Goal: Information Seeking & Learning: Check status

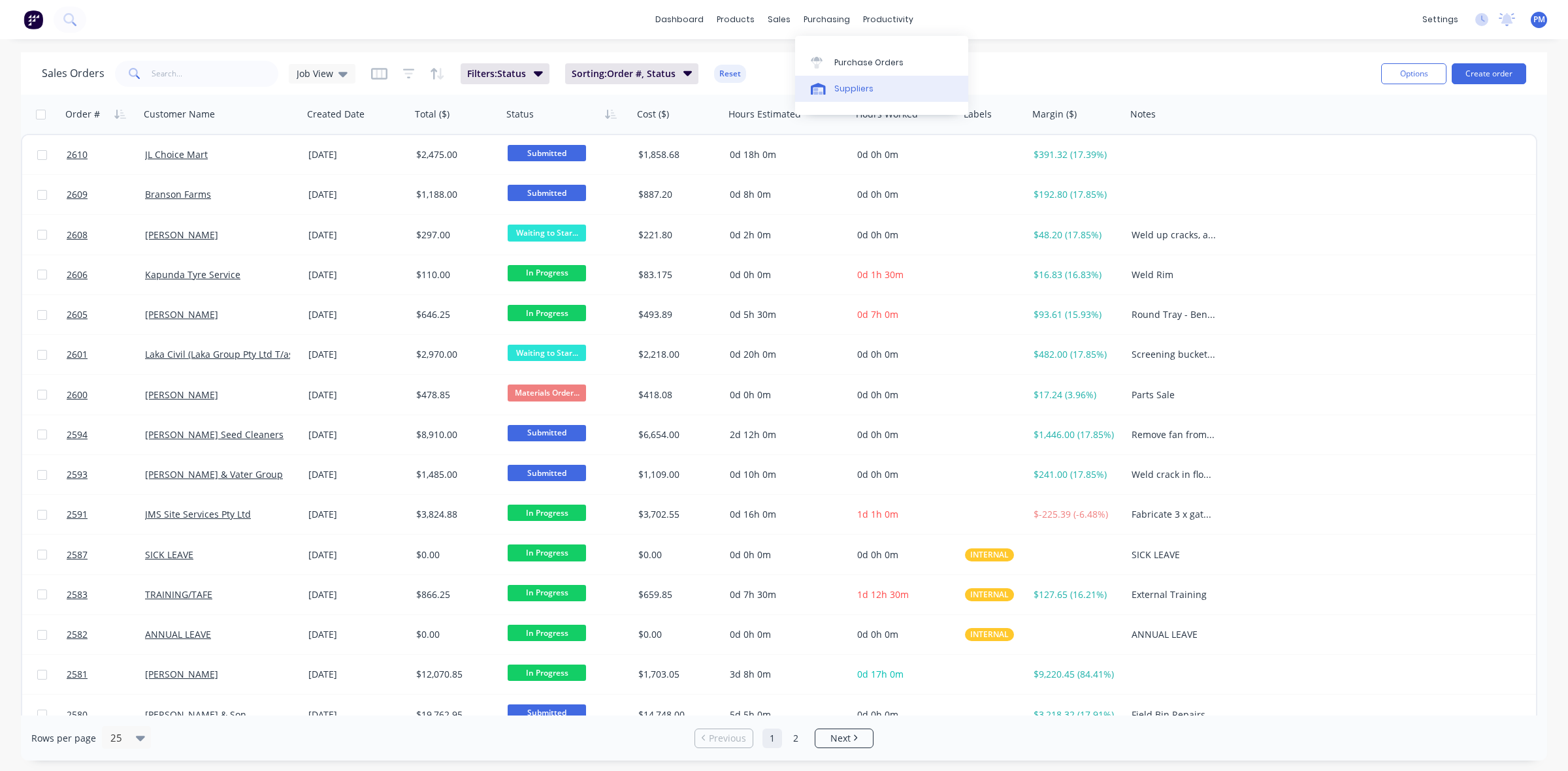
click at [850, 85] on div "Suppliers" at bounding box center [854, 89] width 39 height 12
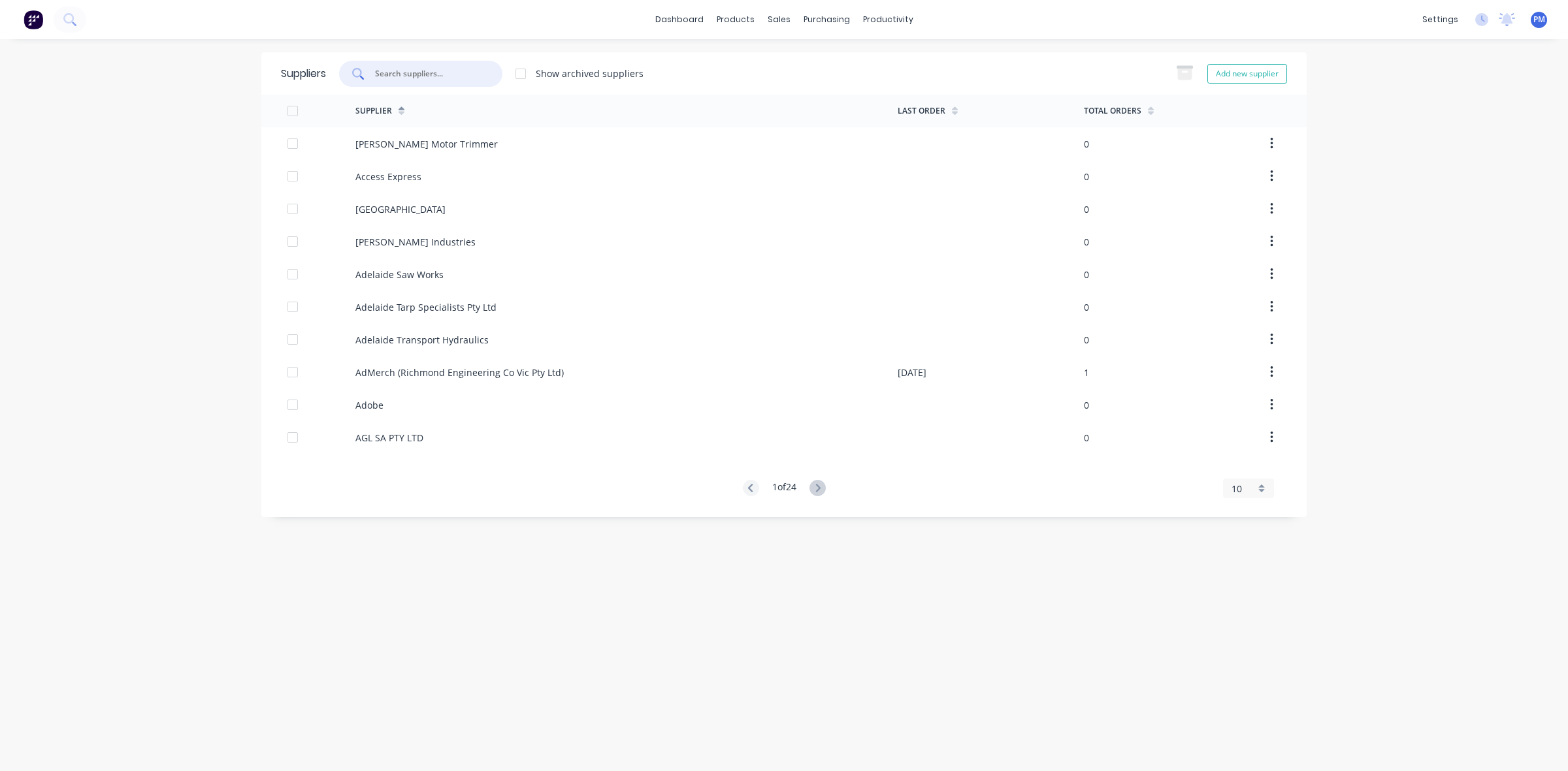
click at [402, 72] on input "text" at bounding box center [428, 74] width 109 height 13
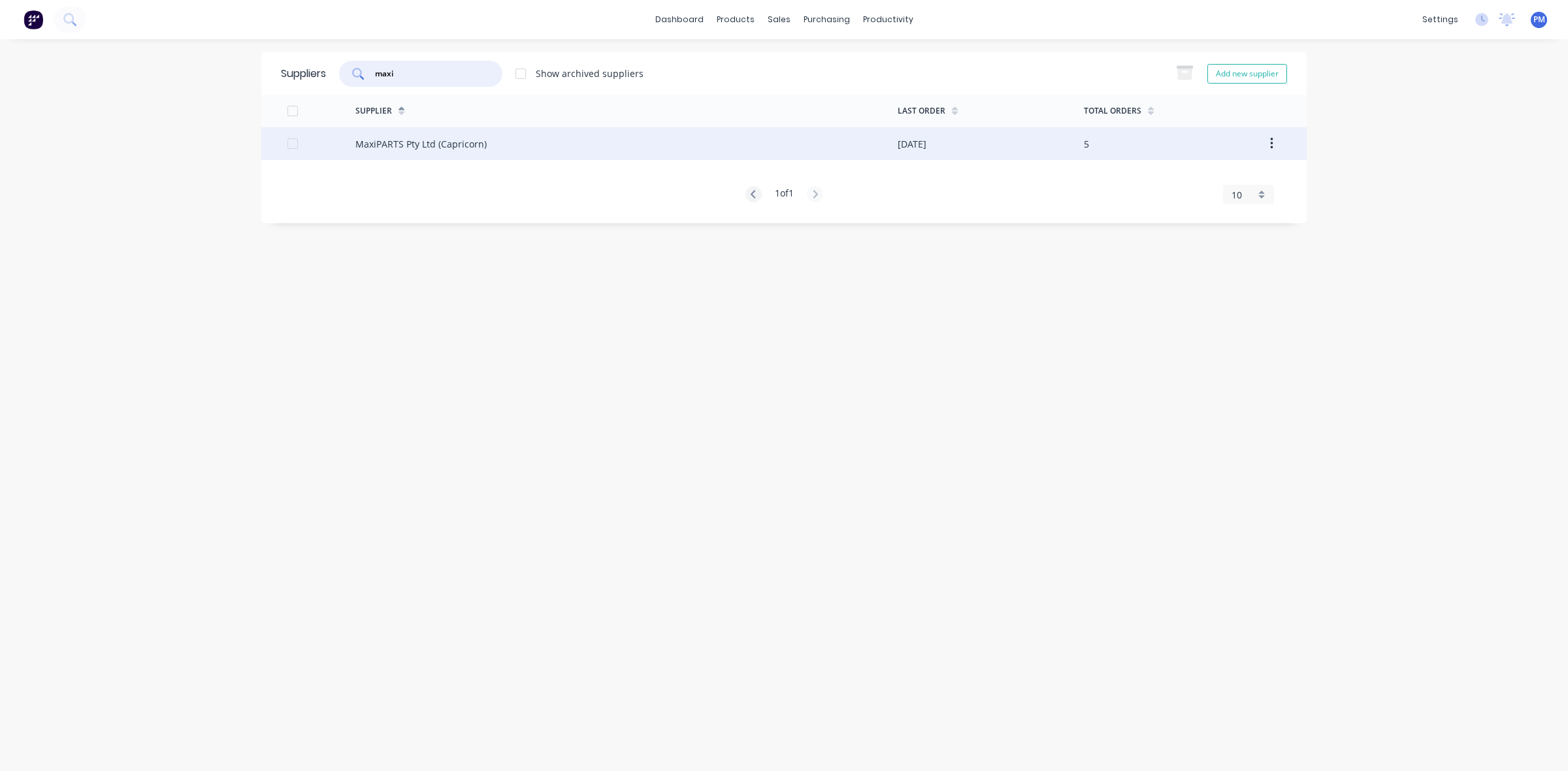
type input "maxi"
click at [400, 142] on div "MaxiPARTS Pty Ltd (Capricorn)" at bounding box center [421, 144] width 131 height 14
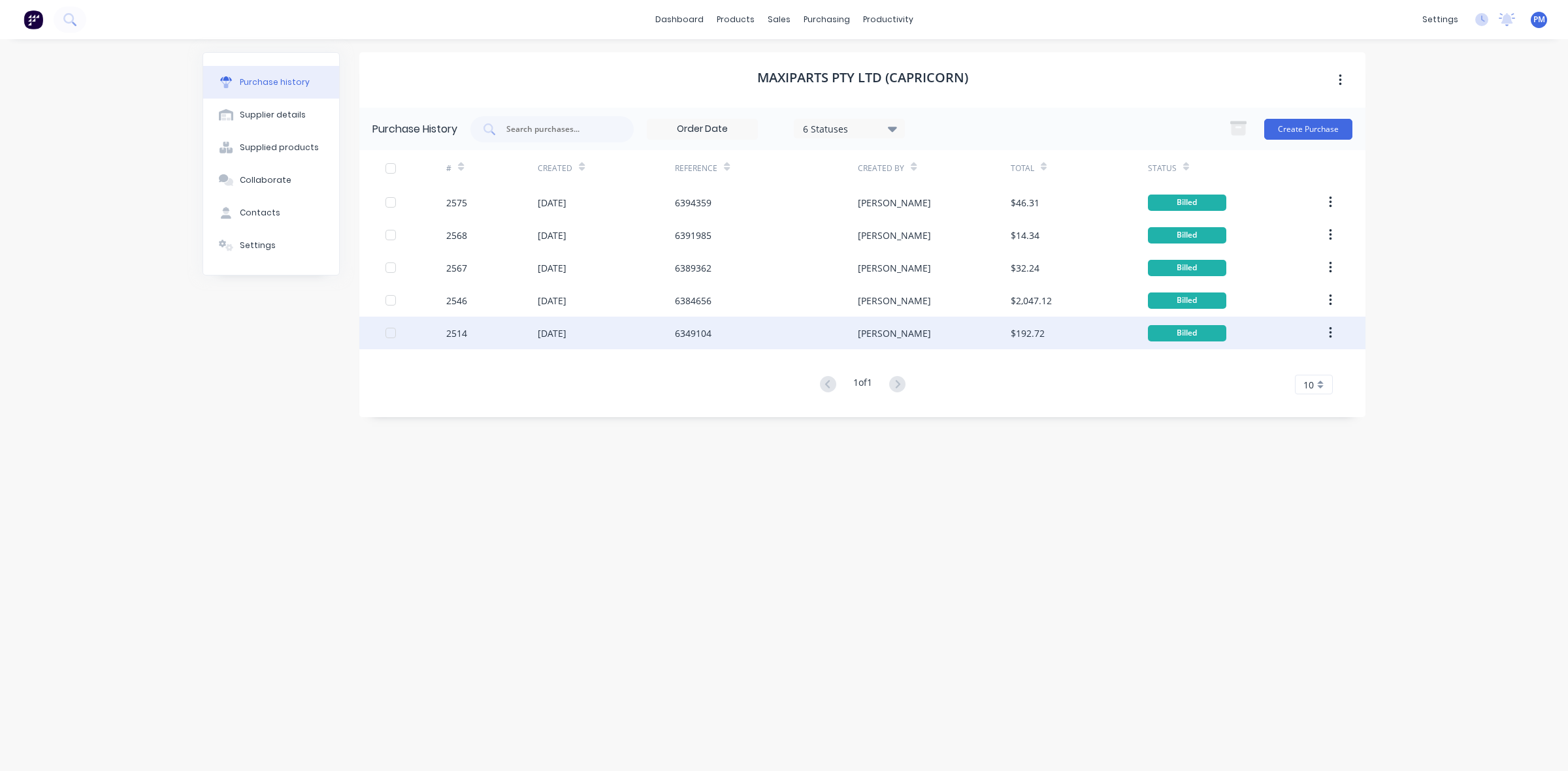
click at [776, 332] on div "6349104" at bounding box center [766, 333] width 183 height 32
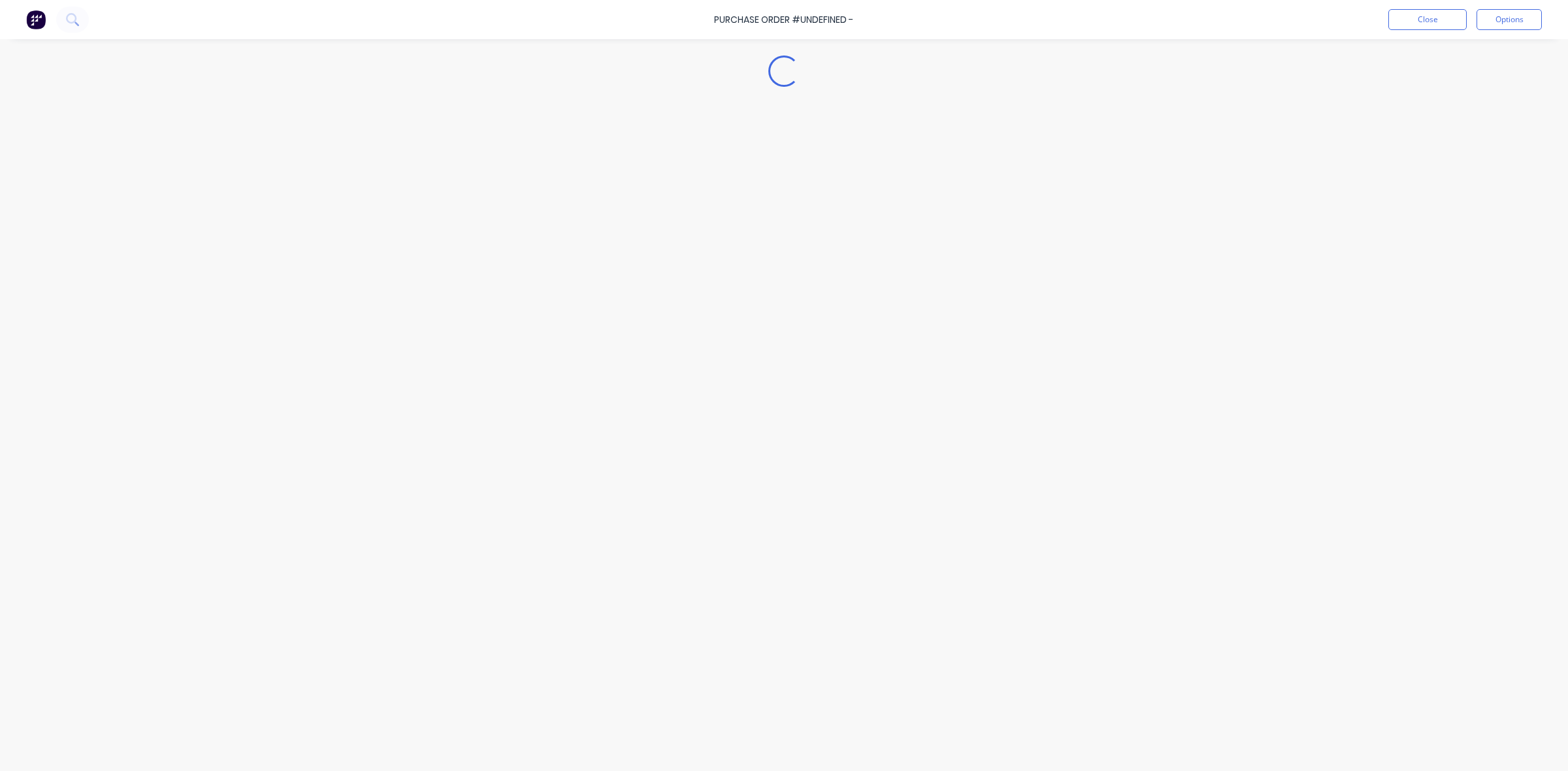
type textarea "x"
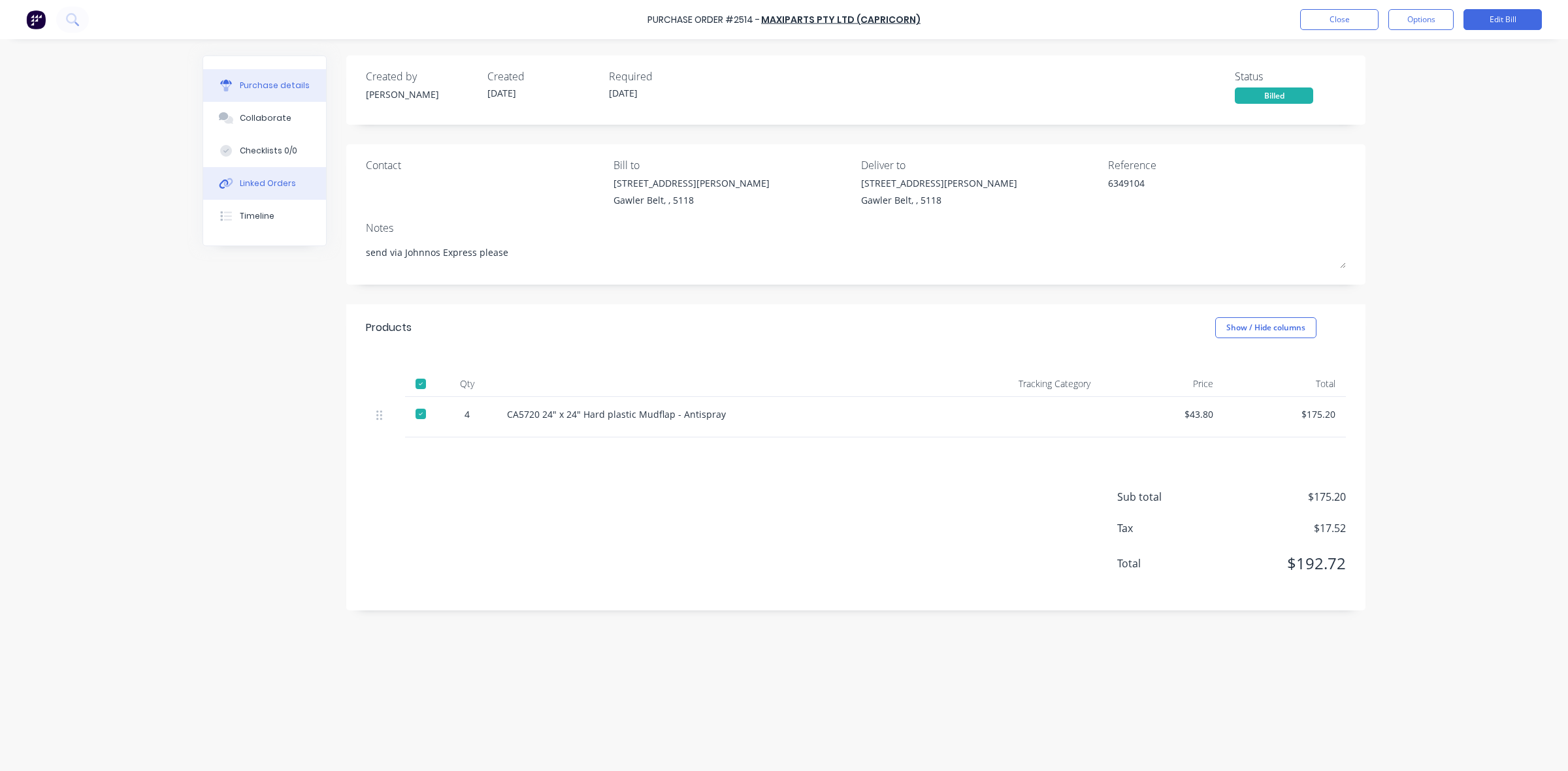
click at [281, 183] on div "Linked Orders" at bounding box center [268, 183] width 56 height 12
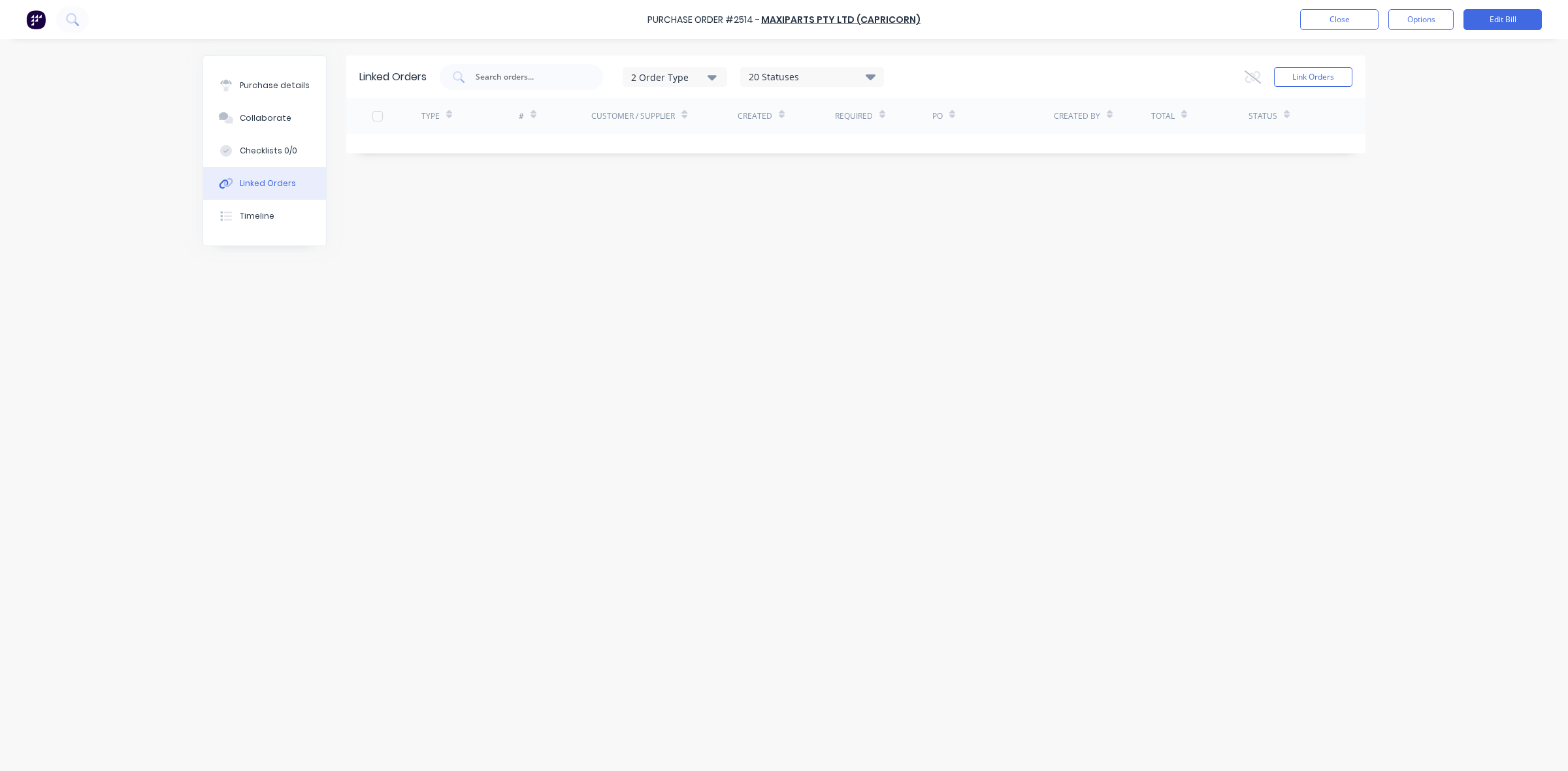
click at [1328, 8] on div "Purchase Order #2514 - MaxiPARTS Pty Ltd (Capricorn) Close Options Edit Bill" at bounding box center [784, 19] width 1568 height 39
click at [1328, 15] on button "Close" at bounding box center [1340, 20] width 78 height 21
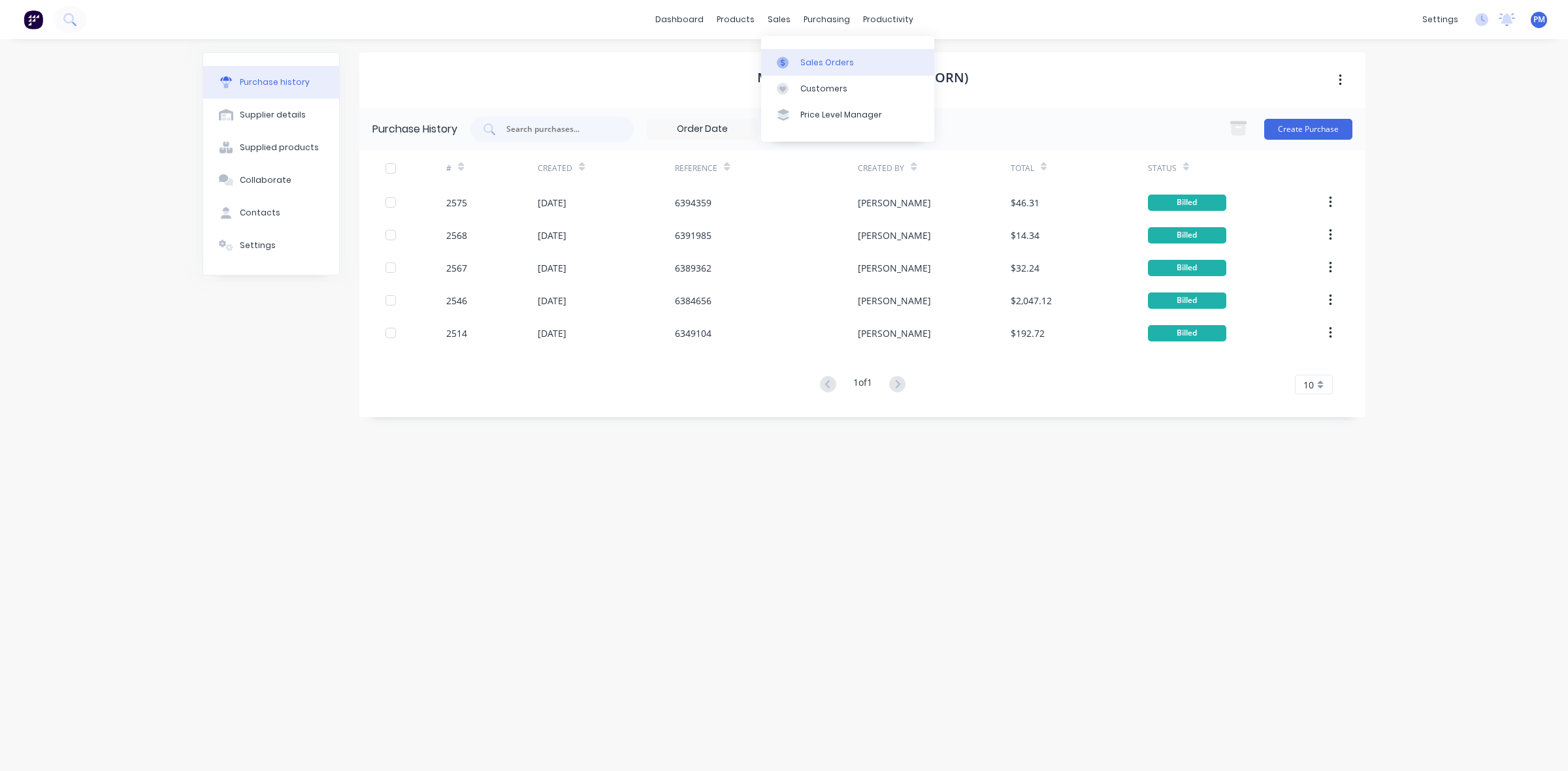
click at [820, 58] on div "Sales Orders" at bounding box center [827, 63] width 54 height 12
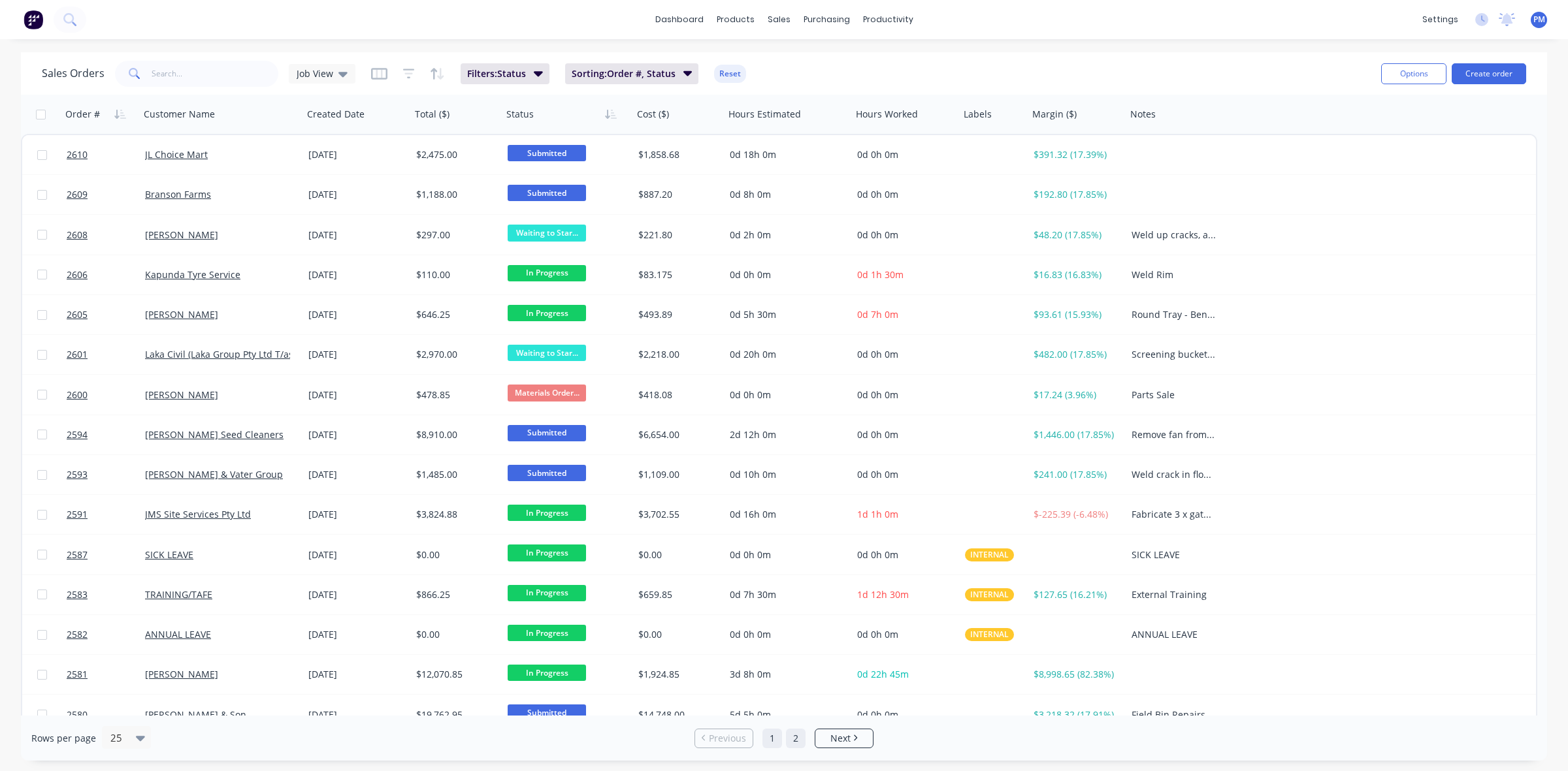
click at [799, 732] on link "2" at bounding box center [796, 739] width 20 height 20
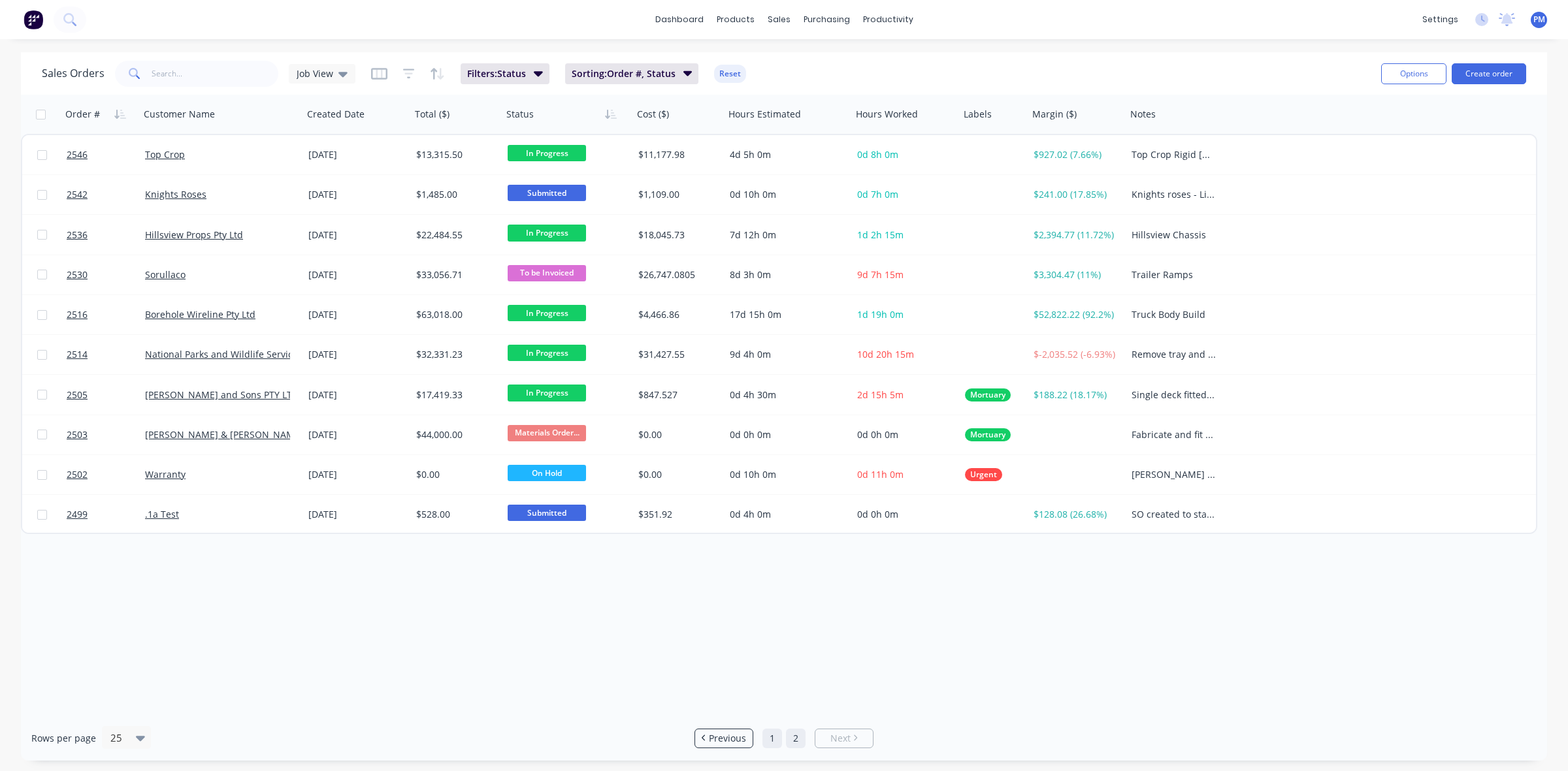
click at [765, 739] on link "1" at bounding box center [773, 739] width 20 height 20
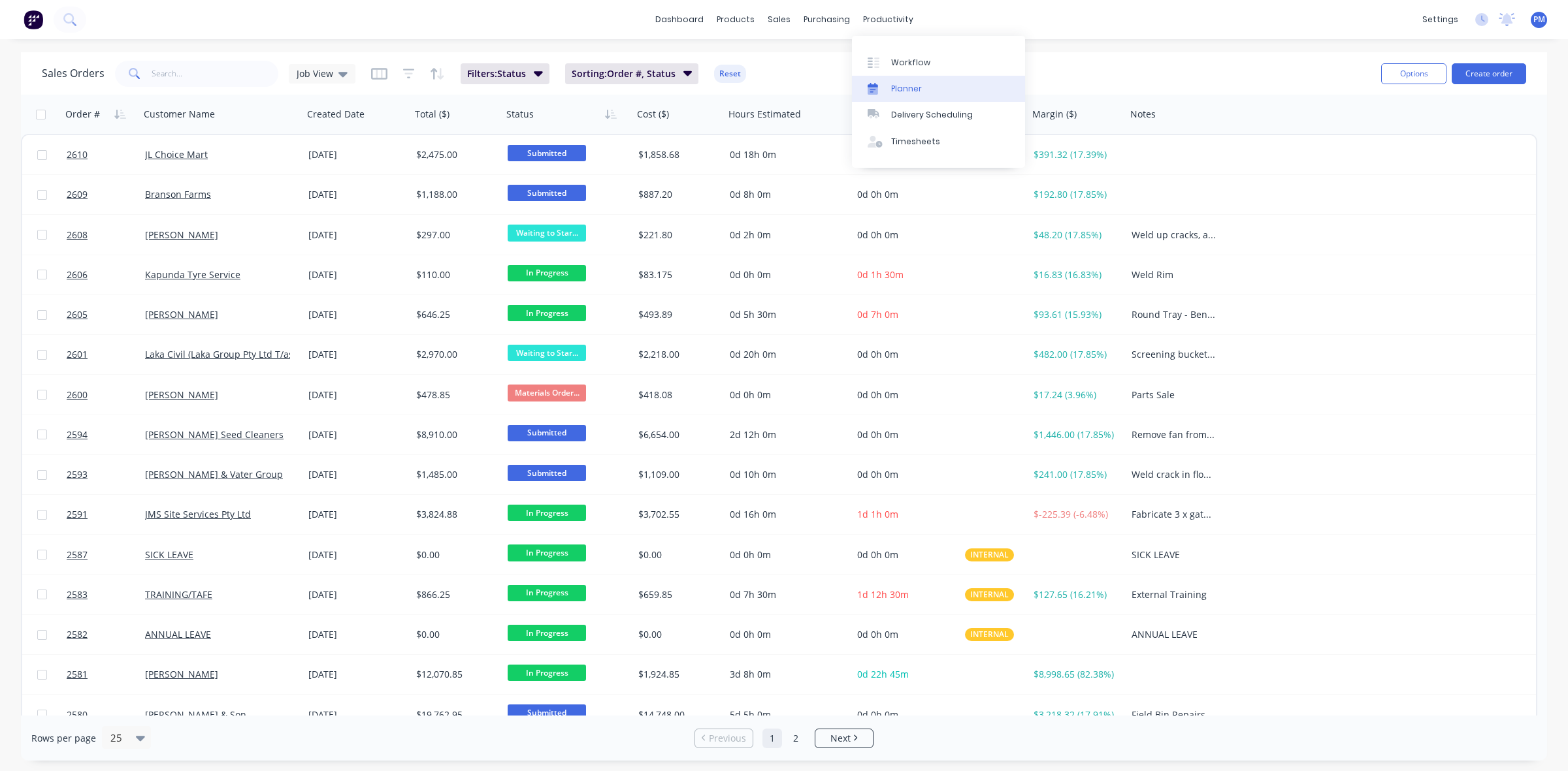
click at [899, 85] on div "Planner" at bounding box center [906, 89] width 30 height 12
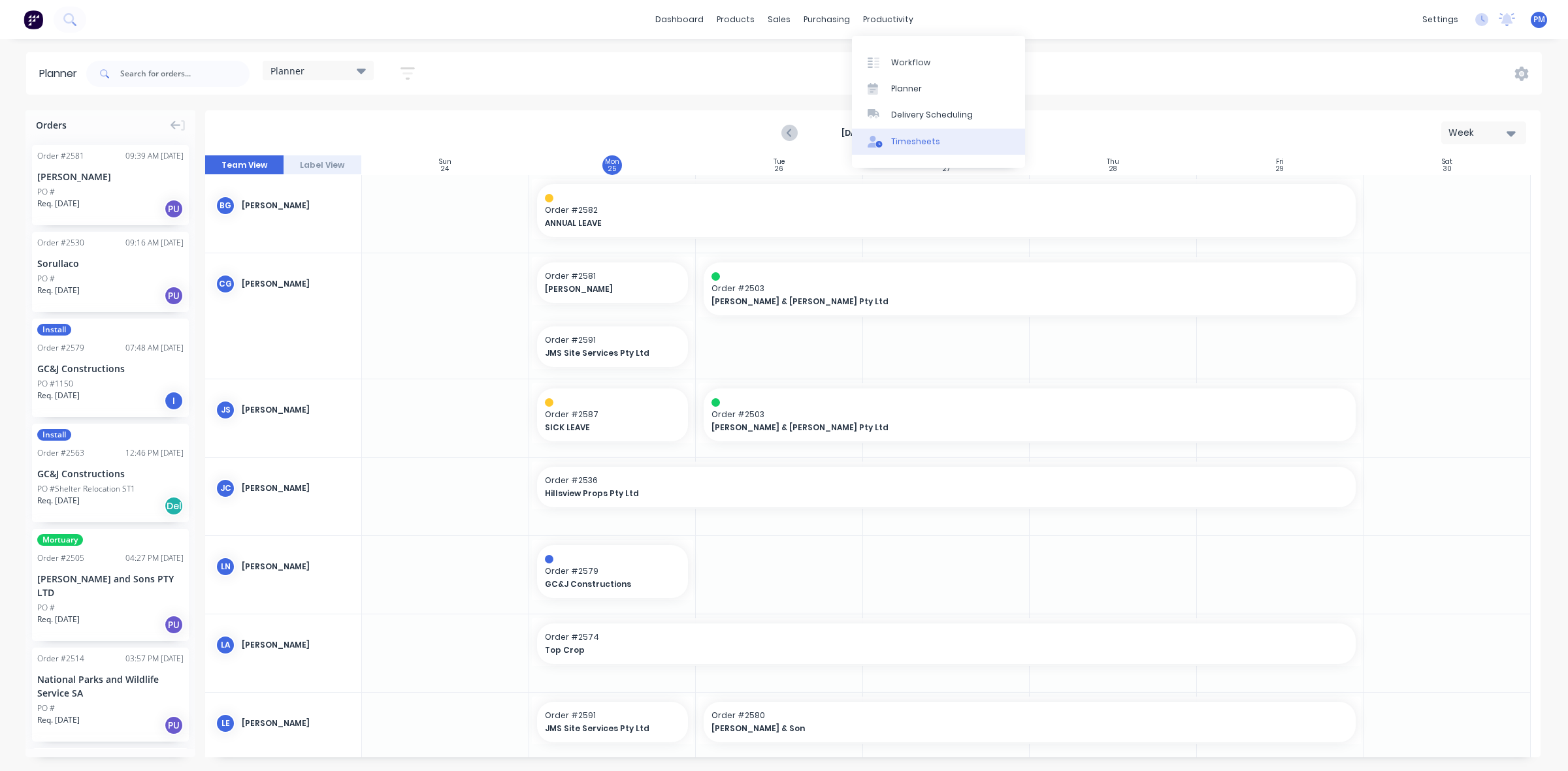
click at [910, 139] on div "Timesheets" at bounding box center [916, 142] width 49 height 12
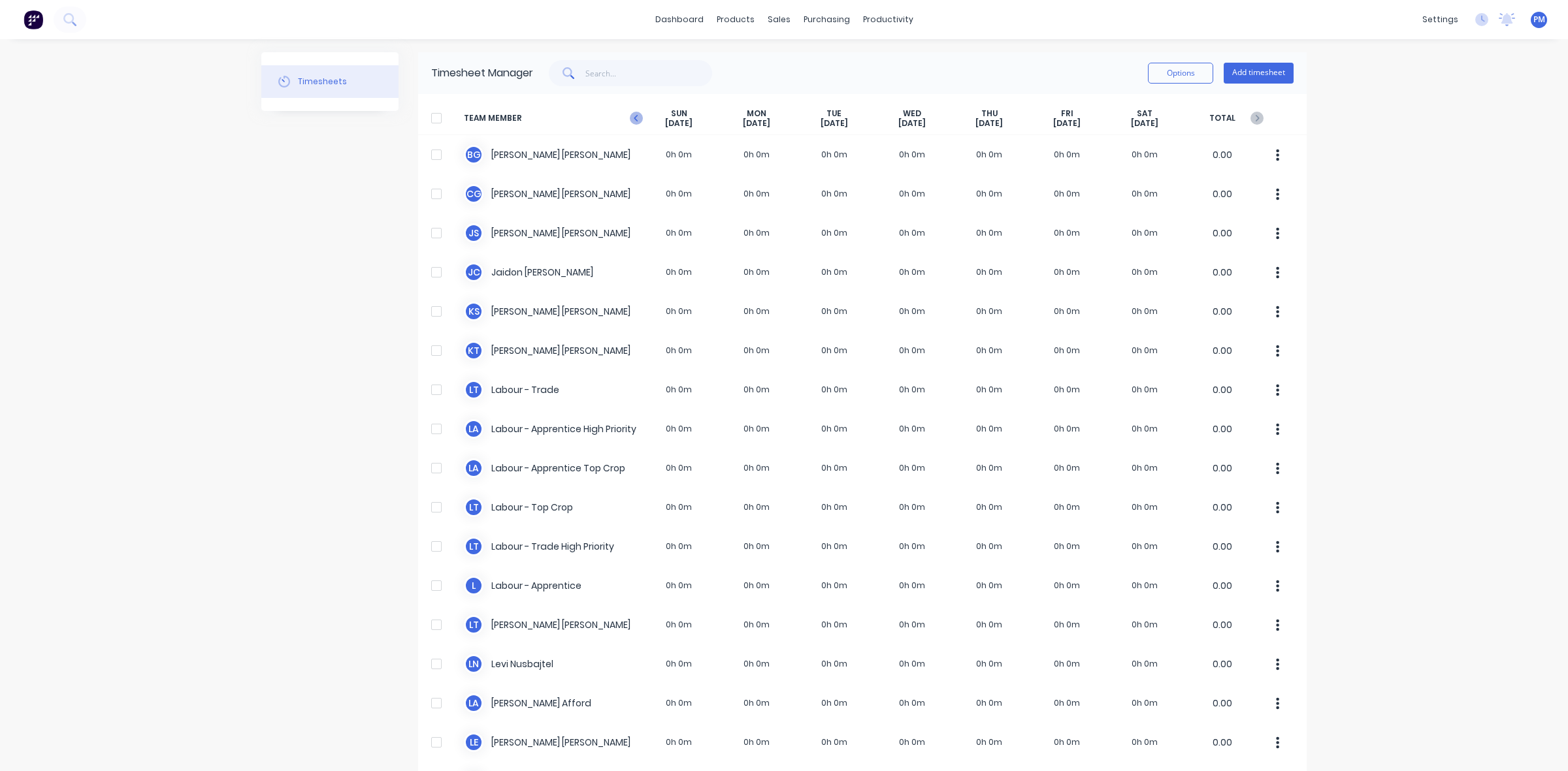
click at [630, 119] on icon at bounding box center [636, 118] width 13 height 13
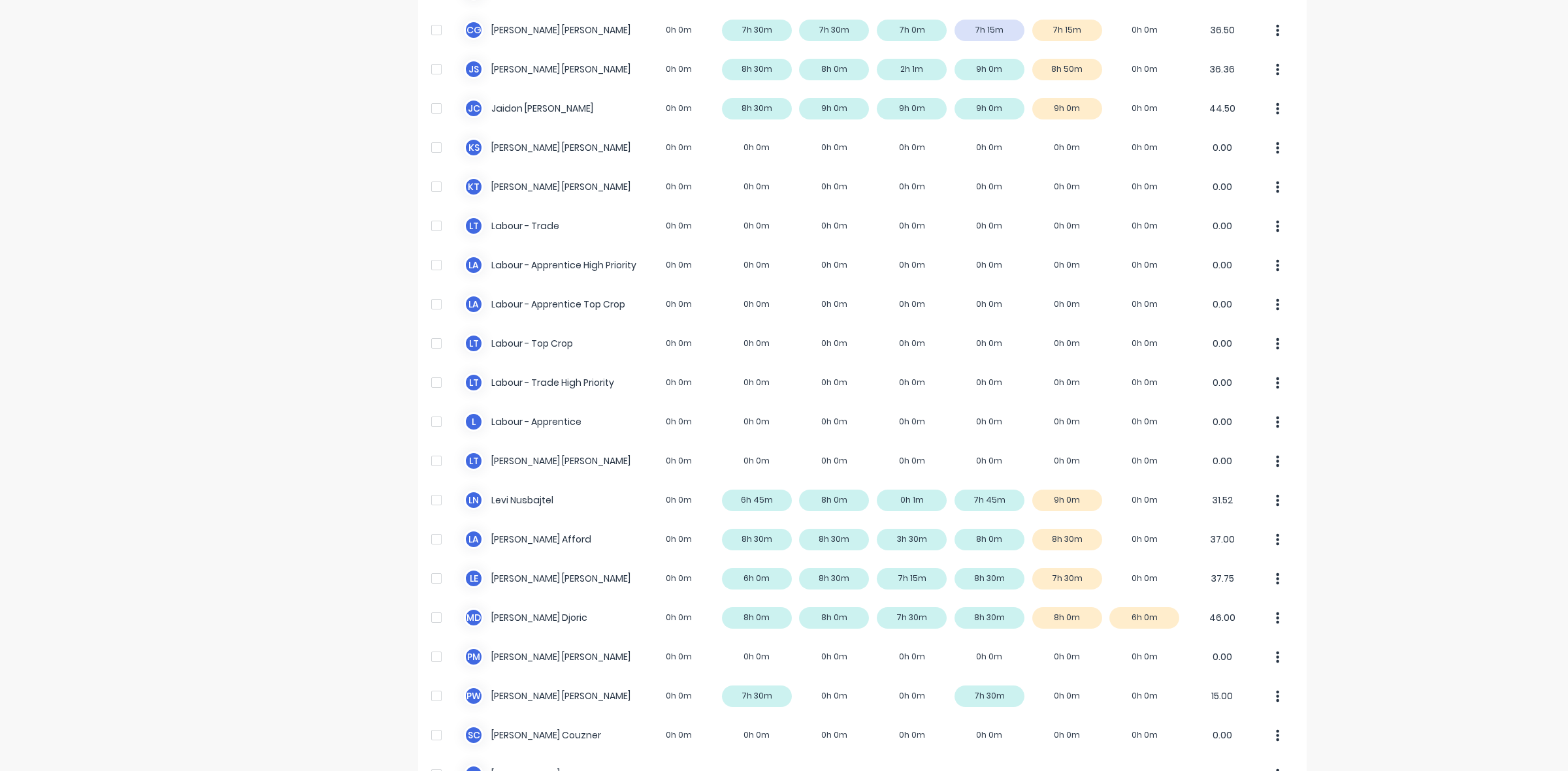
scroll to position [245, 0]
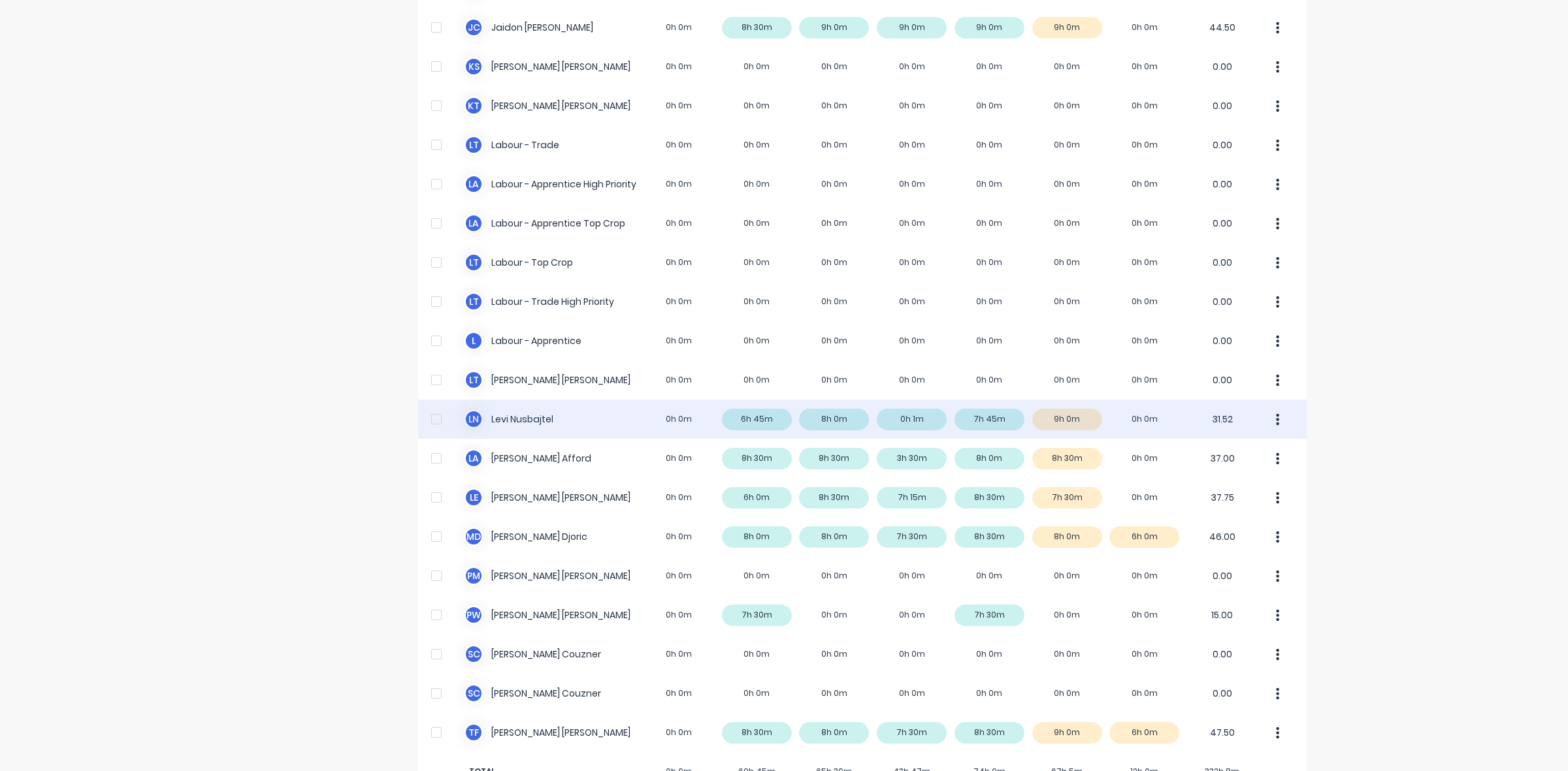
click at [1038, 419] on div "[PERSON_NAME] Nusbajtel 0h 0m 6h 45m 8h 0m 0h 1m 7h 45m 9h 0m 0h 0m 31.52" at bounding box center [863, 419] width 889 height 39
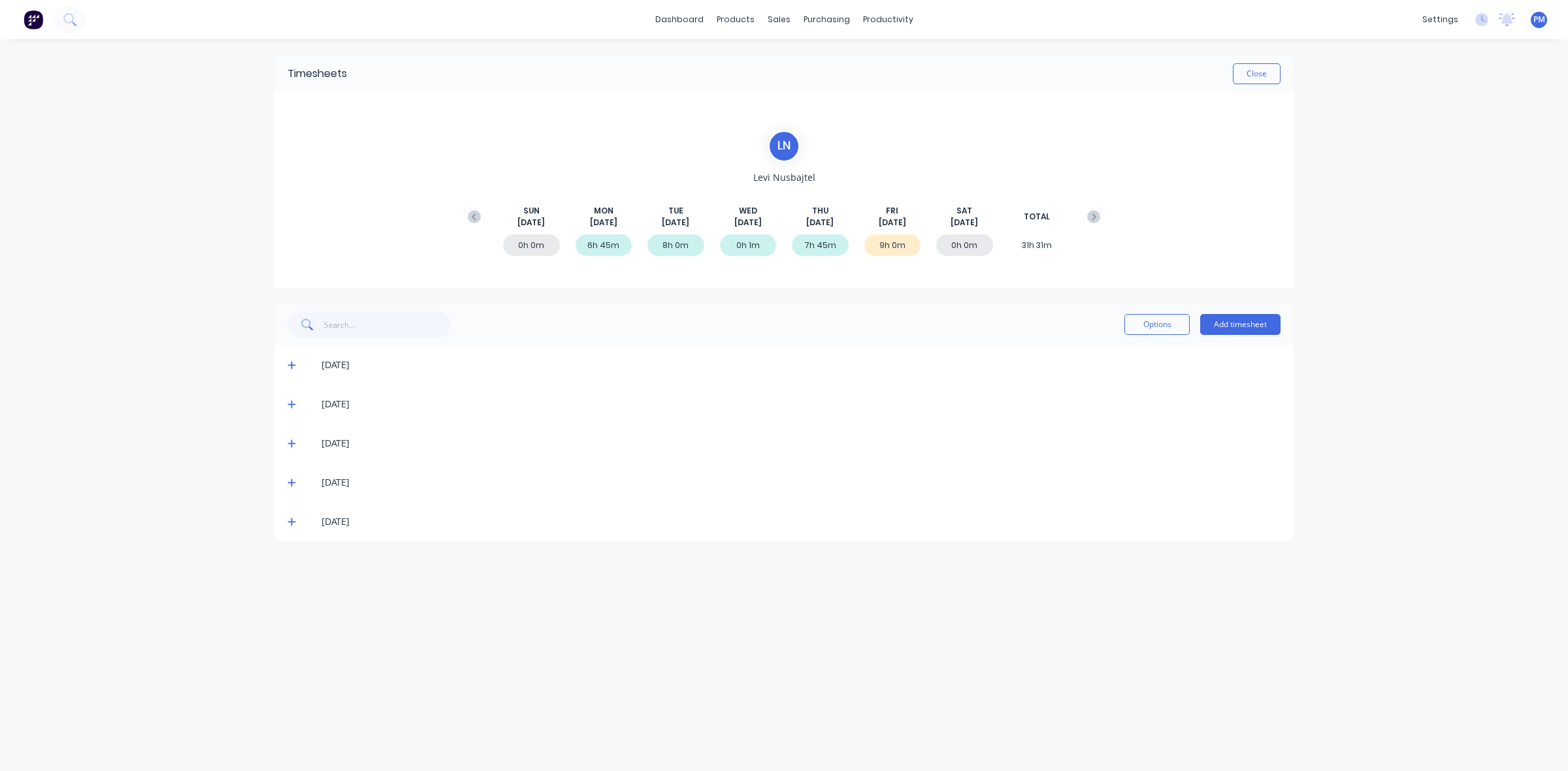
click at [287, 520] on icon at bounding box center [291, 522] width 9 height 9
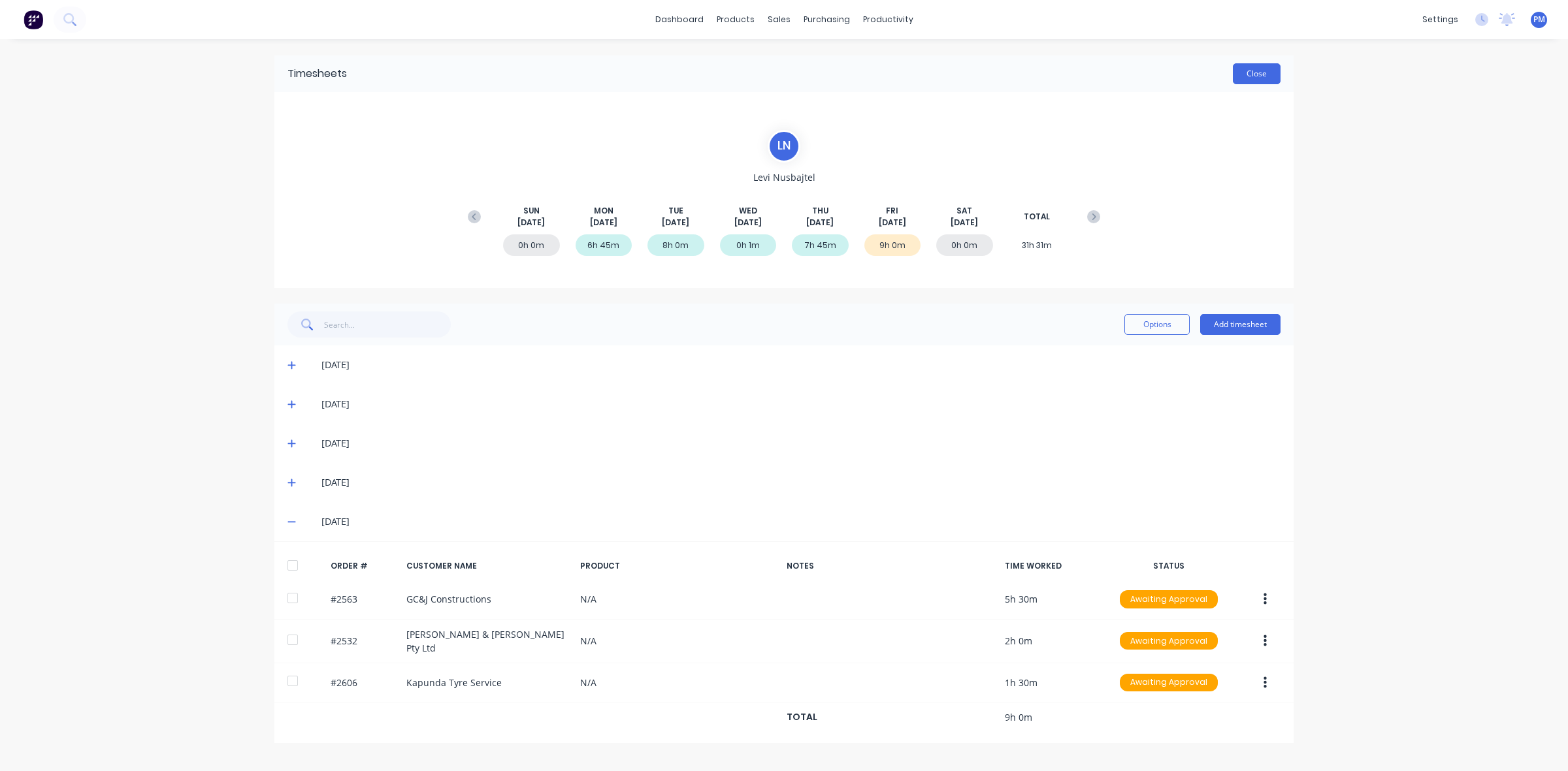
click at [1258, 66] on button "Close" at bounding box center [1257, 74] width 48 height 21
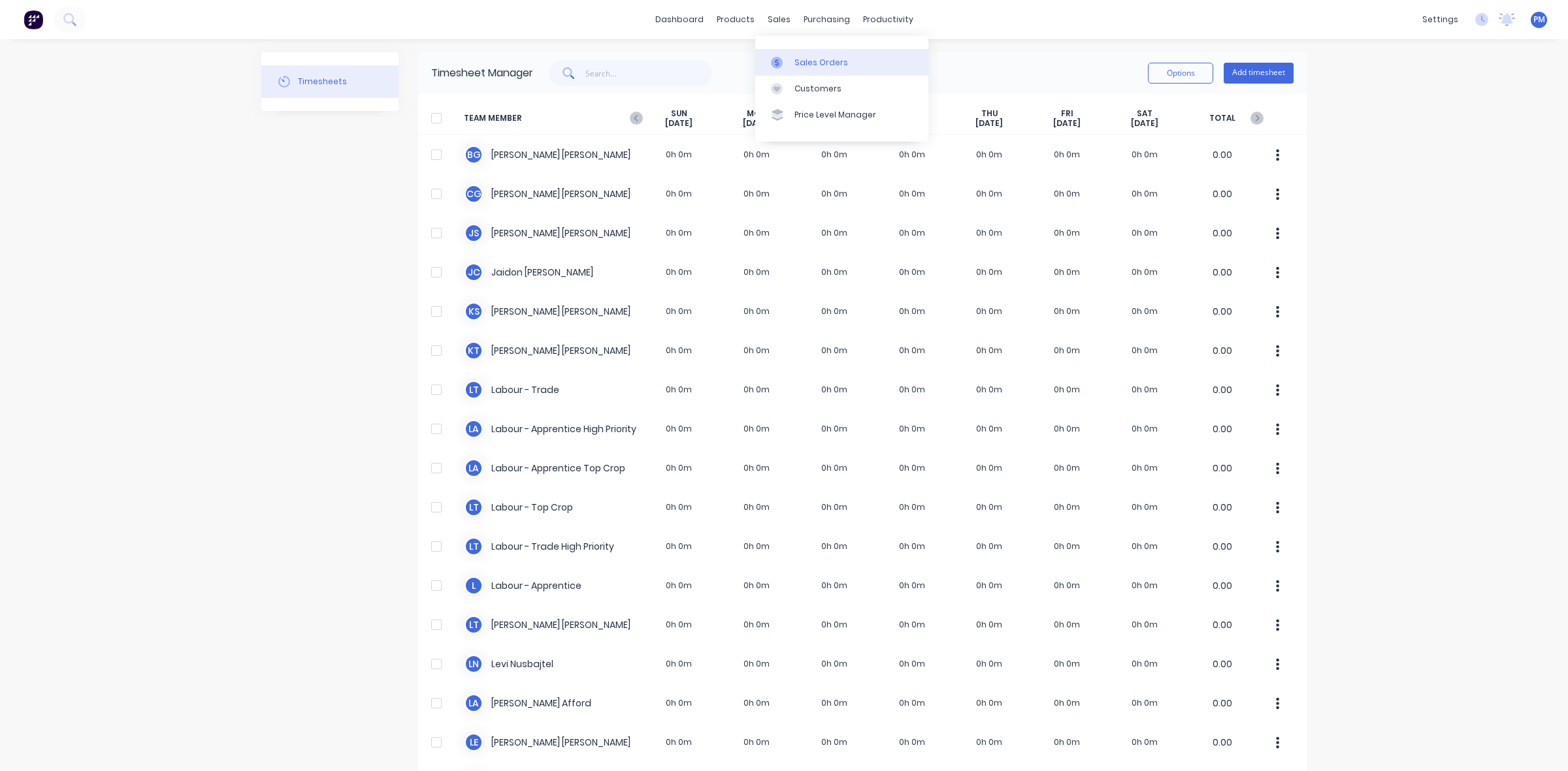
click at [807, 54] on link "Sales Orders" at bounding box center [842, 62] width 173 height 26
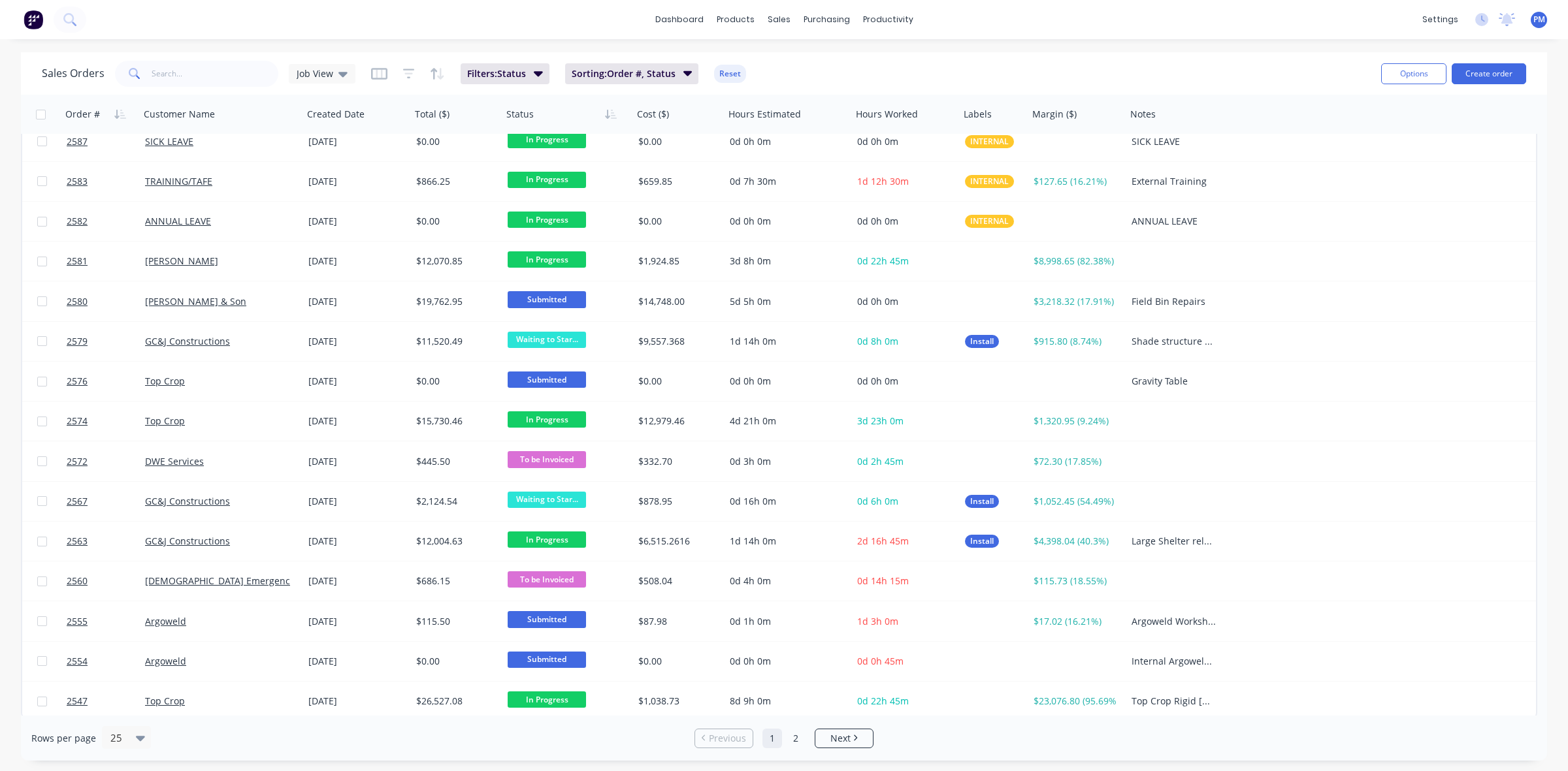
scroll to position [418, 0]
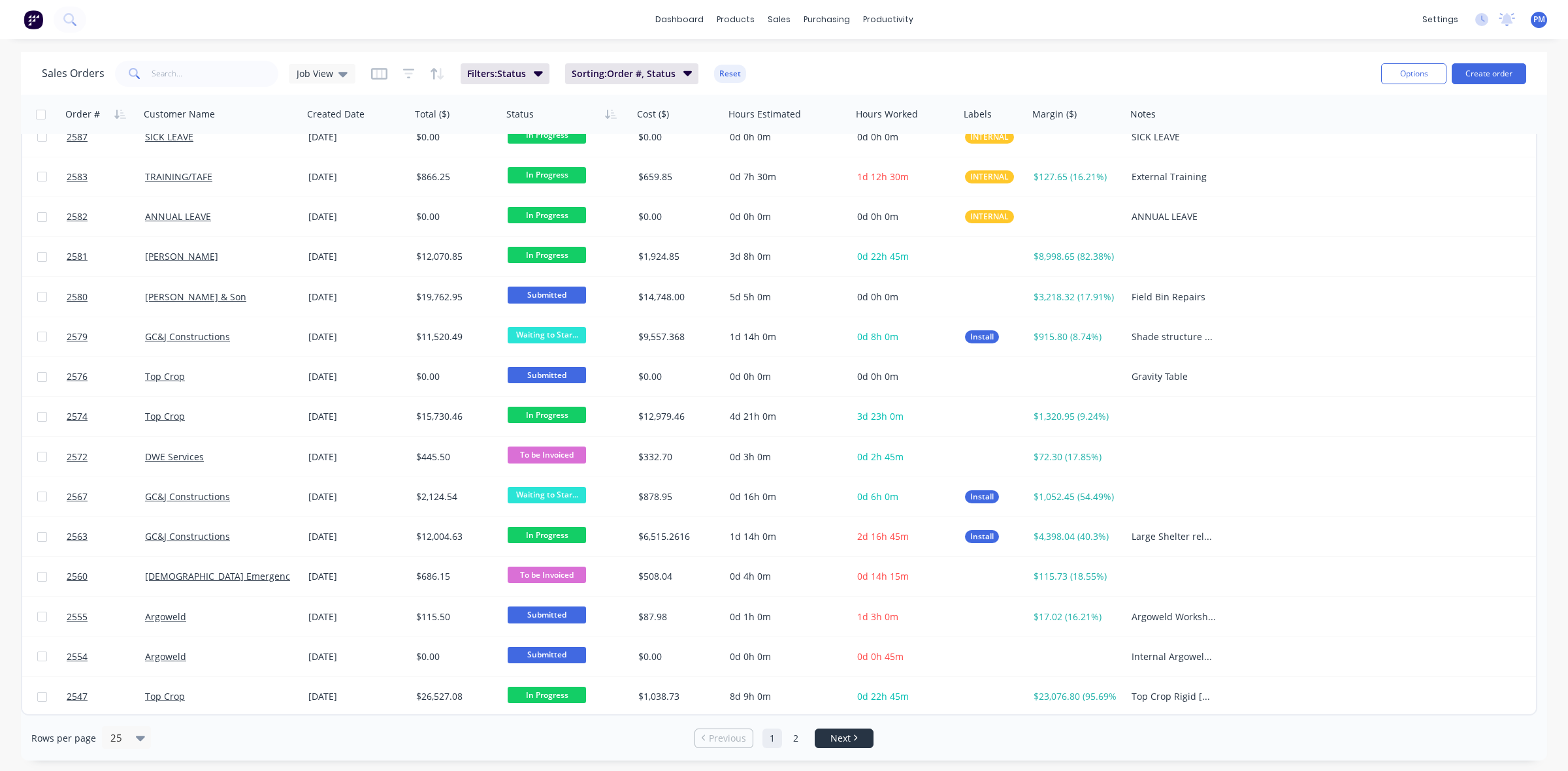
click at [828, 730] on li "Next" at bounding box center [844, 739] width 59 height 20
click at [842, 735] on span "Next" at bounding box center [840, 739] width 21 height 13
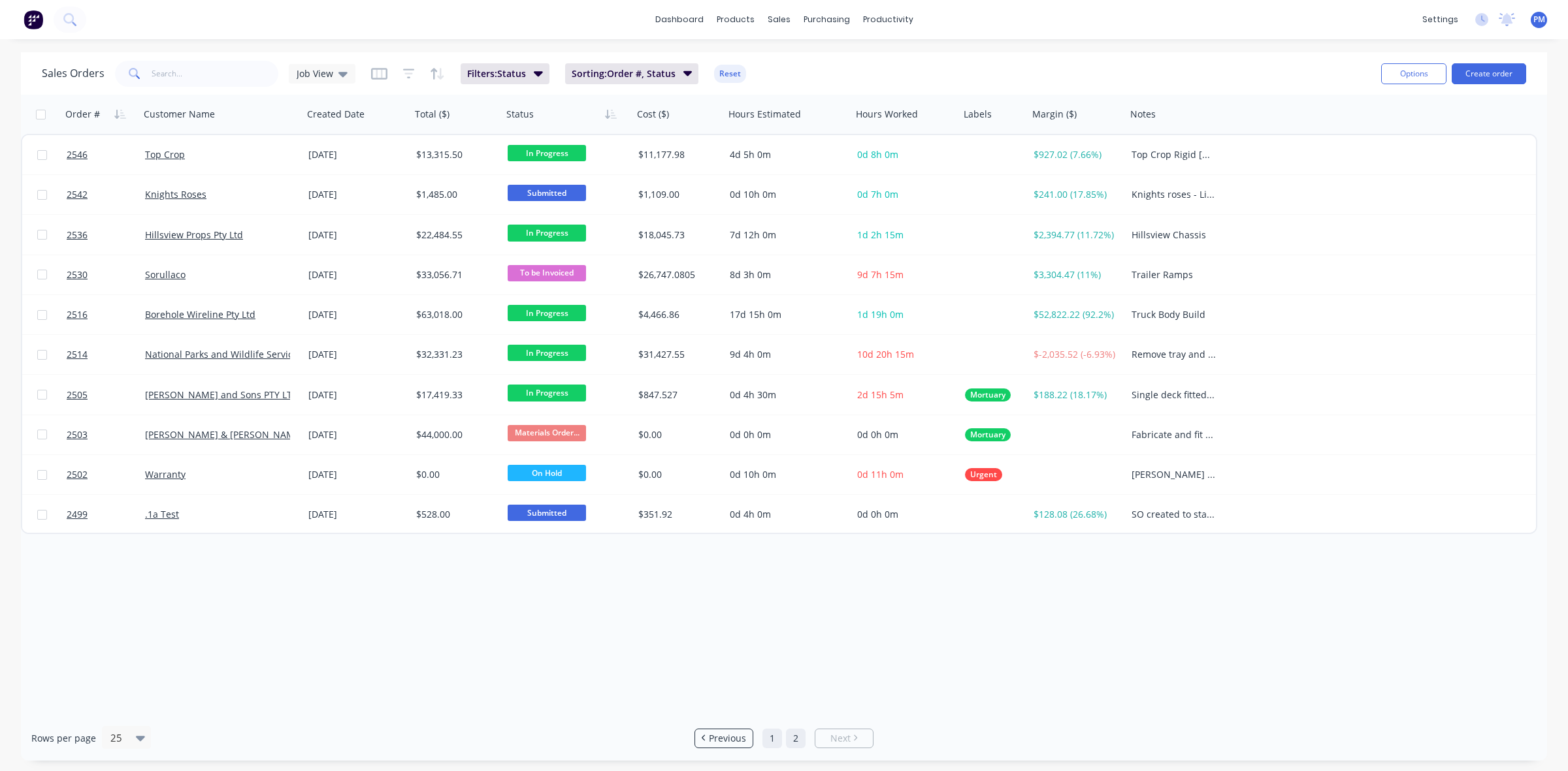
click at [765, 735] on link "1" at bounding box center [773, 739] width 20 height 20
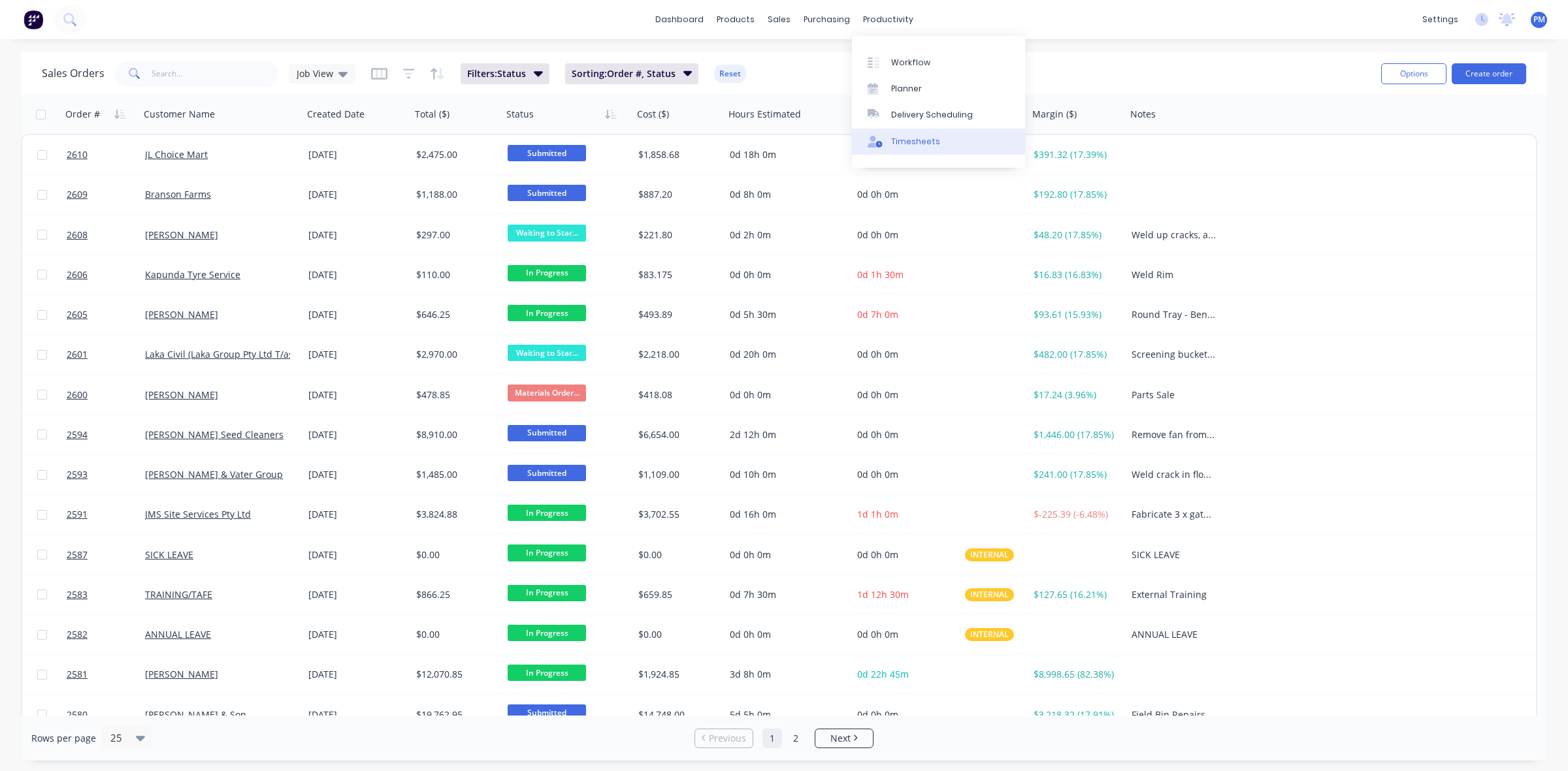
click at [909, 142] on div "Timesheets" at bounding box center [916, 142] width 49 height 12
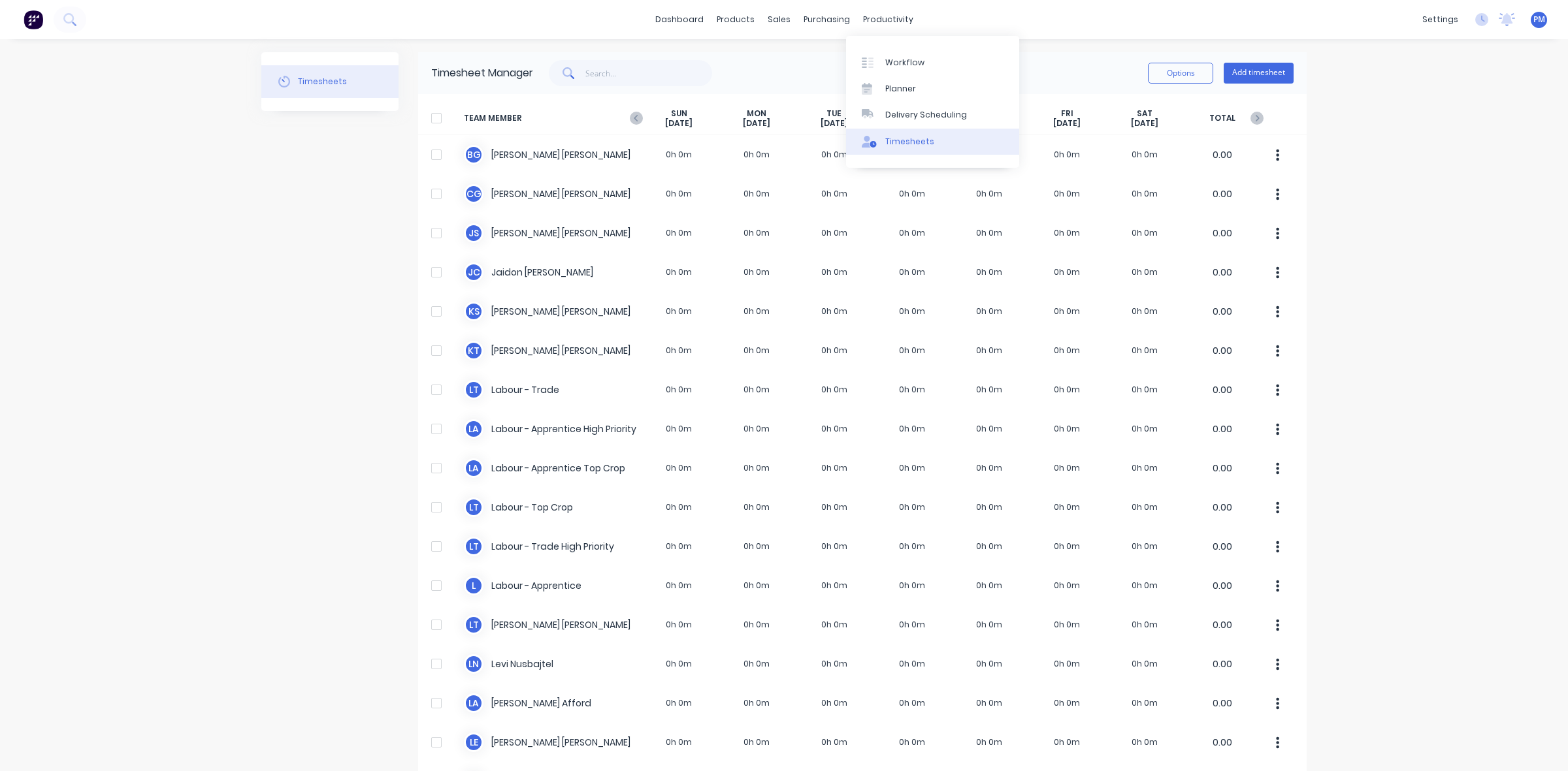
click at [896, 140] on div "Timesheets" at bounding box center [910, 142] width 49 height 12
click at [630, 118] on icon at bounding box center [636, 118] width 13 height 13
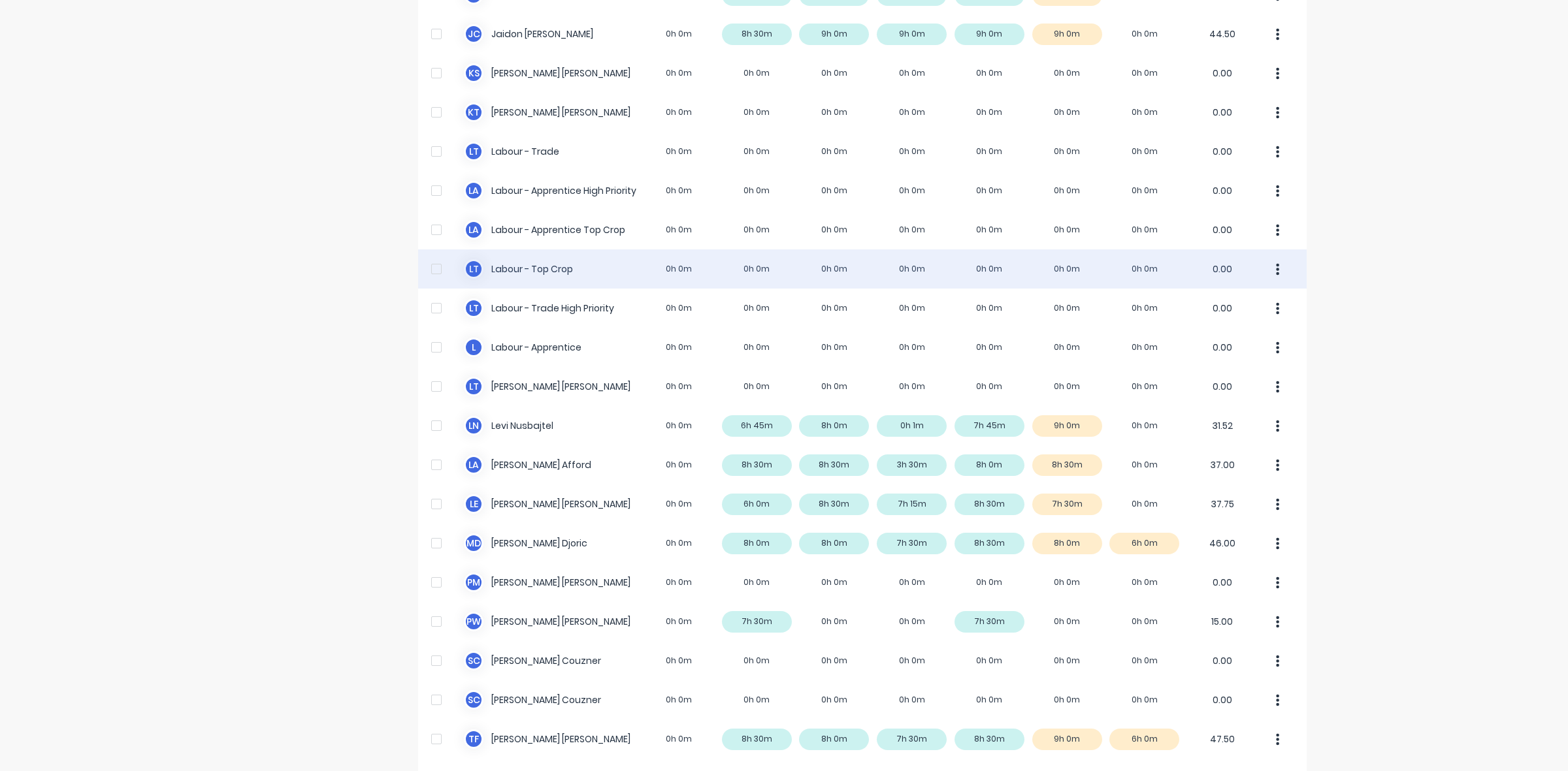
scroll to position [245, 0]
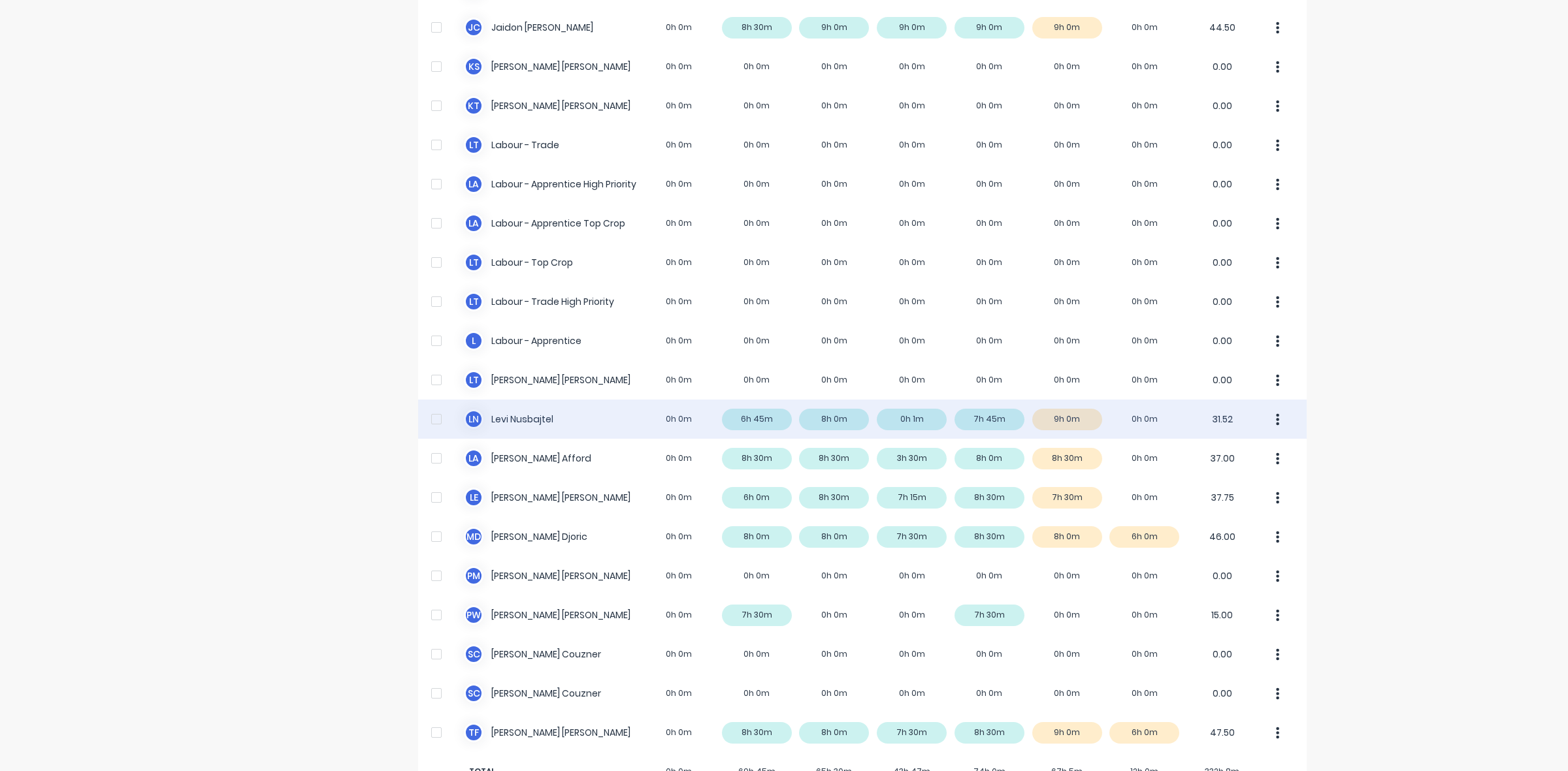
click at [1079, 422] on div "[PERSON_NAME] Nusbajtel 0h 0m 6h 45m 8h 0m 0h 1m 7h 45m 9h 0m 0h 0m 31.52" at bounding box center [863, 419] width 889 height 39
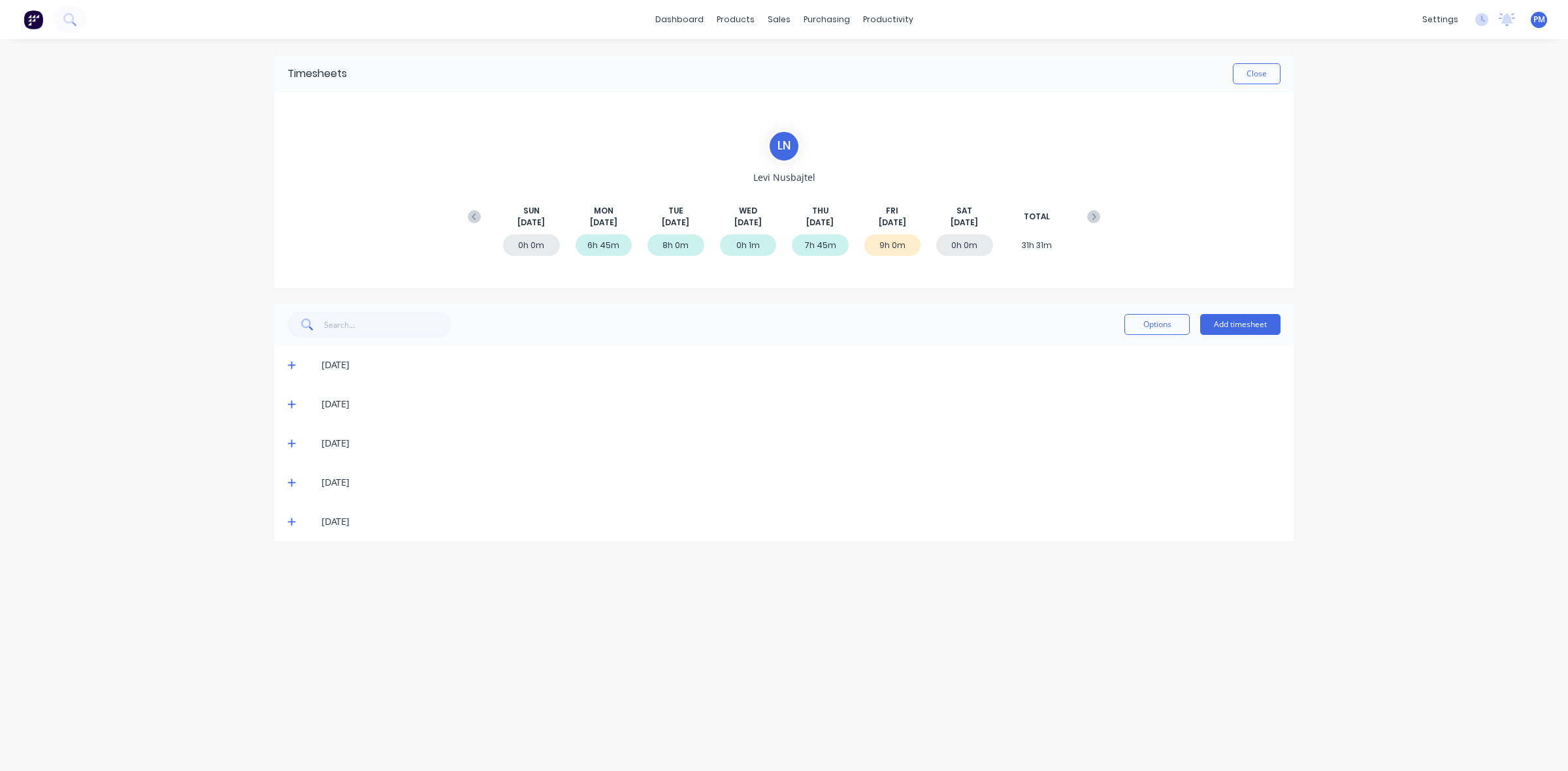
click at [294, 520] on icon at bounding box center [291, 522] width 9 height 9
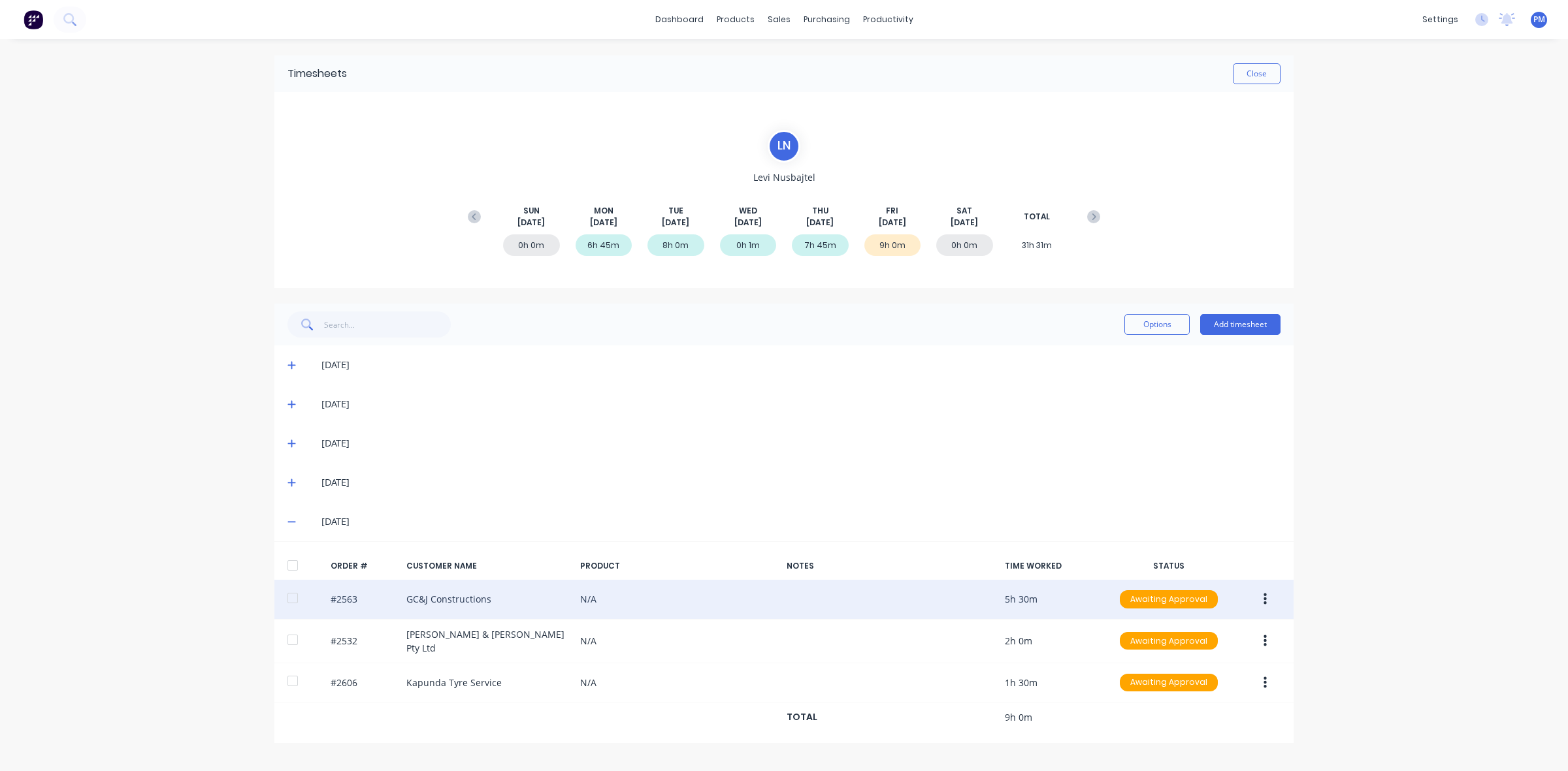
click at [1261, 596] on button "button" at bounding box center [1265, 600] width 30 height 24
click at [1191, 686] on div "Edit" at bounding box center [1218, 686] width 101 height 19
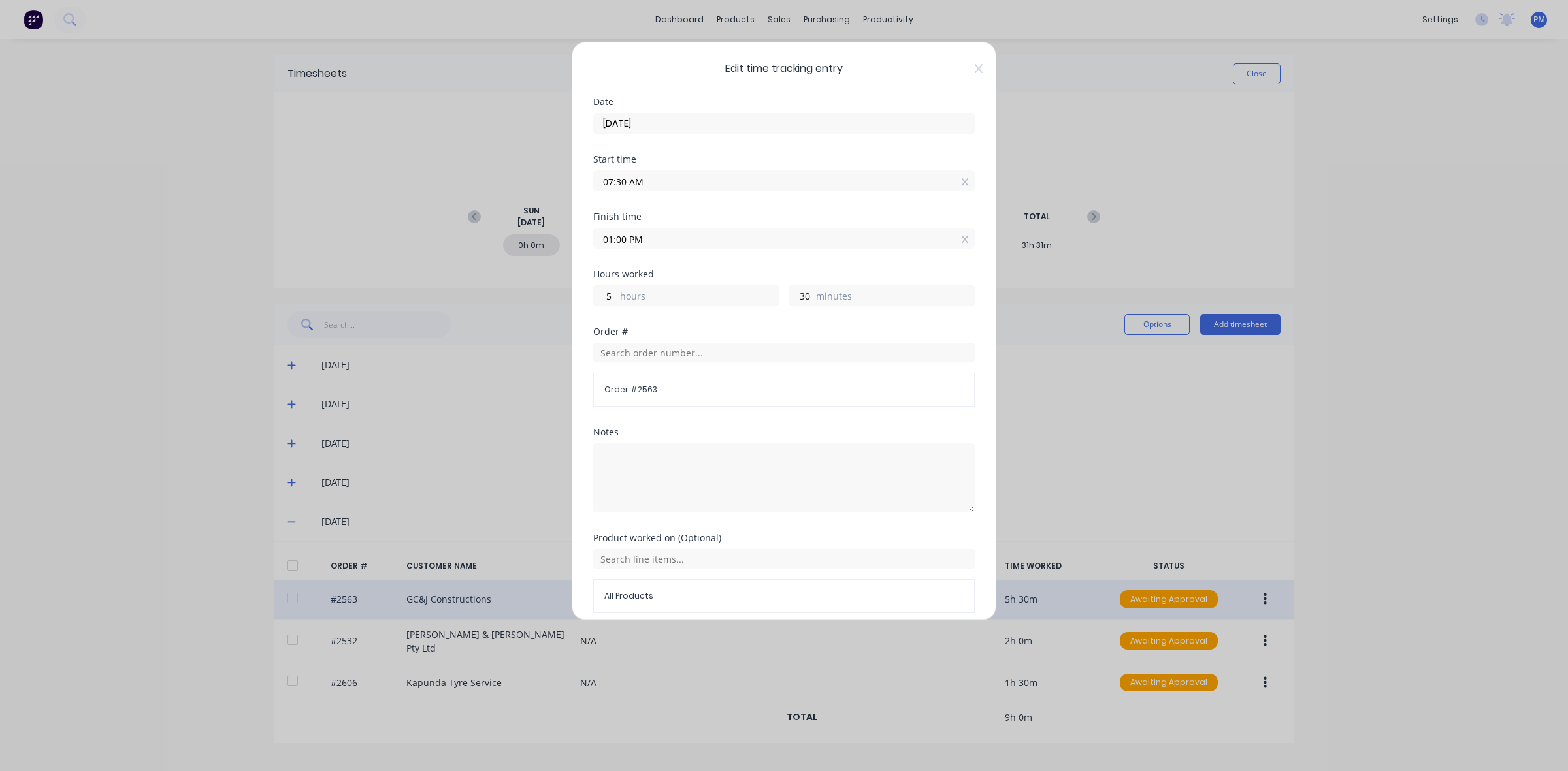
click at [642, 386] on span "Order # 2563" at bounding box center [784, 390] width 360 height 12
click at [647, 353] on input "text" at bounding box center [784, 353] width 381 height 20
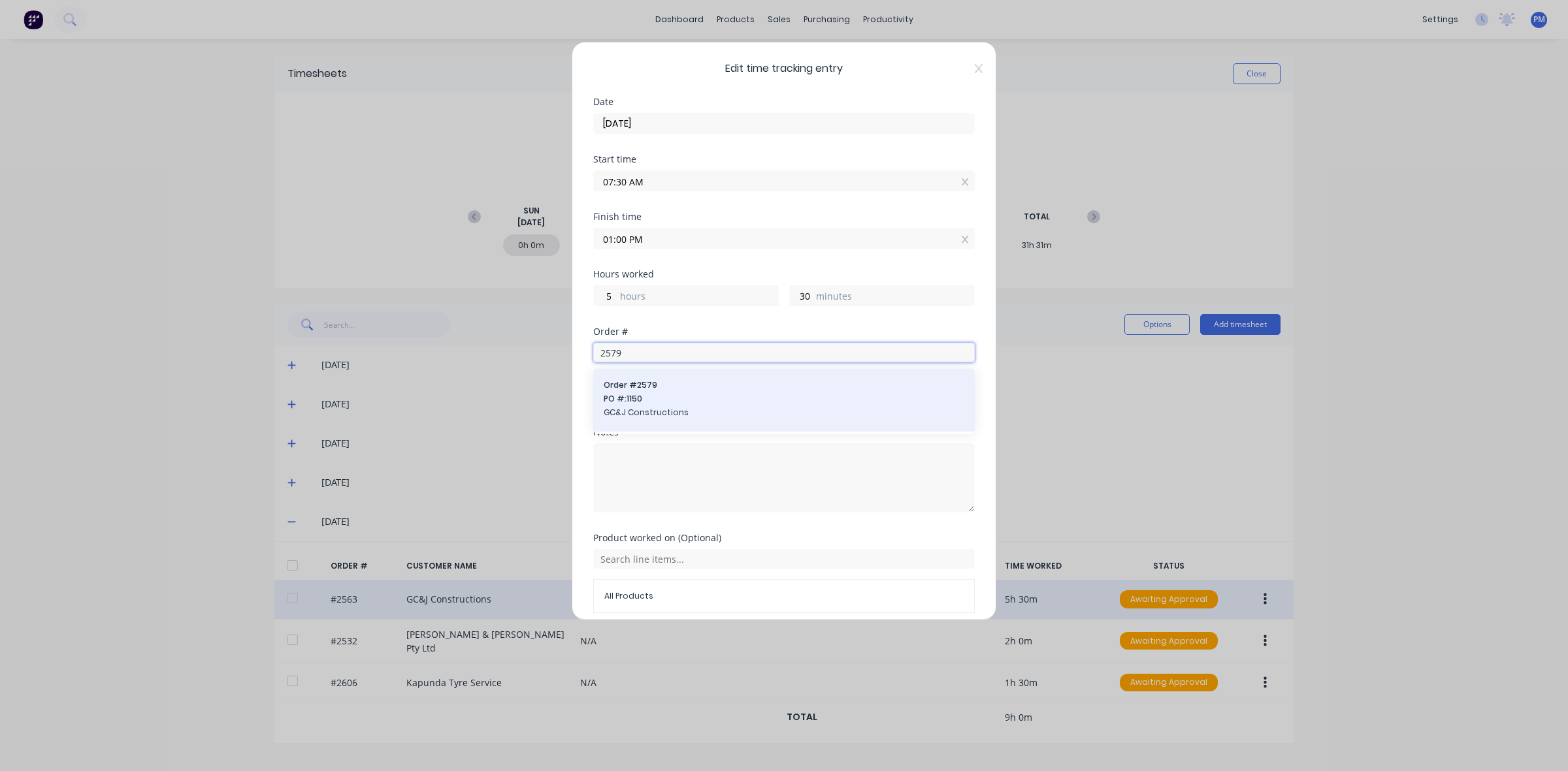
type input "2579"
click at [638, 393] on div "Order # 2579 PO #: 1150 GC&J Constructions" at bounding box center [784, 400] width 361 height 42
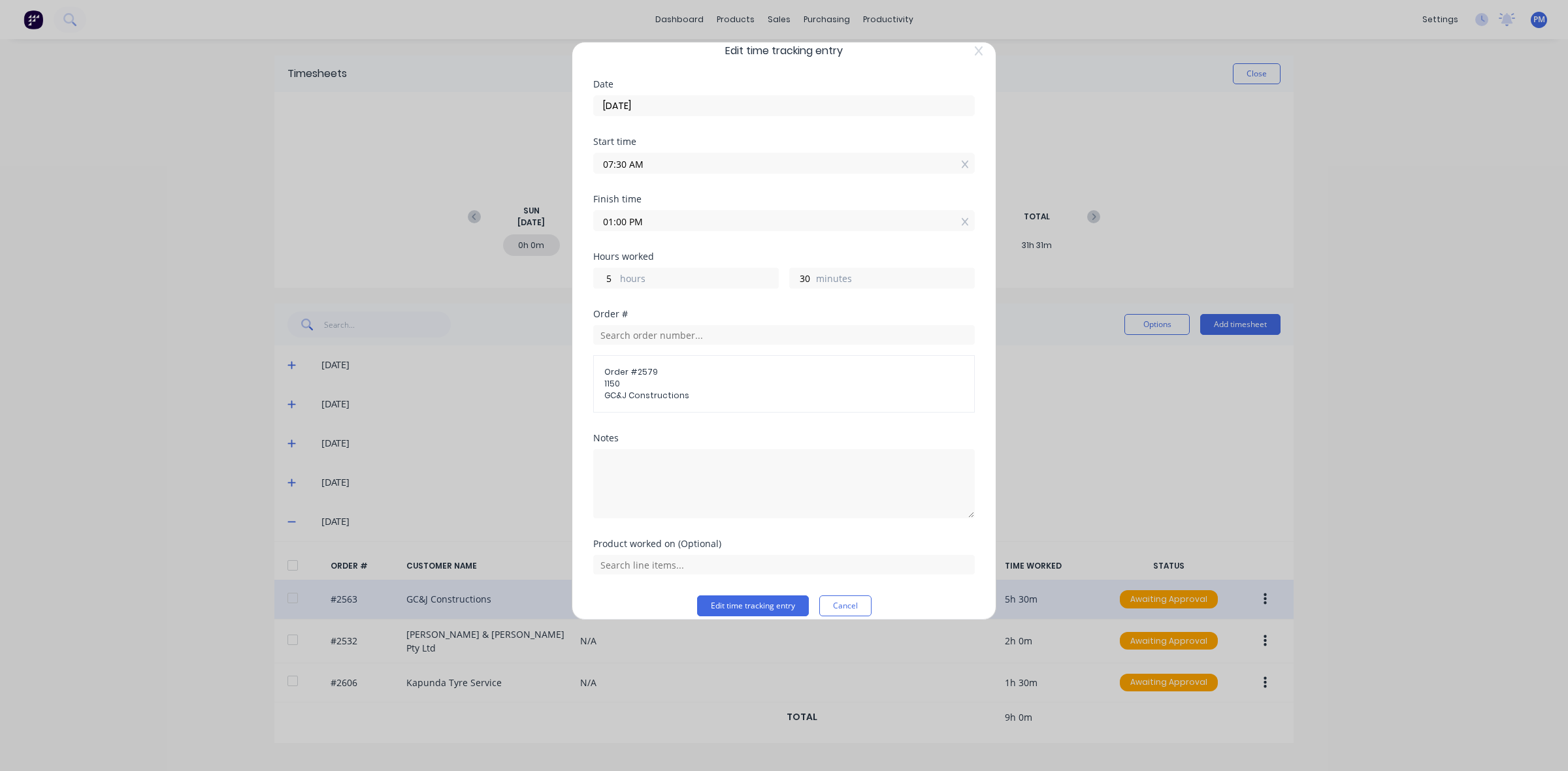
scroll to position [34, 0]
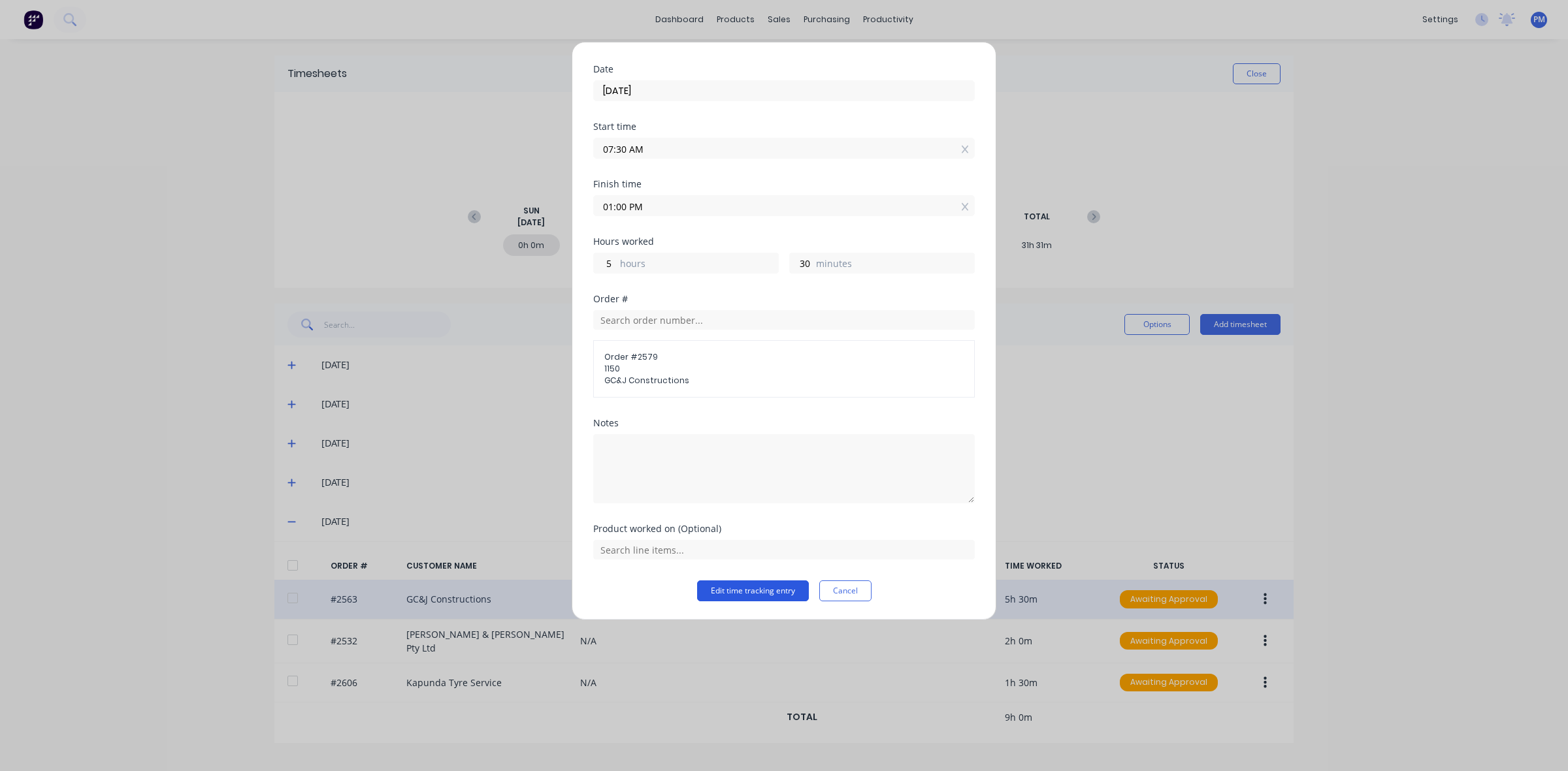
click at [735, 591] on button "Edit time tracking entry" at bounding box center [753, 591] width 112 height 21
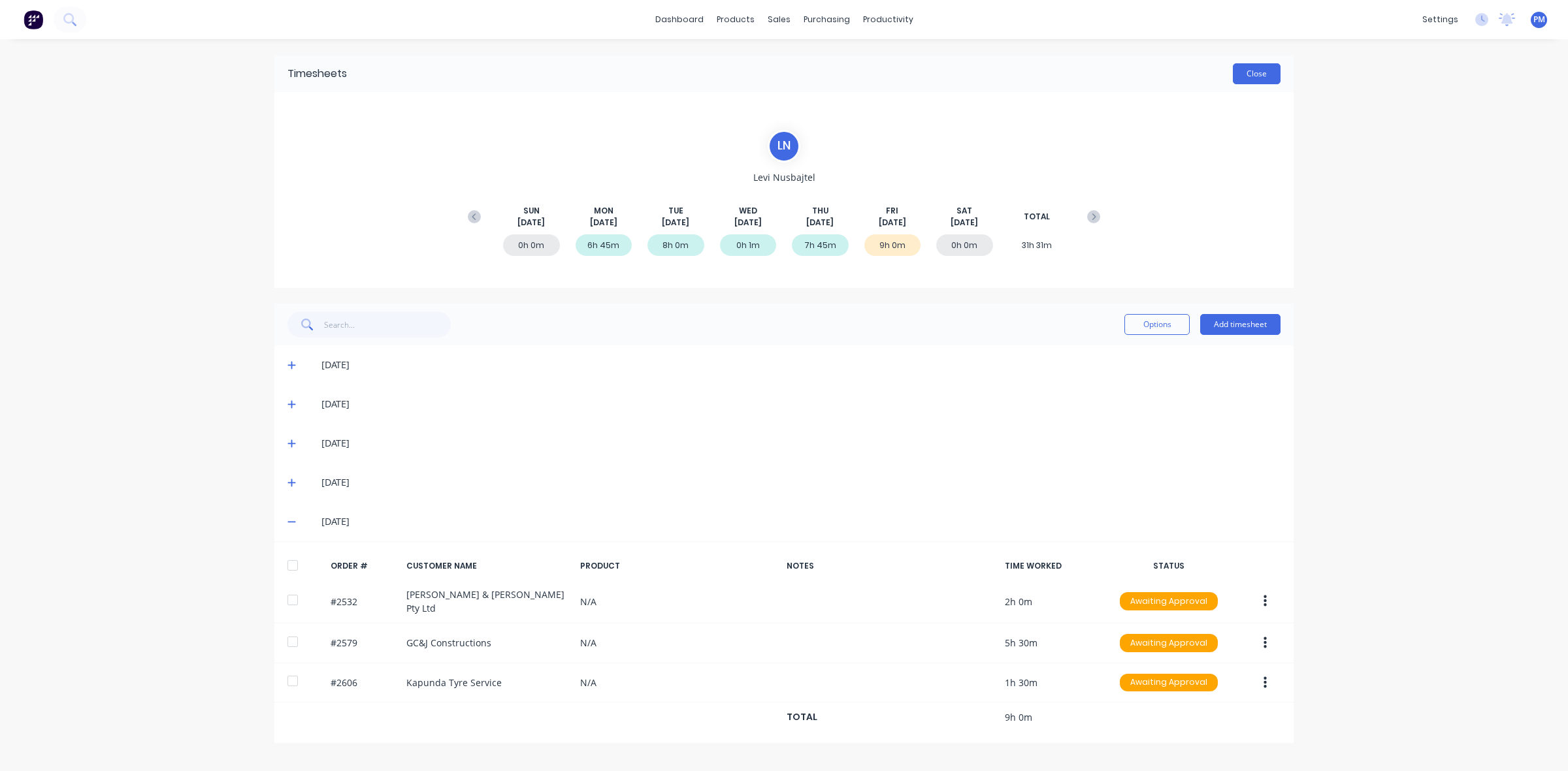
click at [1256, 71] on button "Close" at bounding box center [1257, 74] width 48 height 21
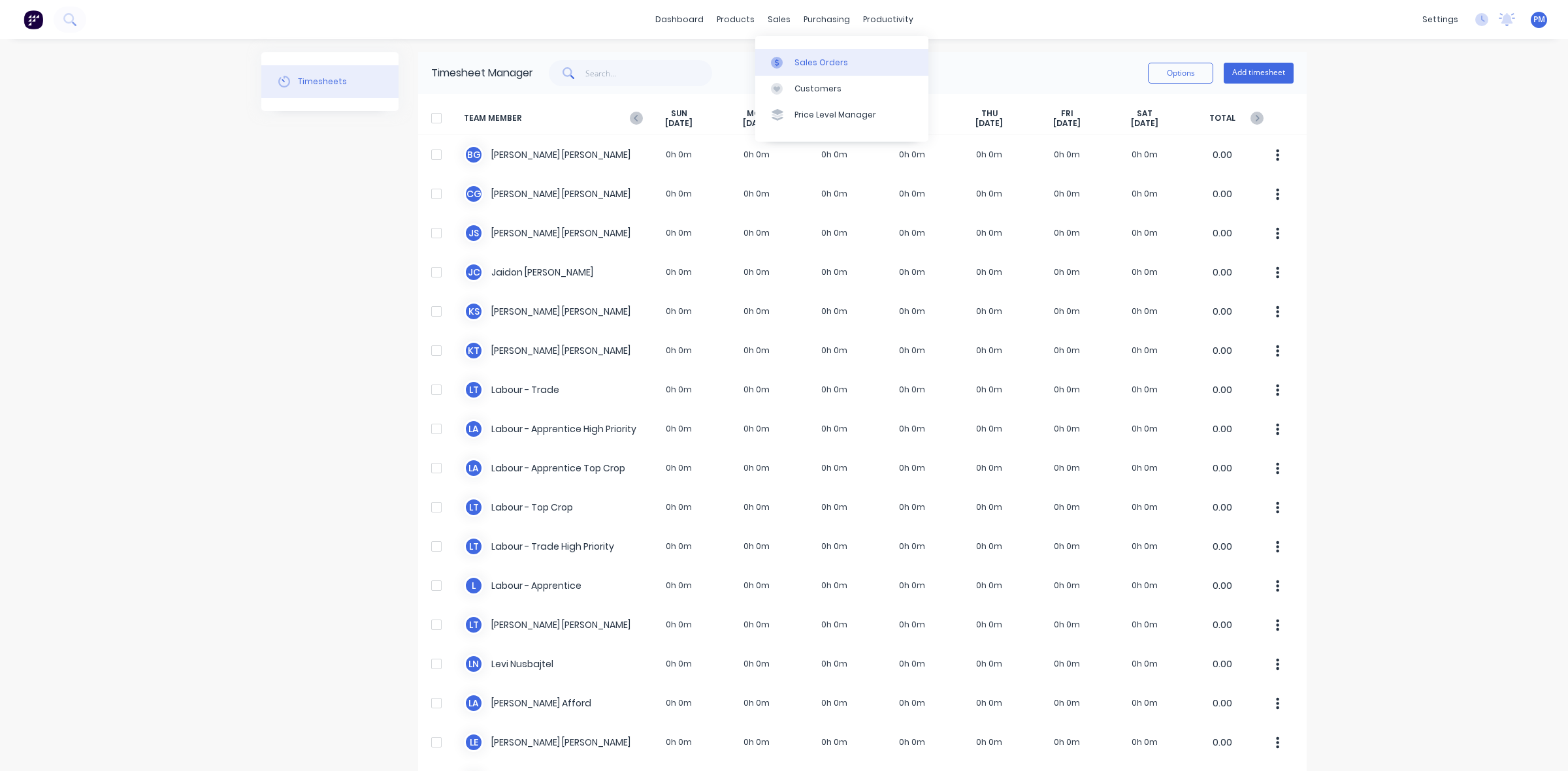
click at [803, 59] on div "Sales Orders" at bounding box center [821, 63] width 54 height 12
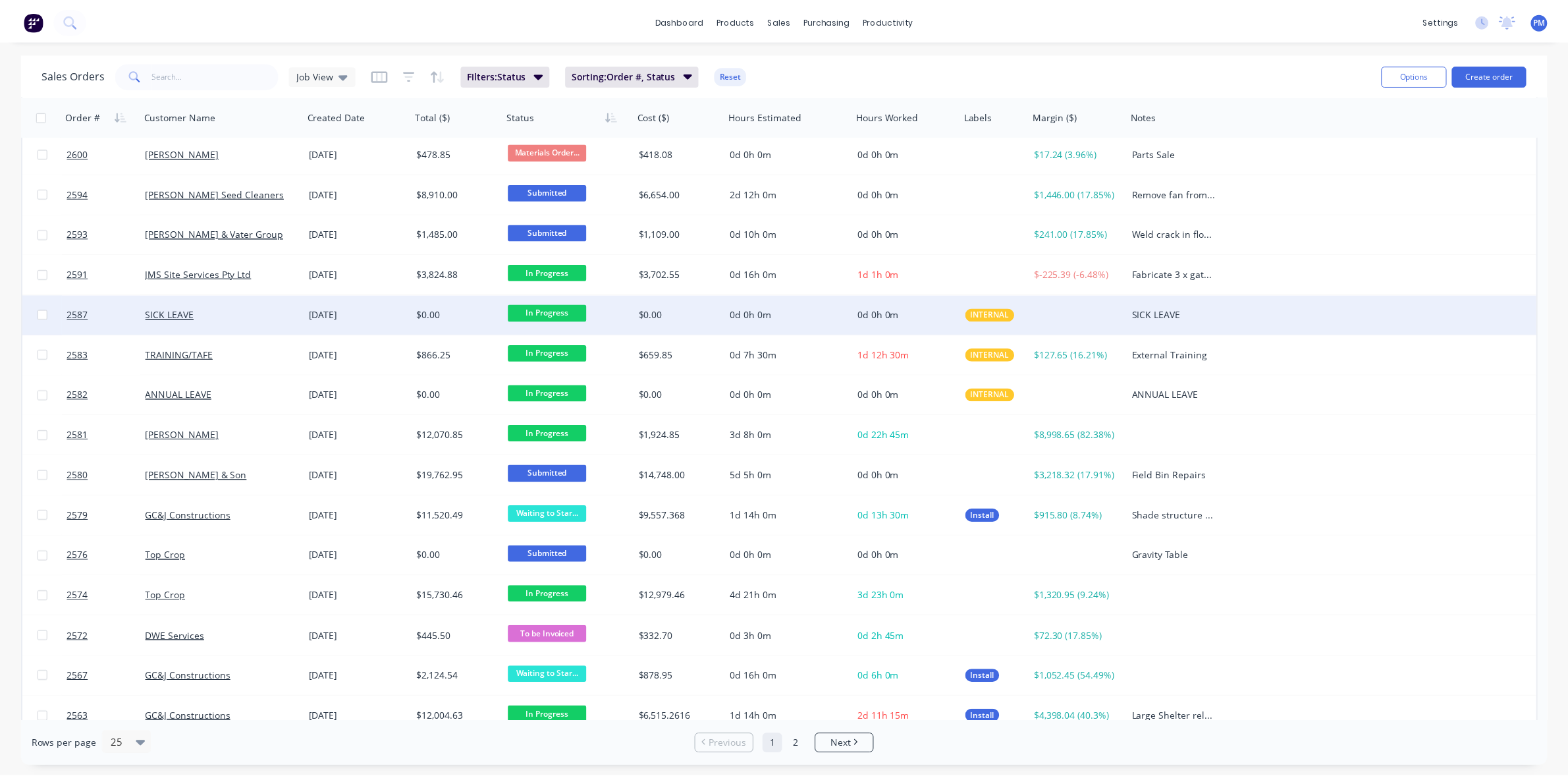
scroll to position [247, 0]
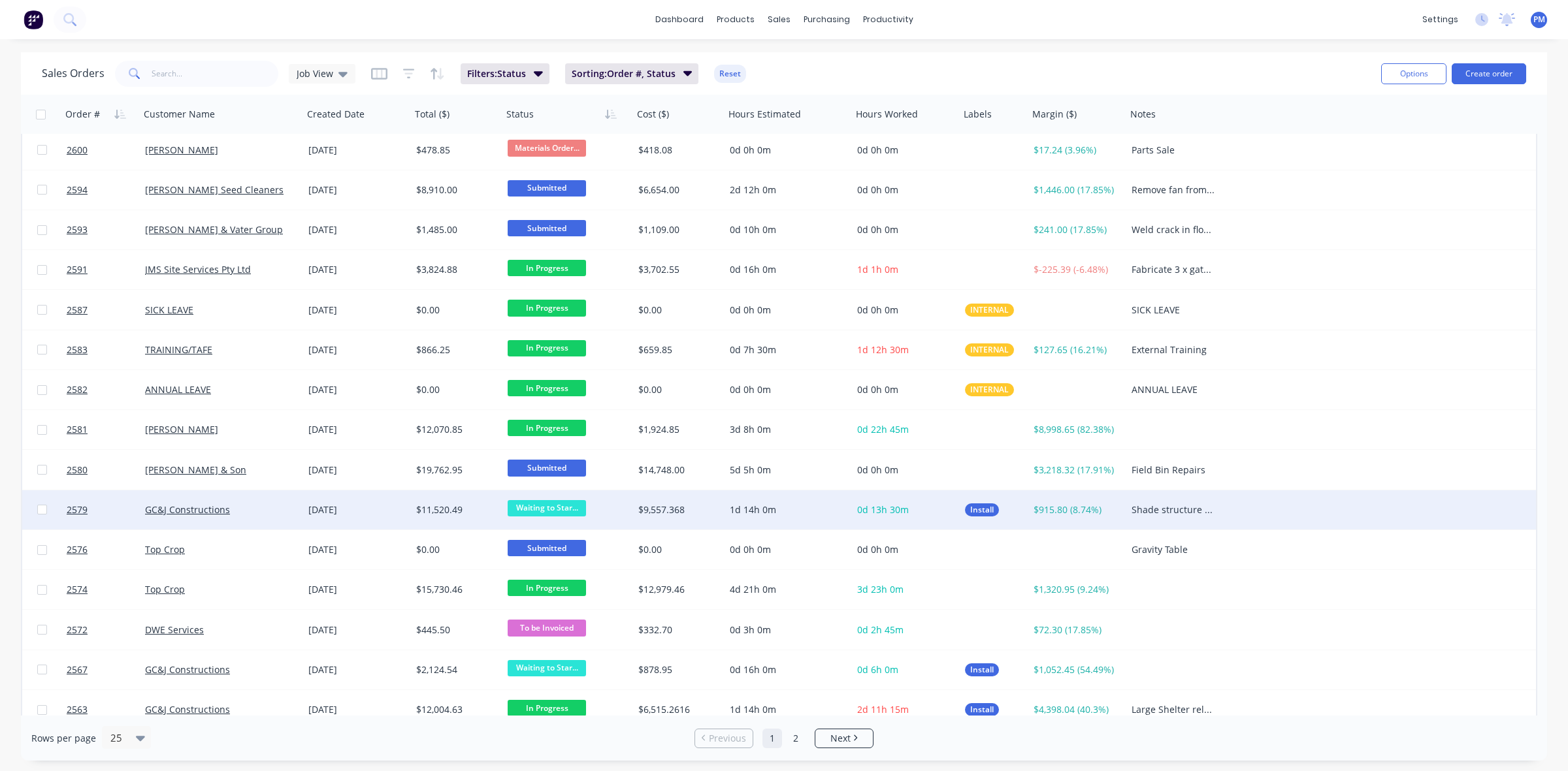
click at [243, 512] on div "GC&J Constructions" at bounding box center [217, 510] width 145 height 13
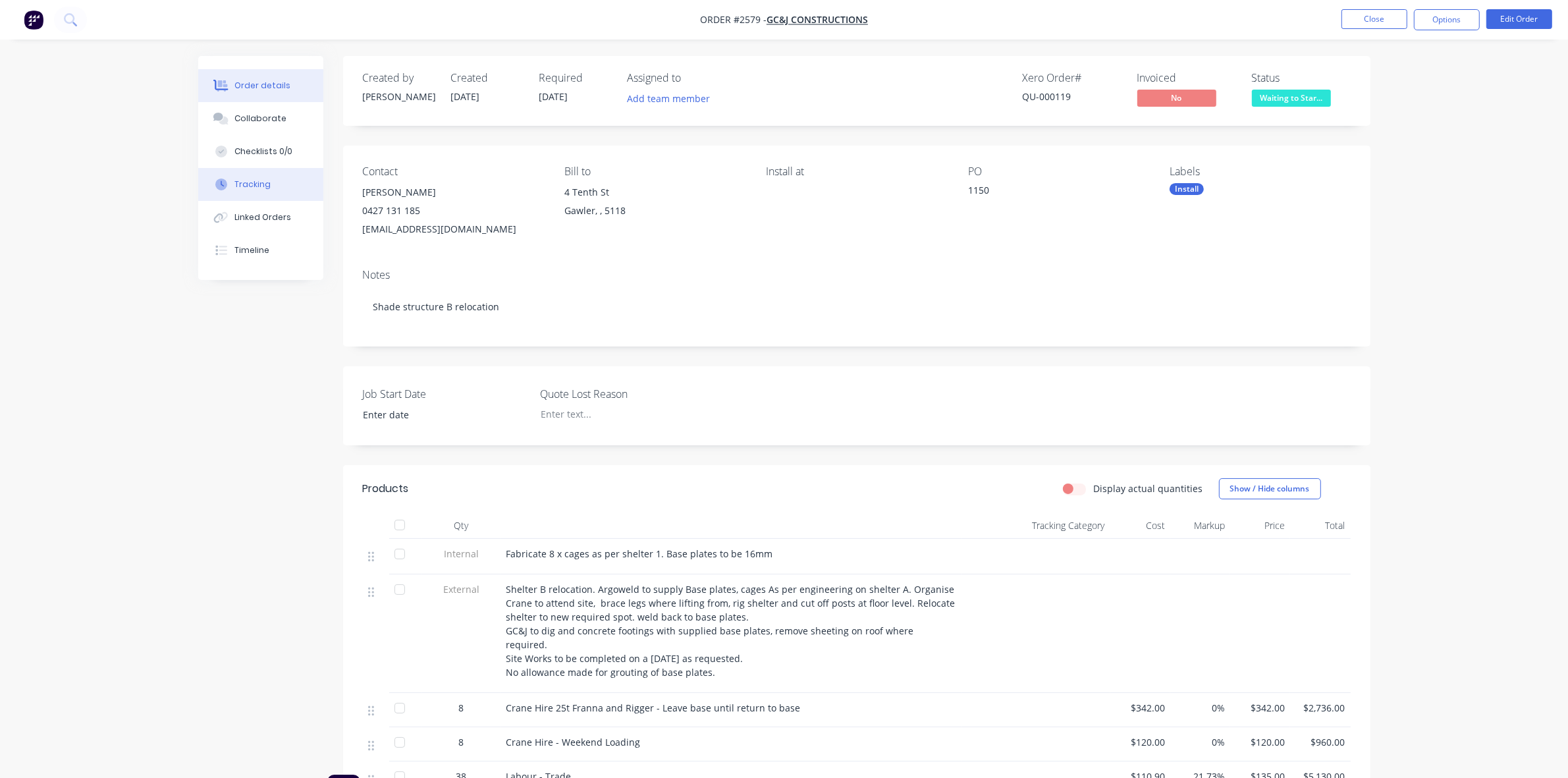
click at [258, 179] on div "Tracking" at bounding box center [252, 184] width 36 height 12
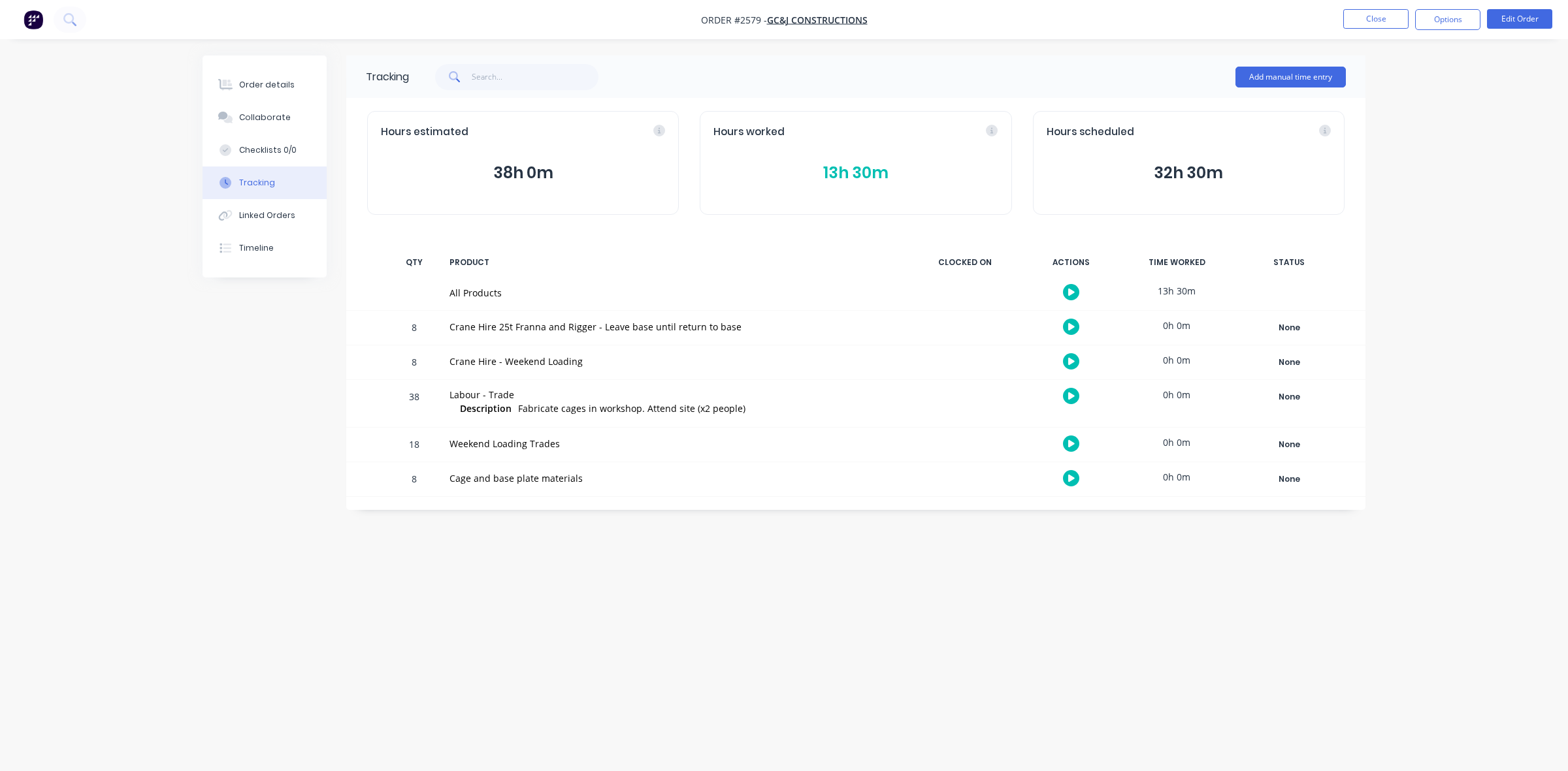
click at [848, 167] on button "13h 30m" at bounding box center [856, 173] width 284 height 24
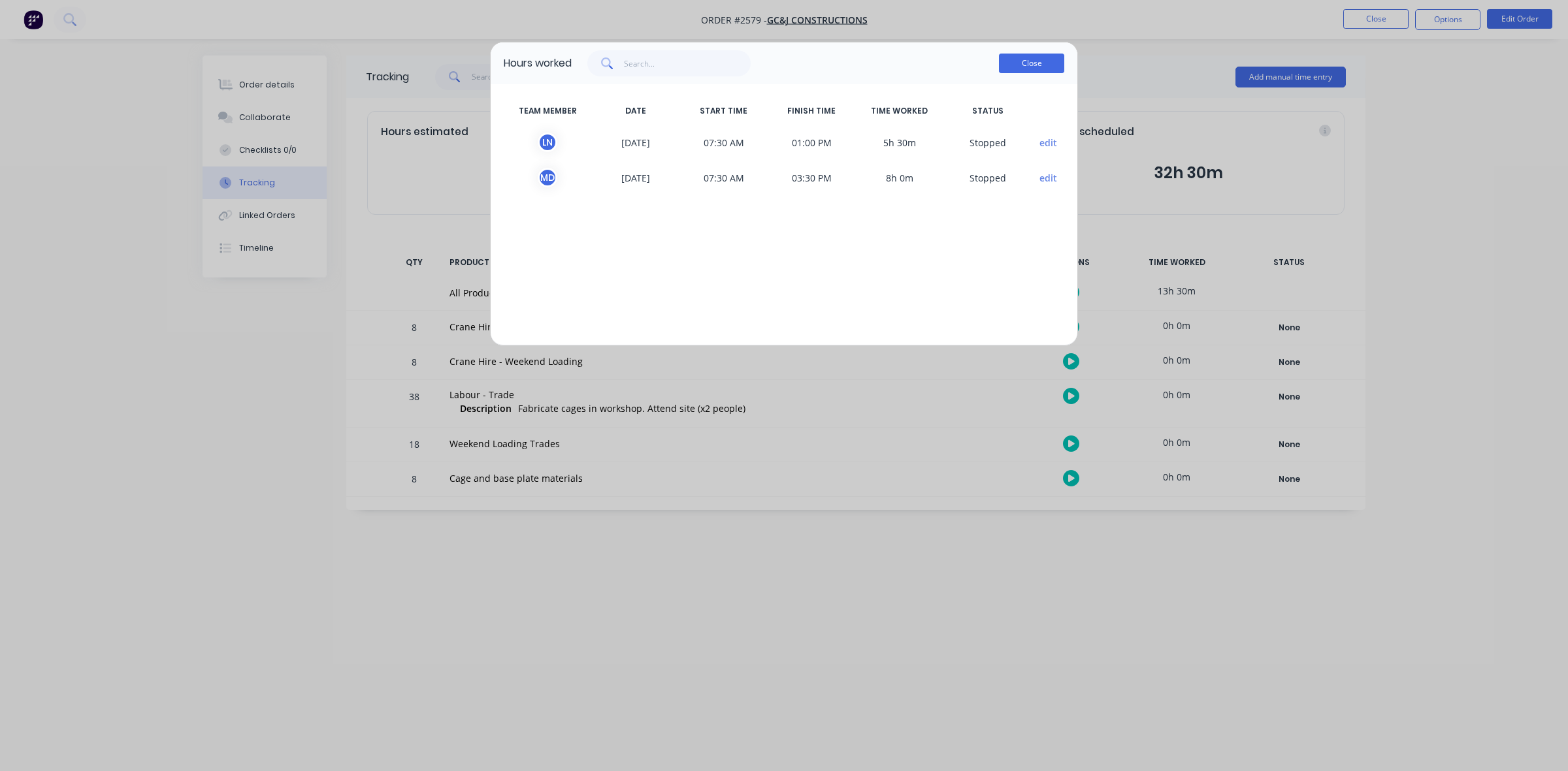
click at [1032, 63] on button "Close" at bounding box center [1032, 64] width 66 height 20
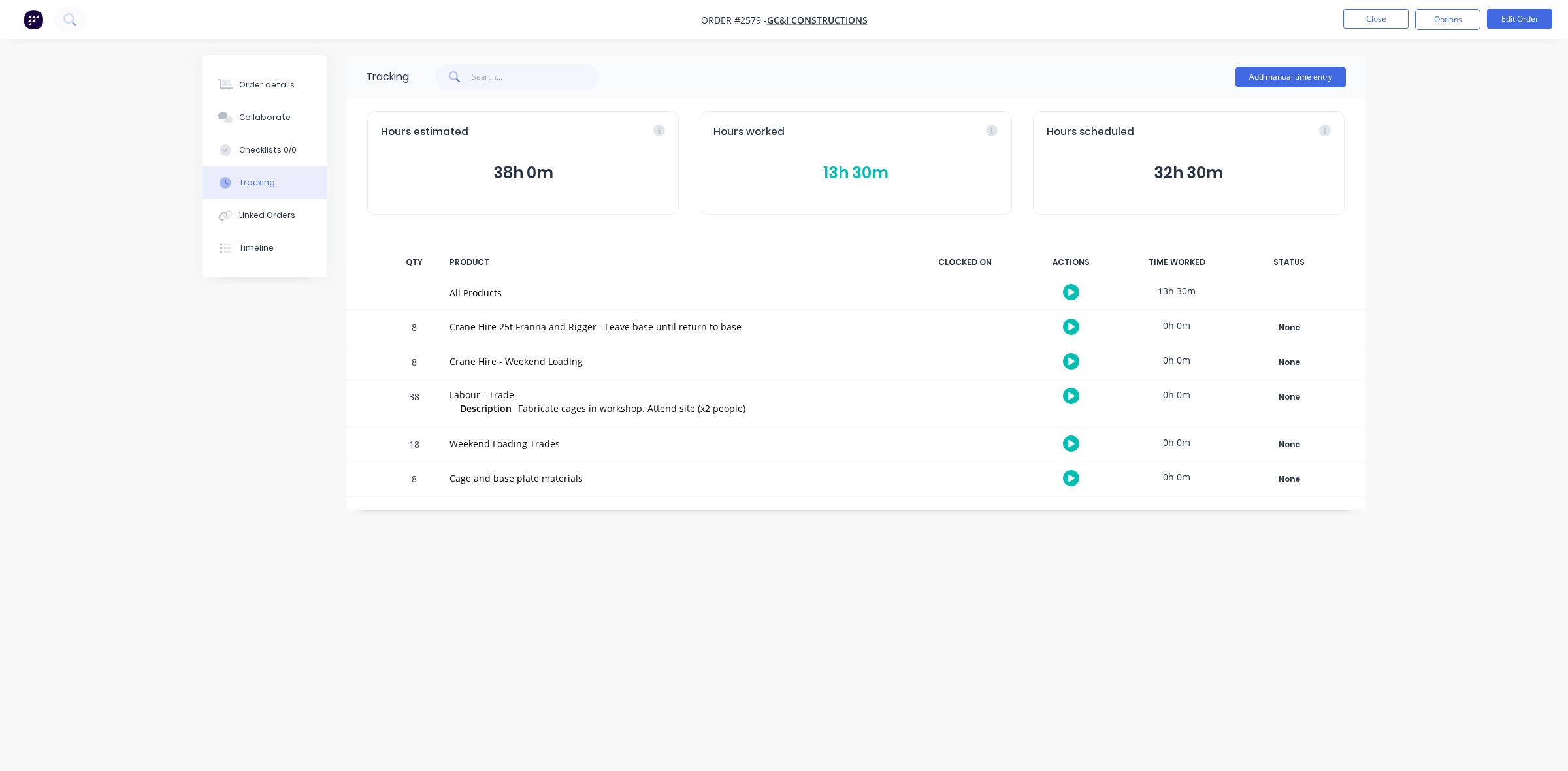
click at [1363, 7] on nav "Order #2579 - GC&J Constructions Close Options Edit Order" at bounding box center [784, 19] width 1568 height 39
click at [1359, 20] on button "Close" at bounding box center [1376, 19] width 66 height 20
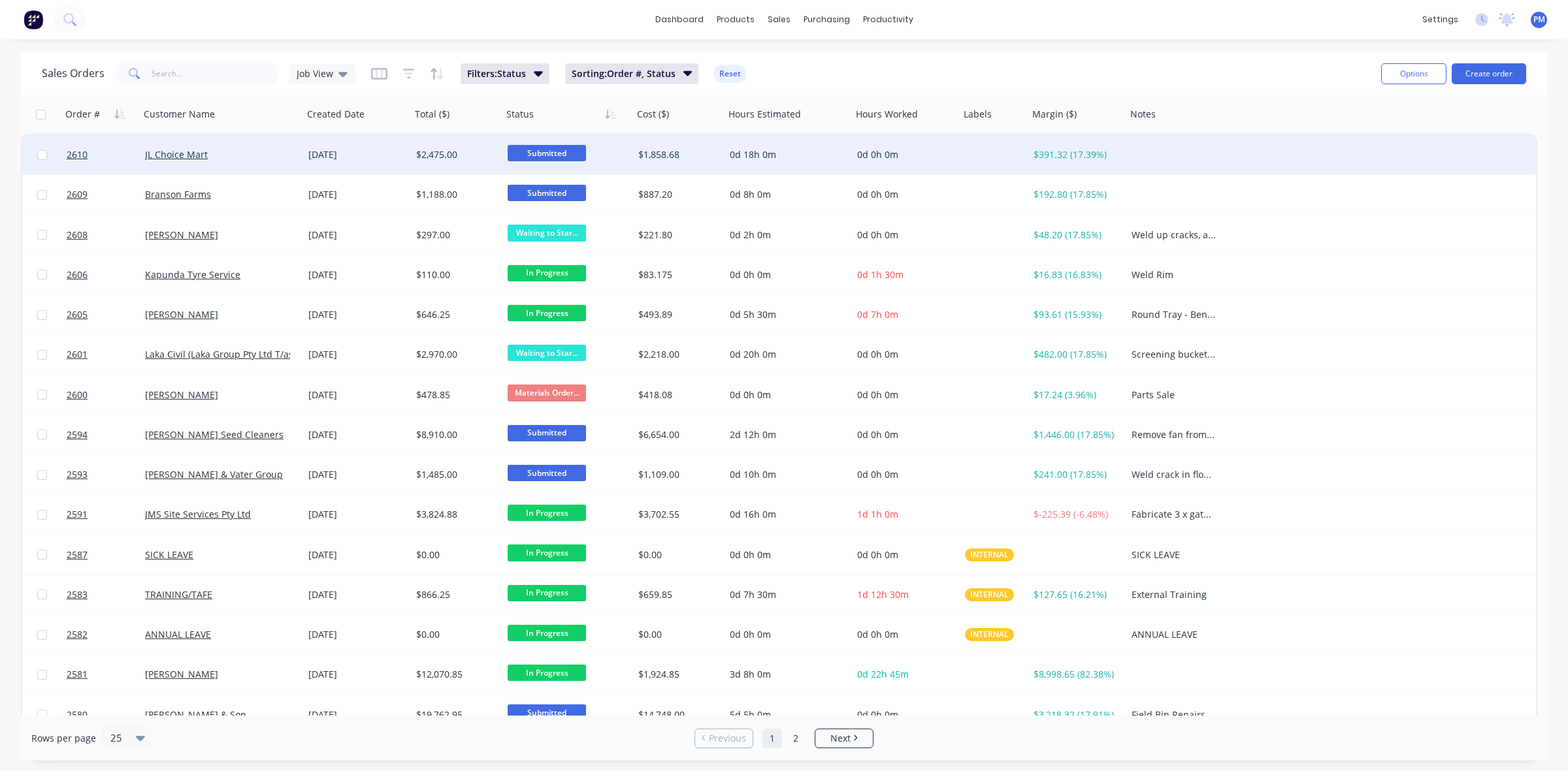
click at [243, 154] on div "JL Choice Mart" at bounding box center [217, 155] width 145 height 13
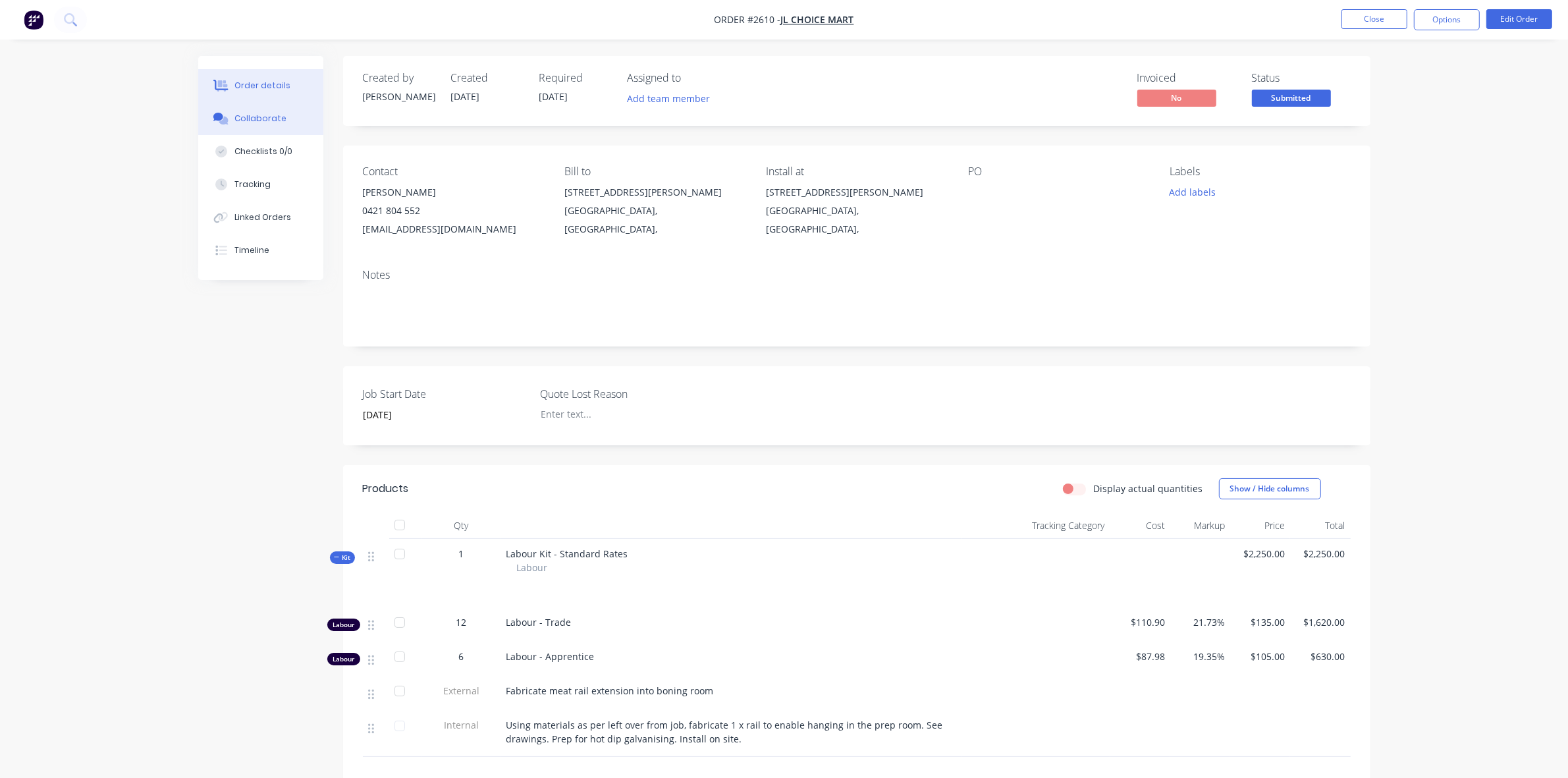
click at [254, 120] on div "Collaborate" at bounding box center [260, 119] width 52 height 12
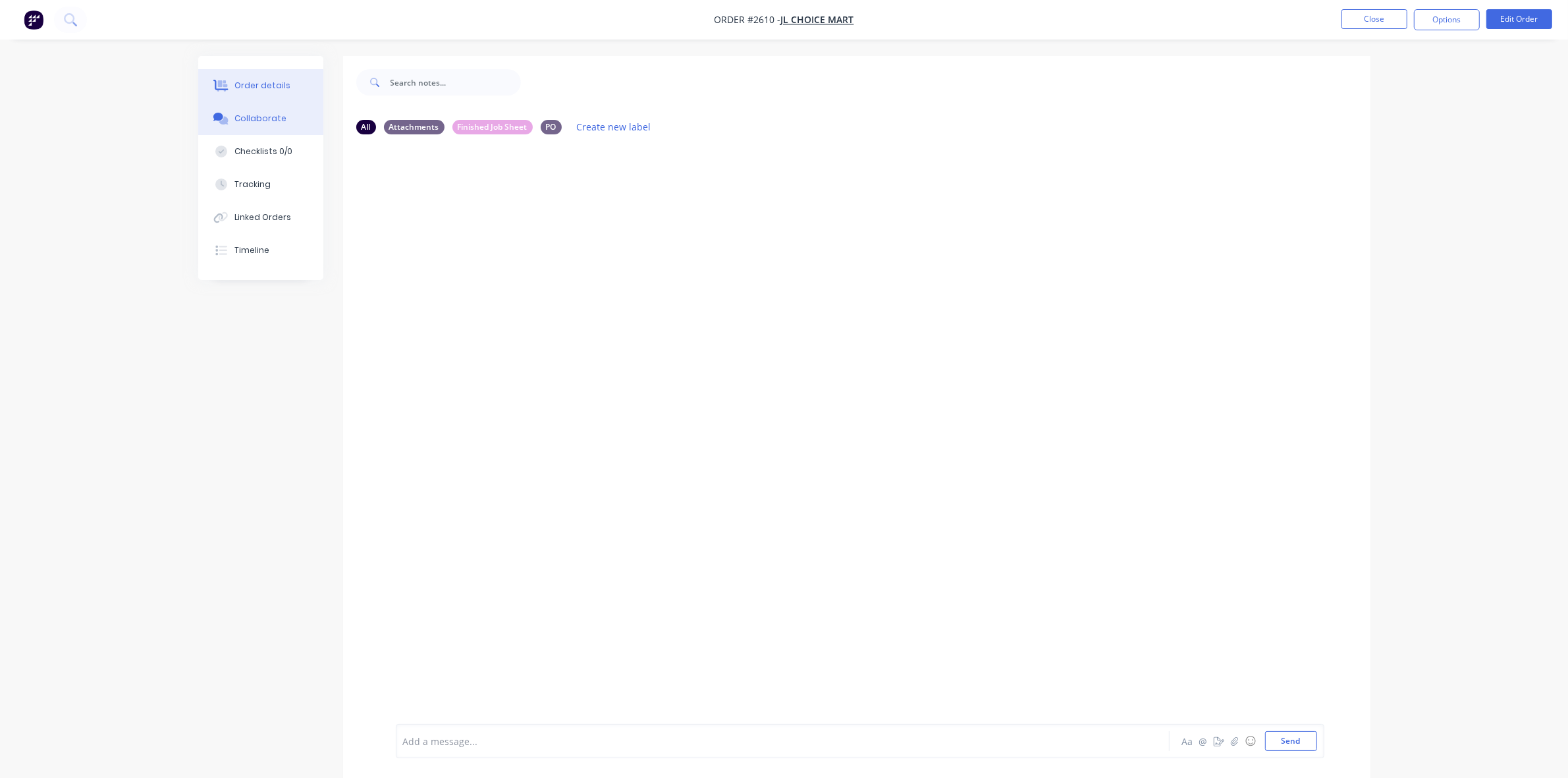
click at [266, 83] on div "Order details" at bounding box center [262, 85] width 56 height 12
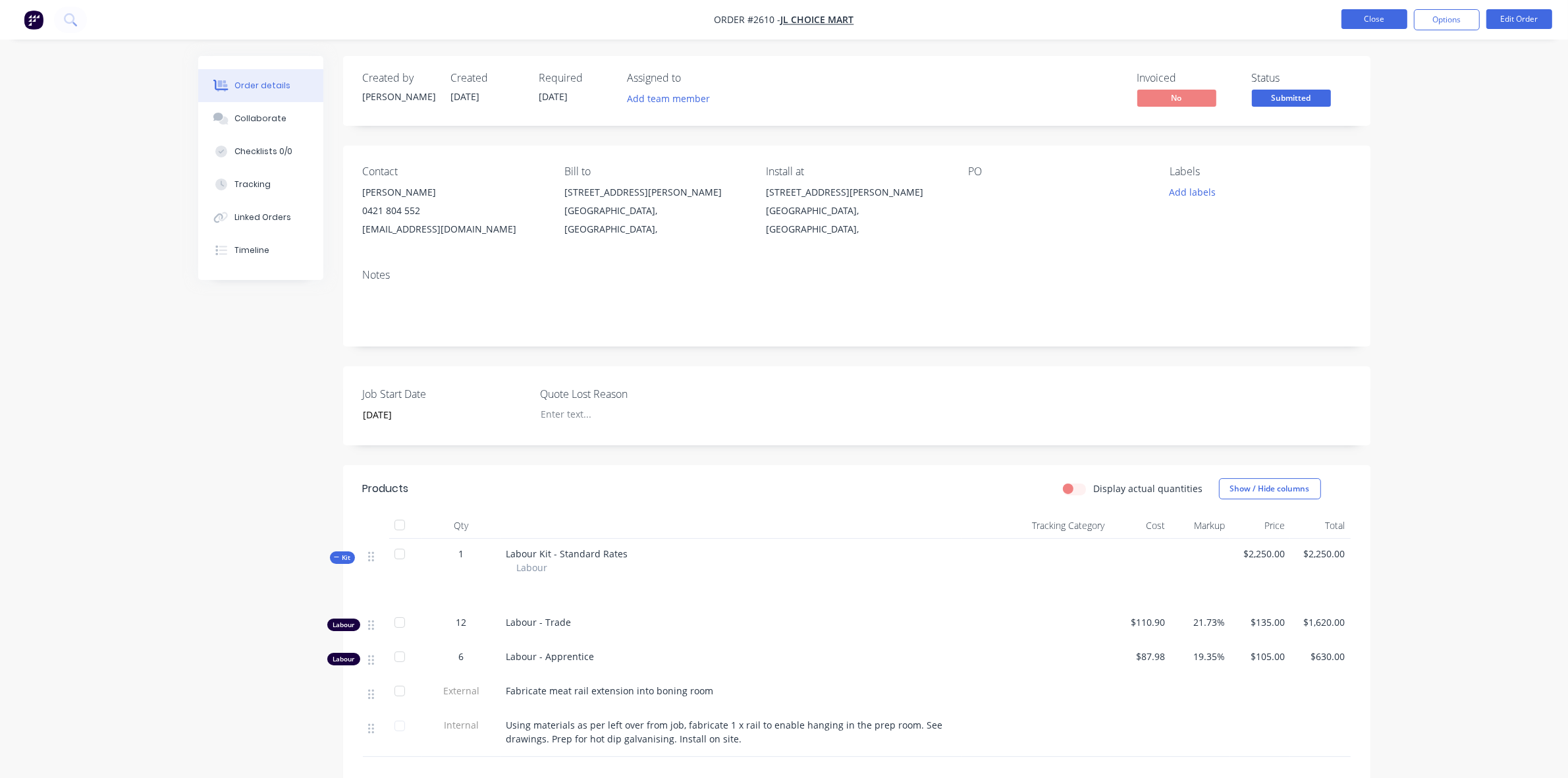
click at [1386, 11] on button "Close" at bounding box center [1374, 19] width 66 height 20
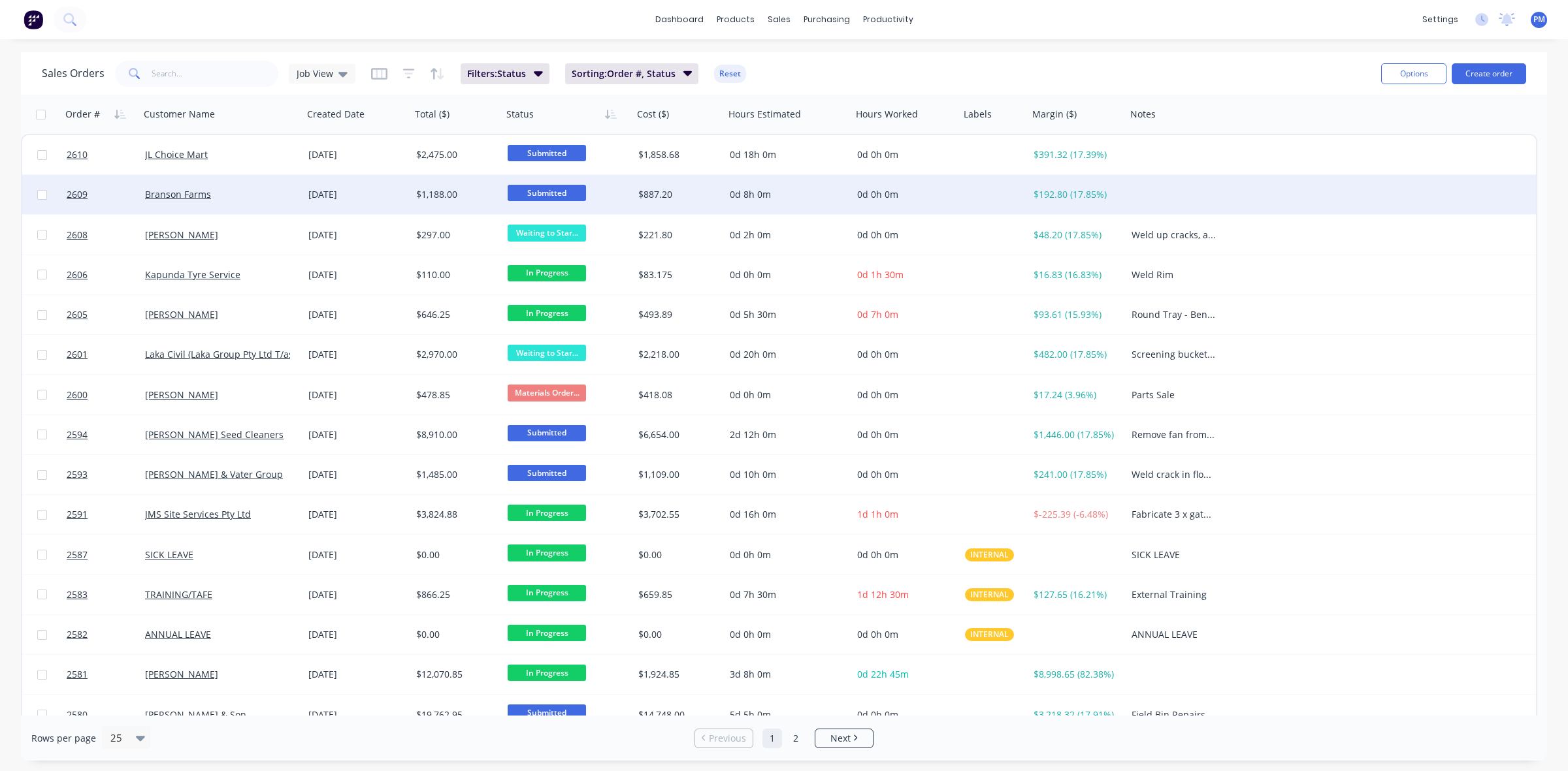
click at [291, 197] on div "Branson Farms" at bounding box center [221, 195] width 153 height 13
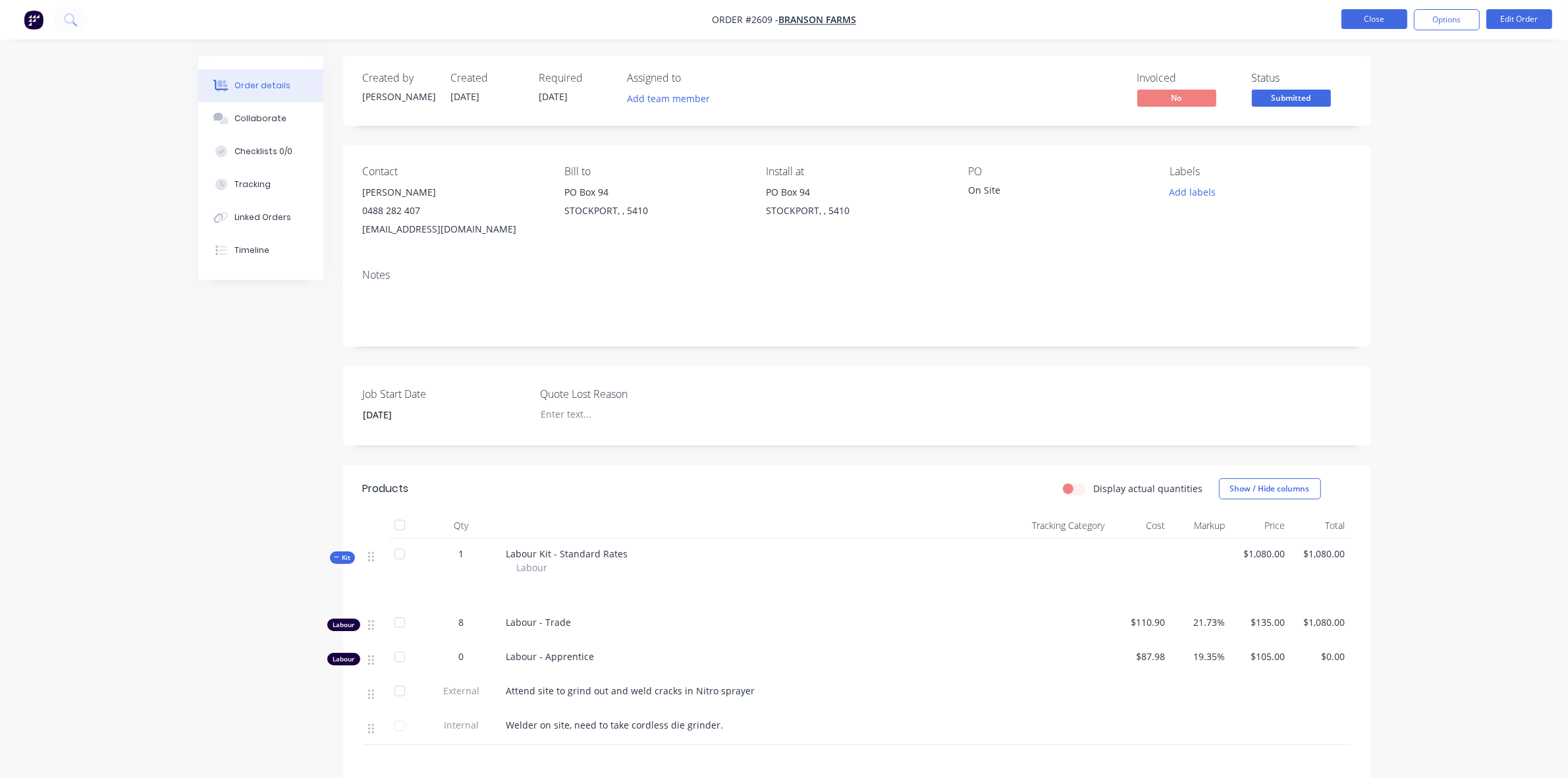
click at [1390, 23] on button "Close" at bounding box center [1374, 19] width 66 height 20
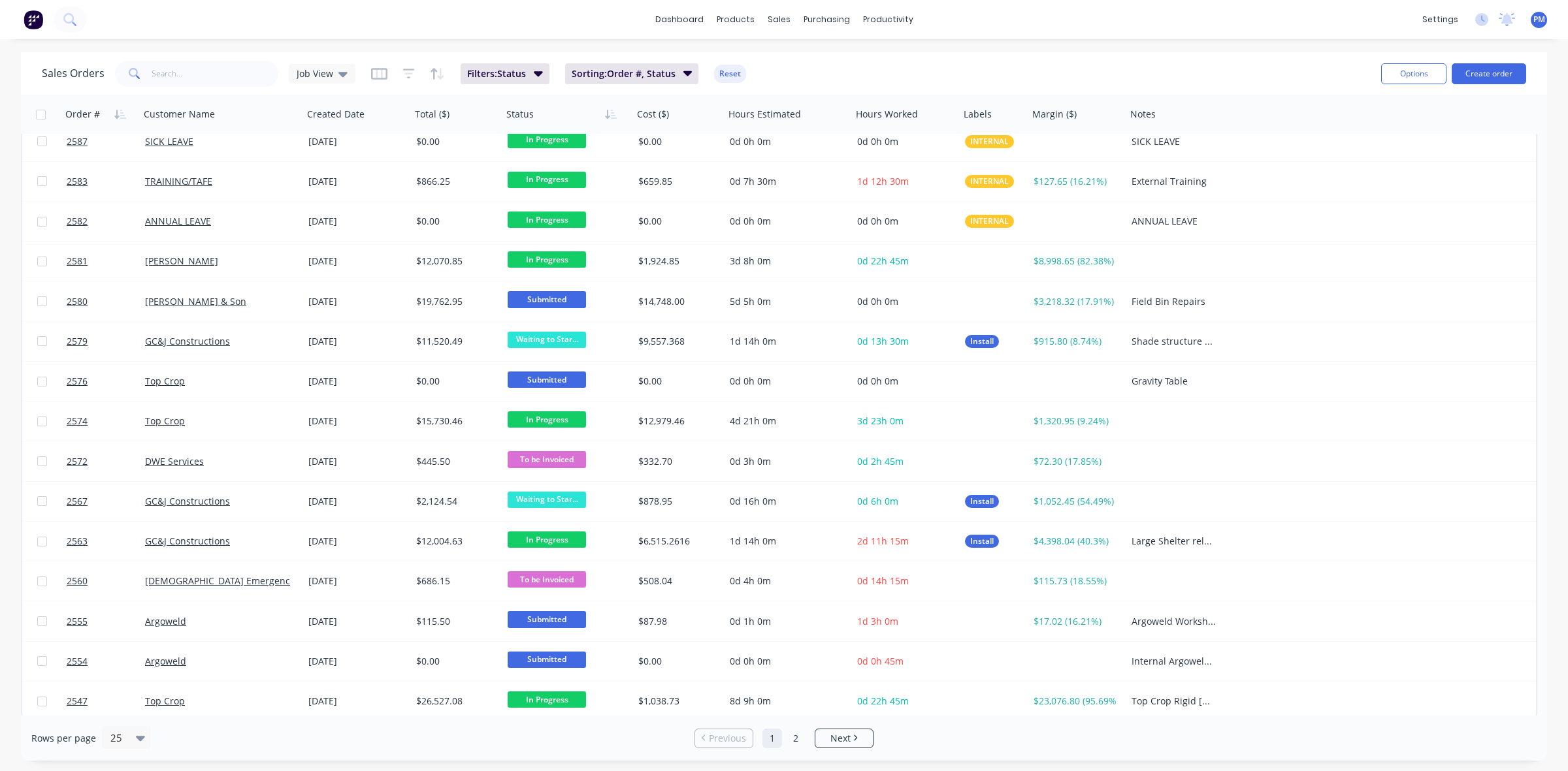
scroll to position [418, 0]
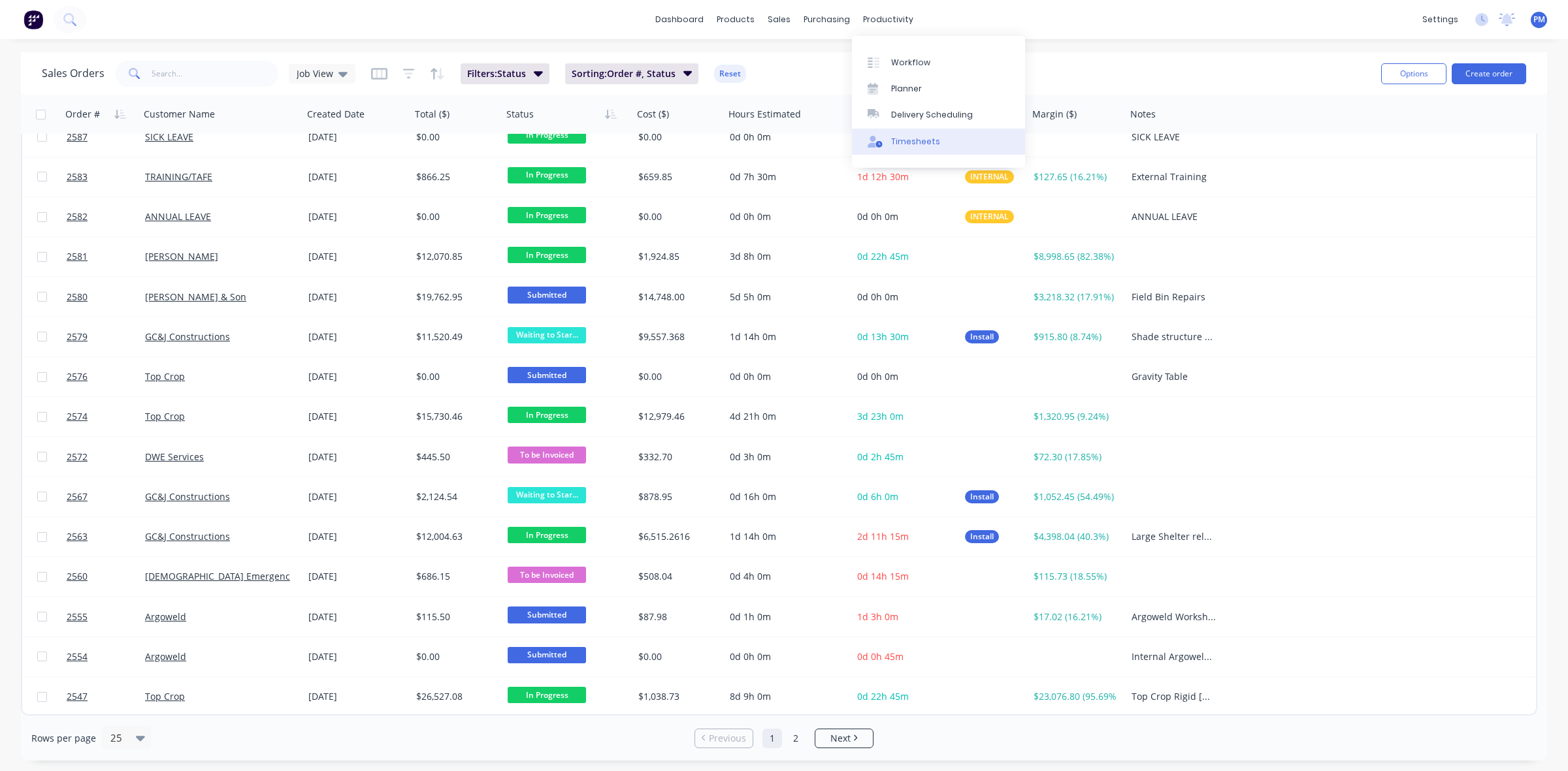
click at [897, 142] on div "Timesheets" at bounding box center [916, 142] width 49 height 12
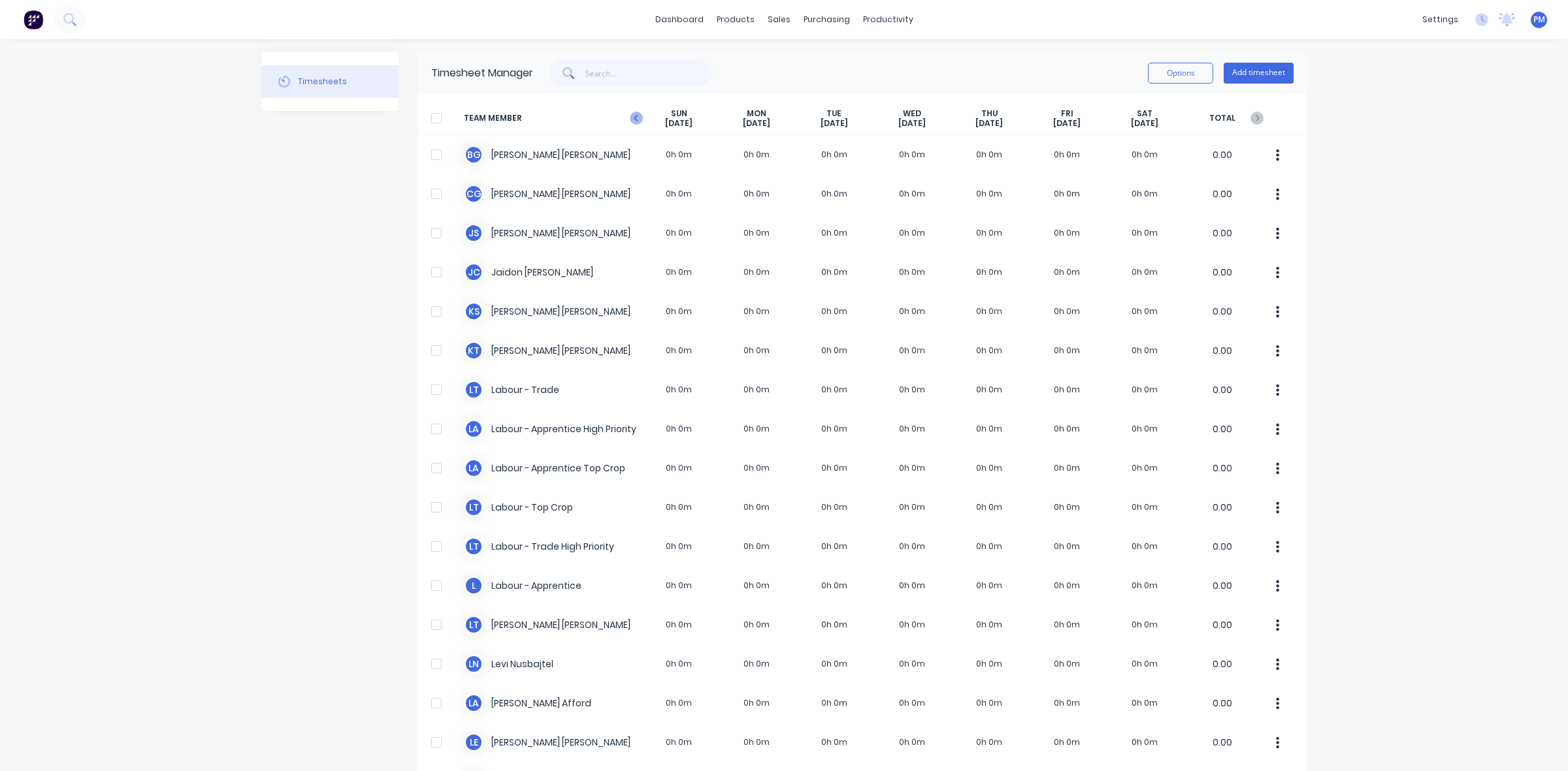
click at [630, 120] on icon at bounding box center [636, 118] width 13 height 13
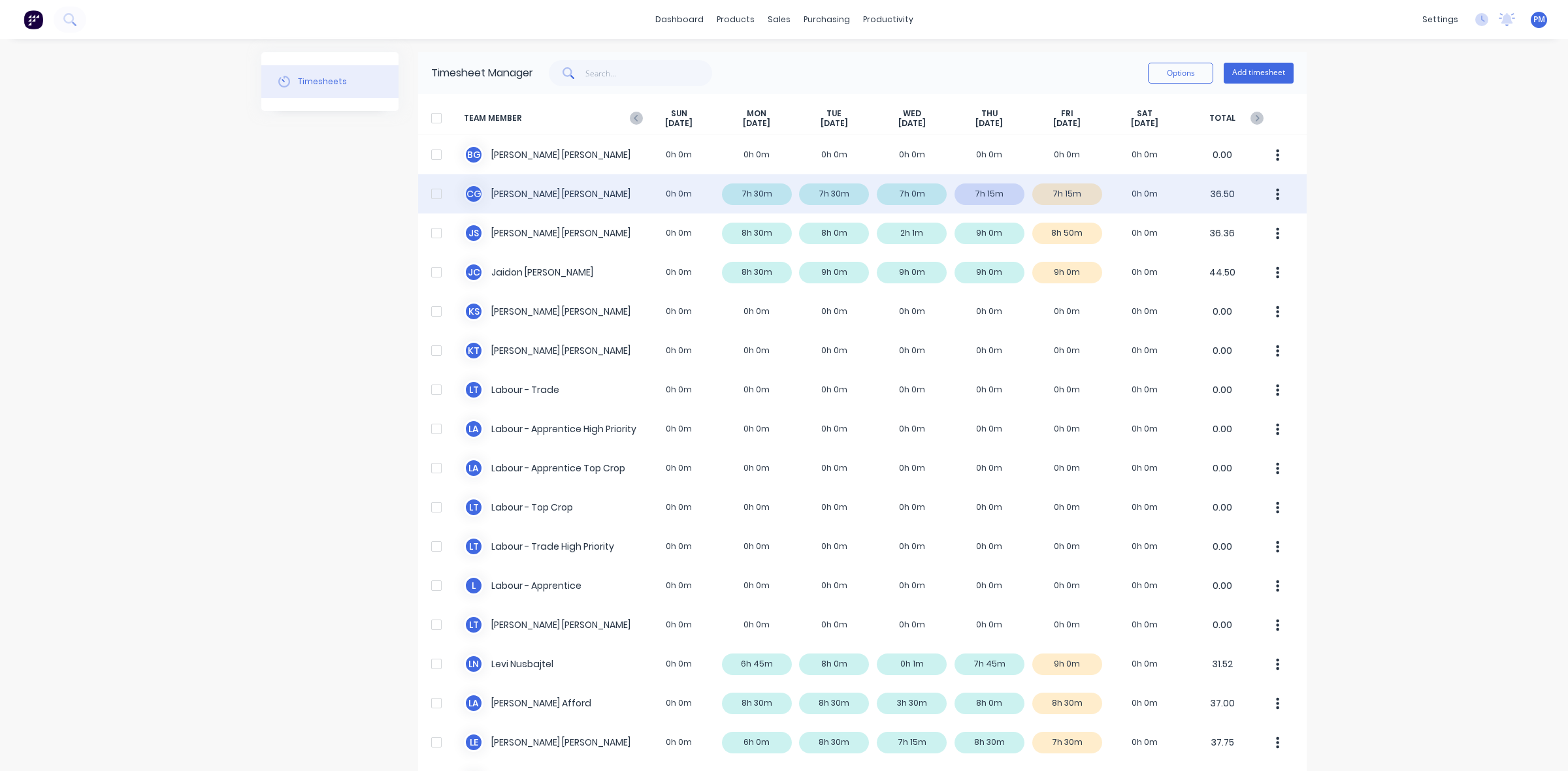
click at [765, 191] on div "C G [PERSON_NAME] 0h 0m 7h 30m 7h 30m 7h 0m 7h 15m 7h 15m 0h 0m 36.50" at bounding box center [863, 193] width 889 height 39
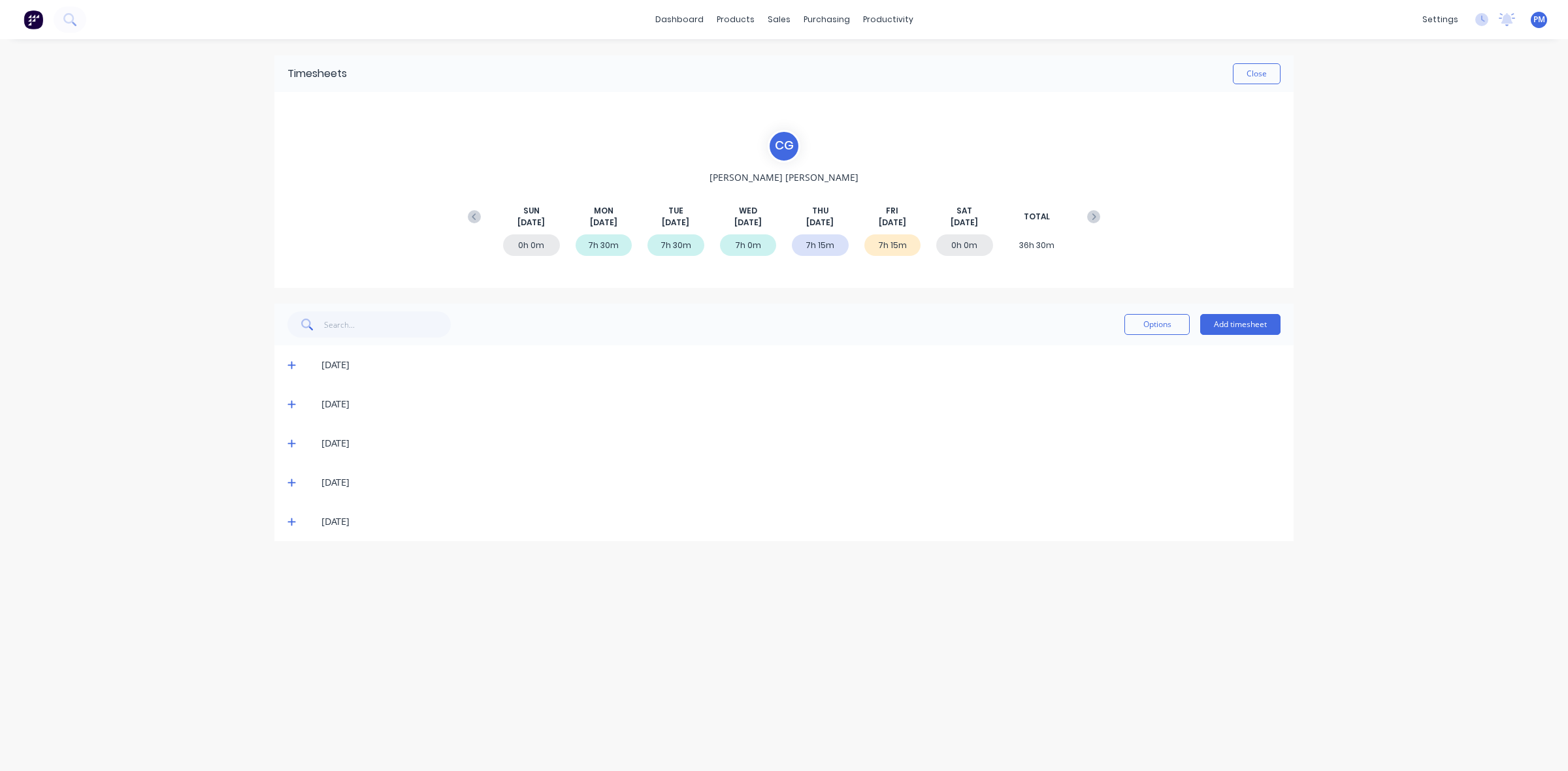
click at [292, 364] on icon at bounding box center [291, 365] width 9 height 9
click at [291, 364] on icon at bounding box center [291, 365] width 9 height 9
click at [288, 406] on icon at bounding box center [291, 404] width 9 height 9
click at [291, 443] on icon at bounding box center [291, 444] width 8 height 8
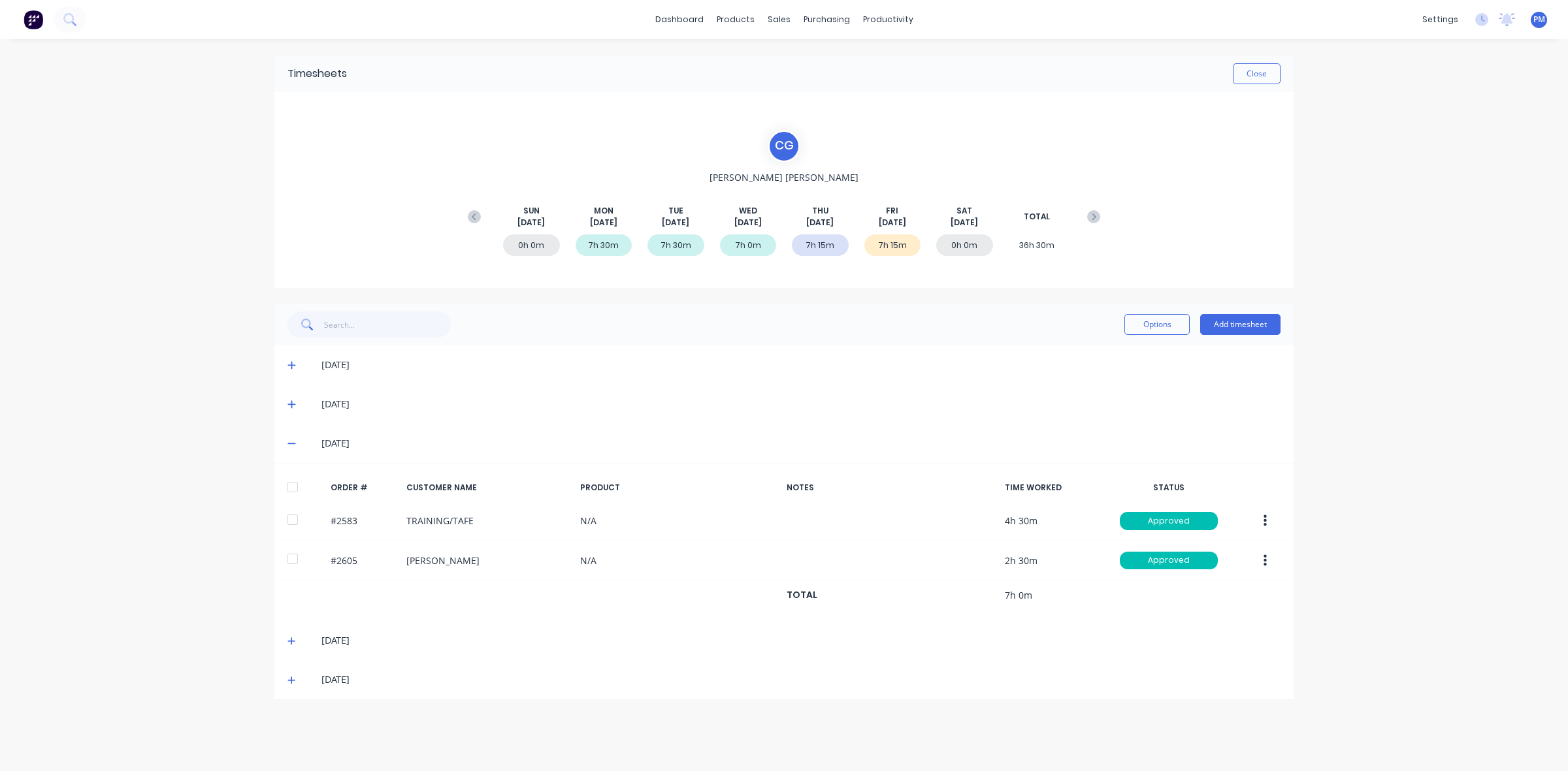
click at [291, 443] on icon at bounding box center [291, 444] width 8 height 1
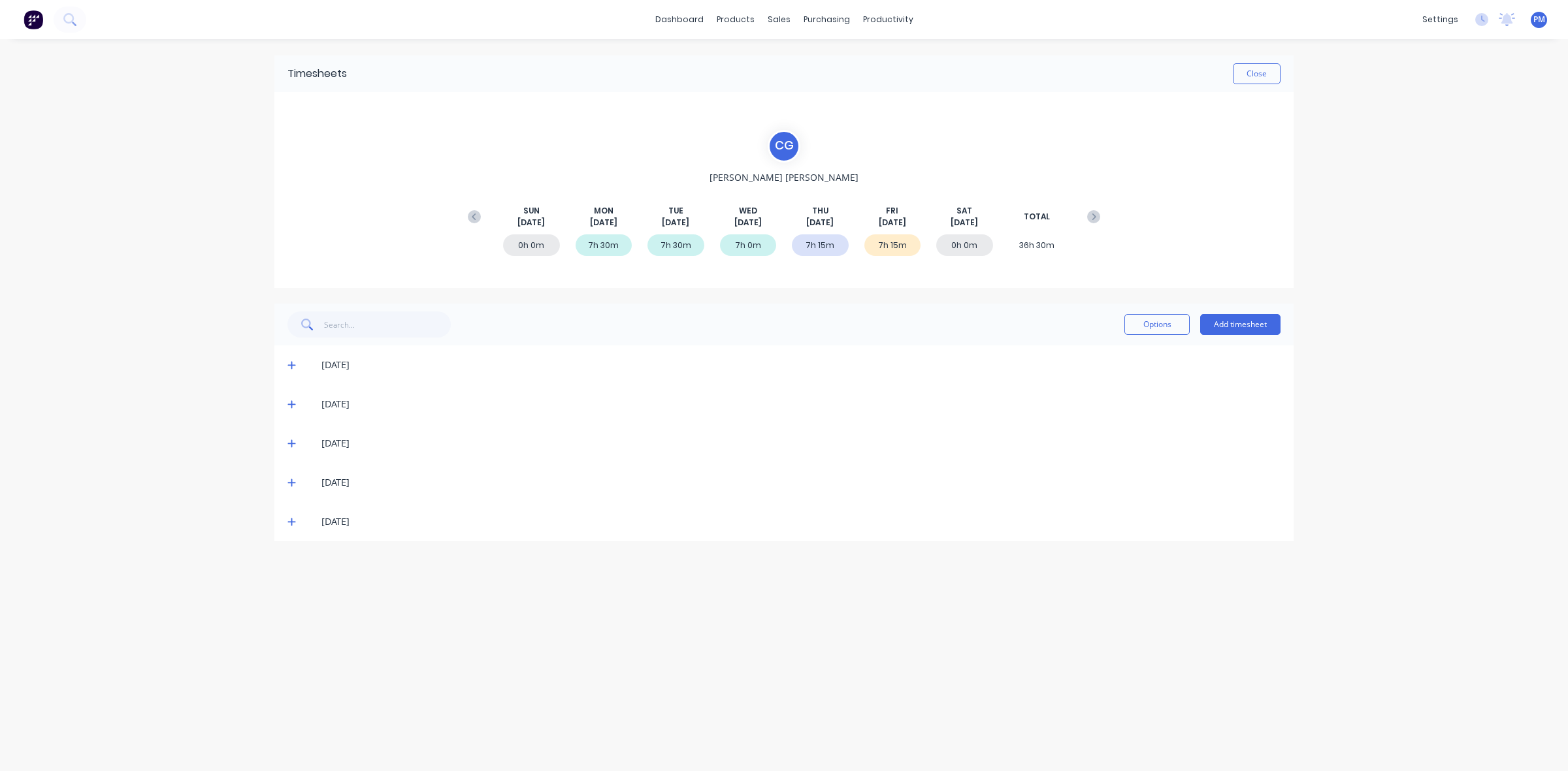
click at [293, 478] on icon at bounding box center [291, 482] width 9 height 9
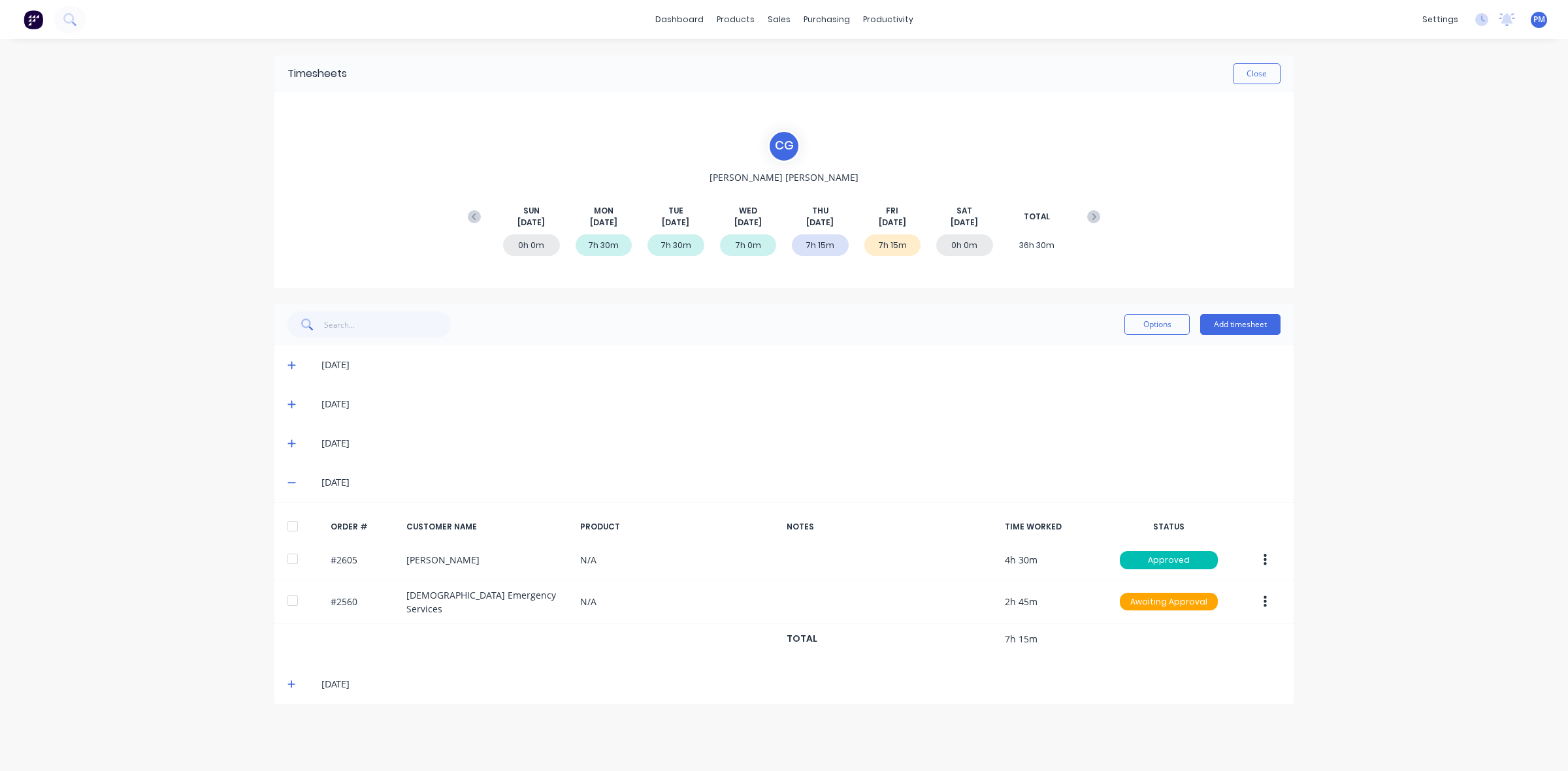
click at [293, 478] on icon at bounding box center [291, 482] width 9 height 9
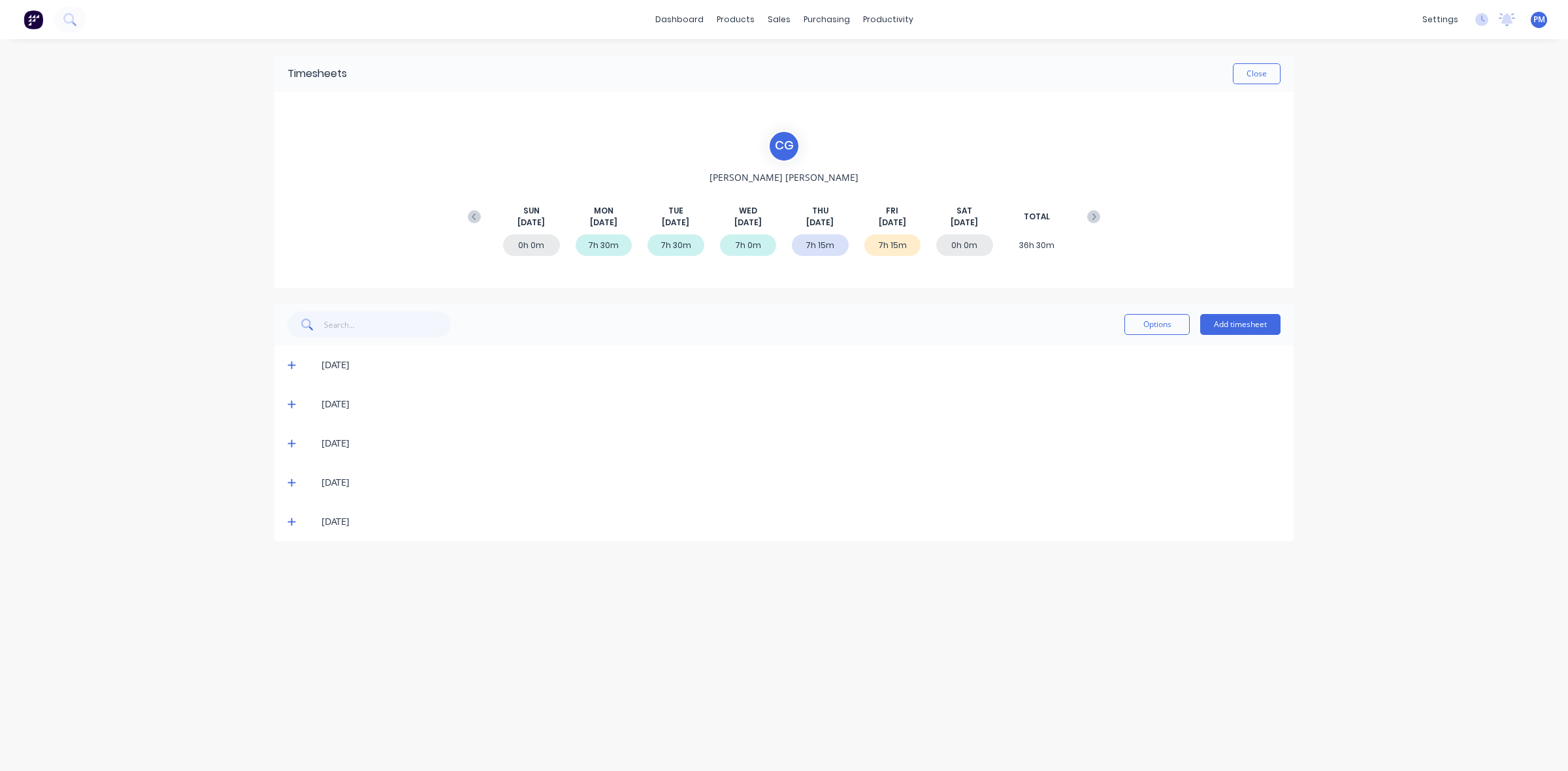
click at [289, 521] on icon at bounding box center [291, 522] width 8 height 8
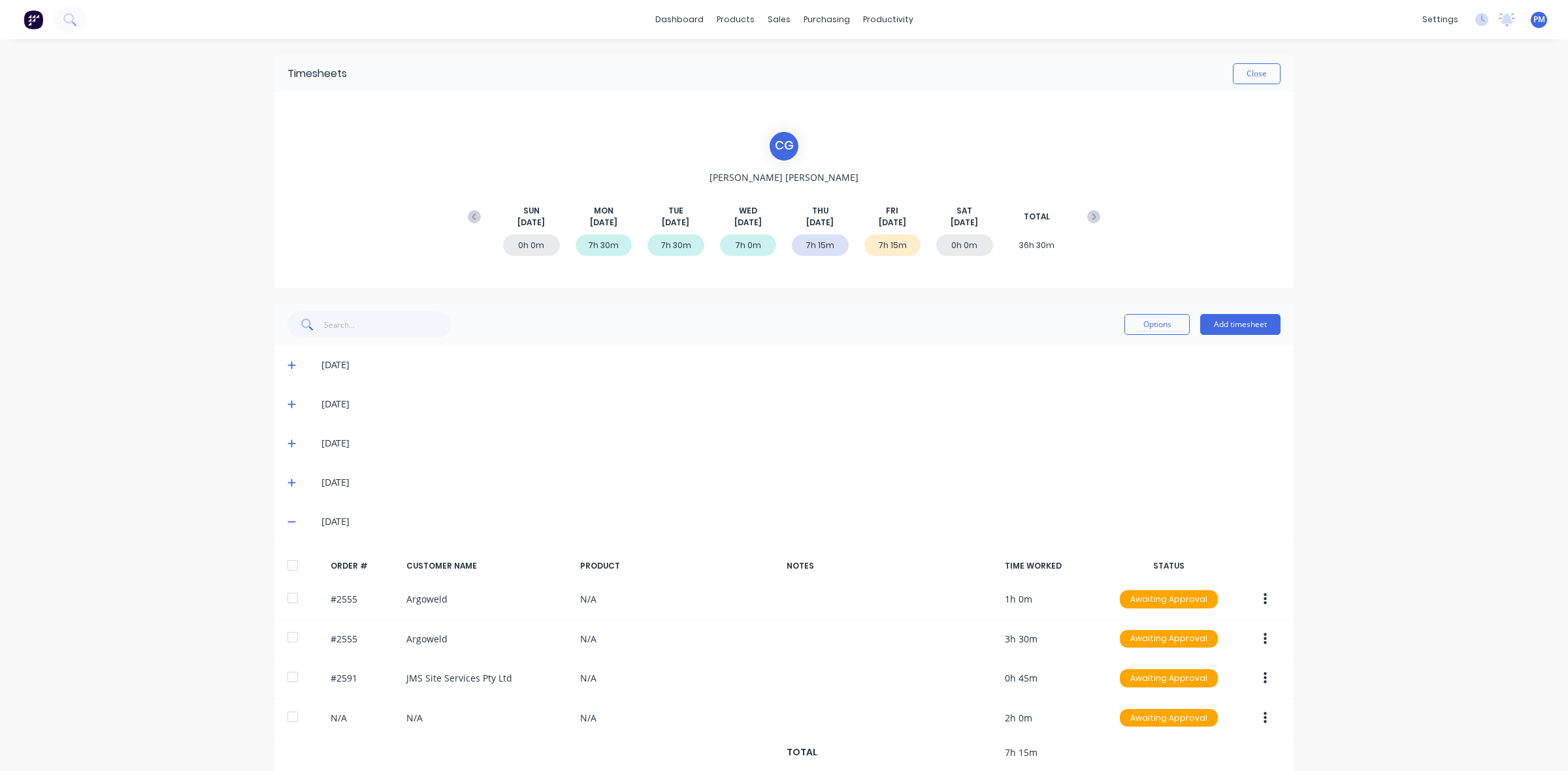
click at [287, 522] on icon at bounding box center [291, 522] width 9 height 9
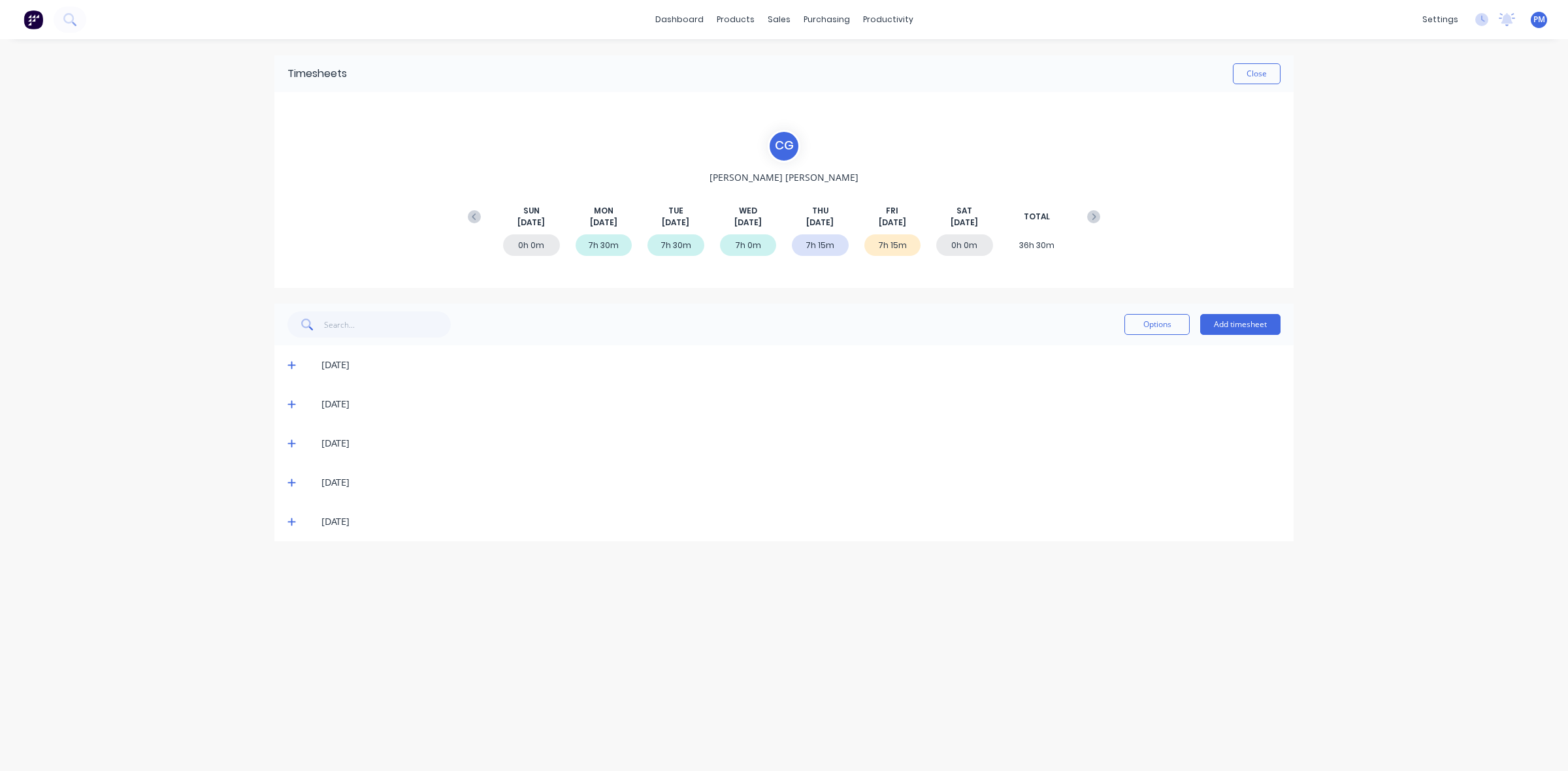
click at [288, 481] on icon at bounding box center [291, 482] width 9 height 9
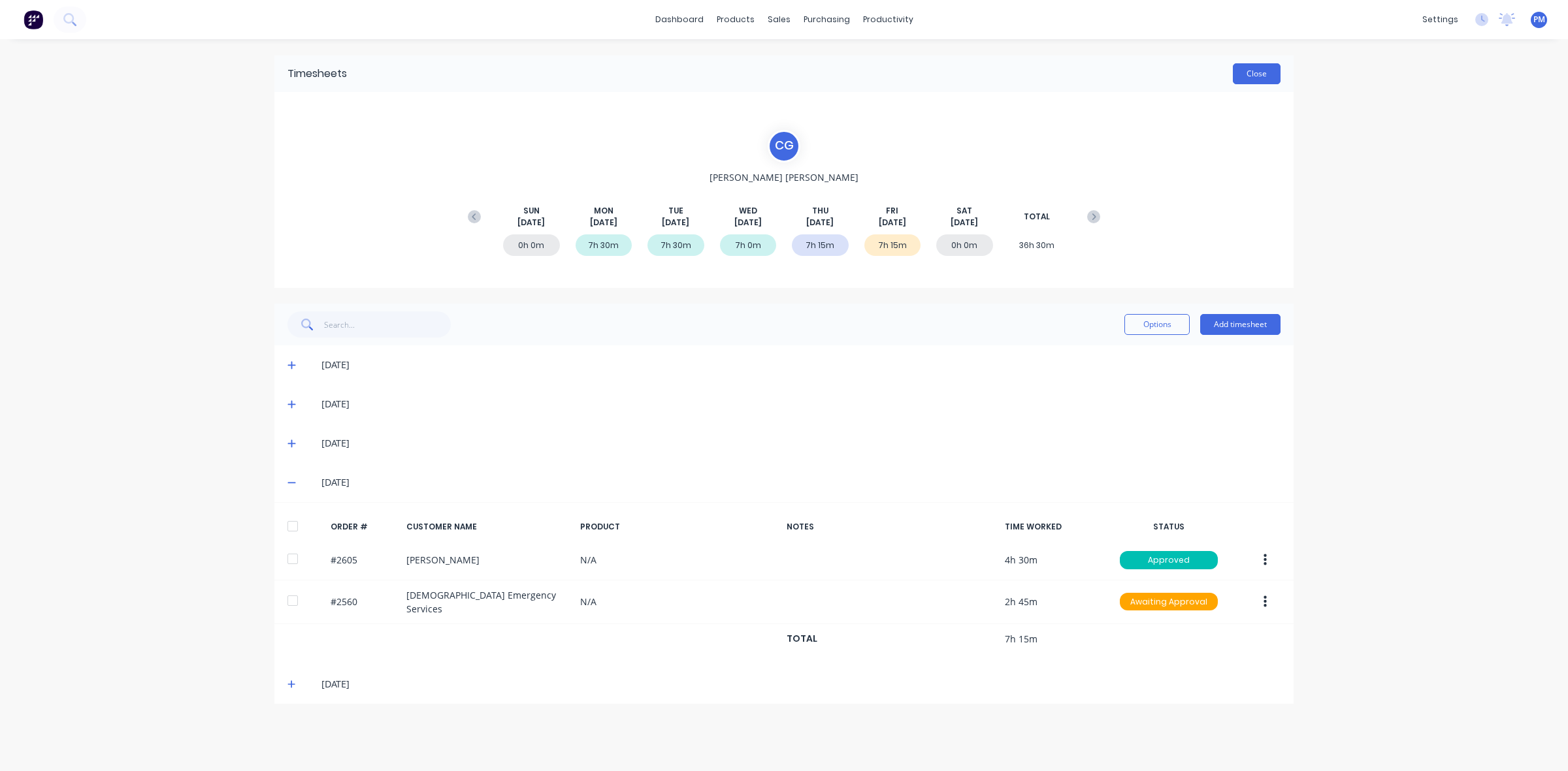
click at [1267, 69] on button "Close" at bounding box center [1257, 74] width 48 height 21
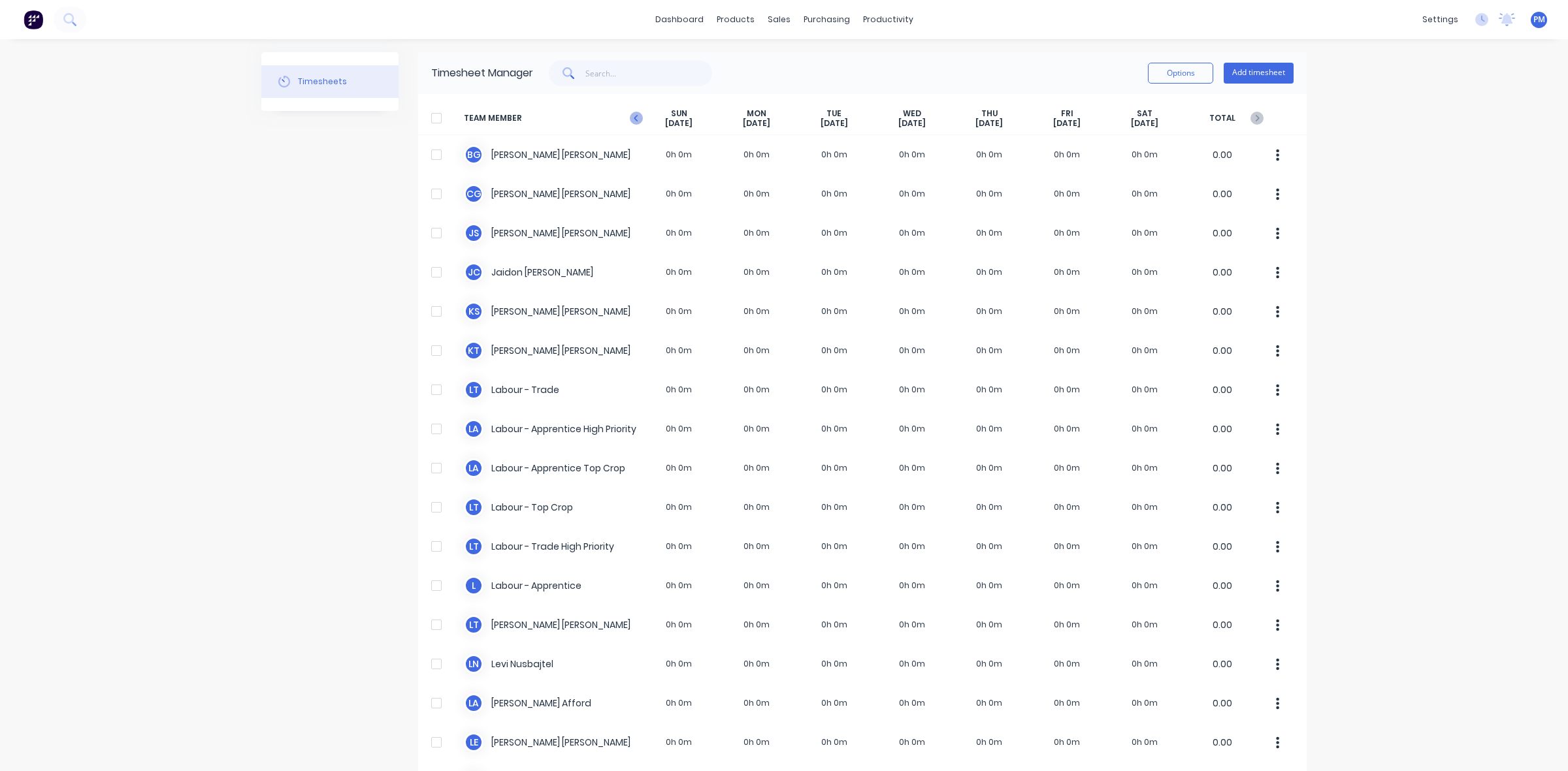
click at [634, 119] on icon at bounding box center [636, 118] width 13 height 13
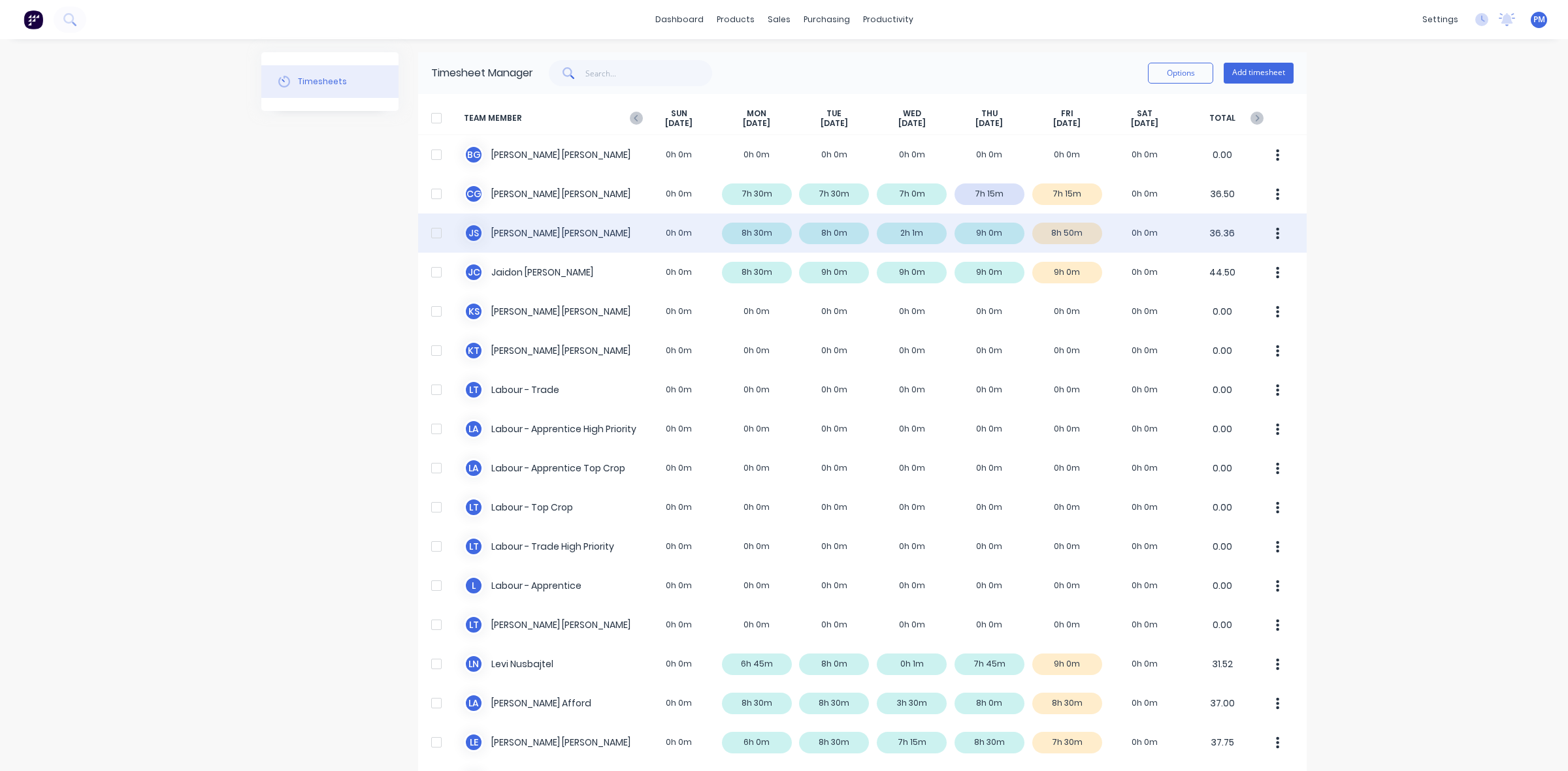
click at [769, 232] on div "J S [PERSON_NAME] 0h 0m 8h 30m 8h 0m 2h 1m 9h 0m 8h 50m 0h 0m 36.36" at bounding box center [863, 233] width 889 height 39
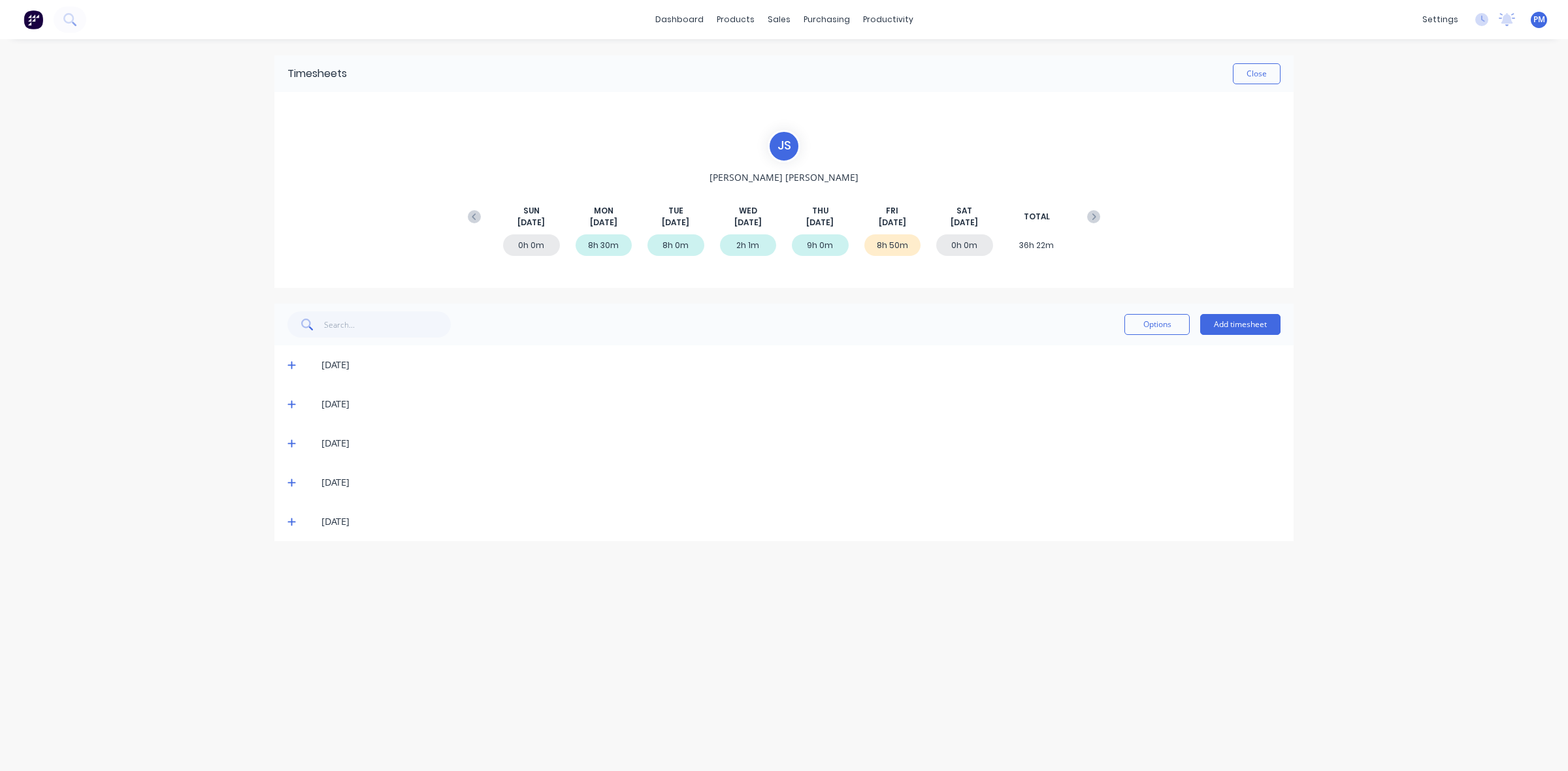
click at [291, 364] on icon at bounding box center [291, 365] width 9 height 9
click at [289, 406] on icon at bounding box center [291, 404] width 9 height 9
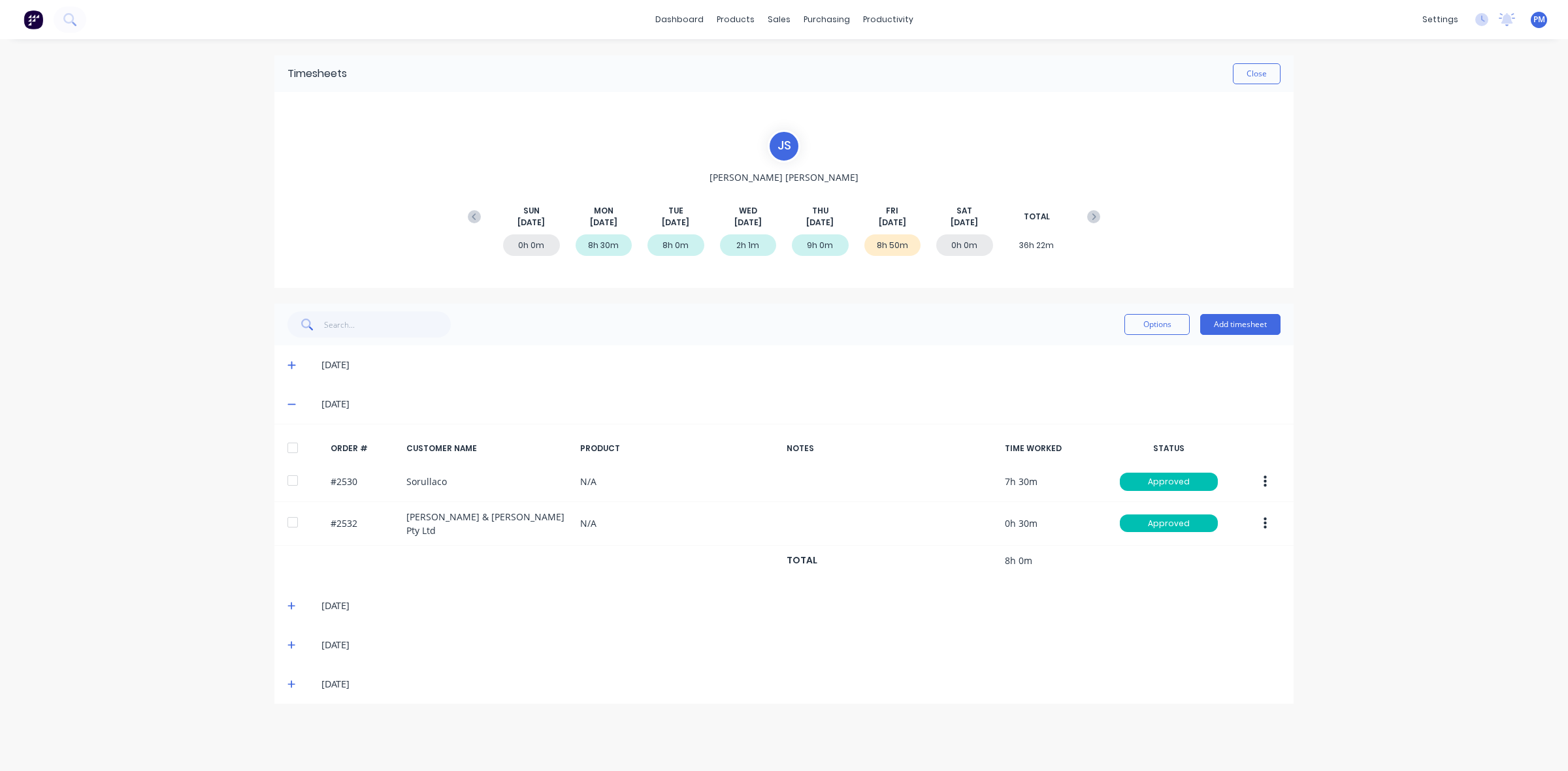
click at [289, 406] on icon at bounding box center [291, 404] width 9 height 9
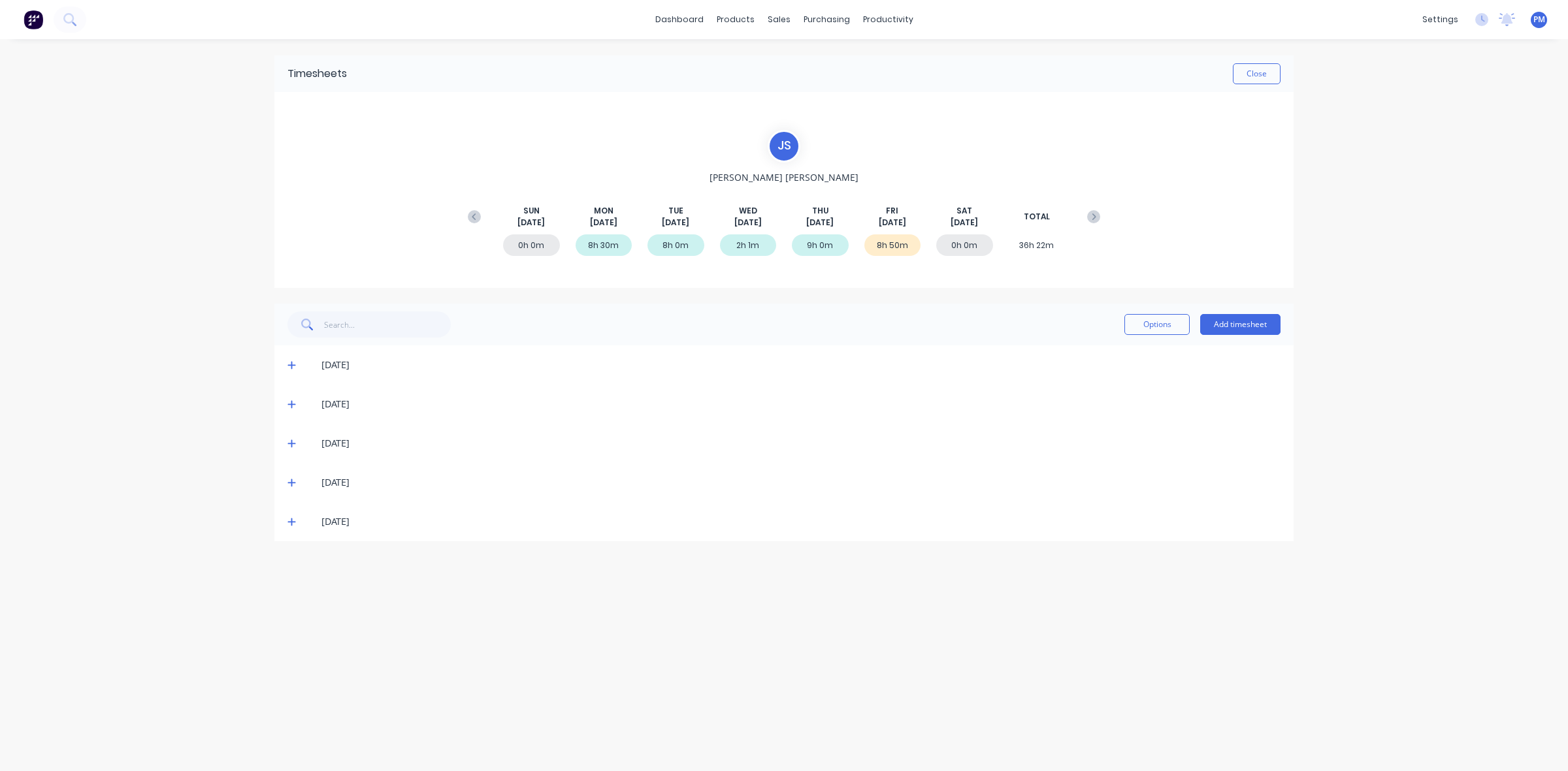
click at [291, 443] on icon at bounding box center [291, 444] width 8 height 8
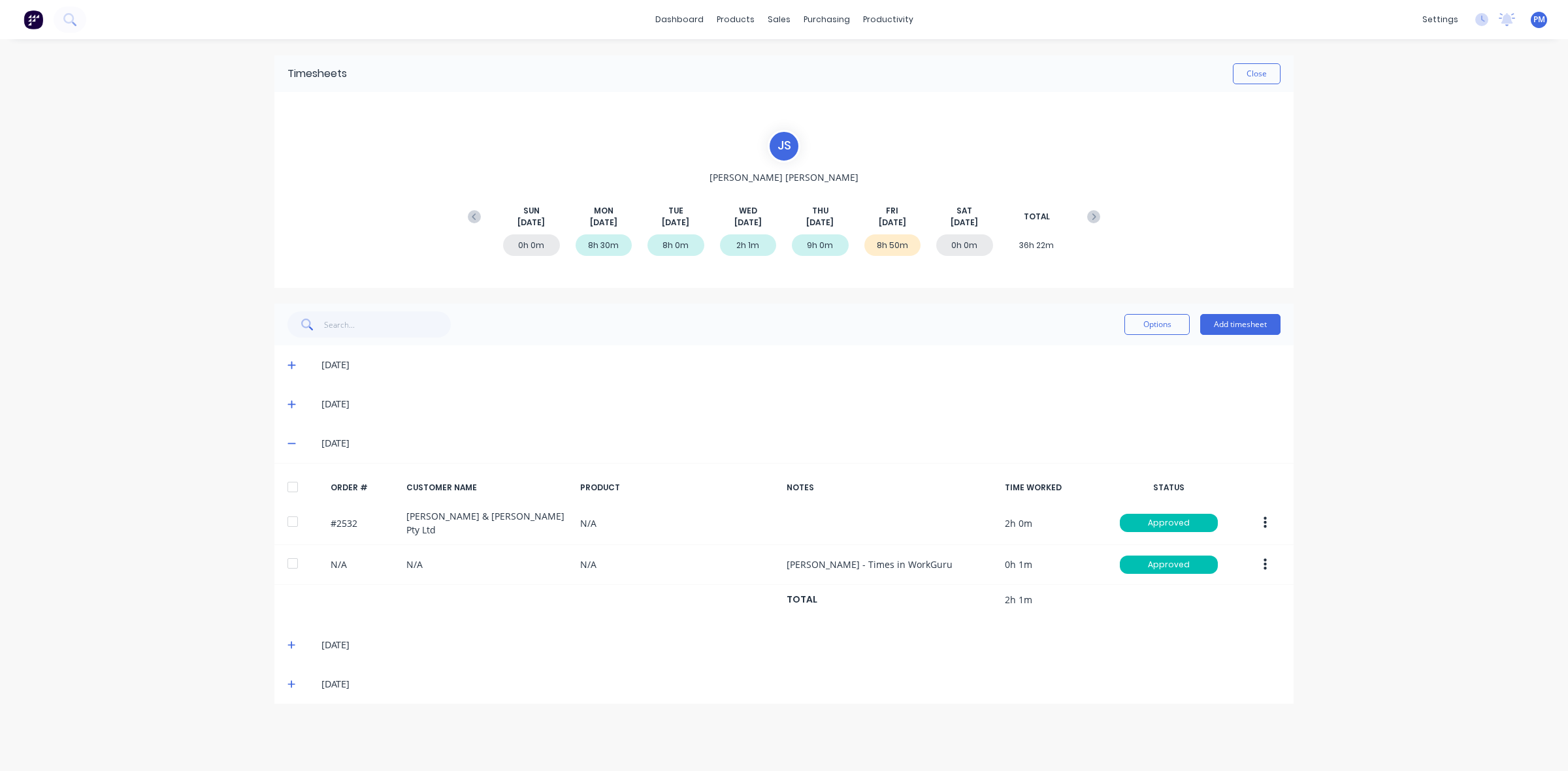
click at [291, 443] on icon at bounding box center [291, 444] width 8 height 1
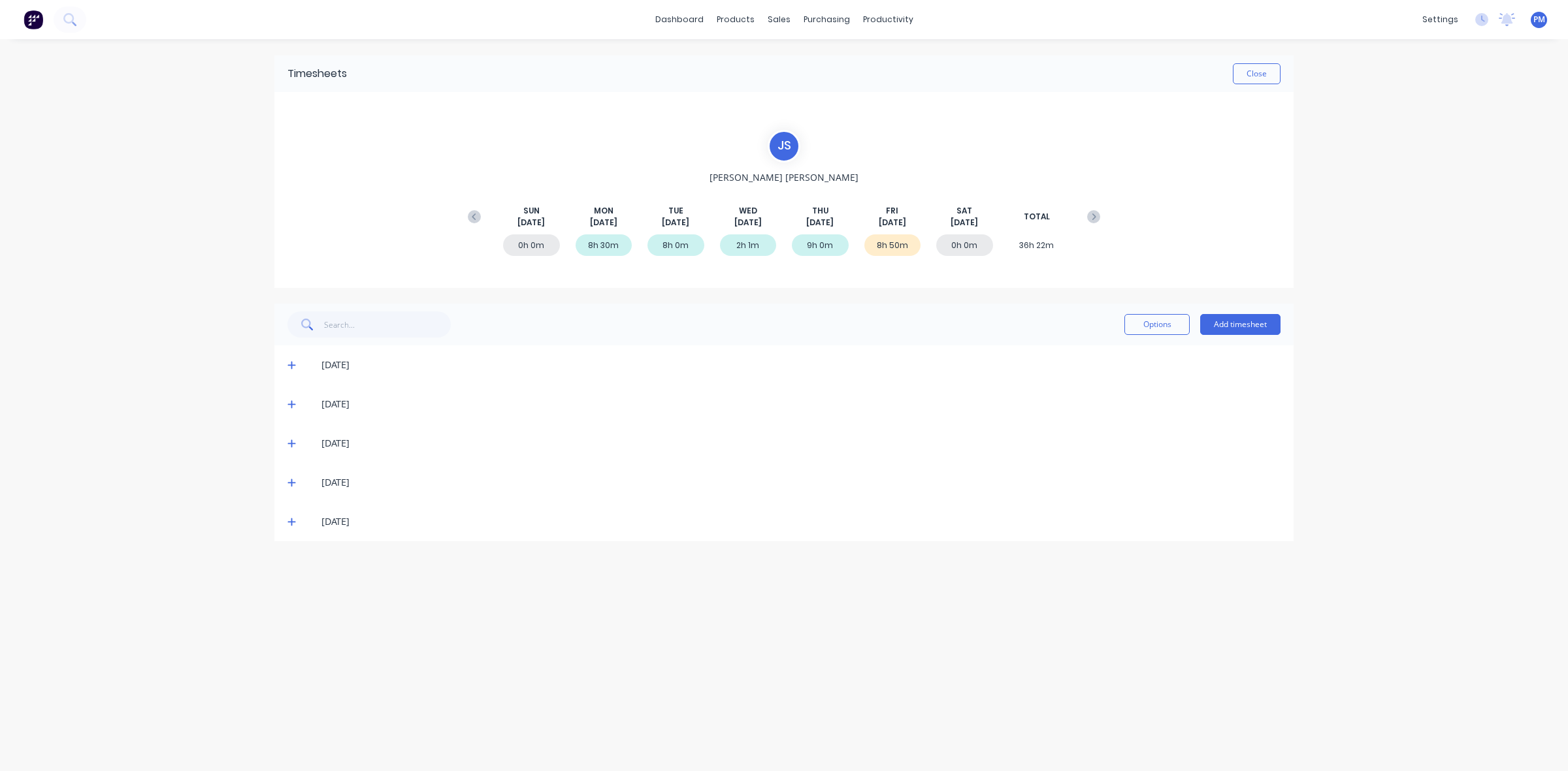
click at [289, 480] on icon at bounding box center [291, 482] width 9 height 9
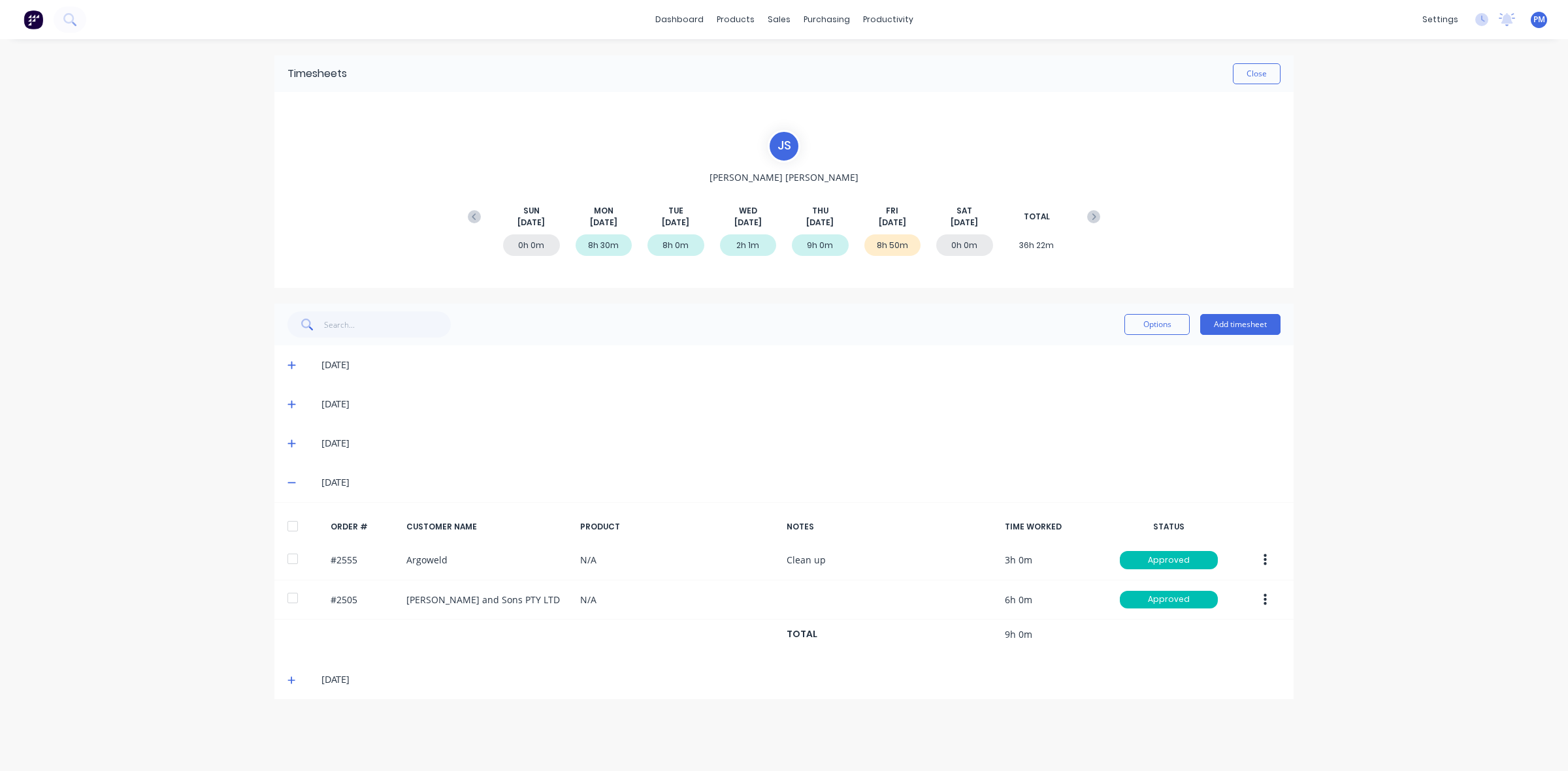
click at [289, 480] on icon at bounding box center [291, 482] width 9 height 9
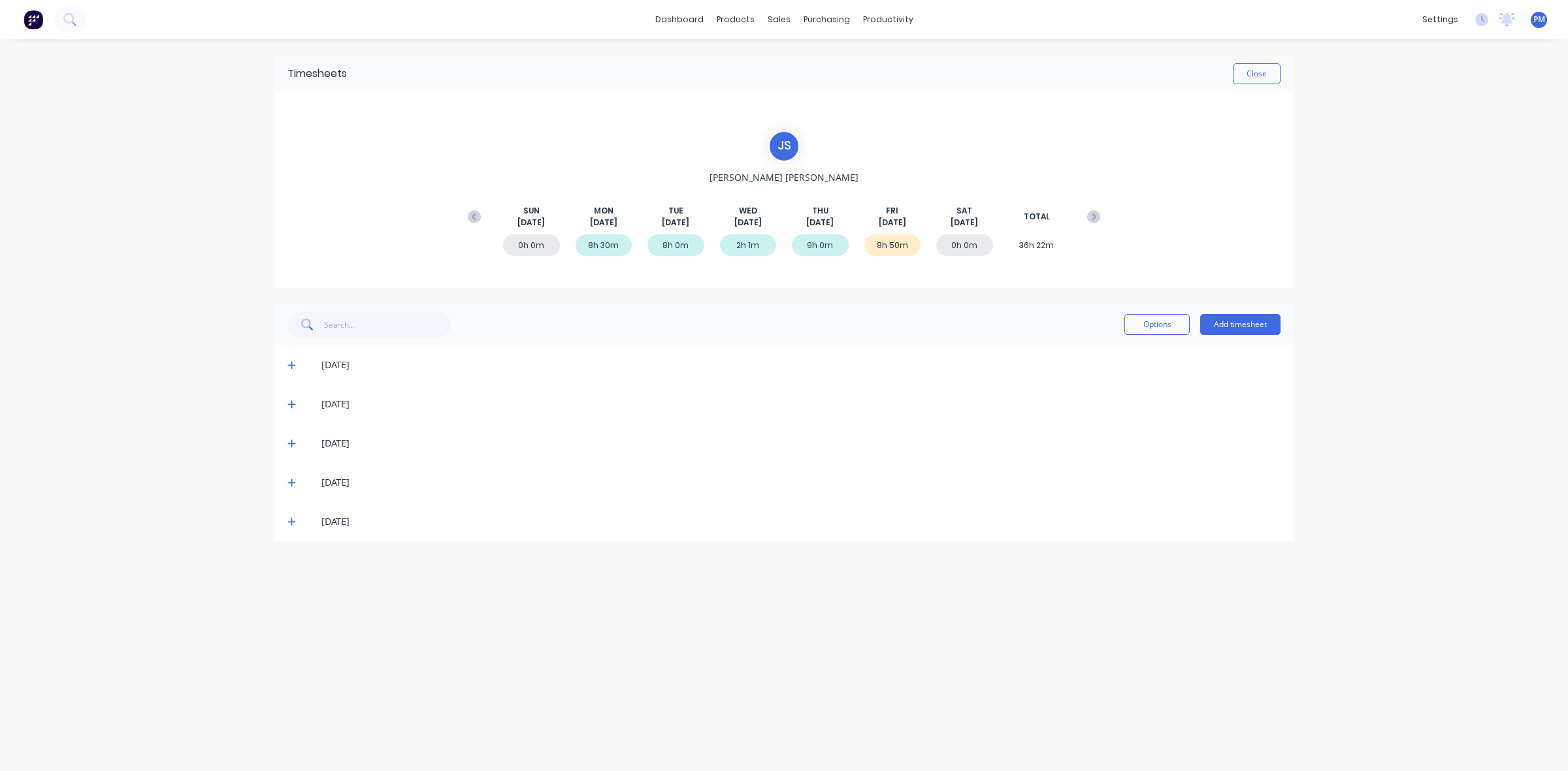
click at [291, 518] on icon at bounding box center [291, 522] width 9 height 9
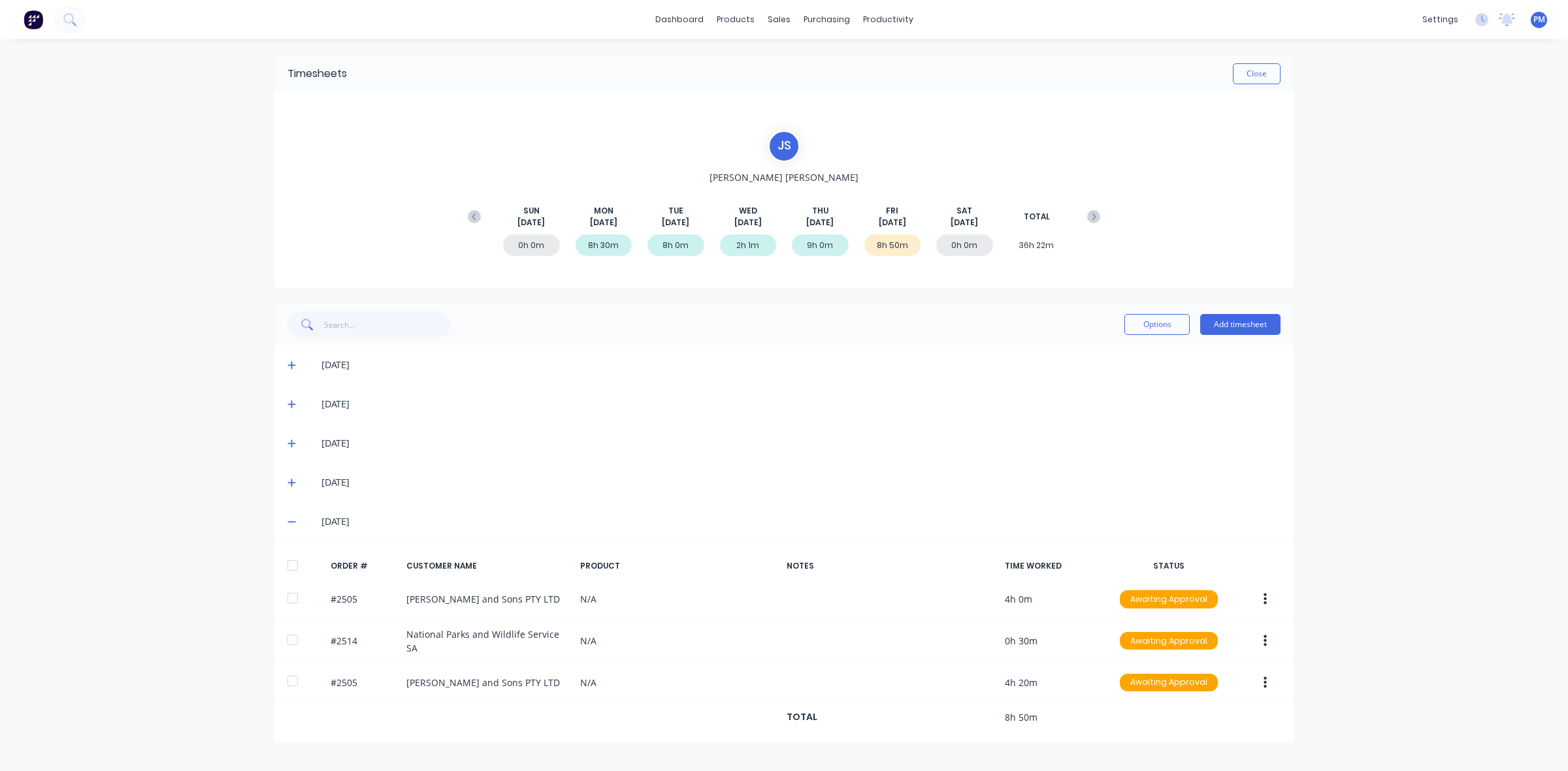
click at [291, 518] on icon at bounding box center [291, 522] width 9 height 9
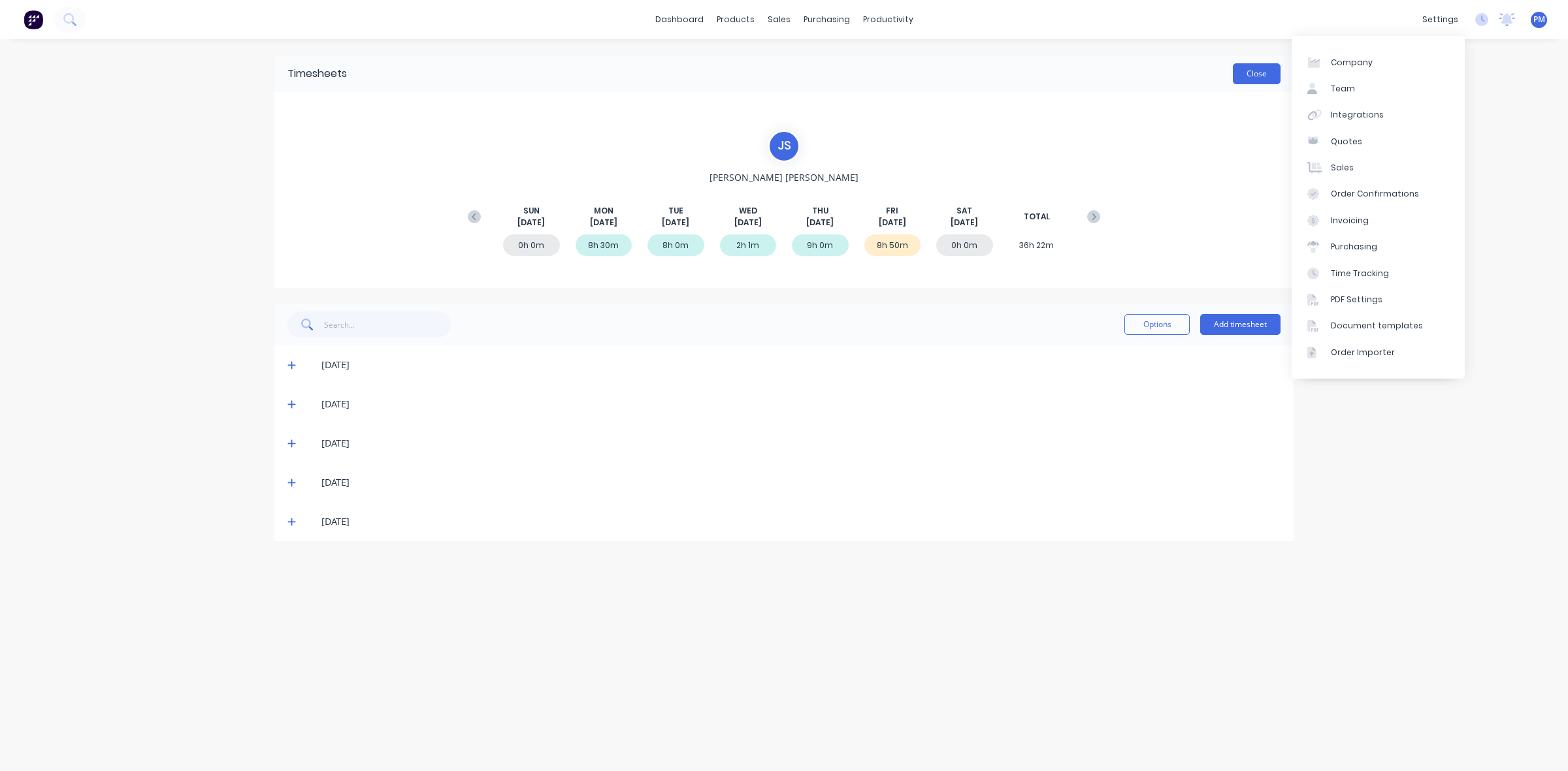
click at [1257, 71] on button "Close" at bounding box center [1257, 74] width 48 height 21
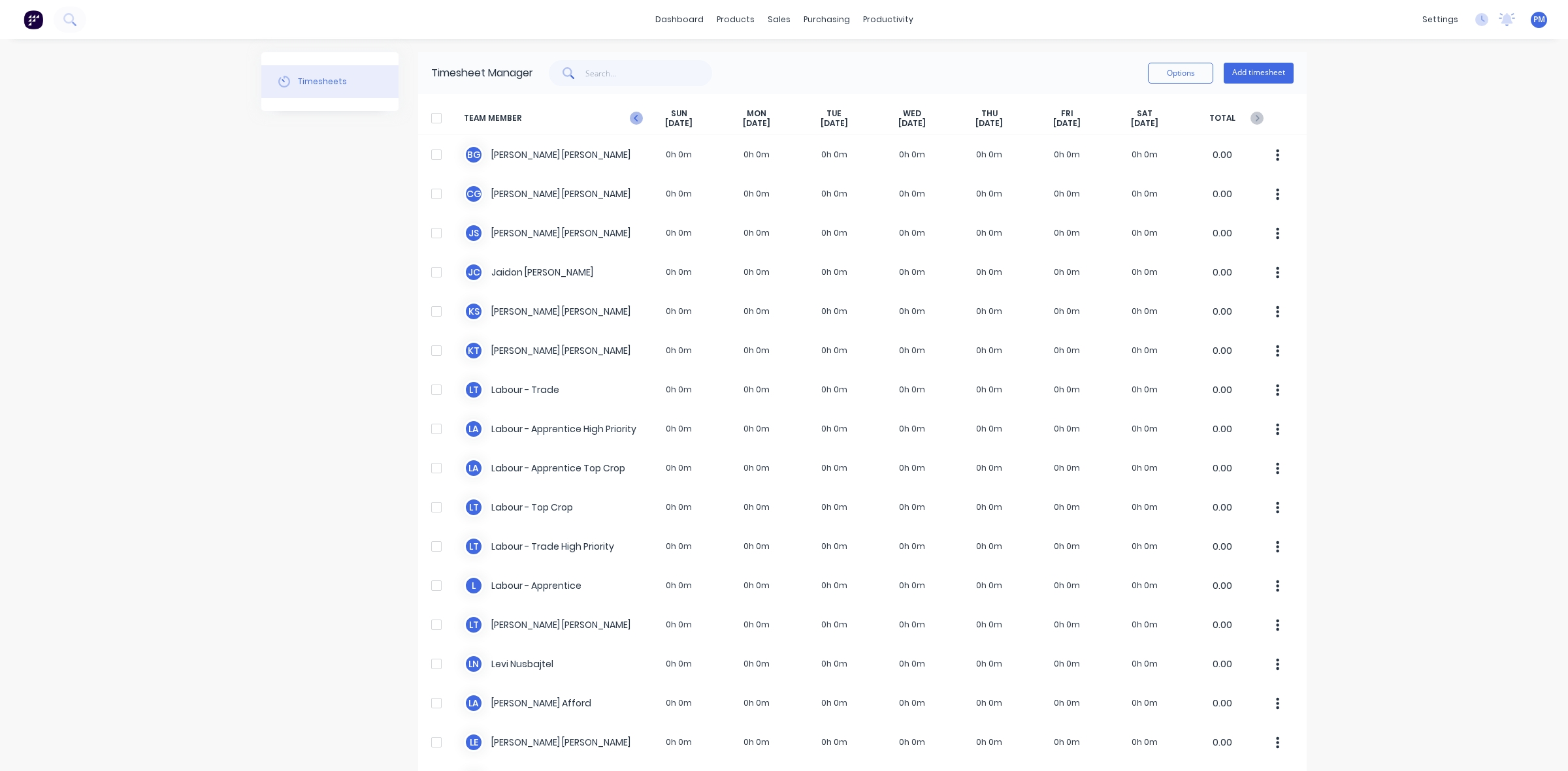
click at [631, 120] on icon at bounding box center [636, 118] width 13 height 13
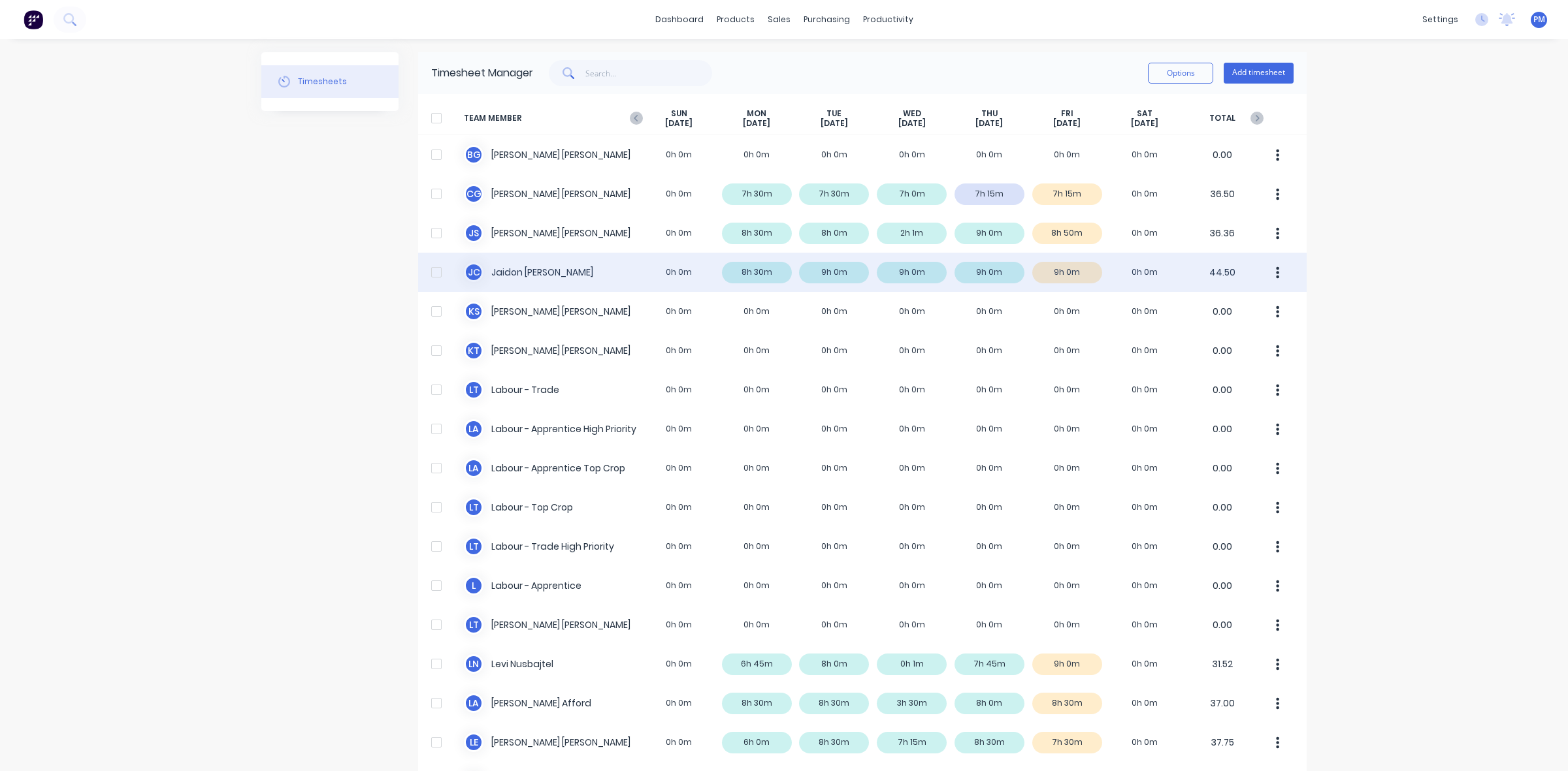
click at [771, 275] on div "[PERSON_NAME] [PERSON_NAME] 0h 0m 8h 30m 9h 0m 9h 0m 9h 0m 9h 0m 0h 0m 44.50" at bounding box center [863, 272] width 889 height 39
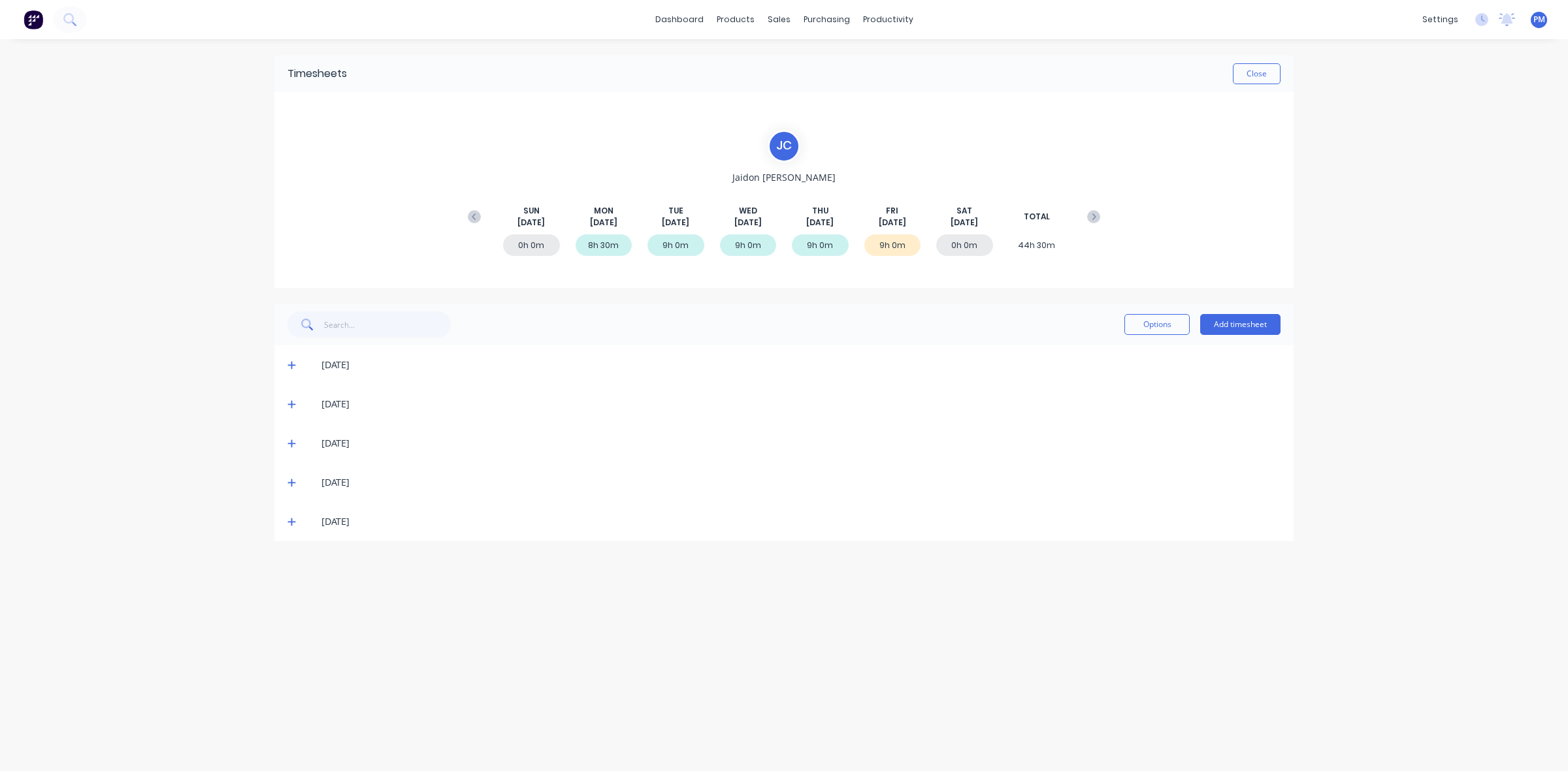
click at [291, 364] on icon at bounding box center [291, 365] width 9 height 9
click at [289, 402] on icon at bounding box center [291, 404] width 9 height 9
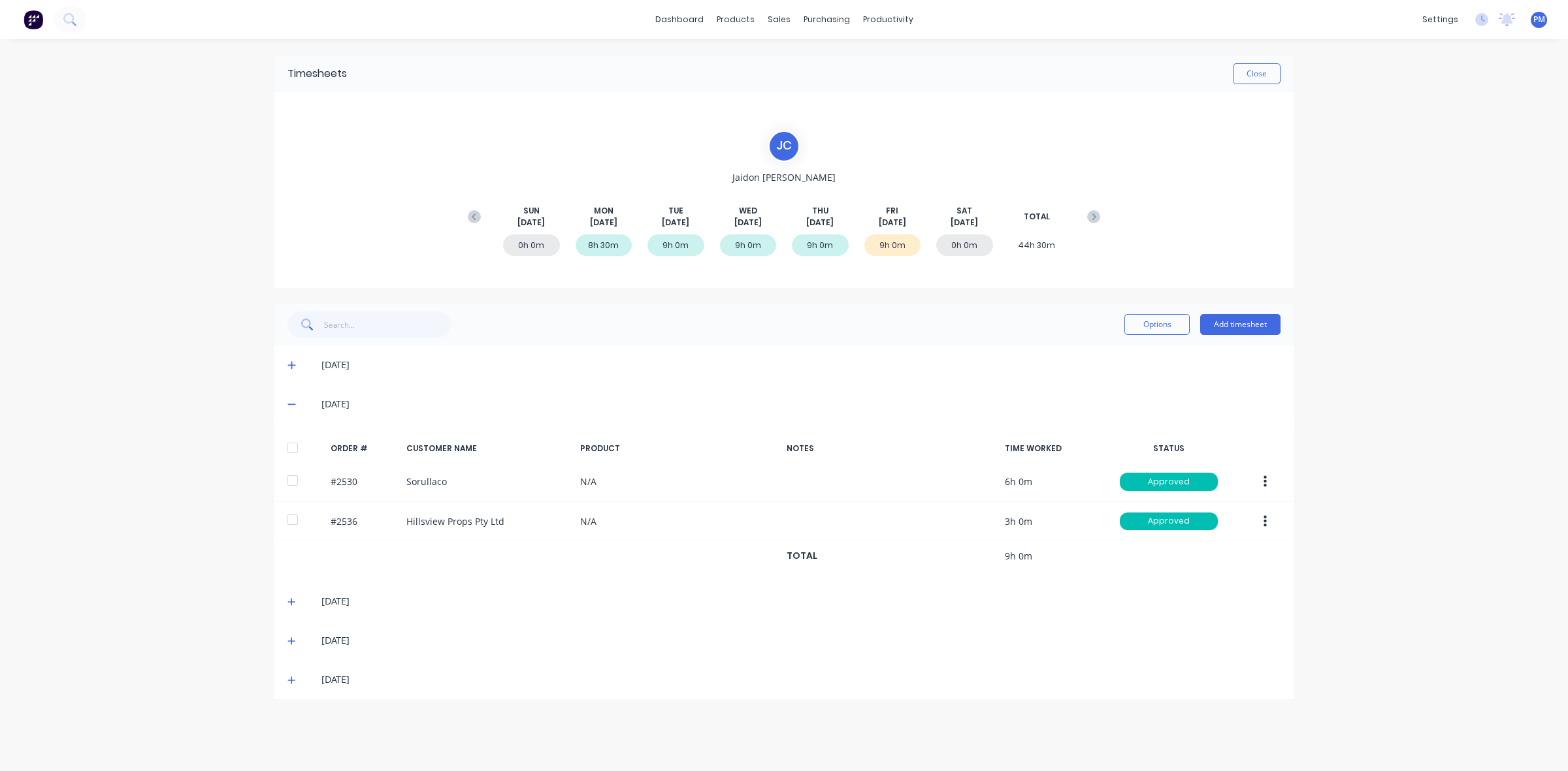
click at [289, 402] on icon at bounding box center [291, 404] width 9 height 9
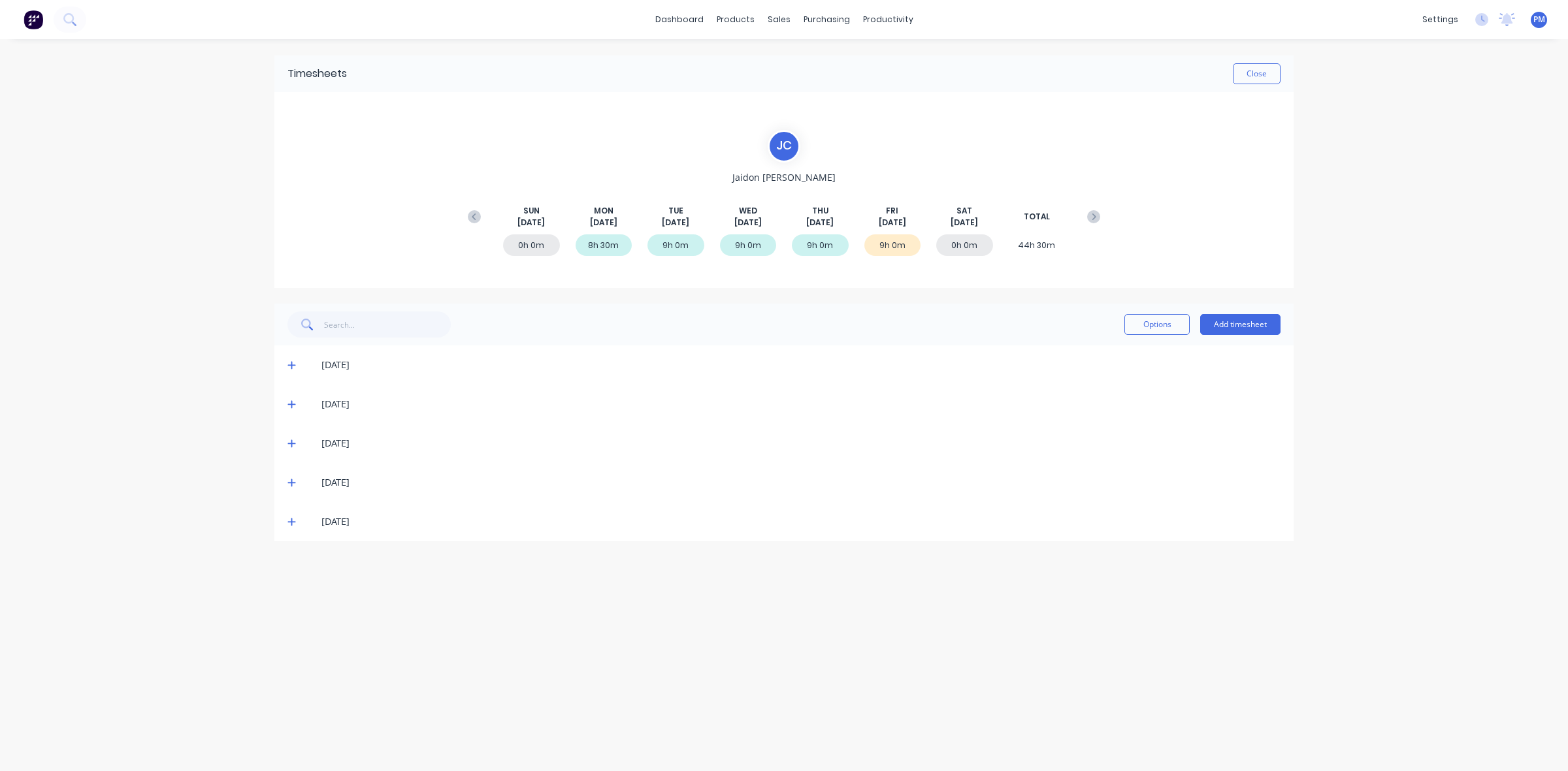
click at [291, 440] on icon at bounding box center [291, 444] width 8 height 8
click at [291, 439] on icon at bounding box center [291, 443] width 9 height 9
click at [289, 482] on icon at bounding box center [291, 483] width 8 height 8
click at [289, 482] on icon at bounding box center [291, 483] width 8 height 1
click at [294, 521] on icon at bounding box center [291, 522] width 8 height 8
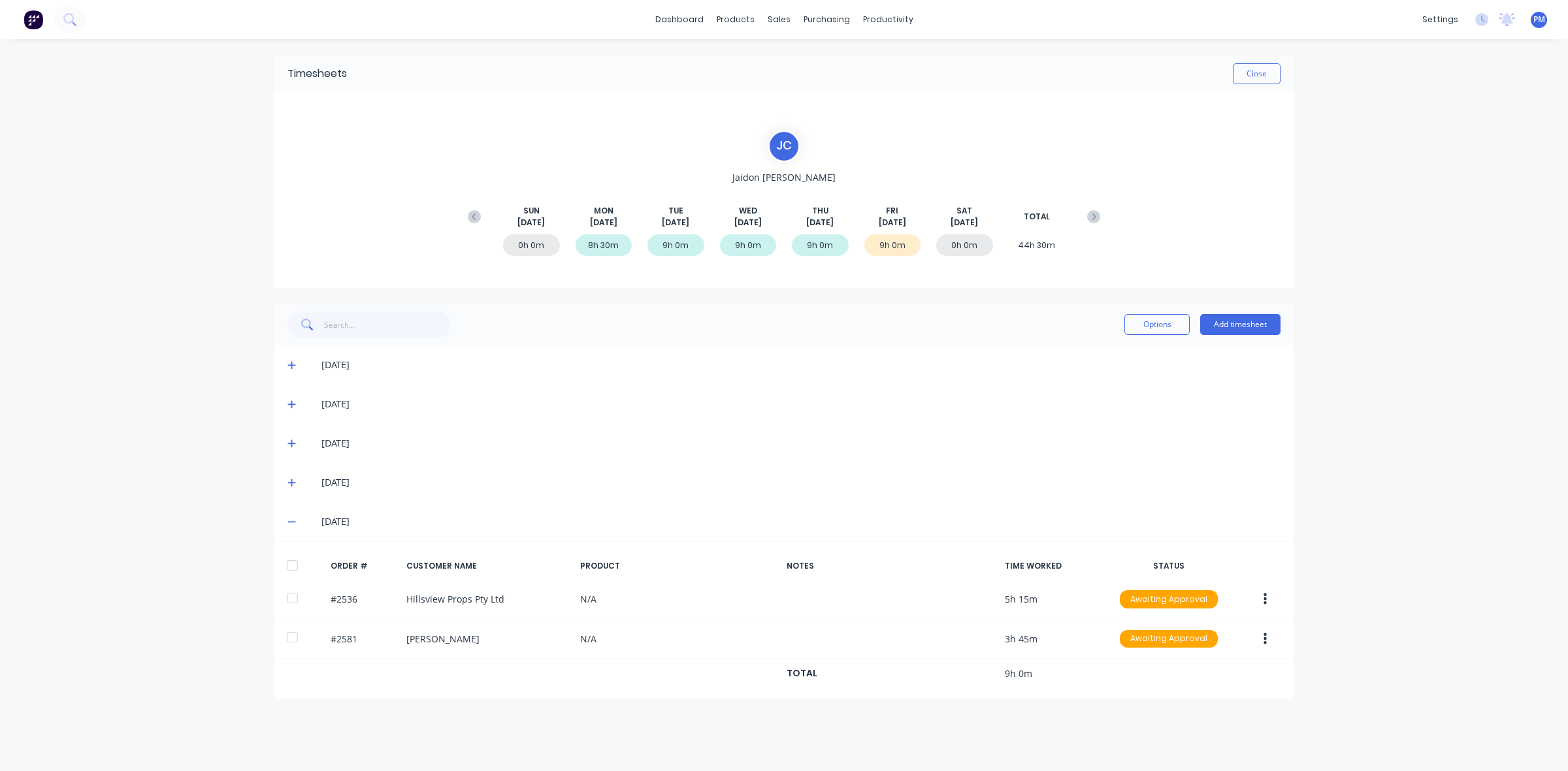
click at [294, 522] on icon at bounding box center [291, 522] width 8 height 1
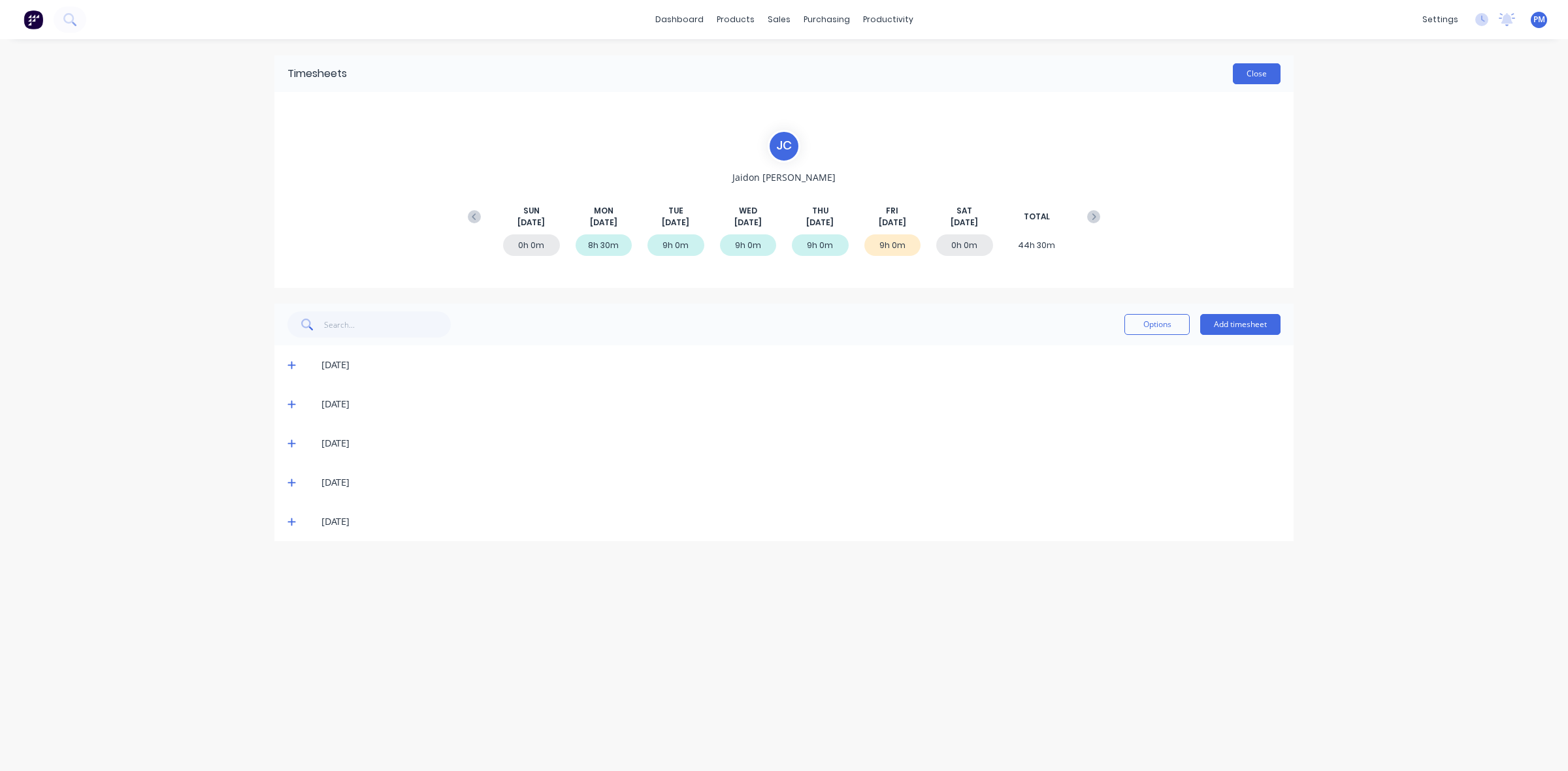
click at [1246, 71] on button "Close" at bounding box center [1257, 74] width 48 height 21
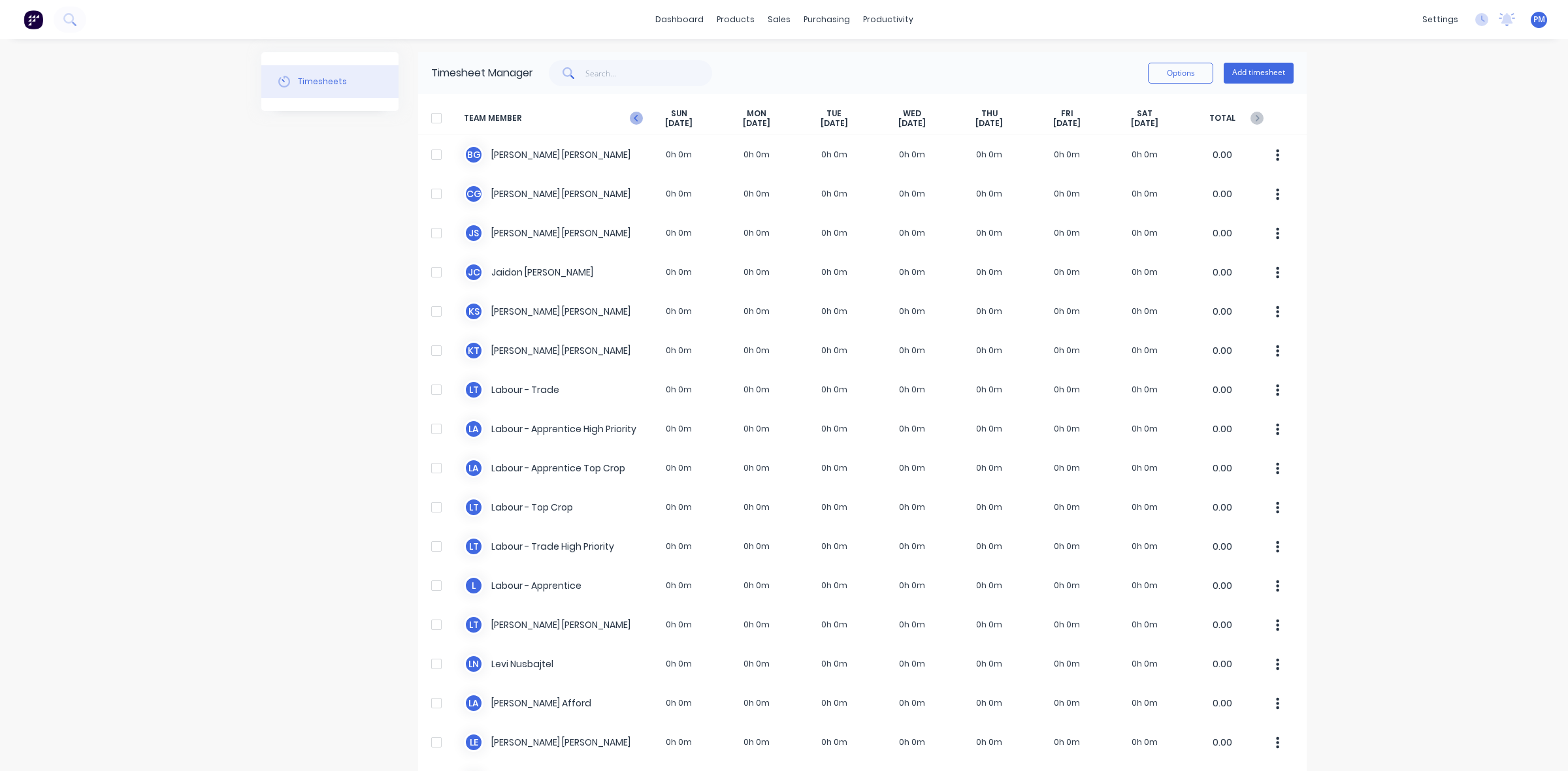
click at [630, 116] on icon at bounding box center [636, 118] width 13 height 13
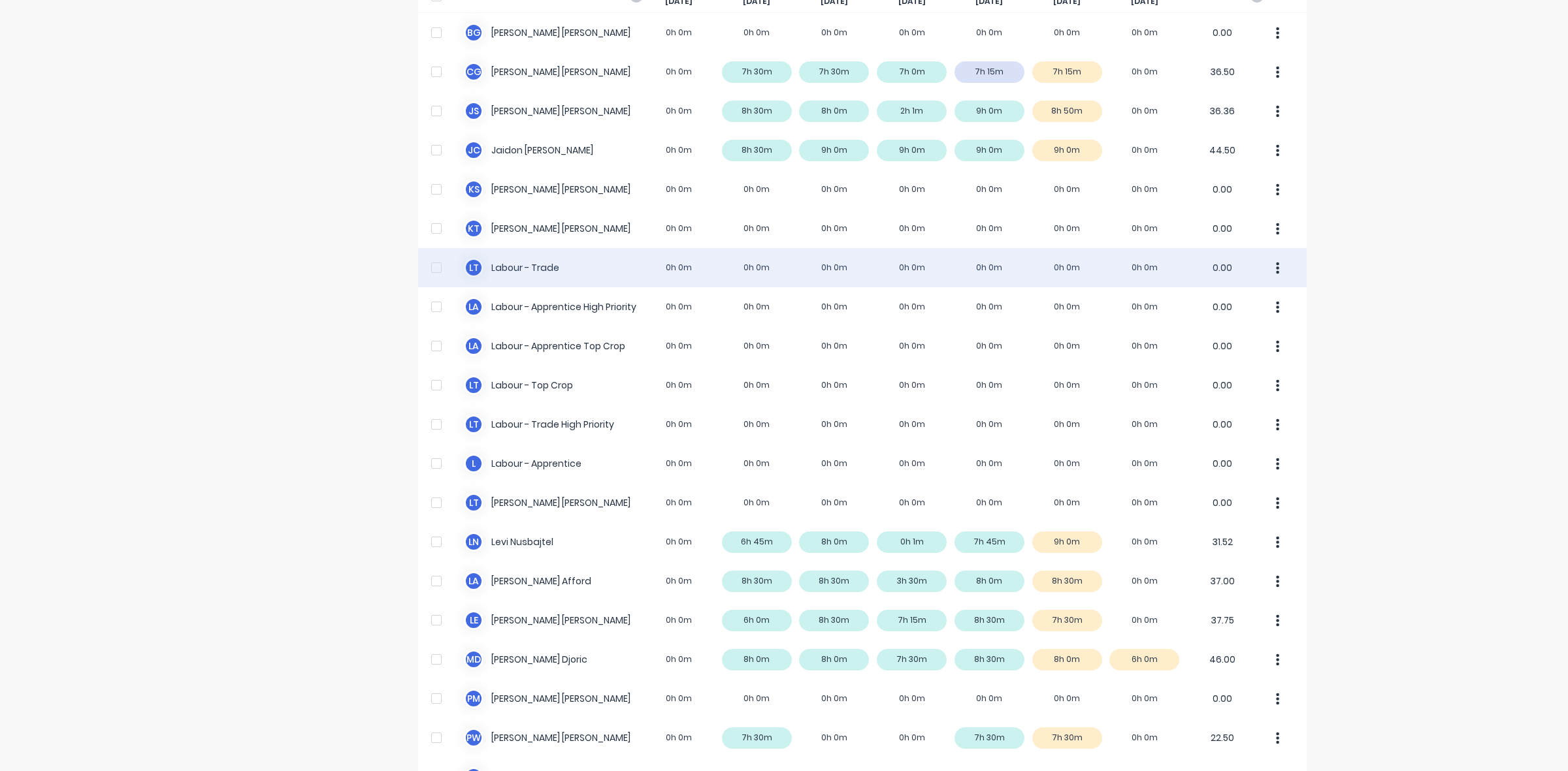
scroll to position [163, 0]
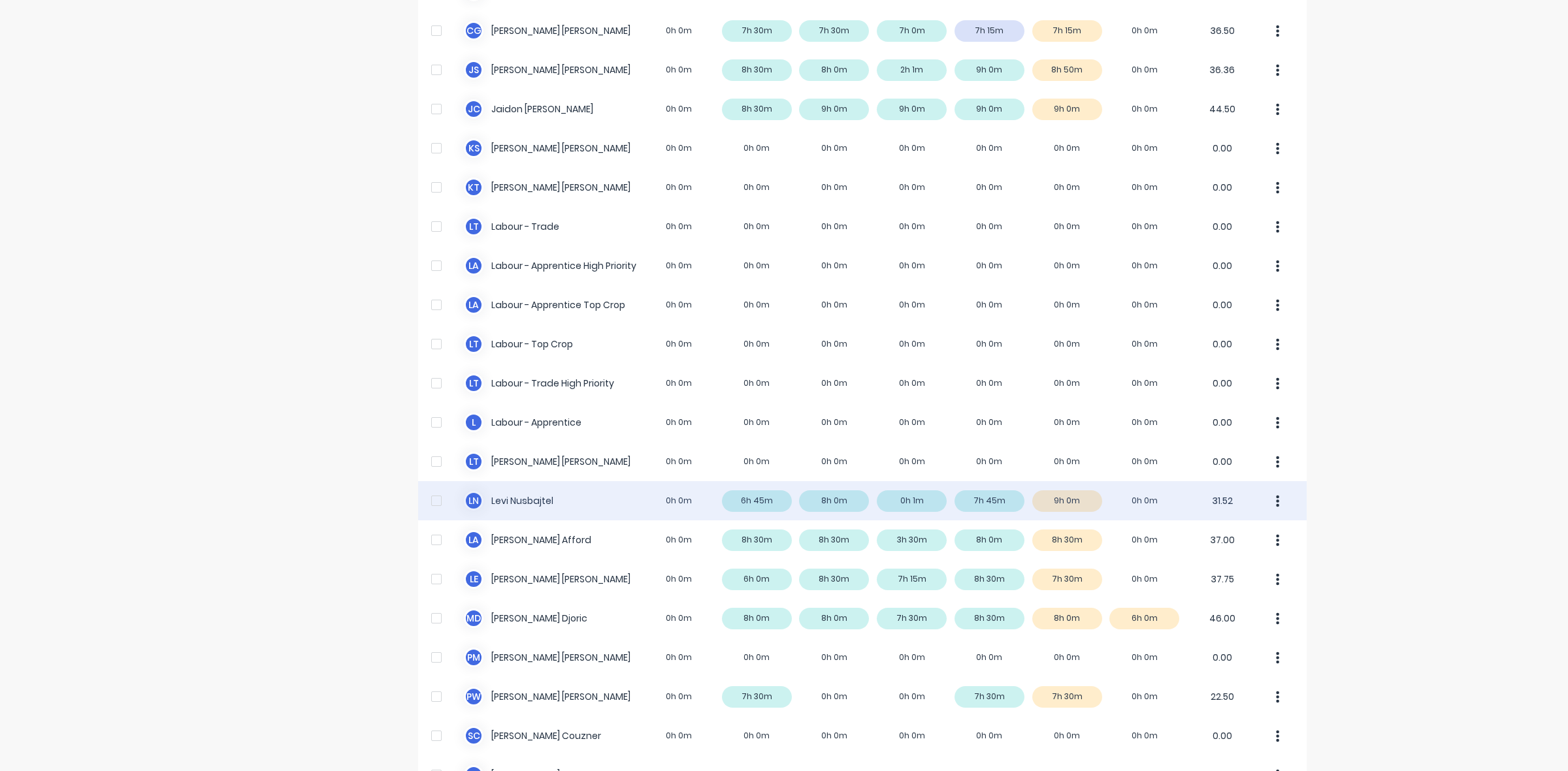
click at [765, 500] on div "[PERSON_NAME] Nusbajtel 0h 0m 6h 45m 8h 0m 0h 1m 7h 45m 9h 0m 0h 0m 31.52" at bounding box center [863, 500] width 889 height 39
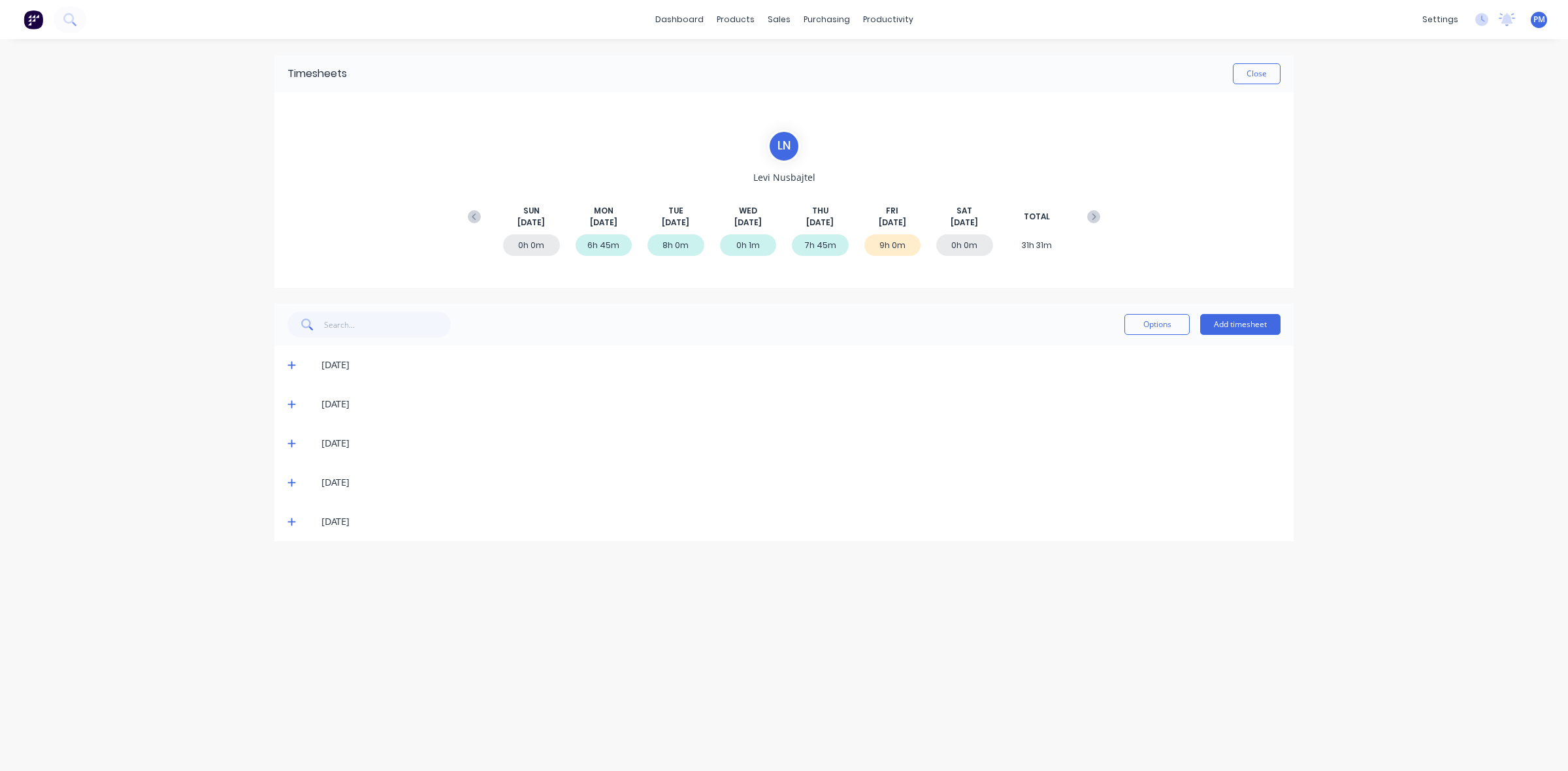
click at [289, 363] on icon at bounding box center [291, 365] width 9 height 9
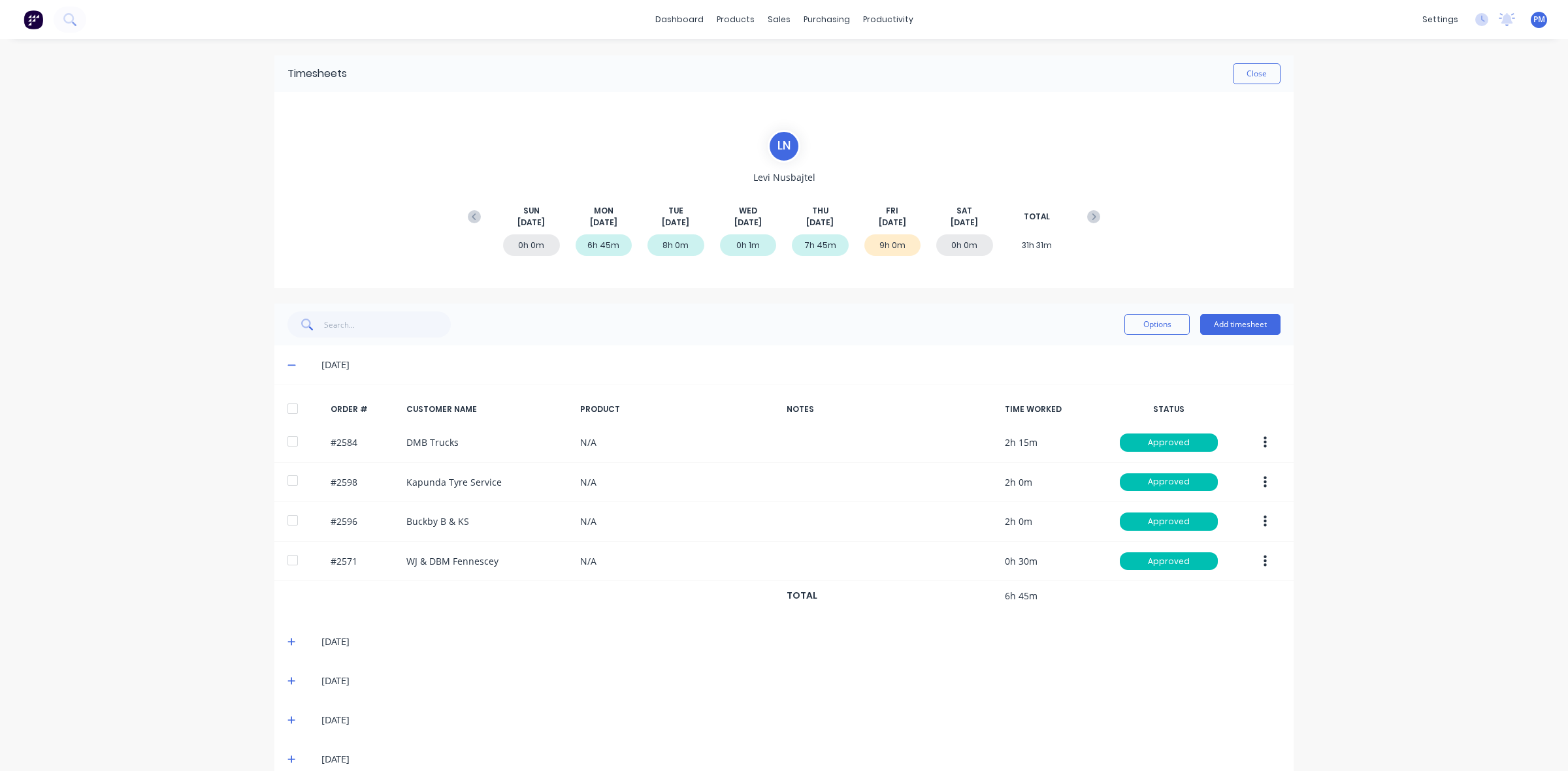
click at [289, 363] on span at bounding box center [294, 365] width 13 height 13
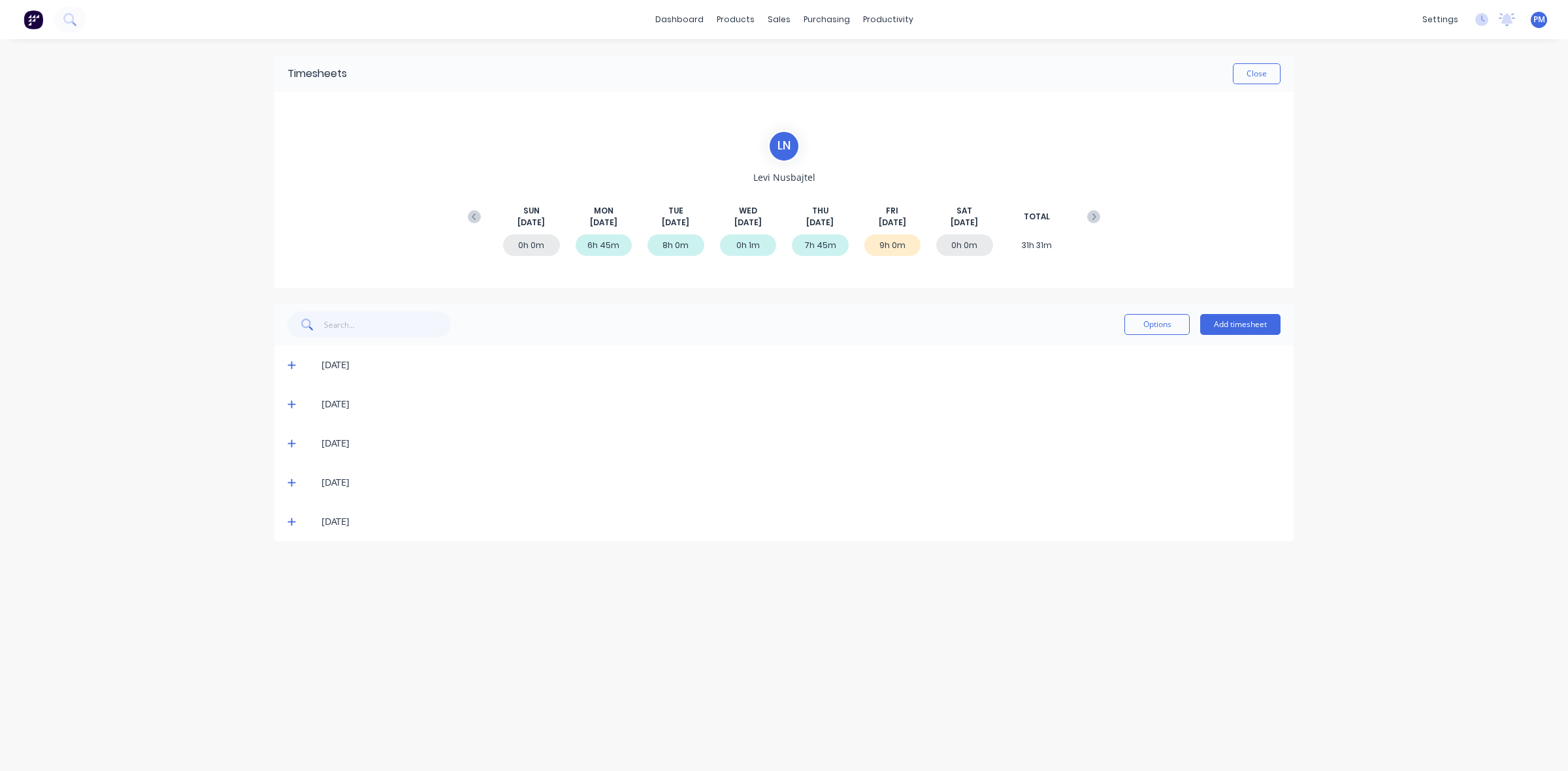
click at [288, 400] on icon at bounding box center [291, 404] width 9 height 9
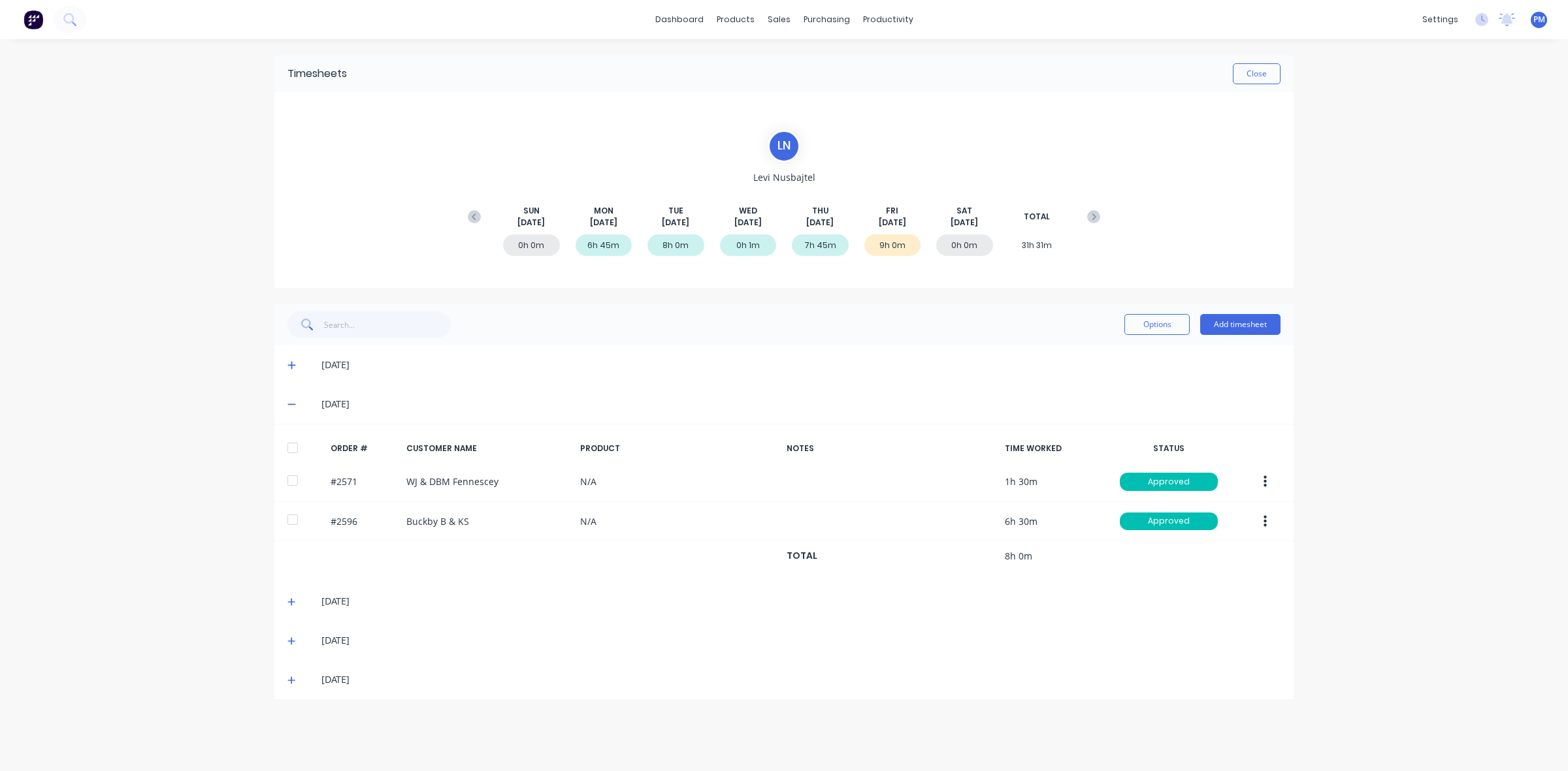
click at [288, 400] on icon at bounding box center [291, 404] width 9 height 9
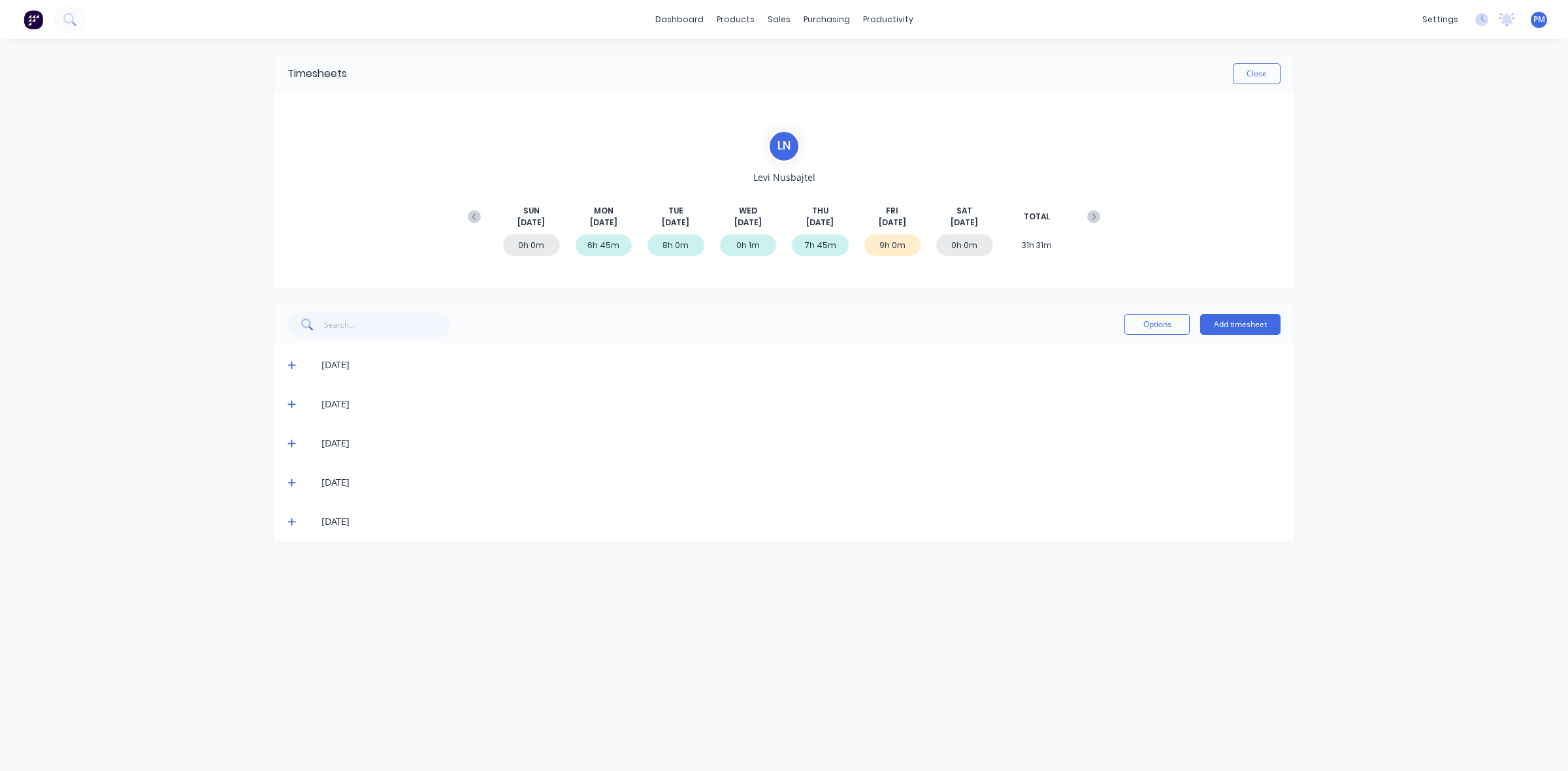
click at [287, 439] on icon at bounding box center [291, 443] width 9 height 9
click at [288, 441] on icon at bounding box center [291, 443] width 9 height 9
click at [293, 478] on icon at bounding box center [291, 482] width 9 height 9
click at [291, 518] on icon at bounding box center [291, 522] width 9 height 9
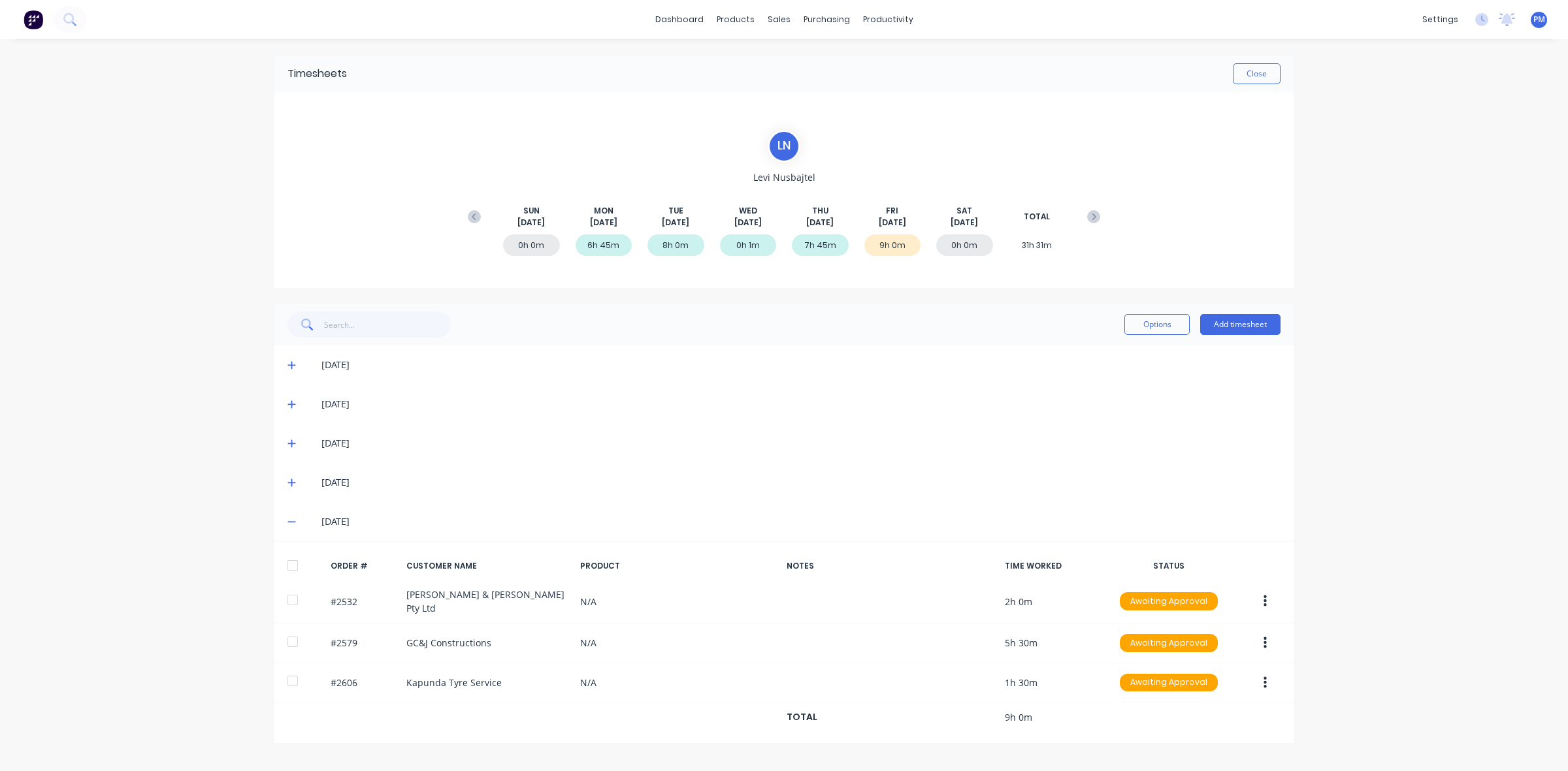
click at [291, 518] on icon at bounding box center [291, 522] width 9 height 9
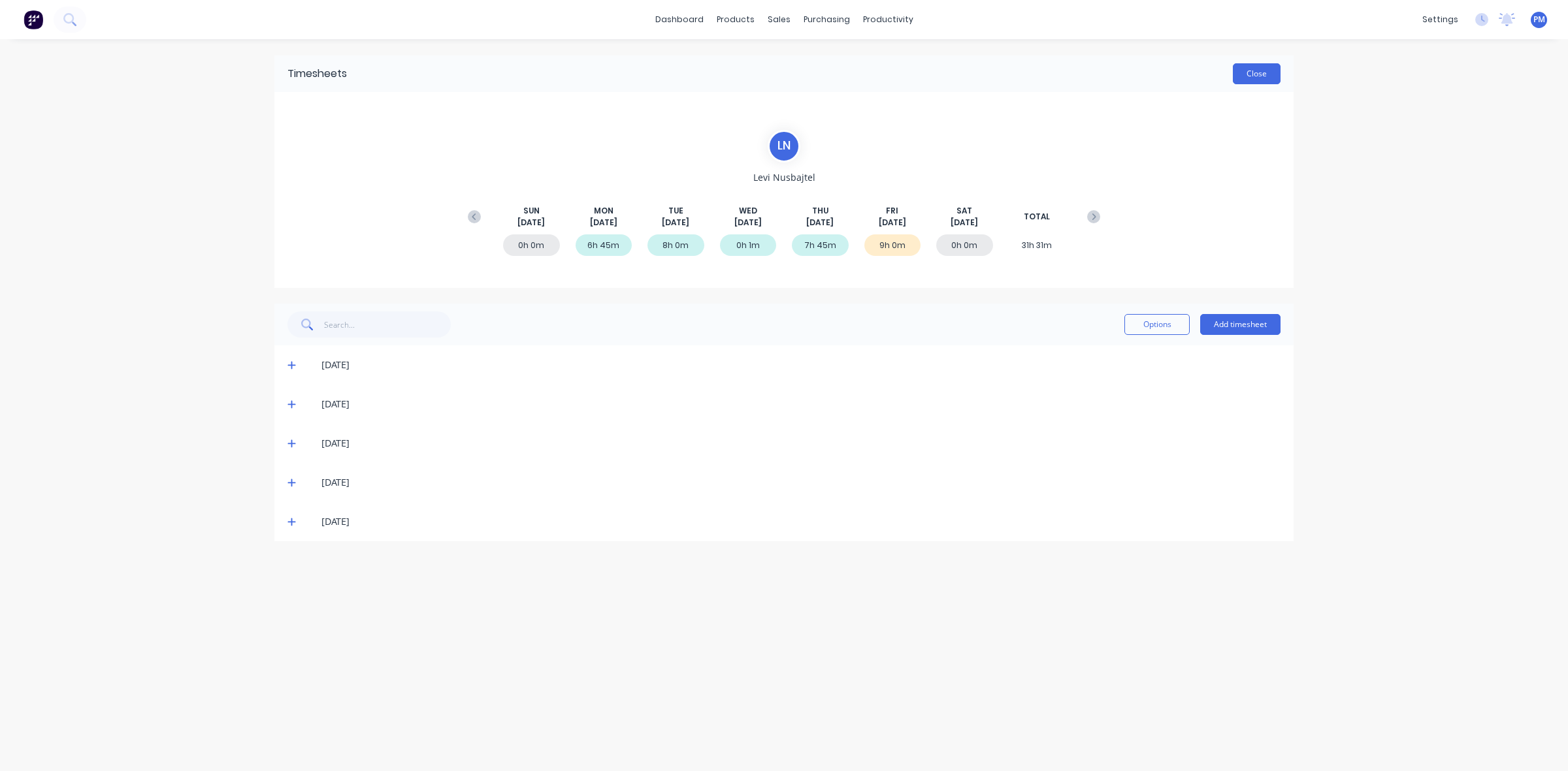
click at [1269, 72] on button "Close" at bounding box center [1257, 74] width 48 height 21
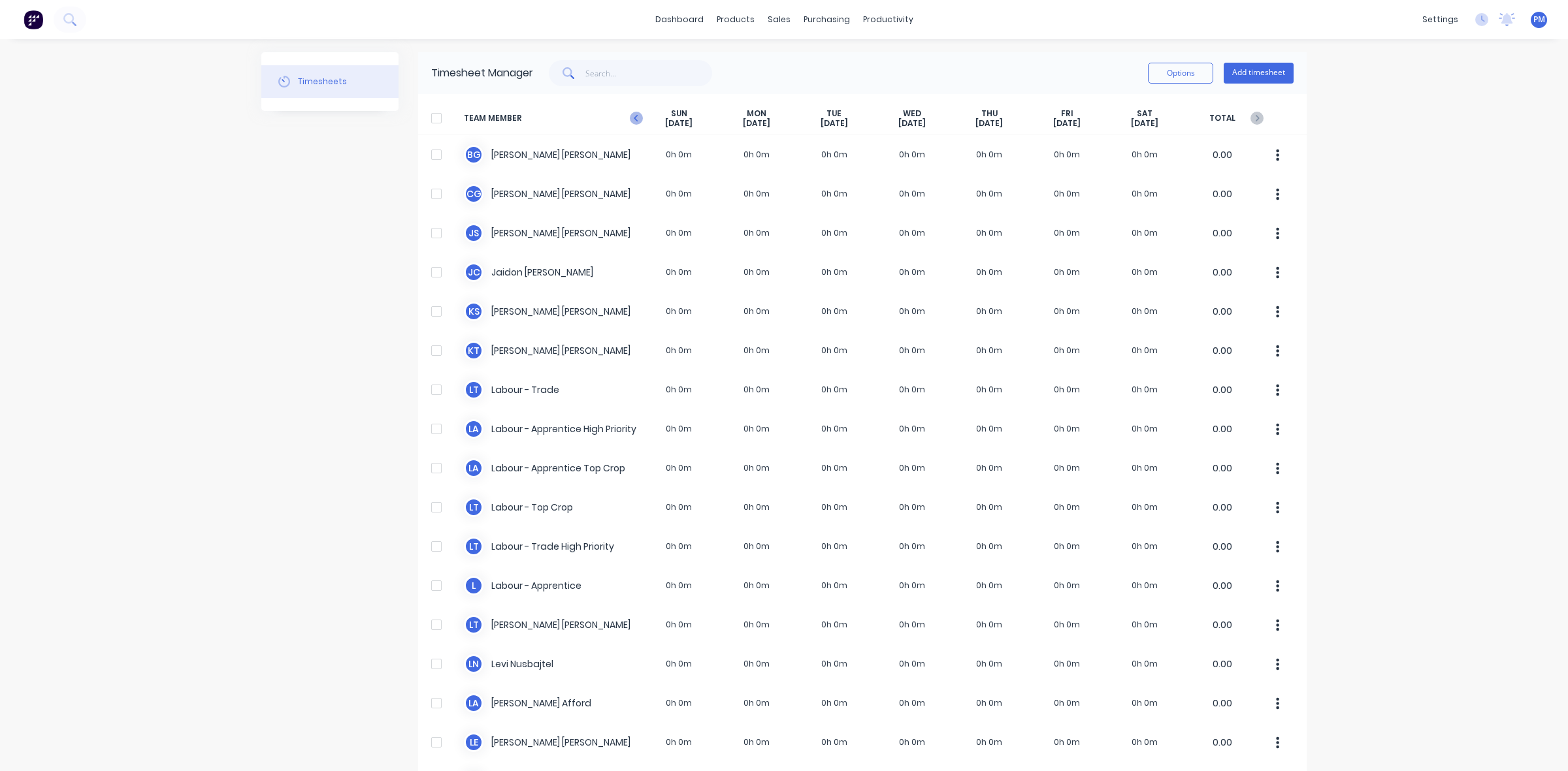
click at [632, 119] on icon at bounding box center [636, 118] width 13 height 13
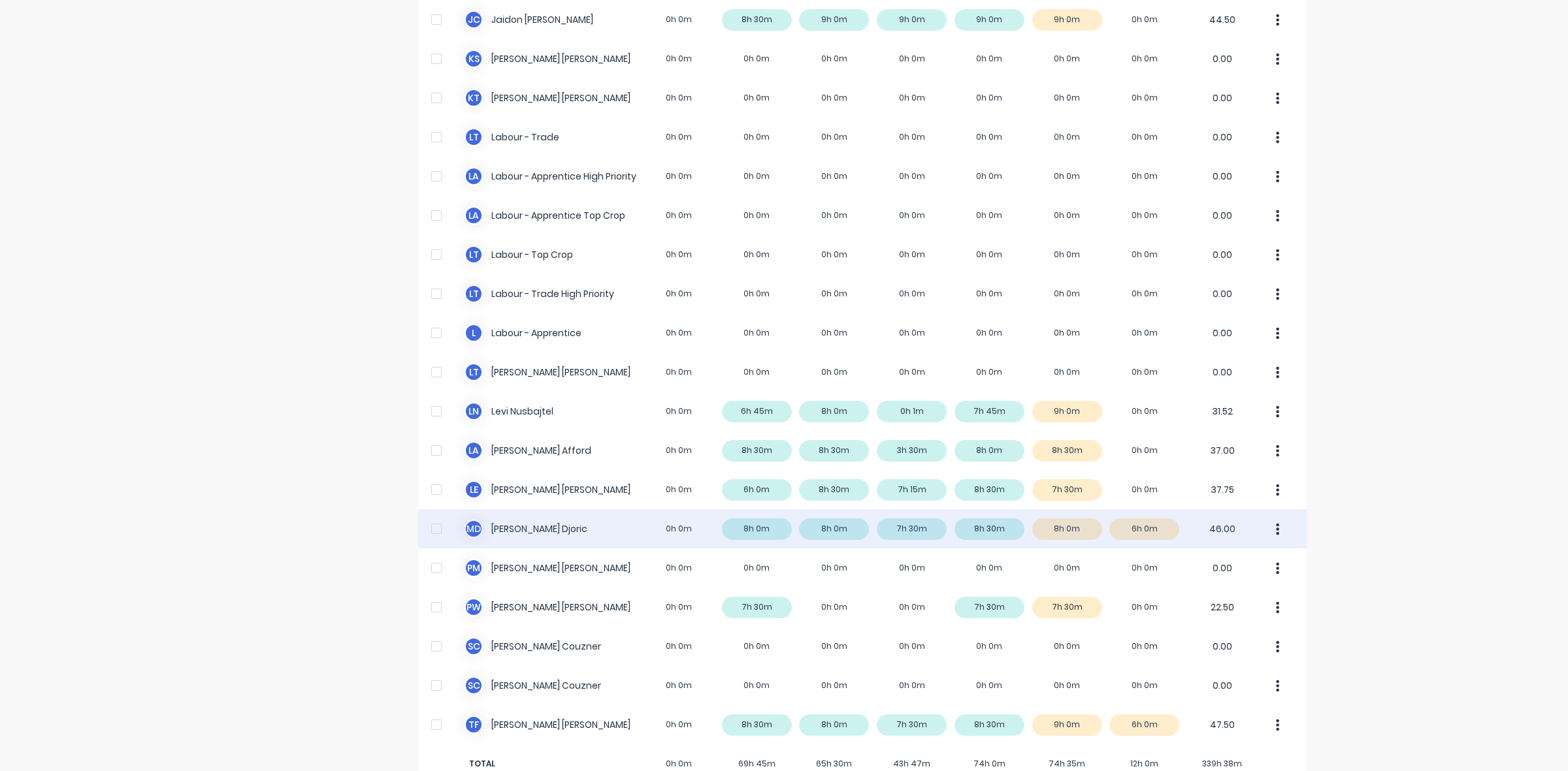
scroll to position [286, 0]
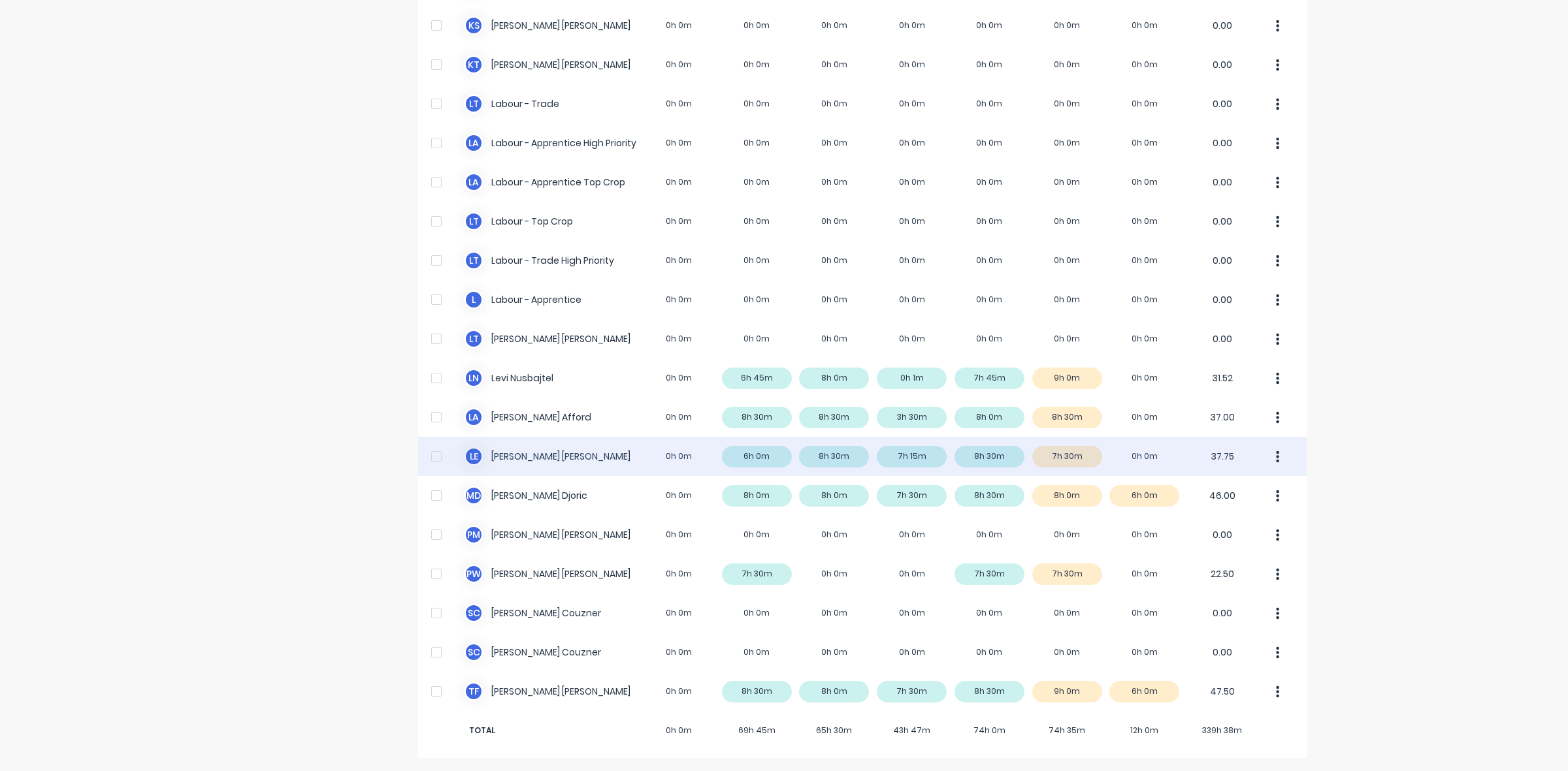
click at [771, 456] on div "L E [PERSON_NAME] 0h 0m 6h 0m 8h 30m 7h 15m 8h 30m 7h 30m 0h 0m 37.75" at bounding box center [863, 456] width 889 height 39
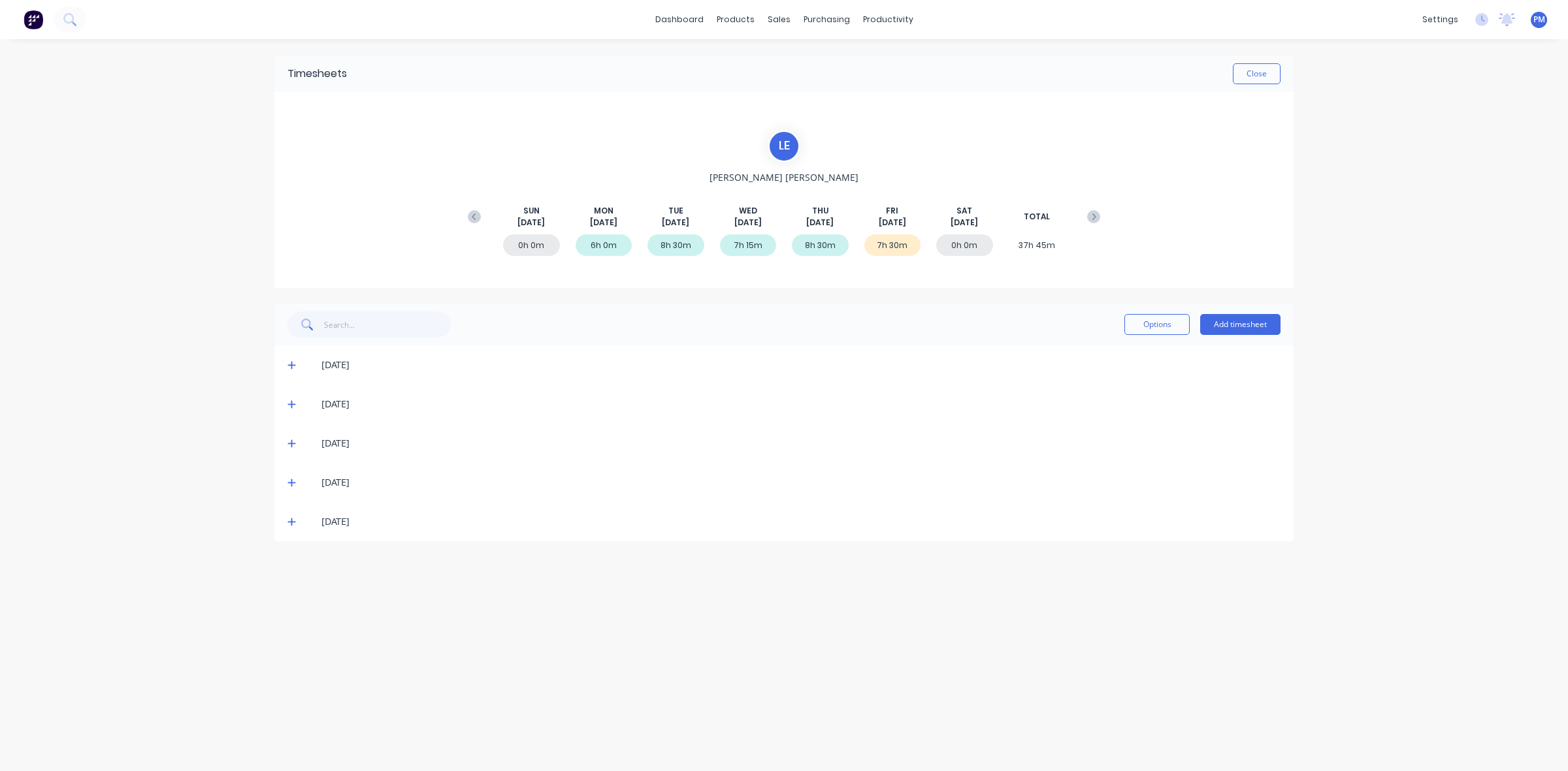
click at [291, 365] on icon at bounding box center [291, 366] width 8 height 8
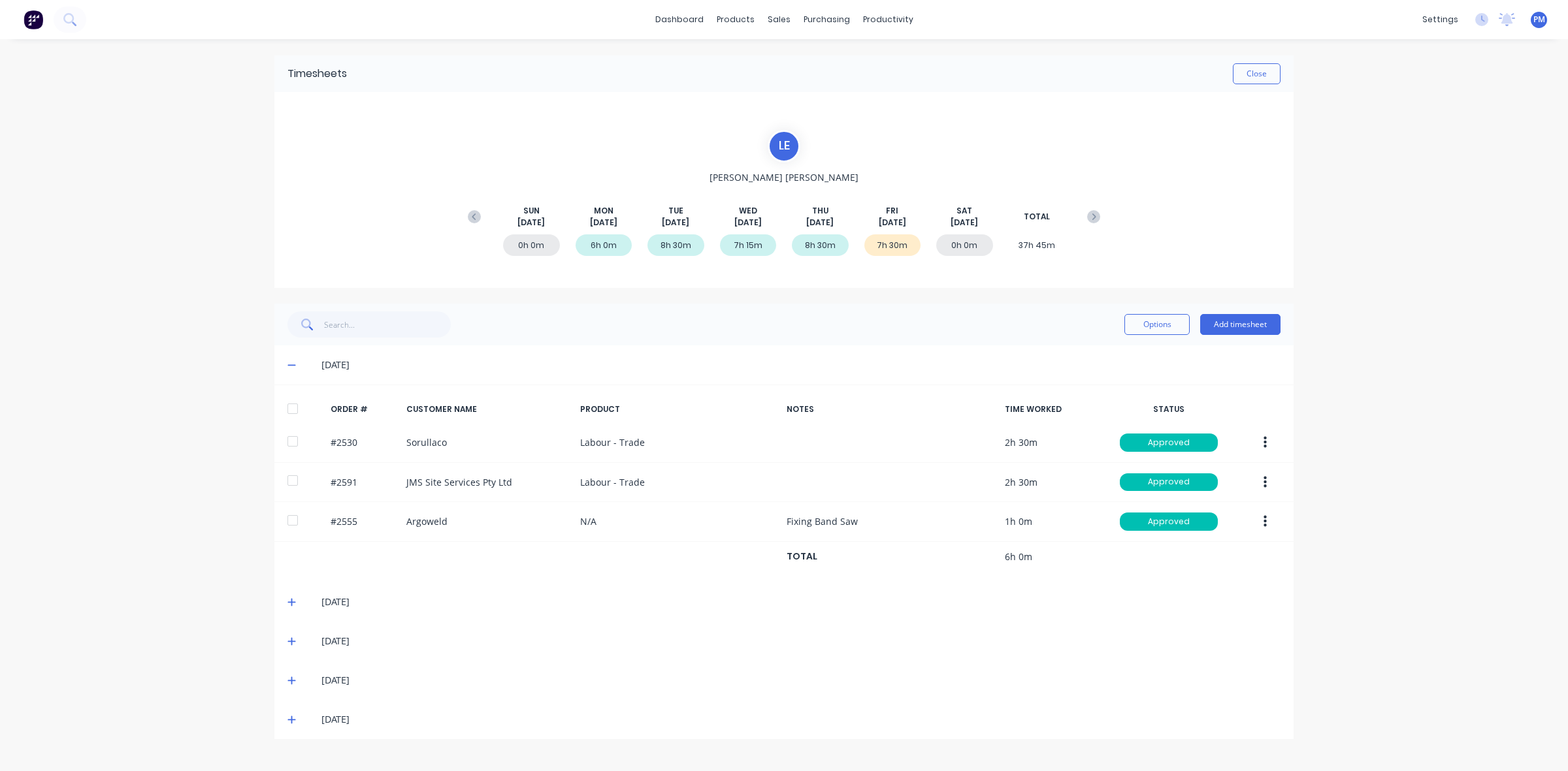
click at [291, 365] on icon at bounding box center [291, 366] width 8 height 1
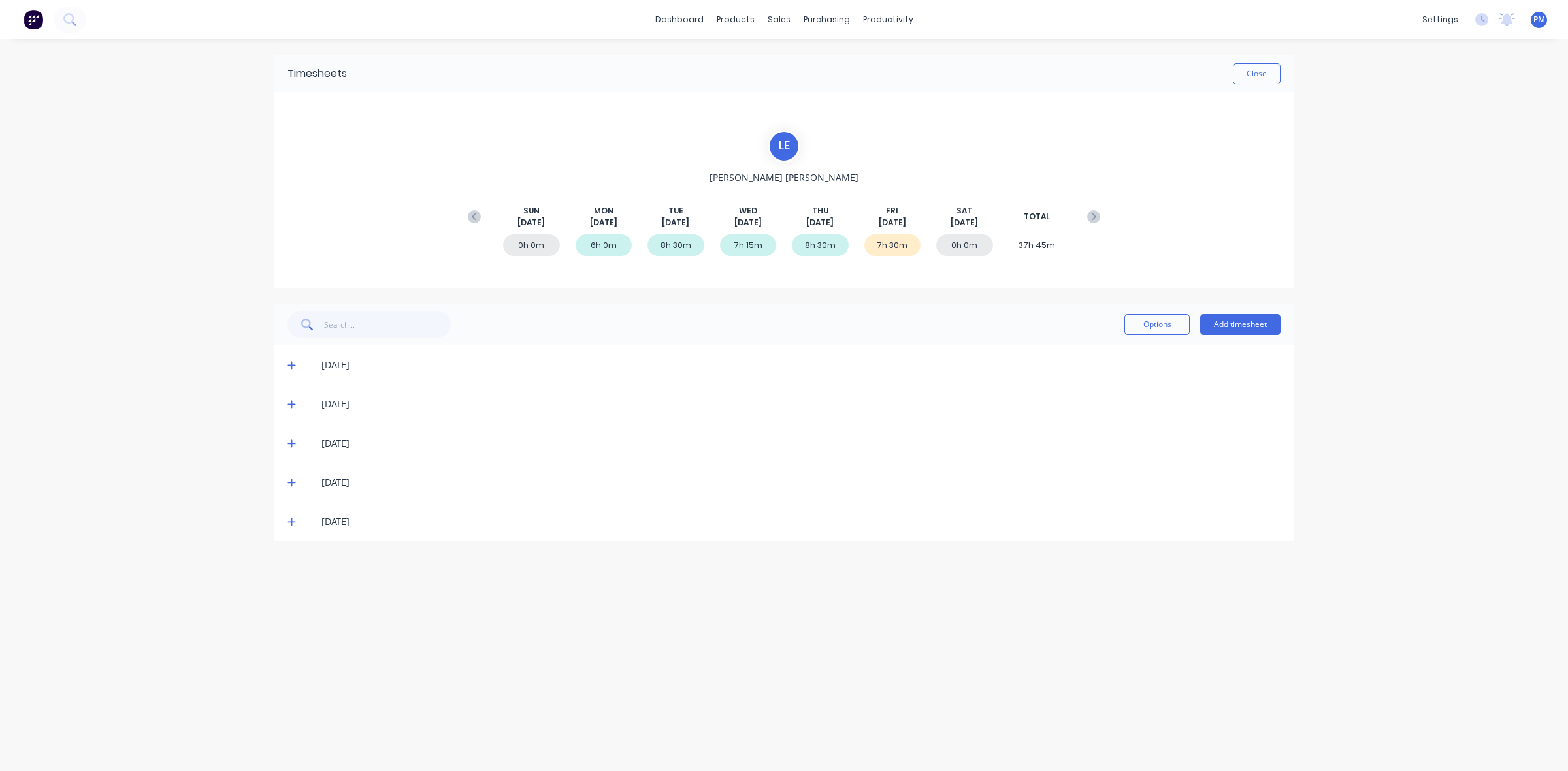
click at [292, 403] on icon at bounding box center [291, 404] width 9 height 9
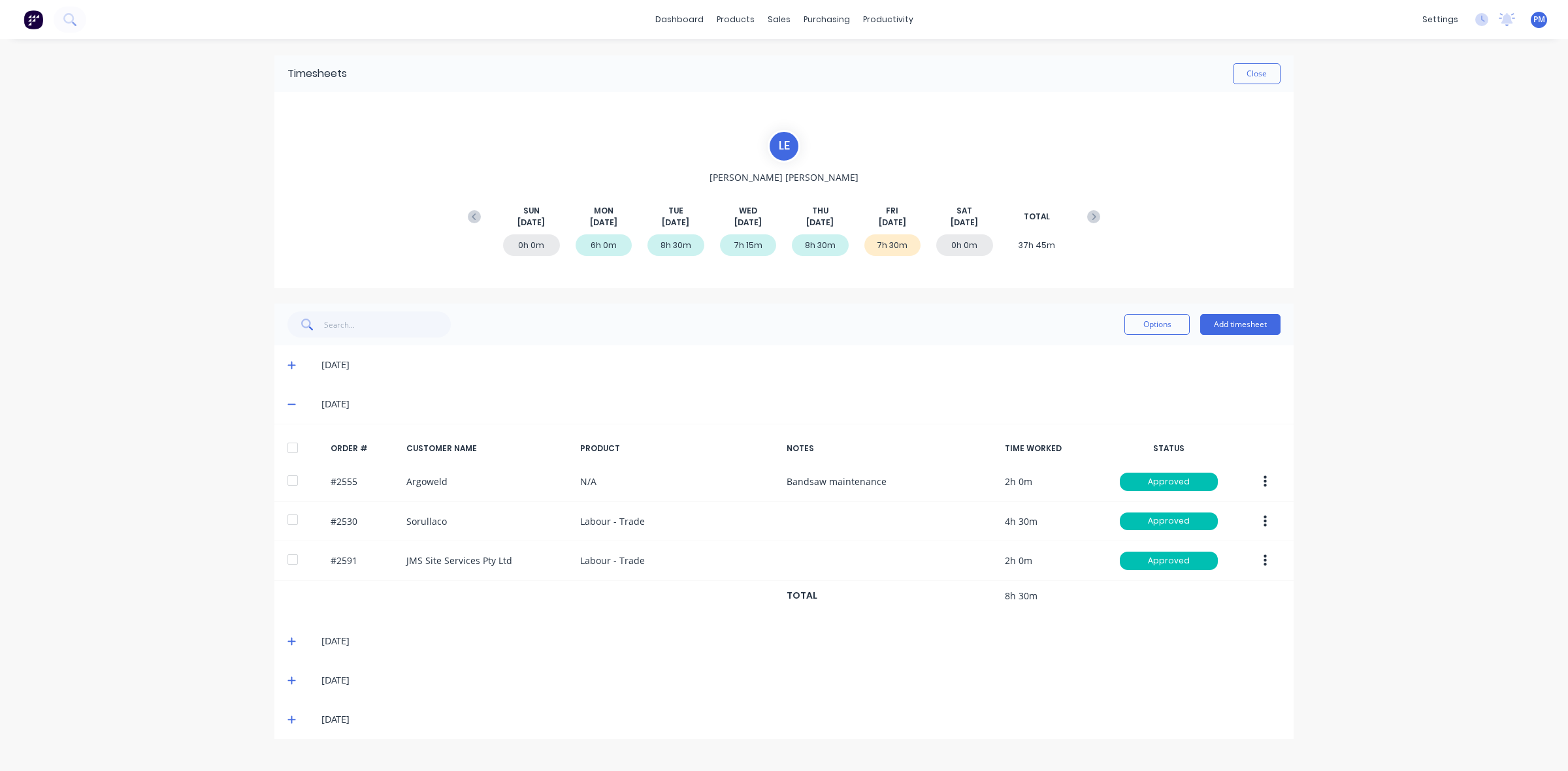
click at [292, 403] on icon at bounding box center [291, 404] width 9 height 9
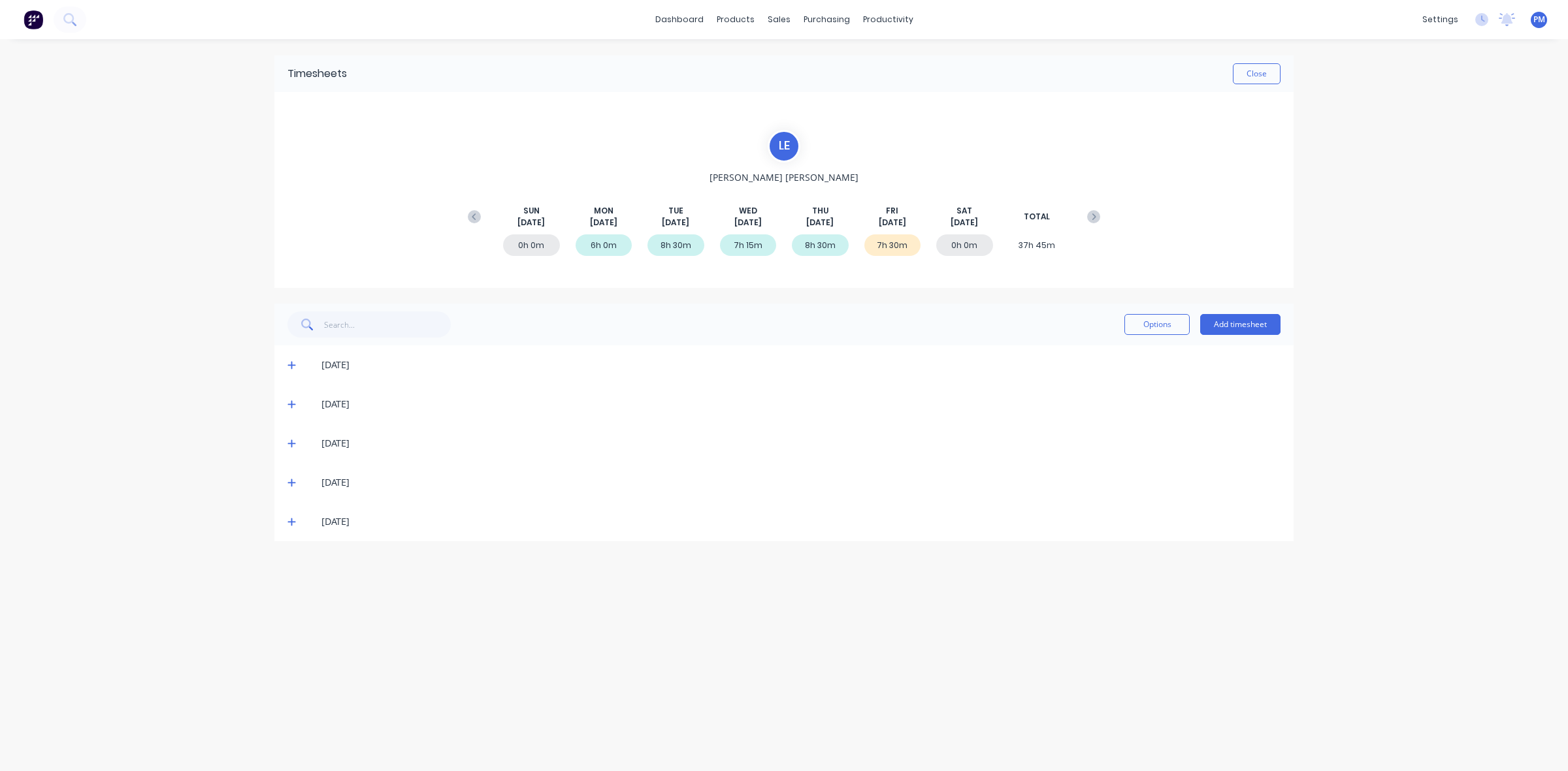
click at [289, 441] on icon at bounding box center [291, 443] width 9 height 9
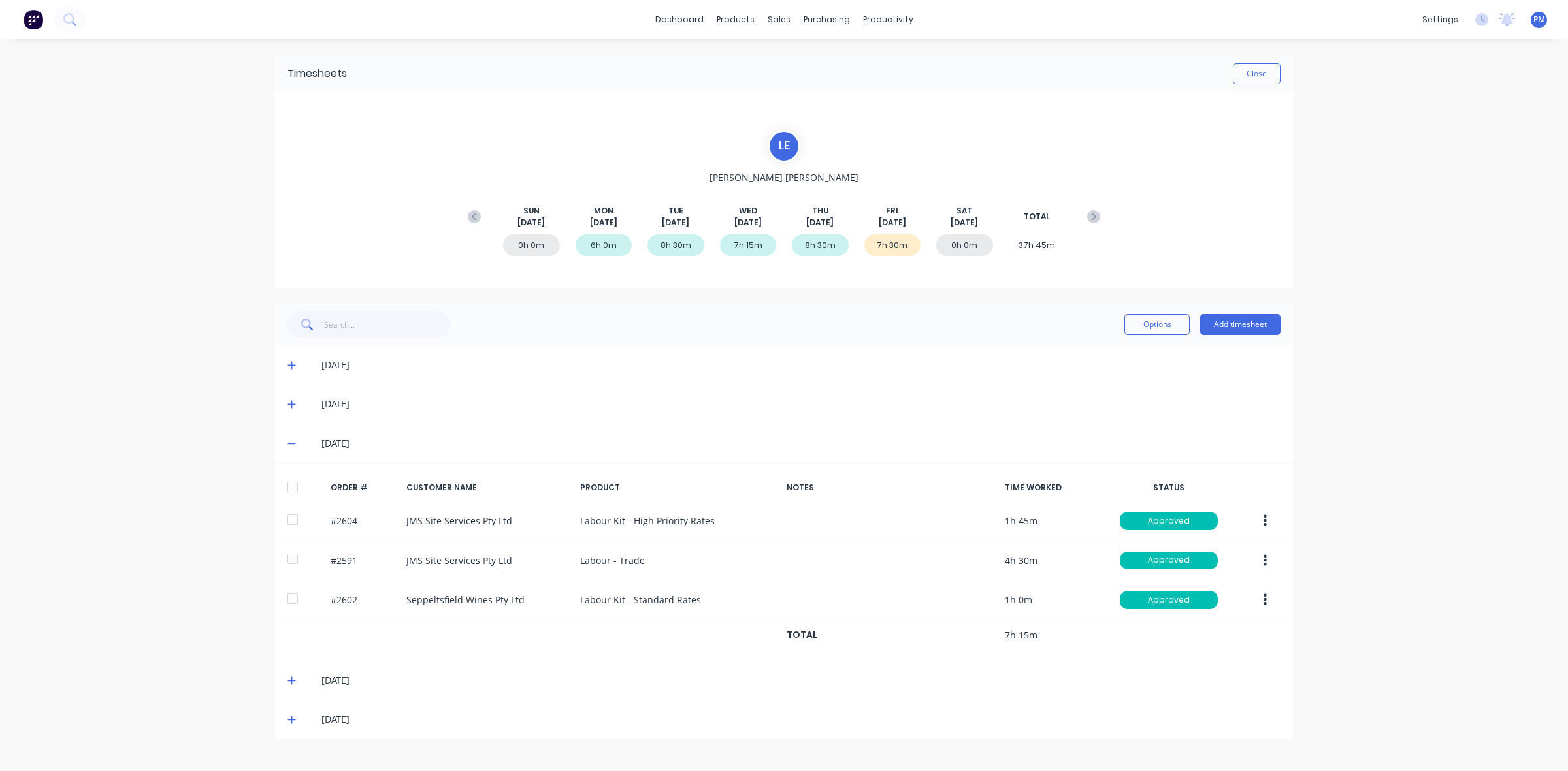
click at [289, 441] on icon at bounding box center [291, 443] width 9 height 9
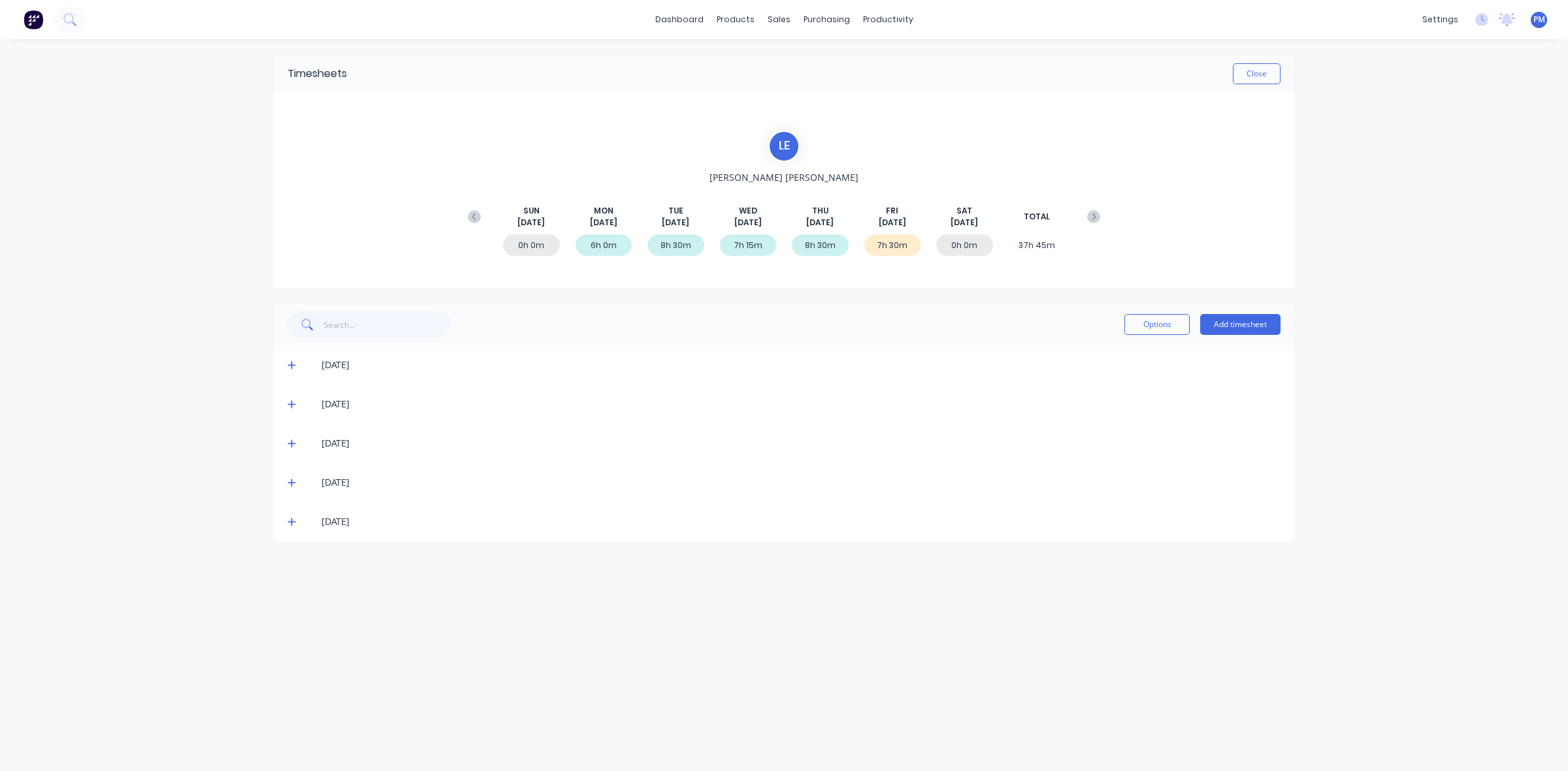
click at [289, 481] on icon at bounding box center [291, 482] width 9 height 9
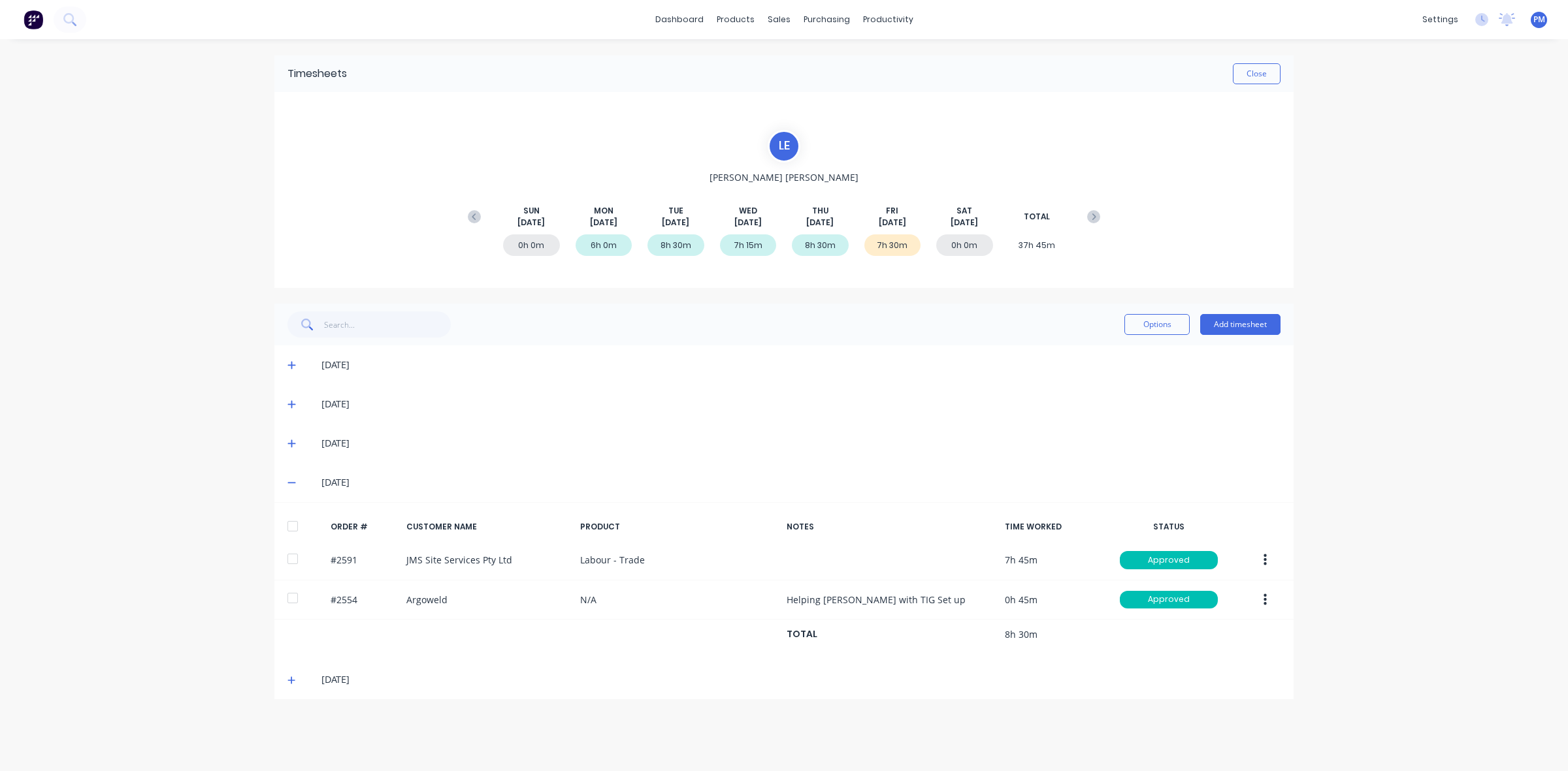
click at [289, 480] on icon at bounding box center [291, 482] width 9 height 9
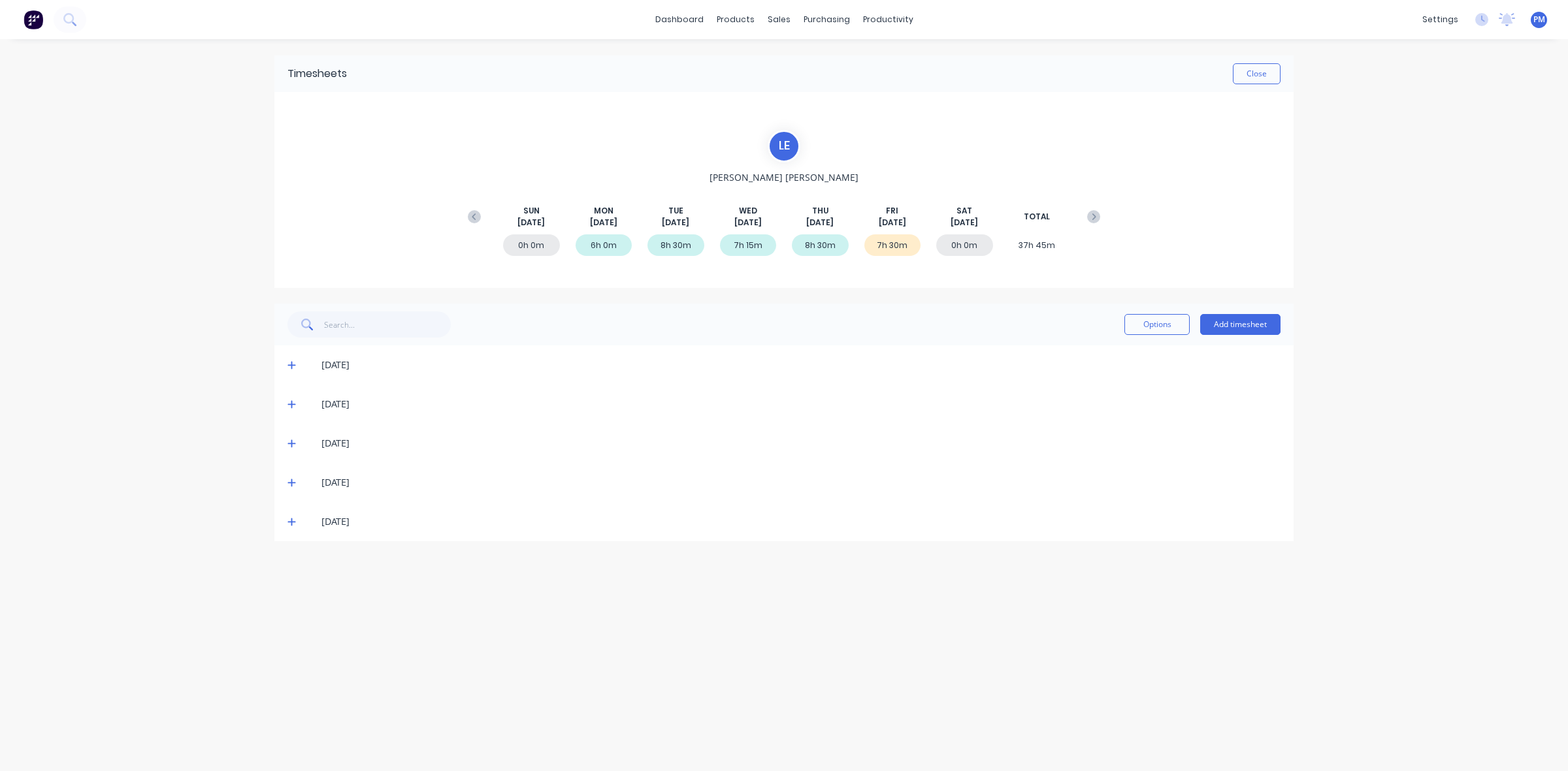
click at [291, 519] on icon at bounding box center [291, 522] width 8 height 8
click at [292, 519] on icon at bounding box center [291, 522] width 9 height 9
click at [1255, 74] on button "Close" at bounding box center [1257, 74] width 48 height 21
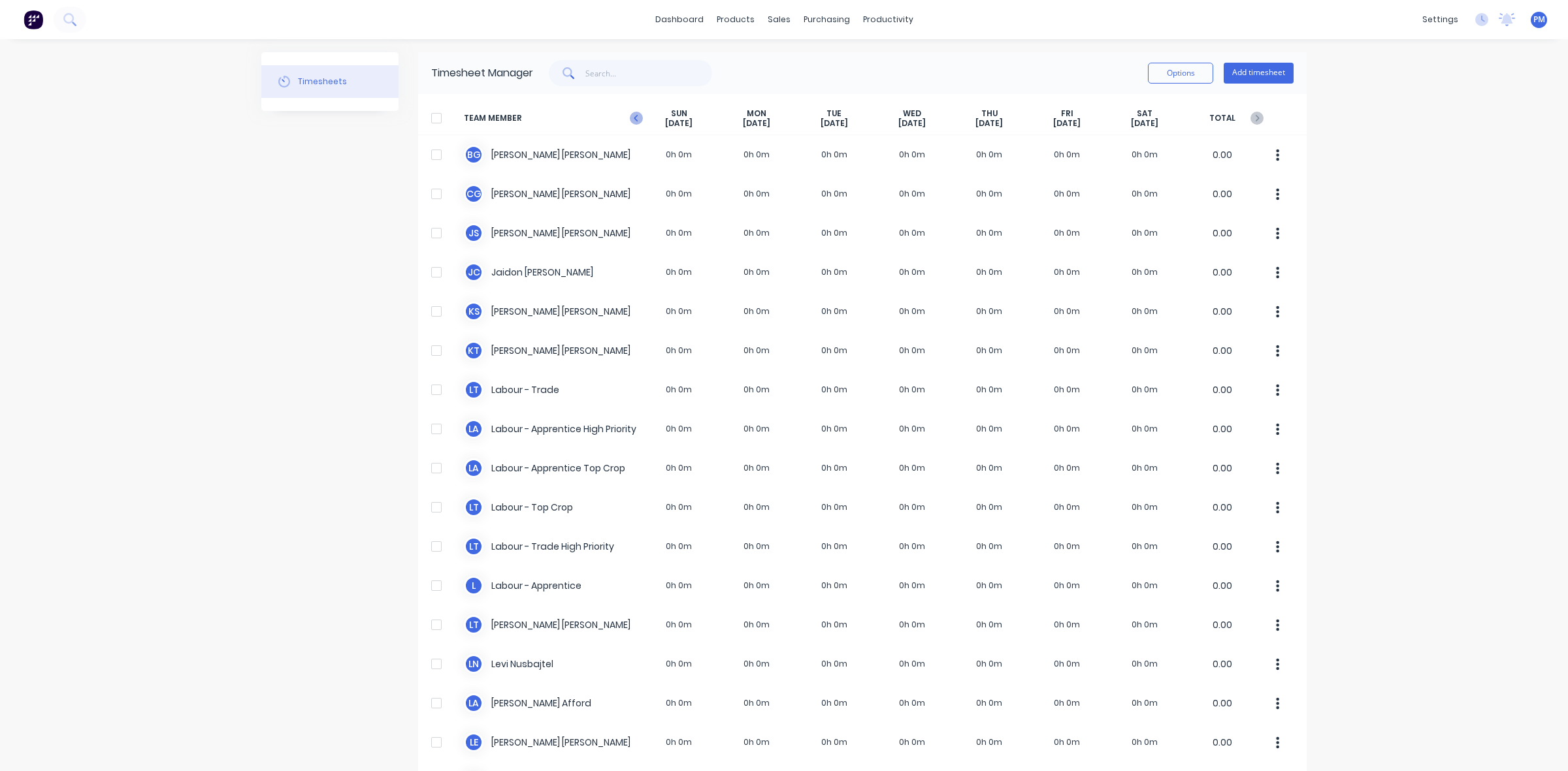
click at [634, 118] on icon at bounding box center [636, 118] width 4 height 7
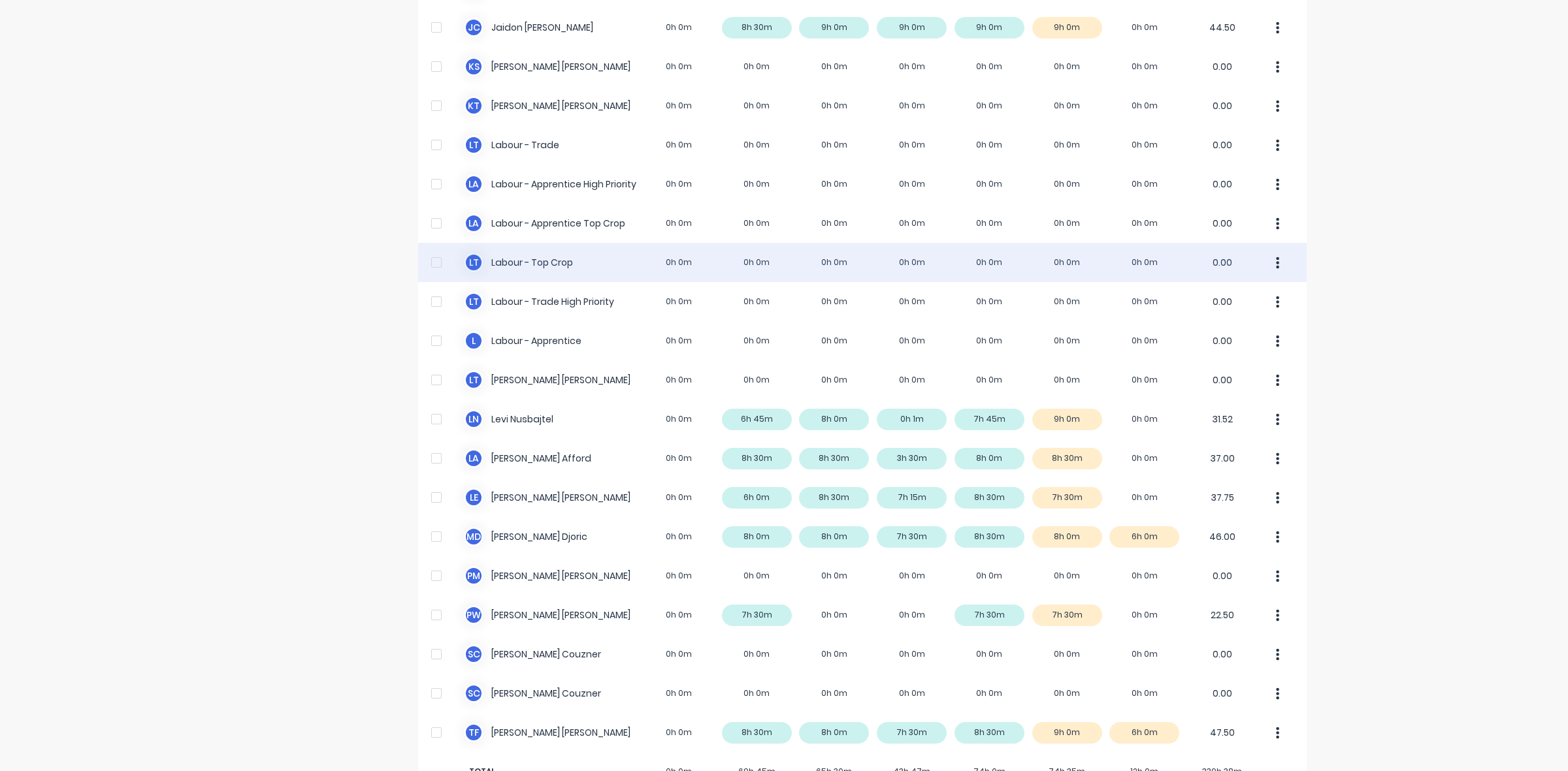
scroll to position [286, 0]
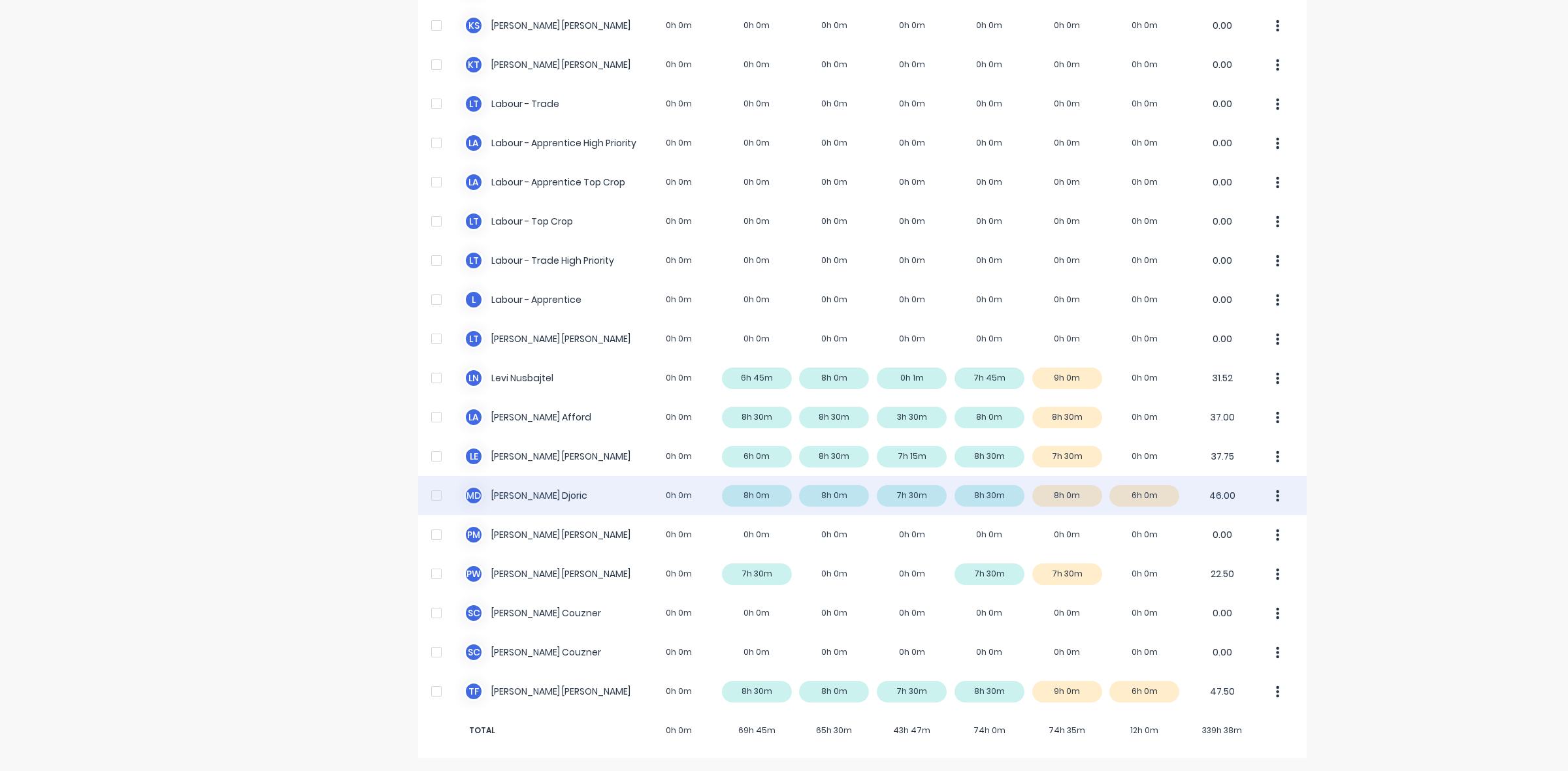
click at [769, 497] on div "M D [PERSON_NAME] 0h 0m 8h 0m 8h 0m 7h 30m 8h 30m 8h 0m 6h 0m 46.00" at bounding box center [863, 495] width 889 height 39
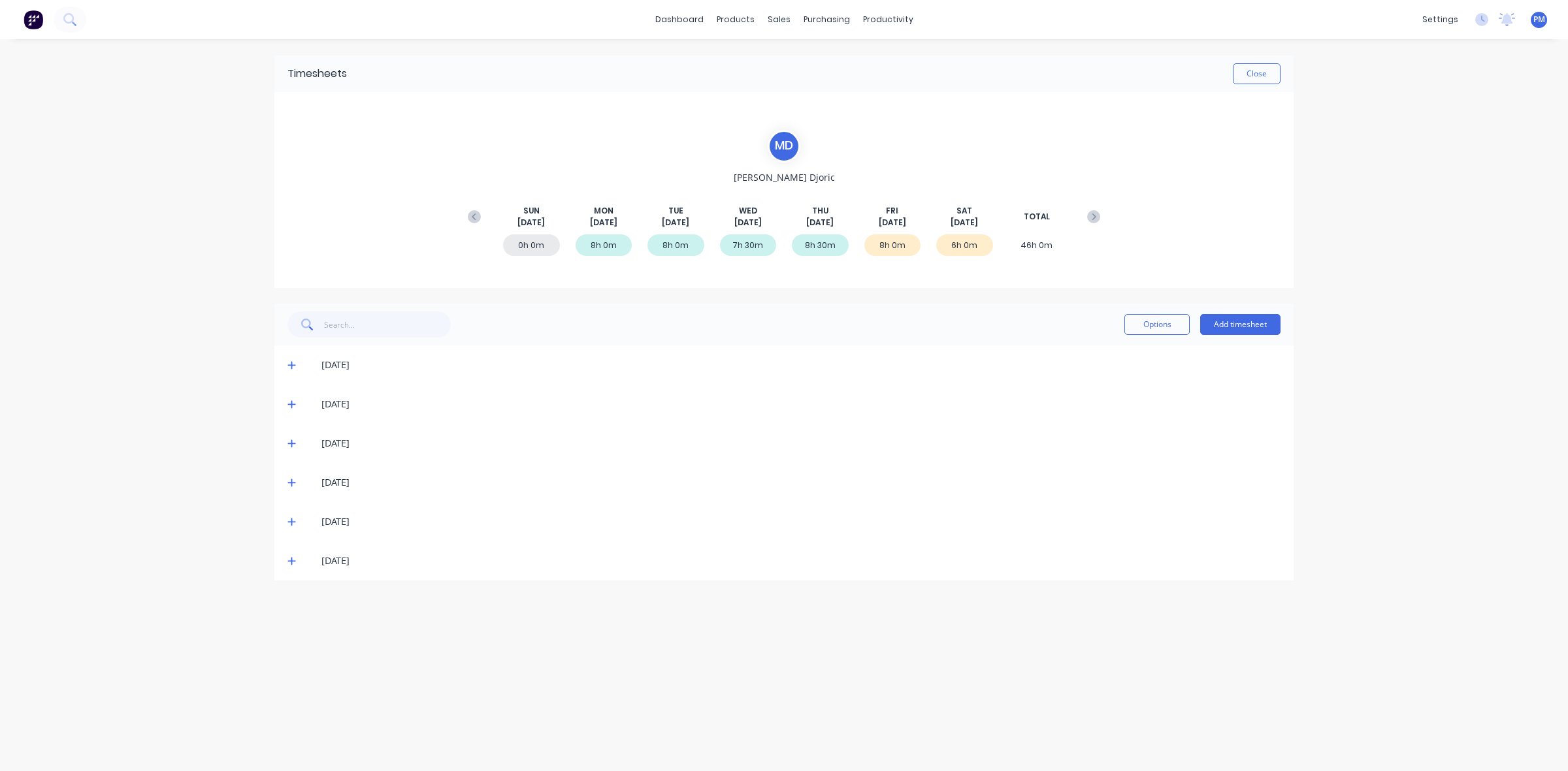
click at [289, 365] on icon at bounding box center [291, 366] width 8 height 8
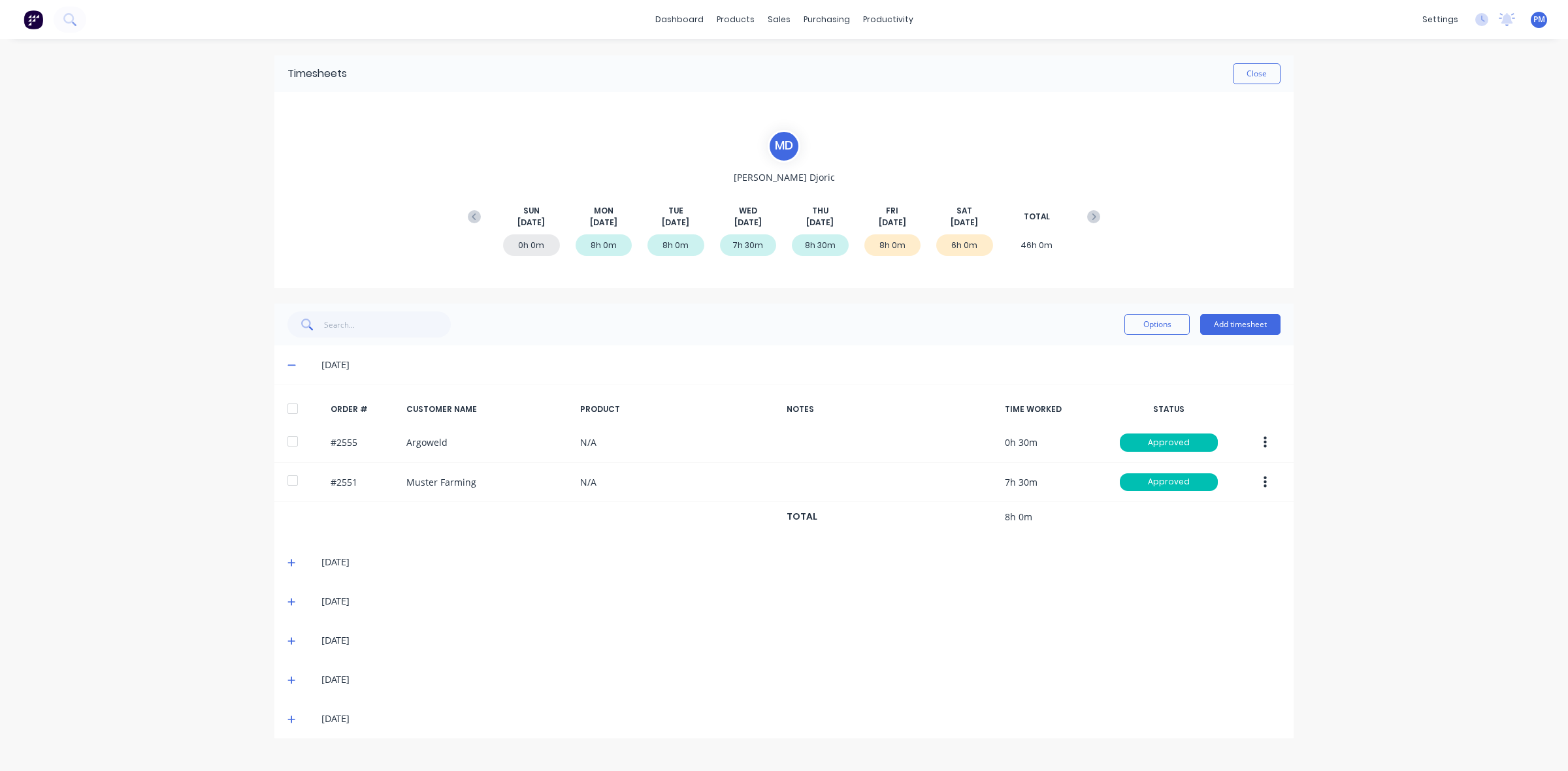
click at [289, 365] on icon at bounding box center [291, 366] width 8 height 1
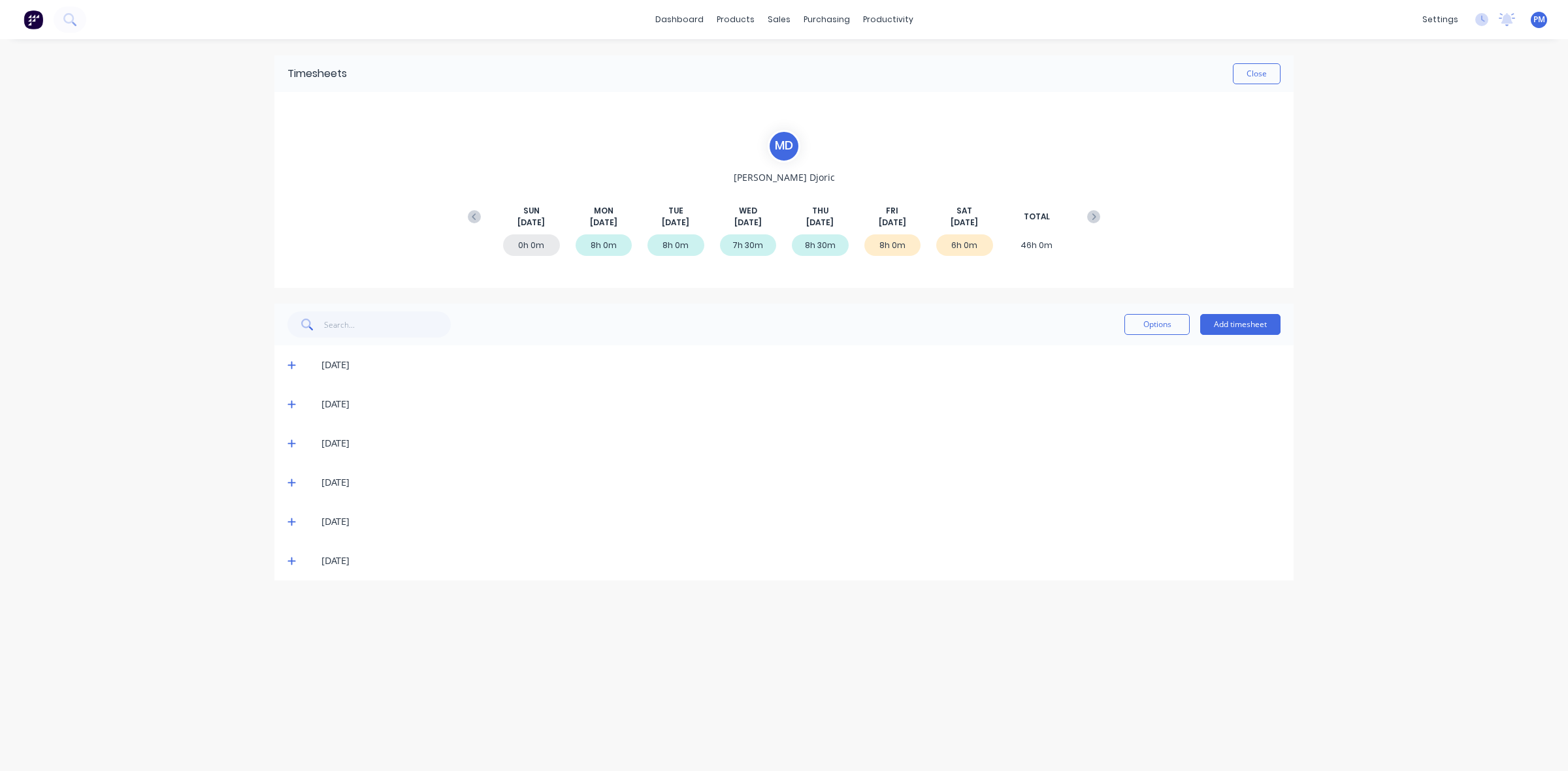
click at [289, 405] on icon at bounding box center [291, 404] width 9 height 9
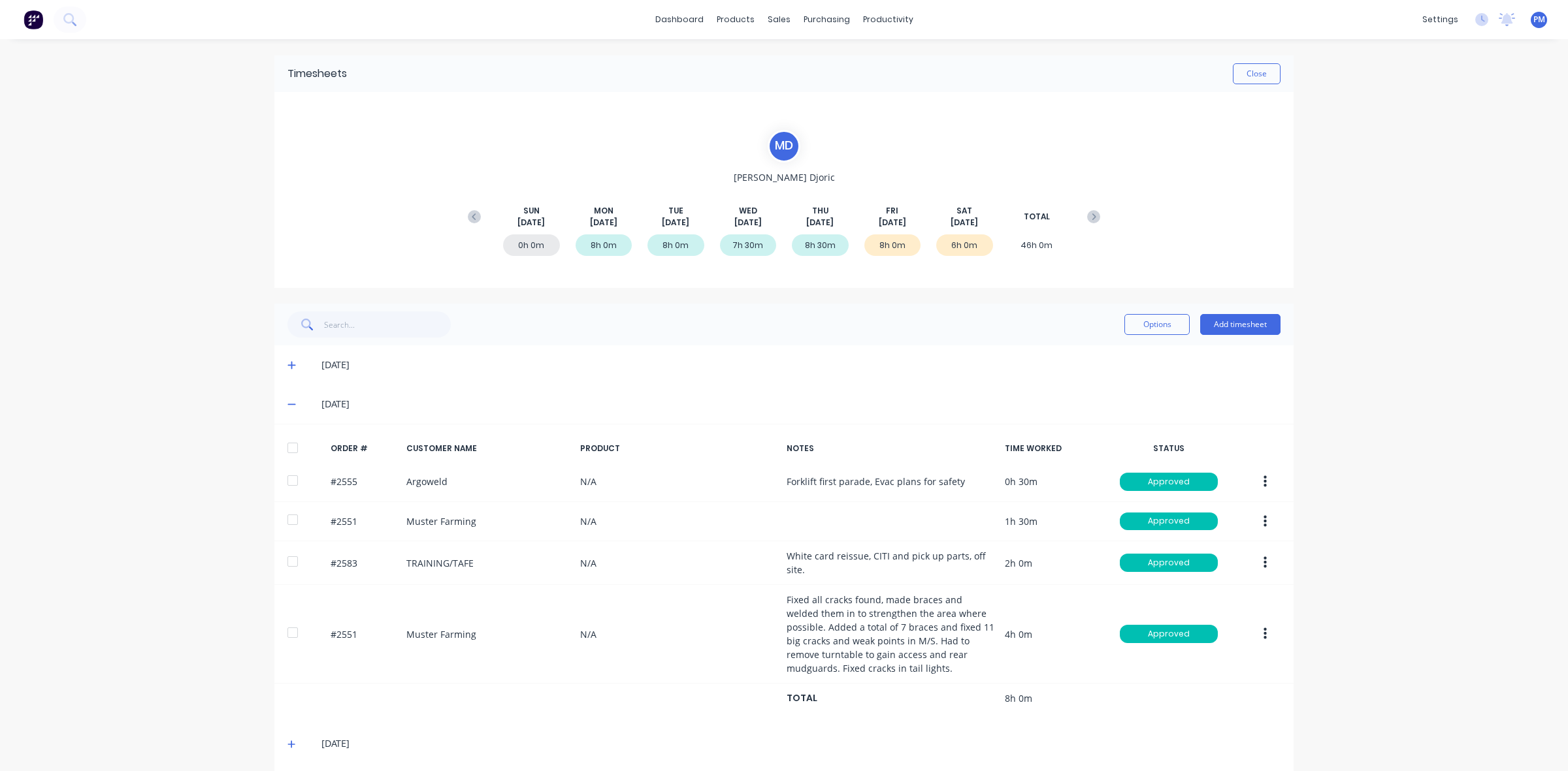
click at [289, 405] on span at bounding box center [294, 404] width 13 height 13
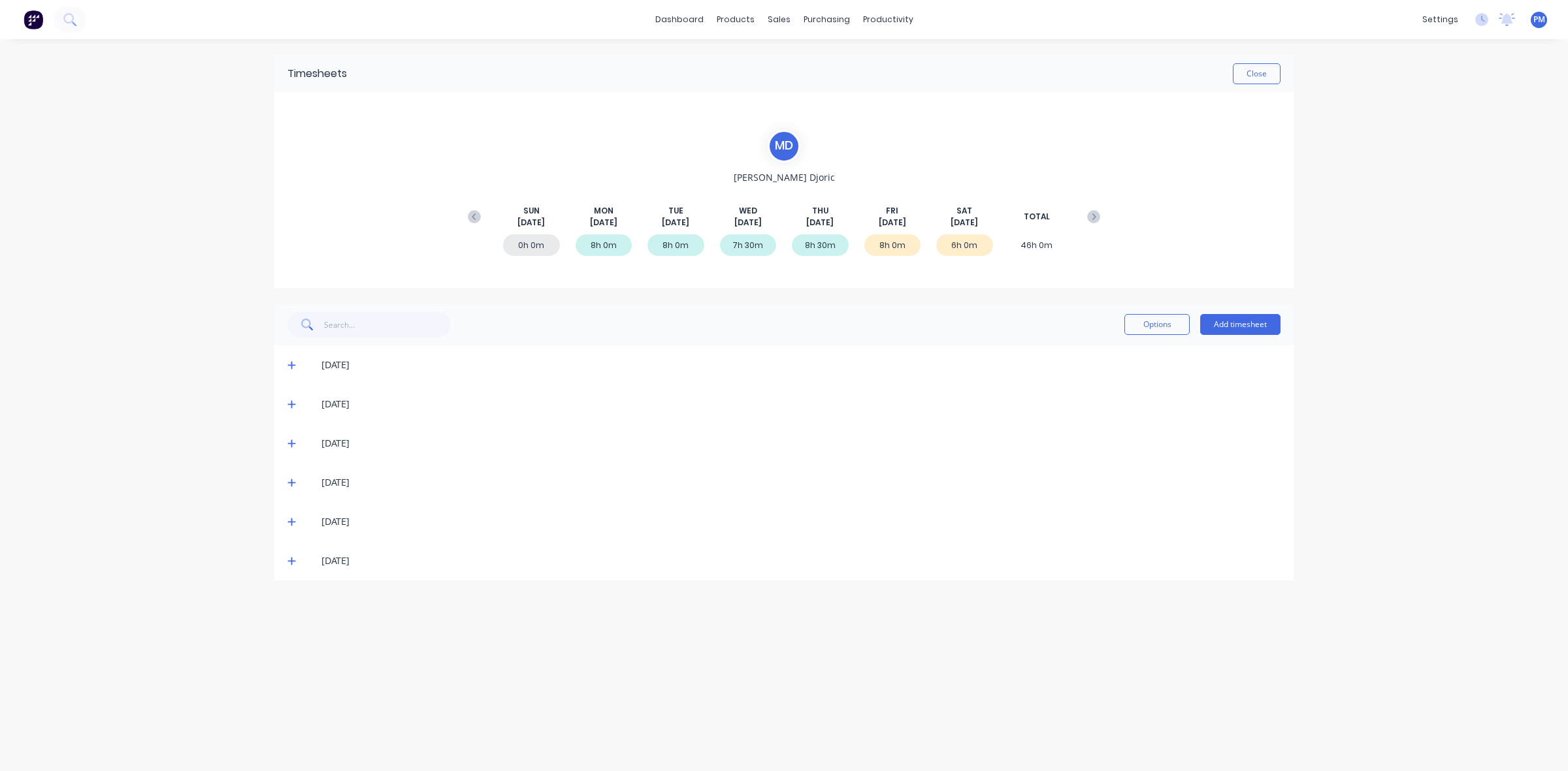
click at [289, 405] on icon at bounding box center [291, 404] width 9 height 9
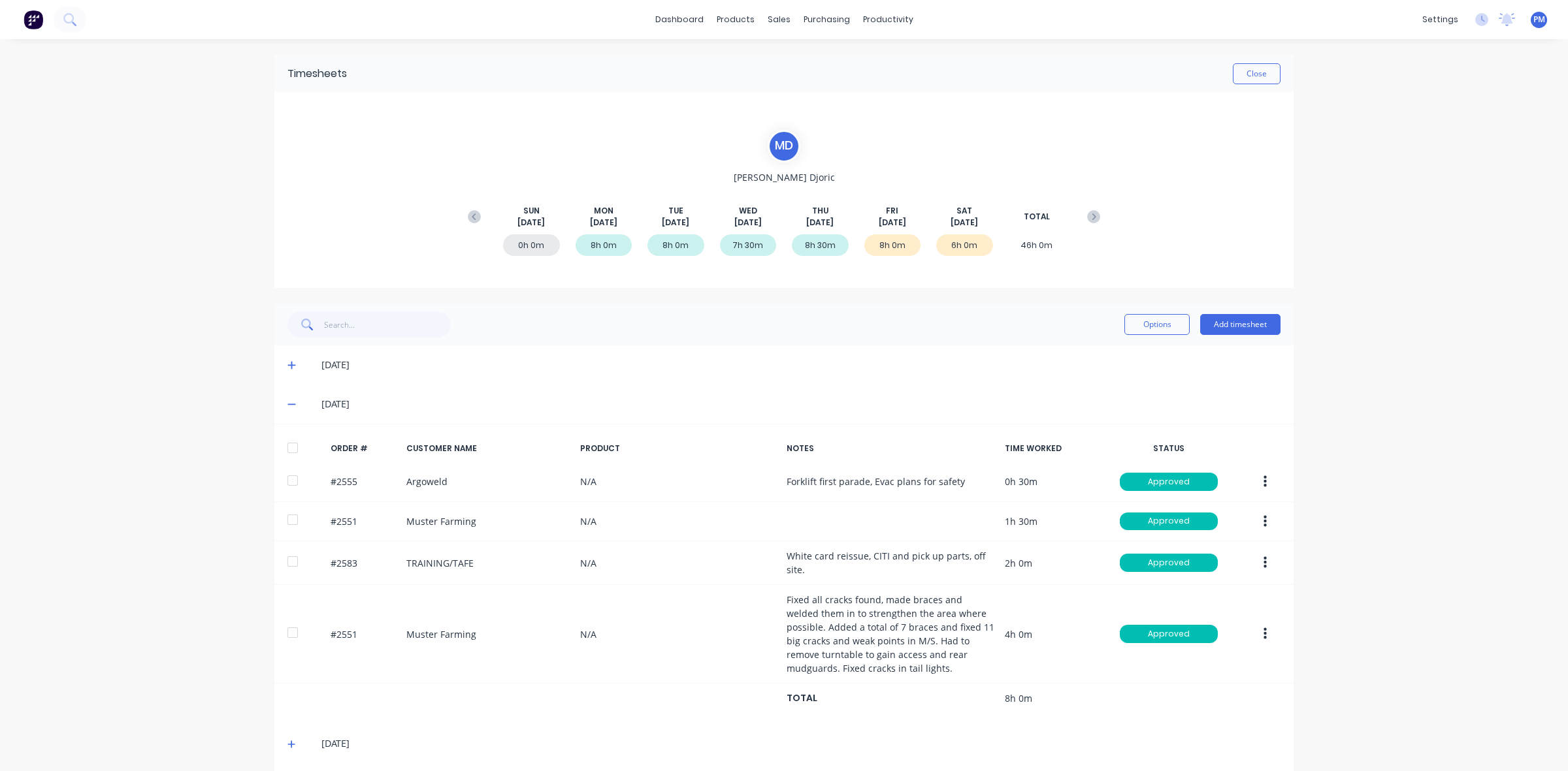
click at [289, 405] on span at bounding box center [294, 404] width 13 height 13
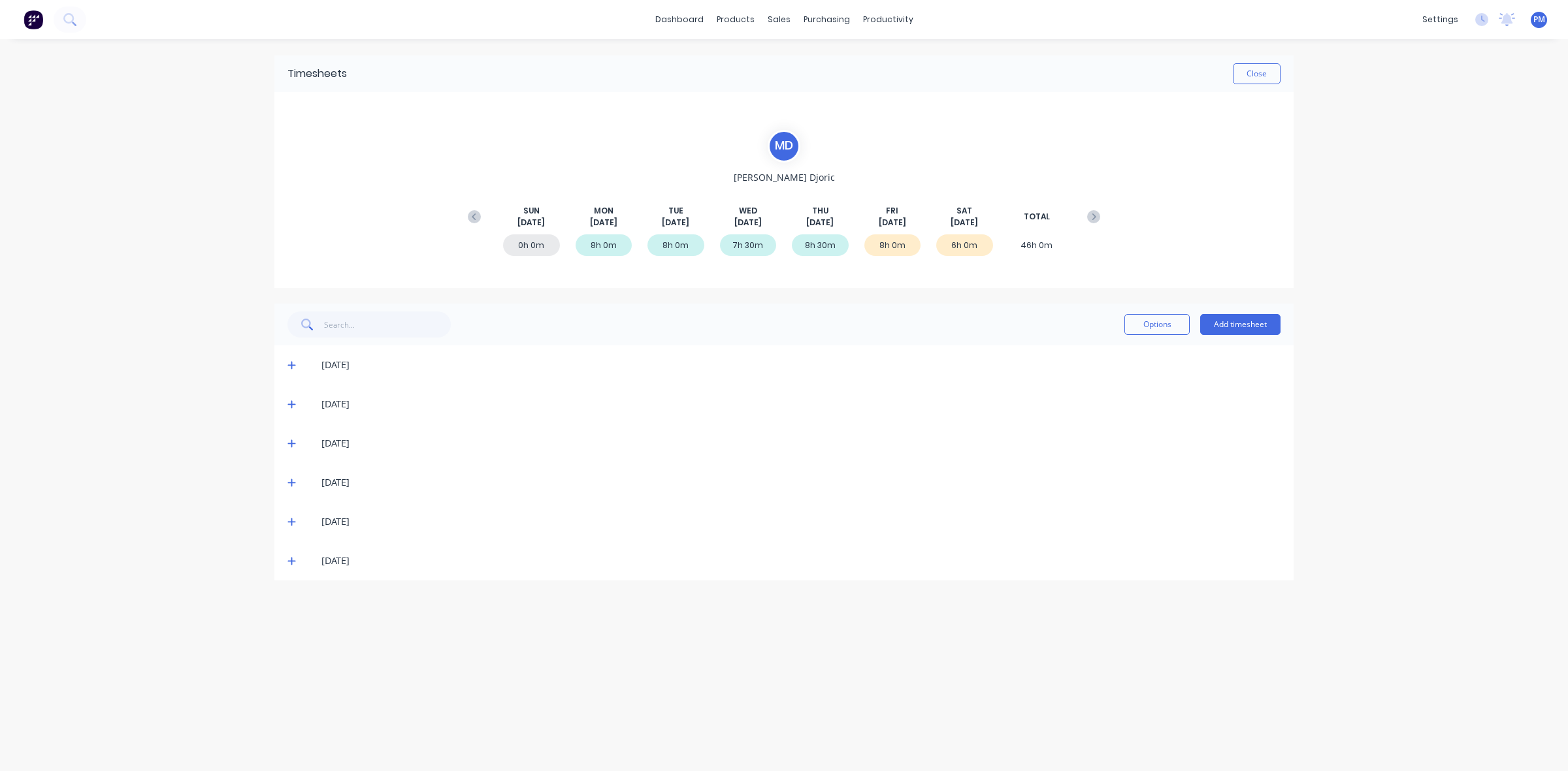
click at [289, 441] on icon at bounding box center [291, 443] width 9 height 9
click at [293, 480] on icon at bounding box center [291, 482] width 9 height 9
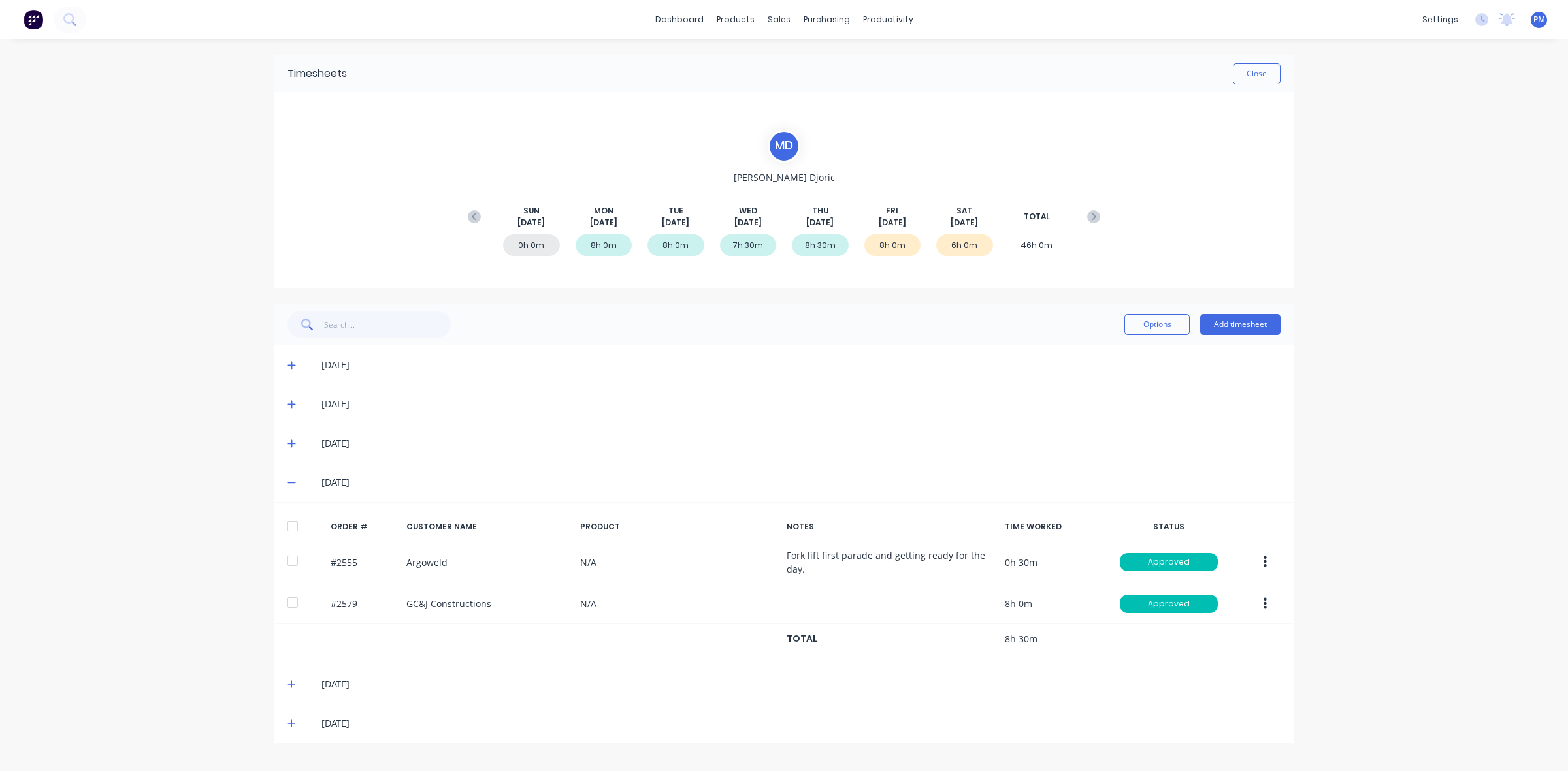
click at [293, 480] on icon at bounding box center [291, 482] width 9 height 9
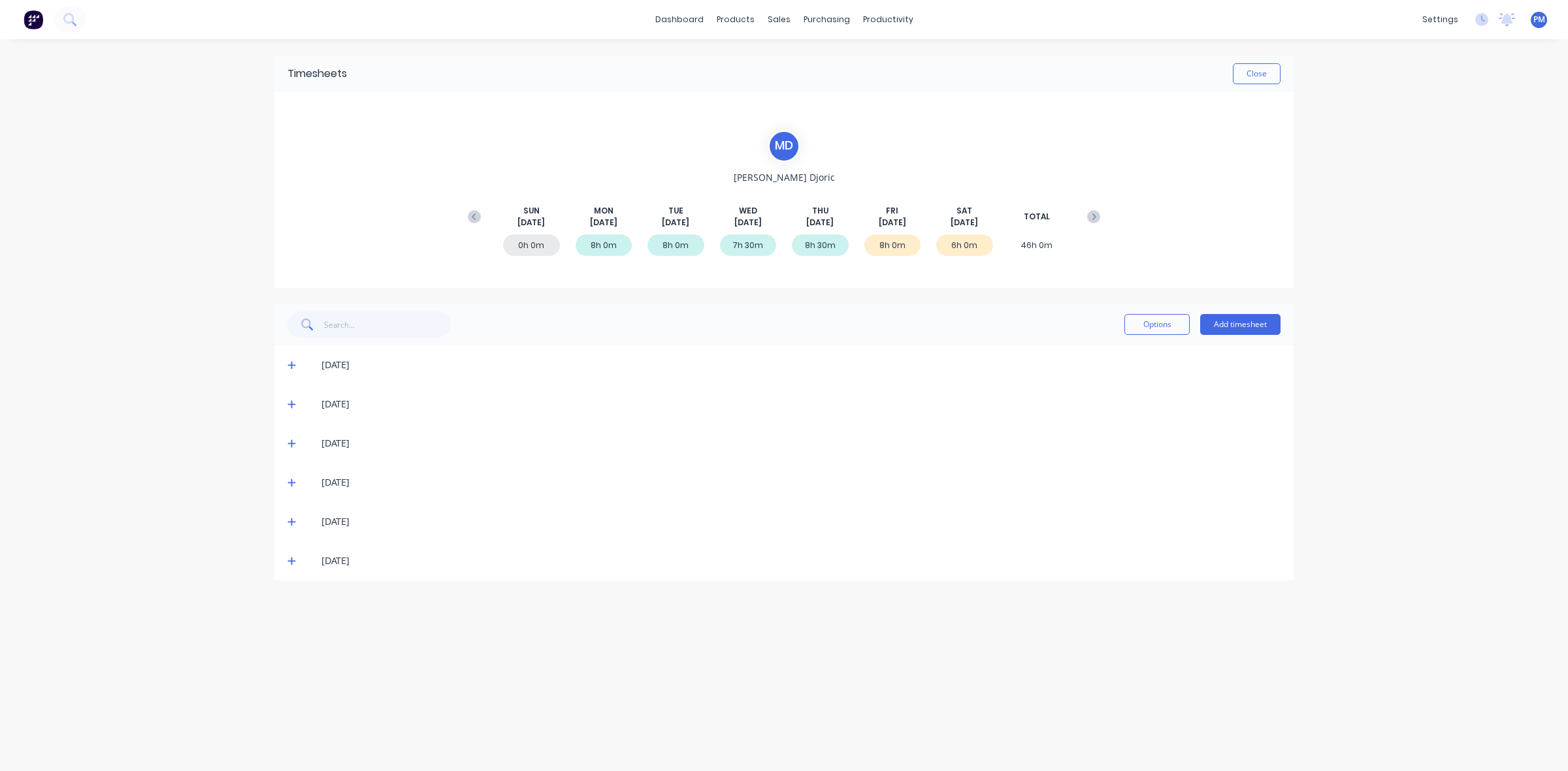
click at [289, 518] on icon at bounding box center [291, 522] width 9 height 9
click at [291, 560] on icon at bounding box center [291, 562] width 8 height 8
click at [291, 560] on icon at bounding box center [291, 561] width 9 height 9
click at [1246, 74] on button "Close" at bounding box center [1257, 74] width 48 height 21
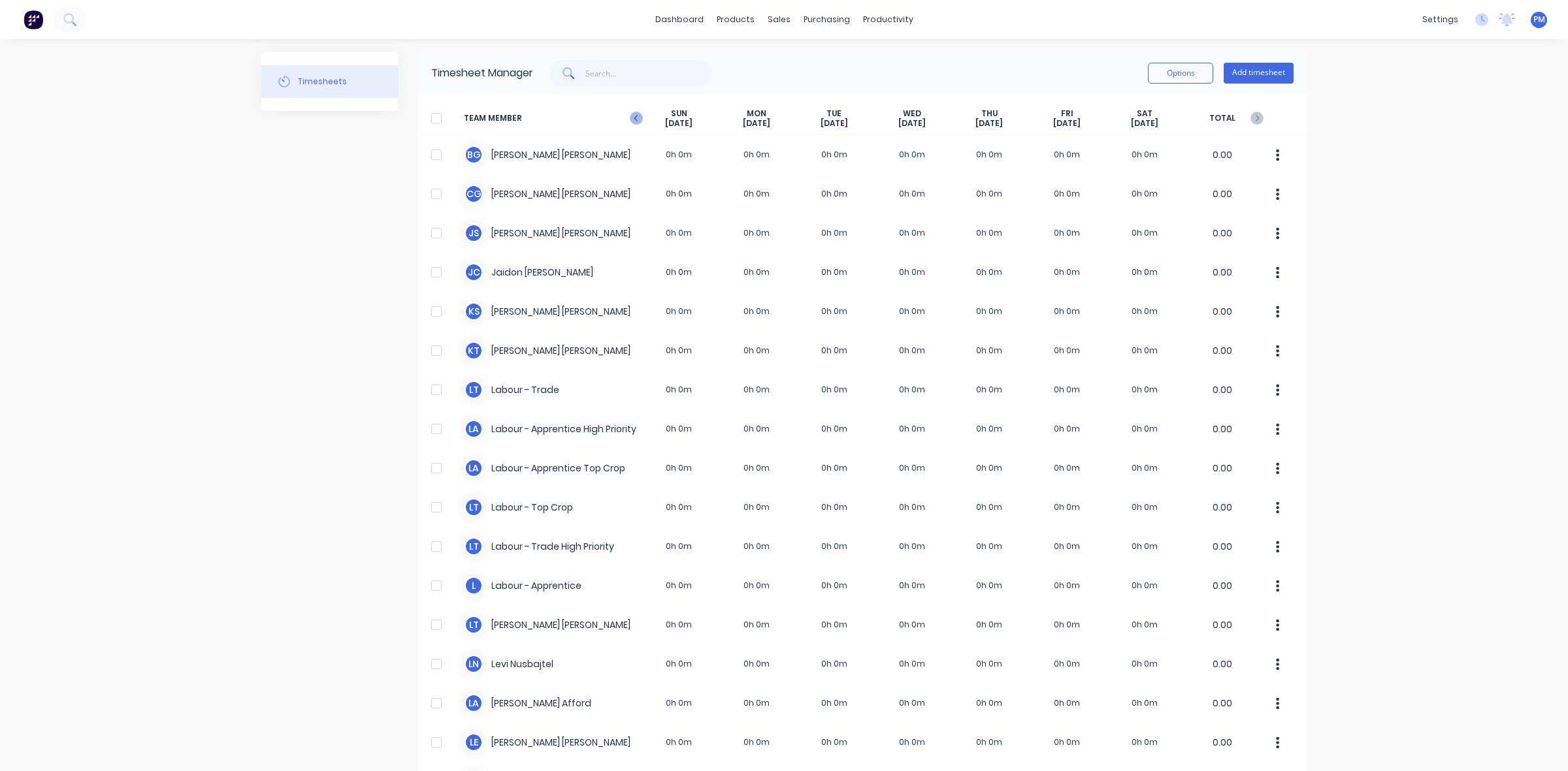
click at [634, 116] on icon at bounding box center [636, 118] width 13 height 13
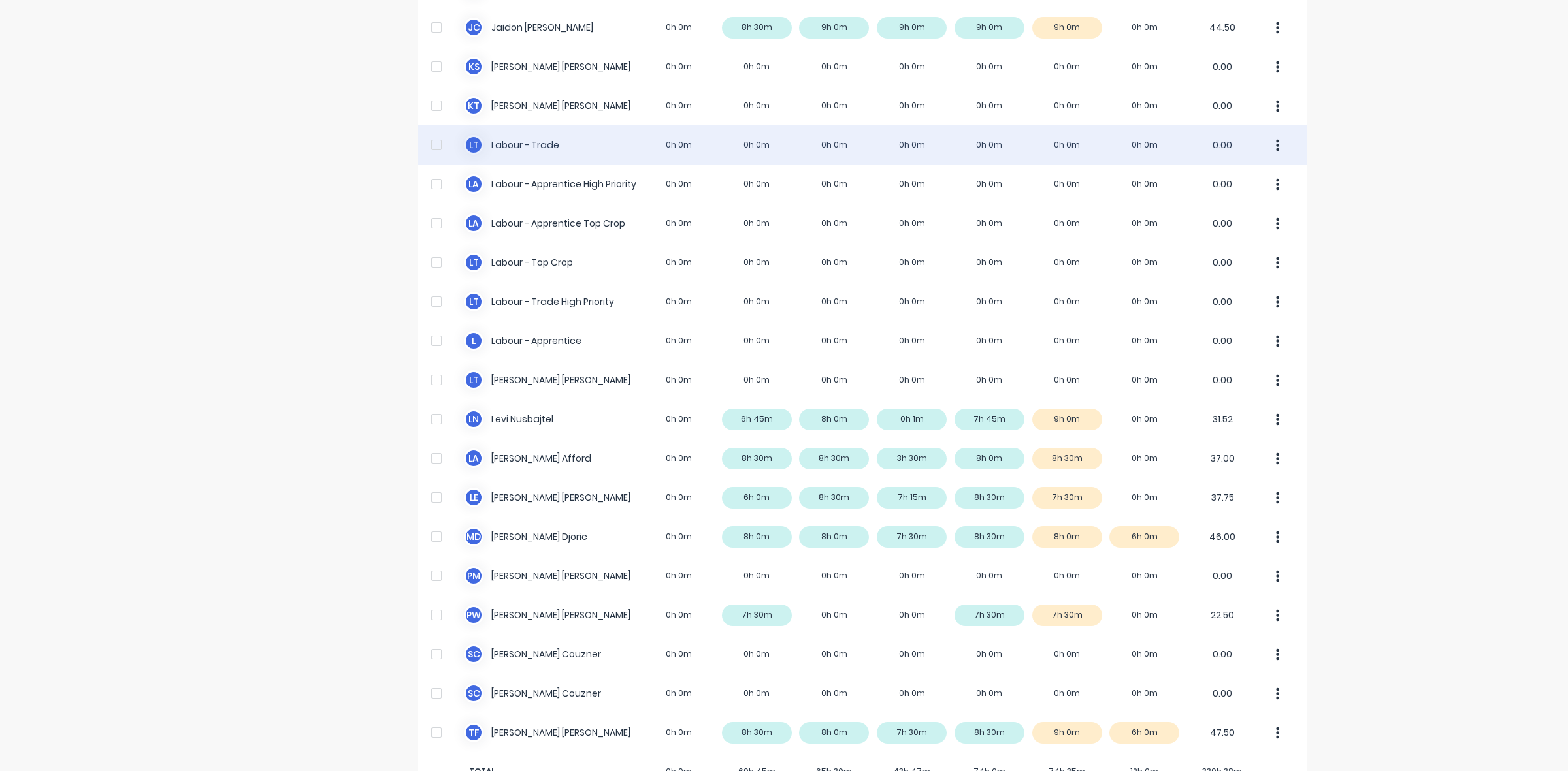
scroll to position [286, 0]
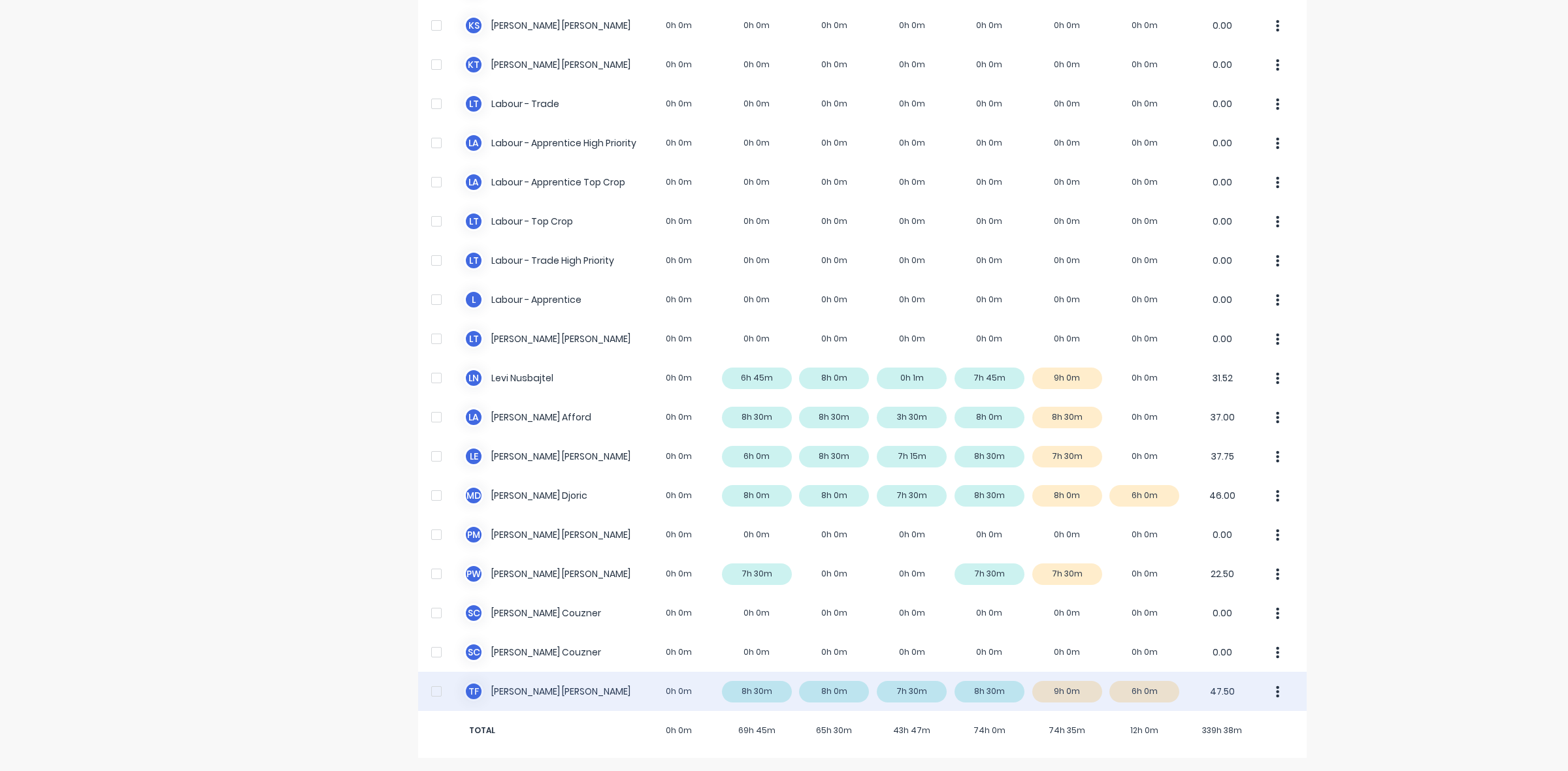
click at [773, 691] on div "T F [PERSON_NAME] 0h 0m 8h 30m 8h 0m 7h 30m 8h 30m 9h 0m 6h 0m 47.50" at bounding box center [863, 691] width 889 height 39
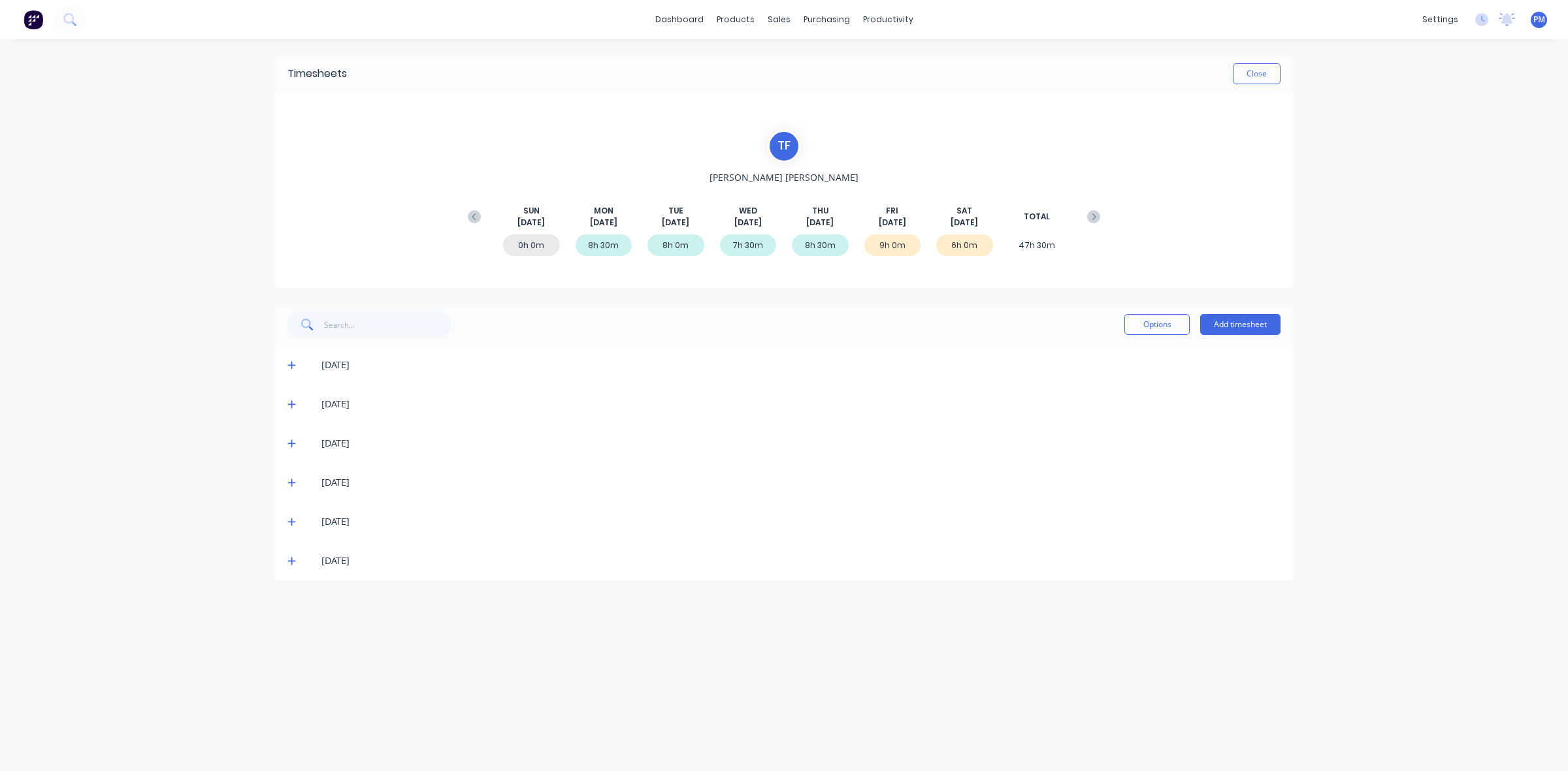
click at [289, 363] on icon at bounding box center [291, 365] width 9 height 9
click at [291, 403] on icon at bounding box center [291, 404] width 9 height 9
click at [291, 441] on icon at bounding box center [291, 444] width 8 height 8
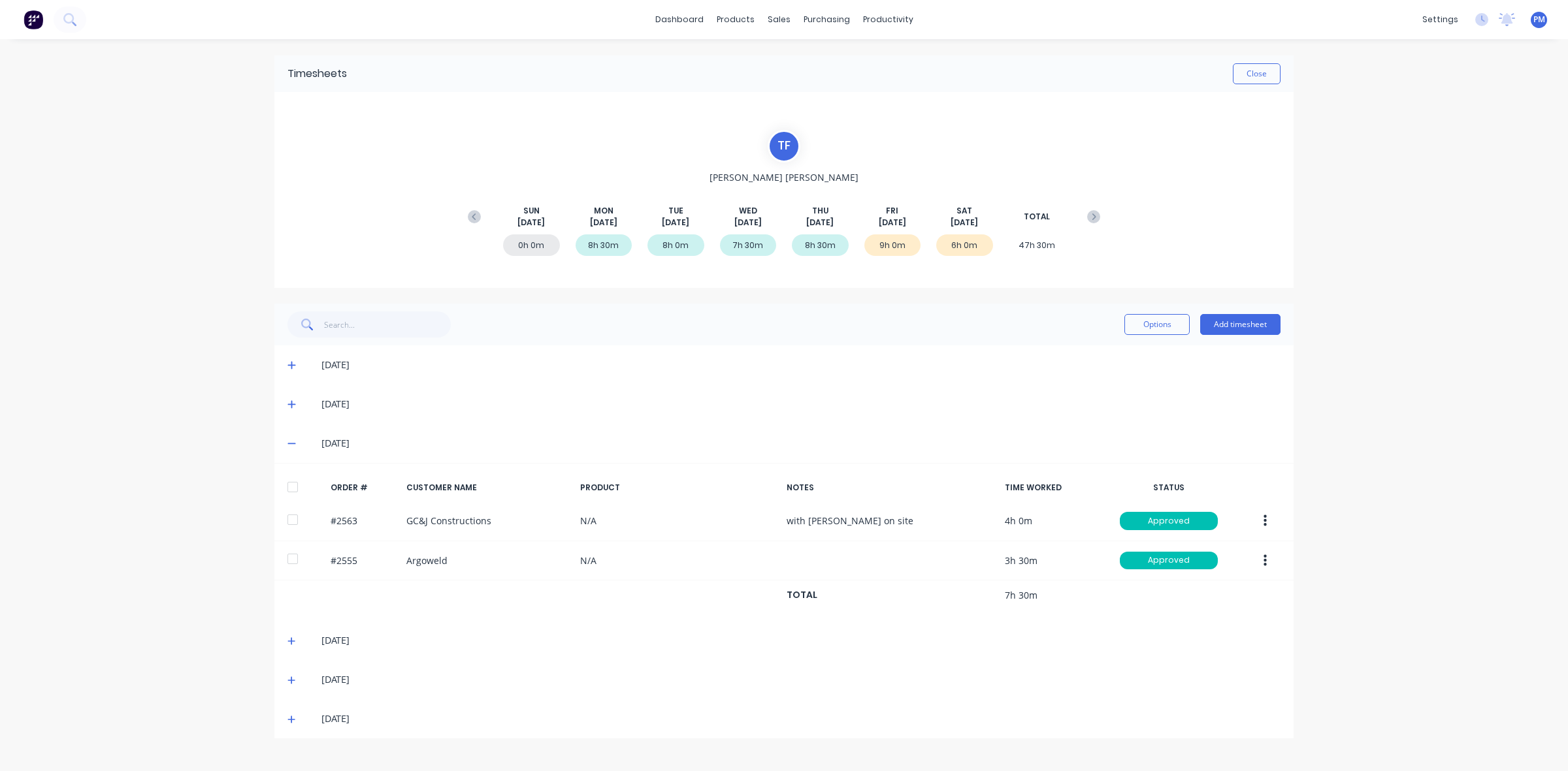
click at [291, 441] on icon at bounding box center [291, 443] width 9 height 9
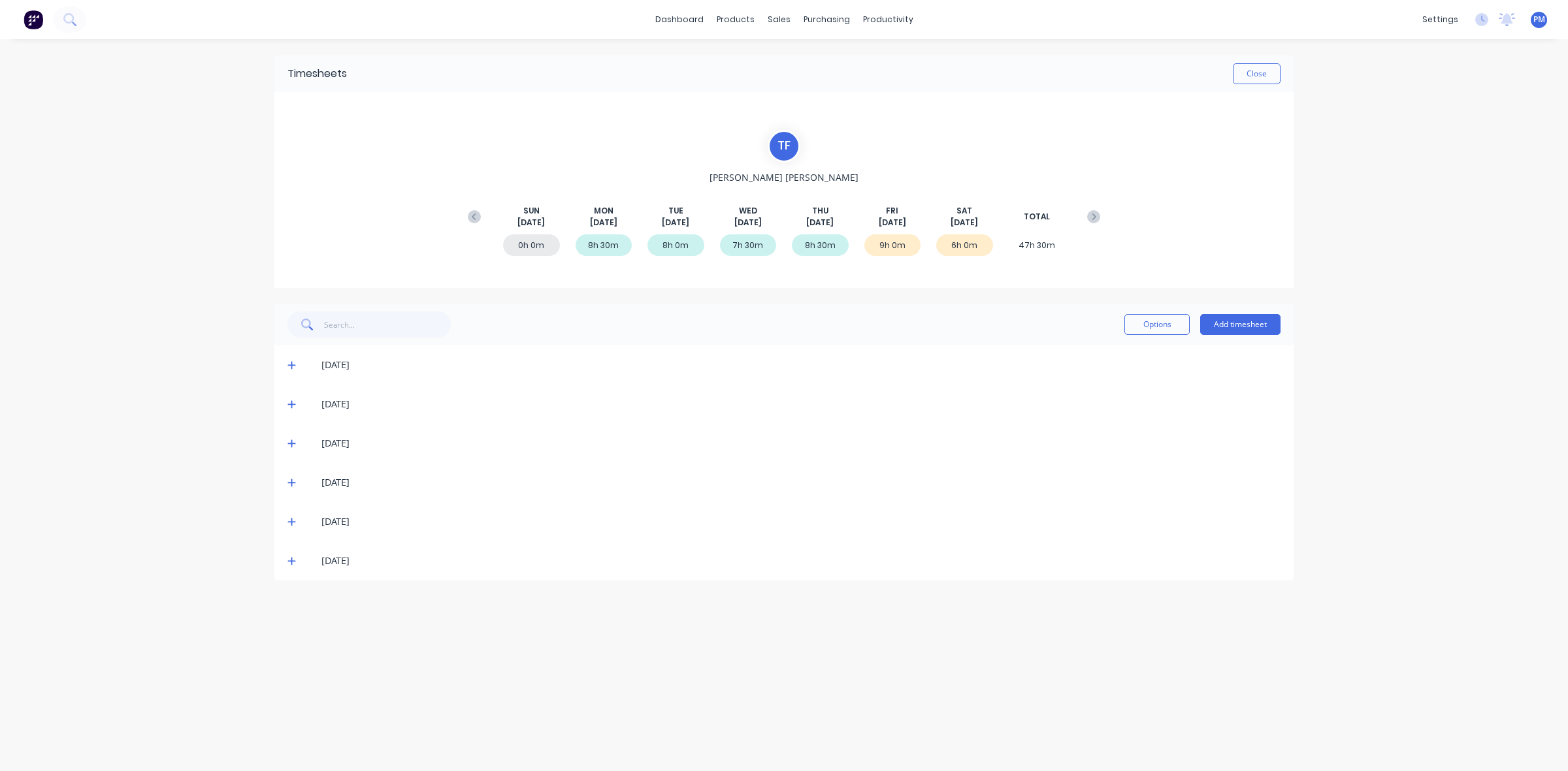
click at [295, 480] on icon at bounding box center [291, 482] width 9 height 9
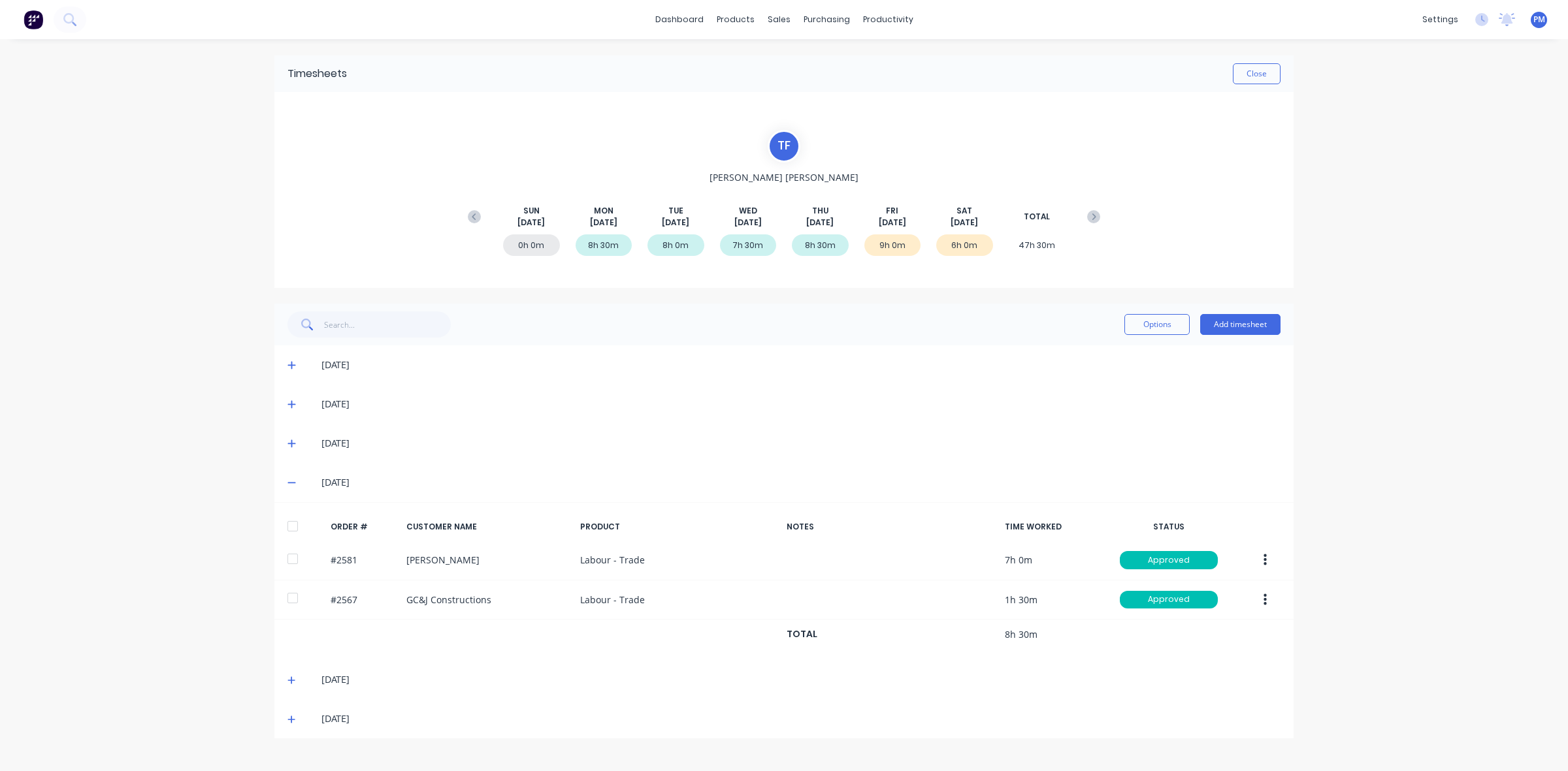
click at [295, 480] on icon at bounding box center [291, 482] width 9 height 9
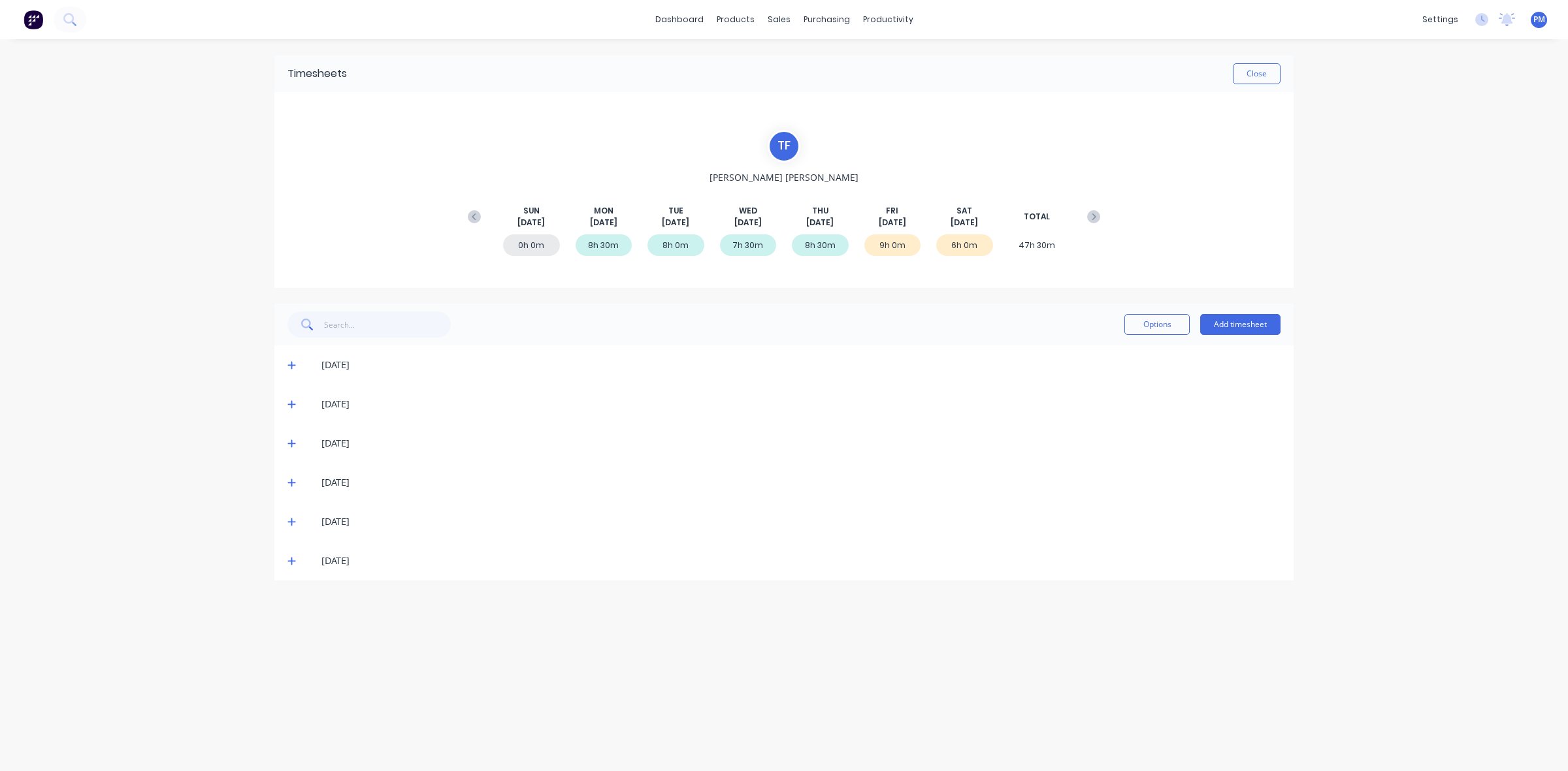
click at [292, 518] on icon at bounding box center [291, 522] width 9 height 9
click at [288, 564] on icon at bounding box center [291, 561] width 9 height 9
click at [1250, 70] on button "Close" at bounding box center [1257, 74] width 48 height 21
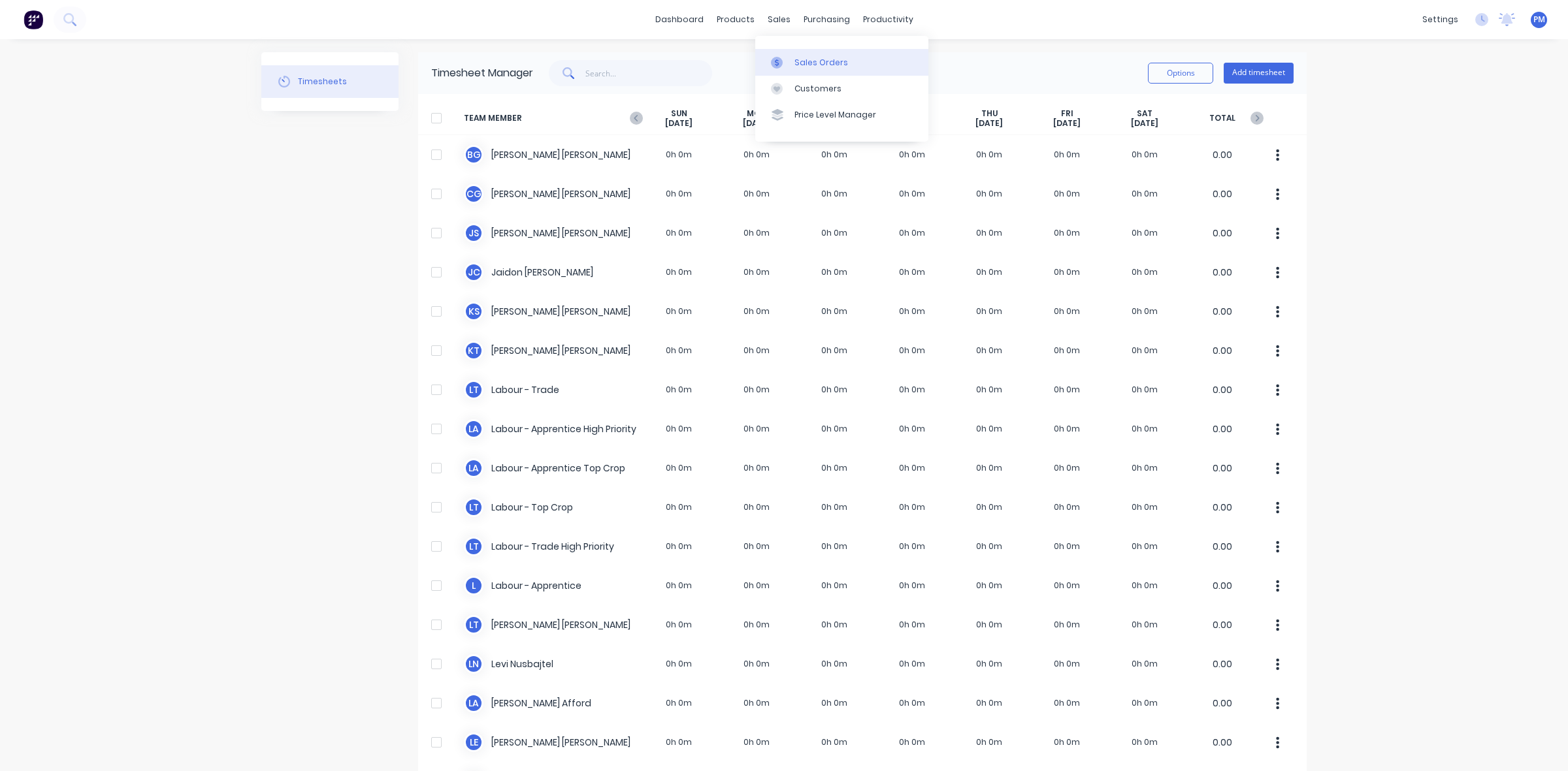
click at [807, 60] on div "Sales Orders" at bounding box center [821, 63] width 54 height 12
